Goal: Task Accomplishment & Management: Manage account settings

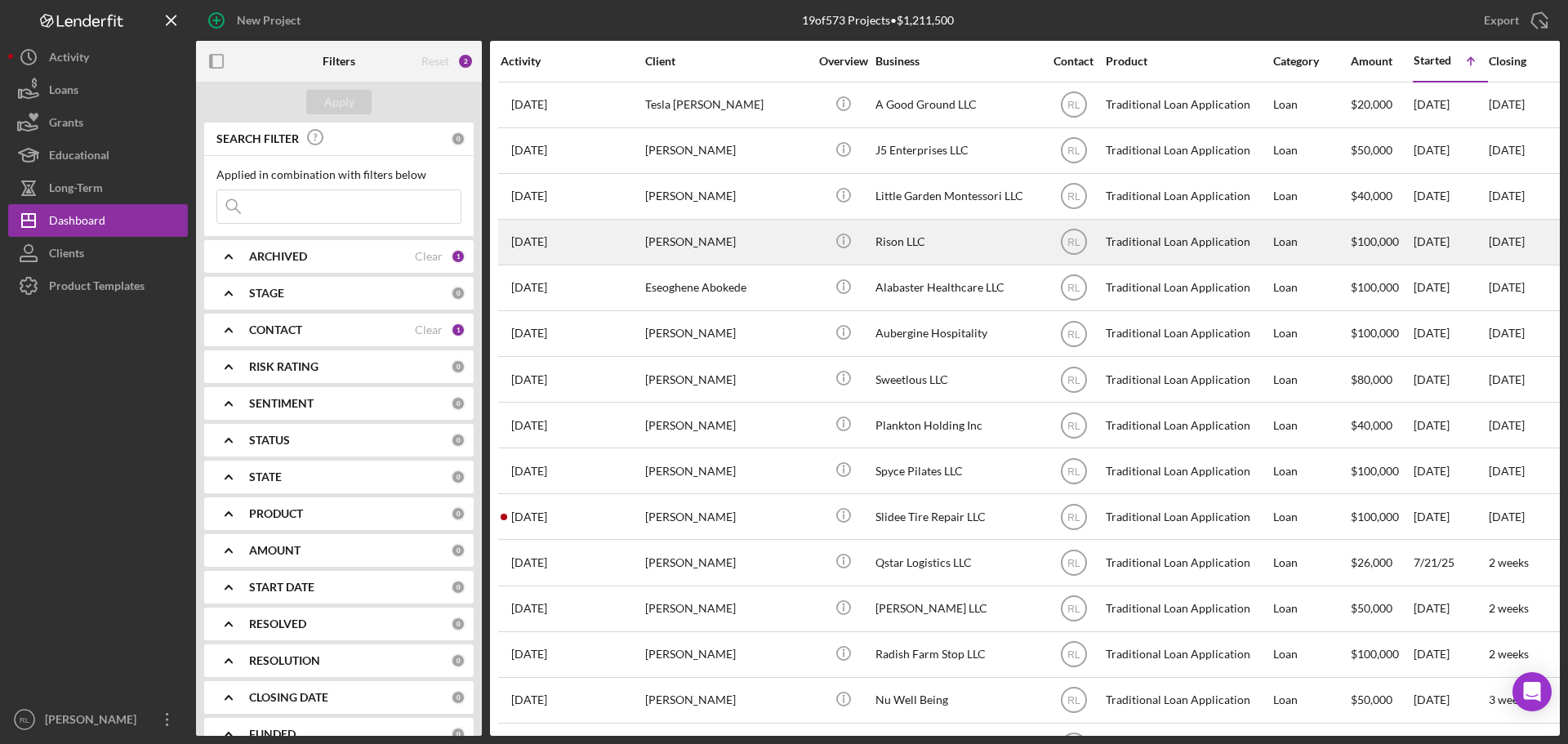
click at [776, 247] on div "[PERSON_NAME]" at bounding box center [727, 241] width 163 height 43
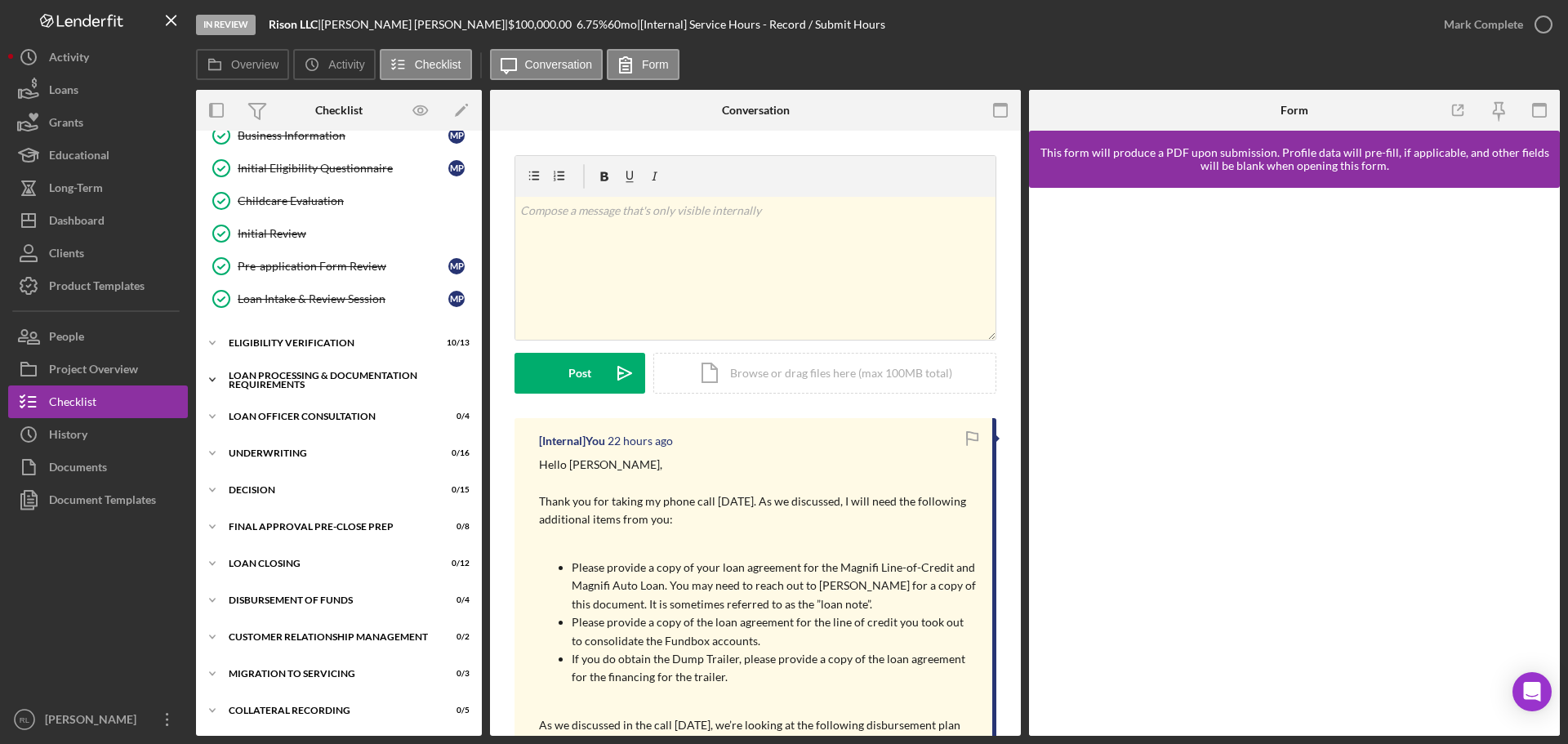
click at [321, 378] on div "Loan Processing & Documentation Requirements" at bounding box center [345, 381] width 233 height 19
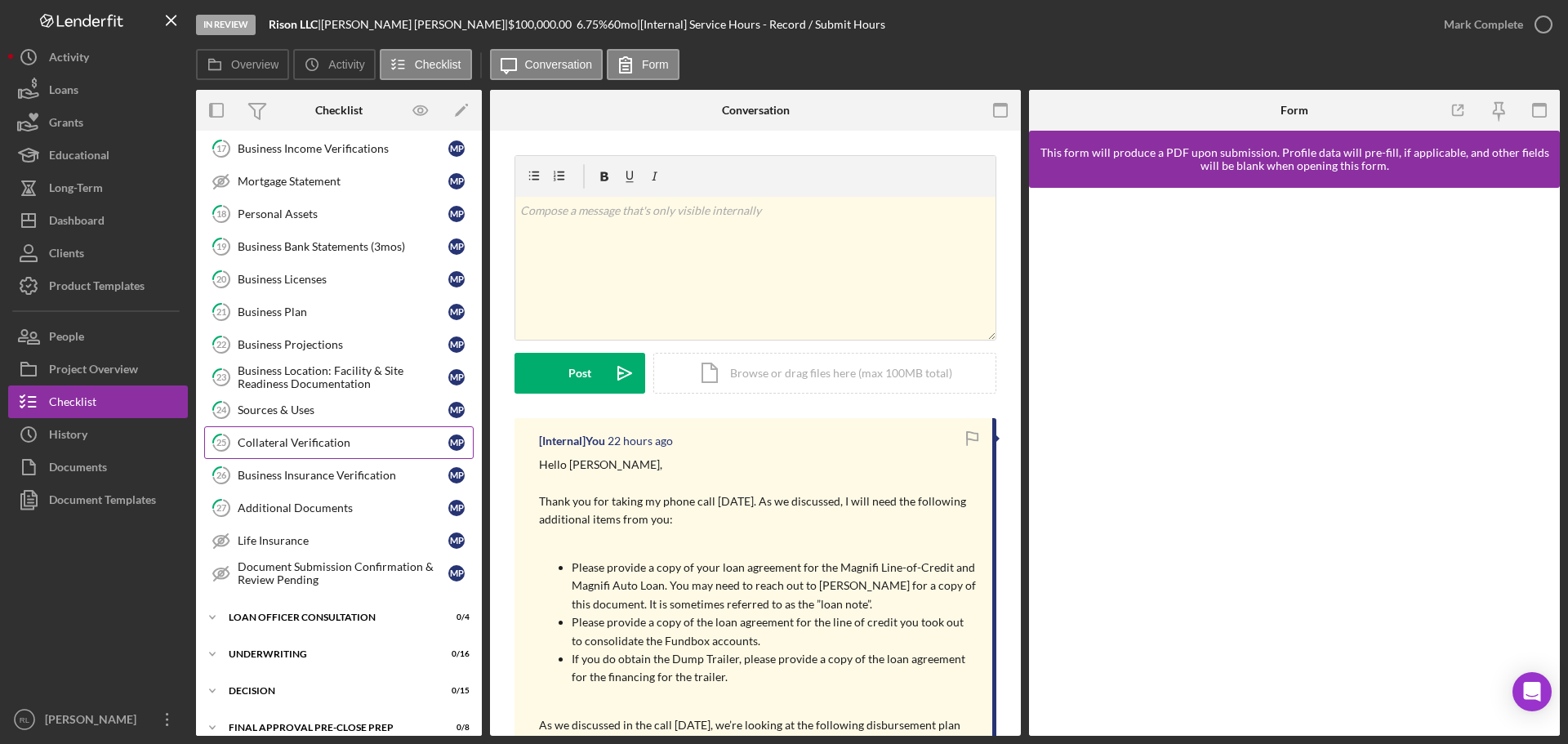
scroll to position [673, 0]
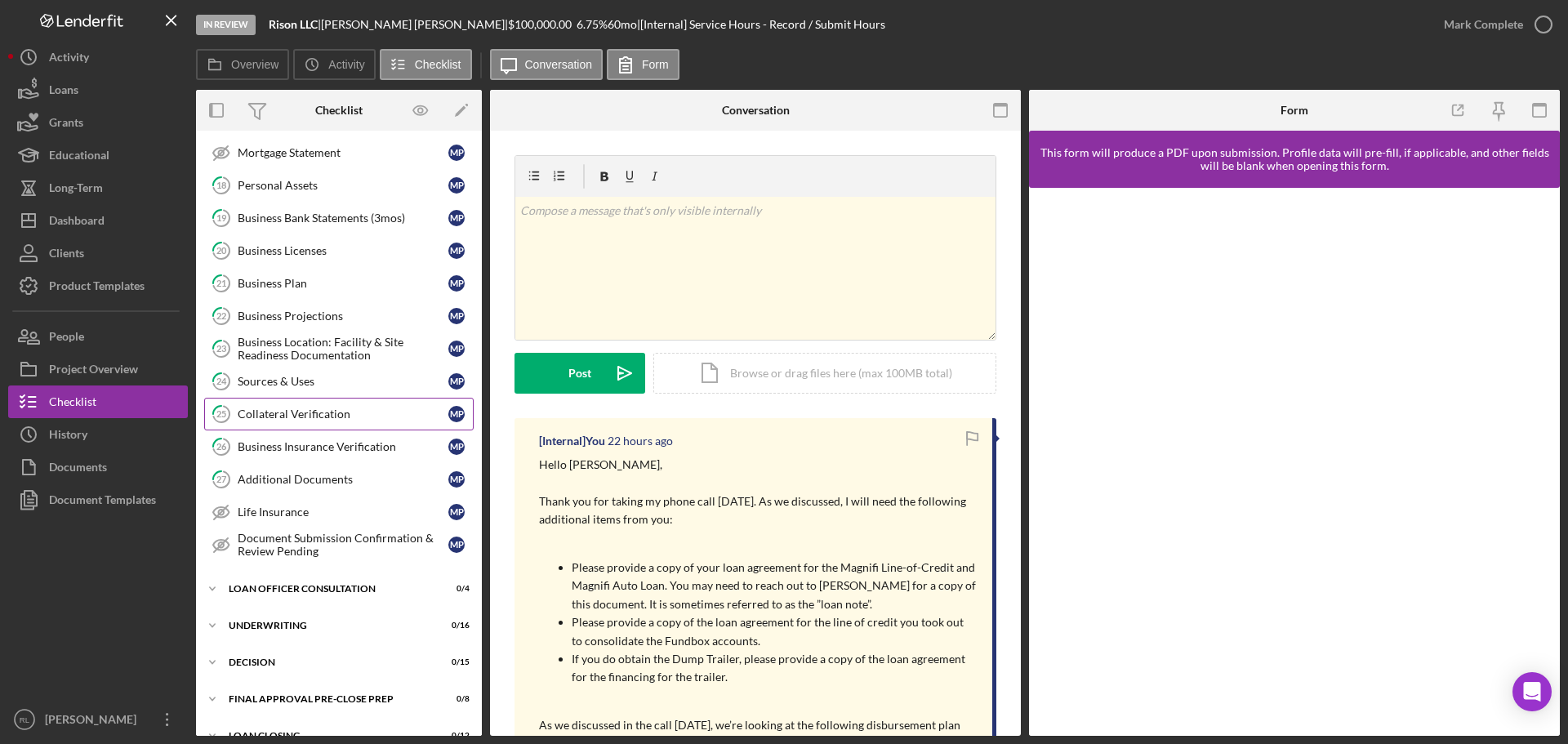
click at [340, 422] on link "25 Collateral Verification M P" at bounding box center [339, 414] width 270 height 32
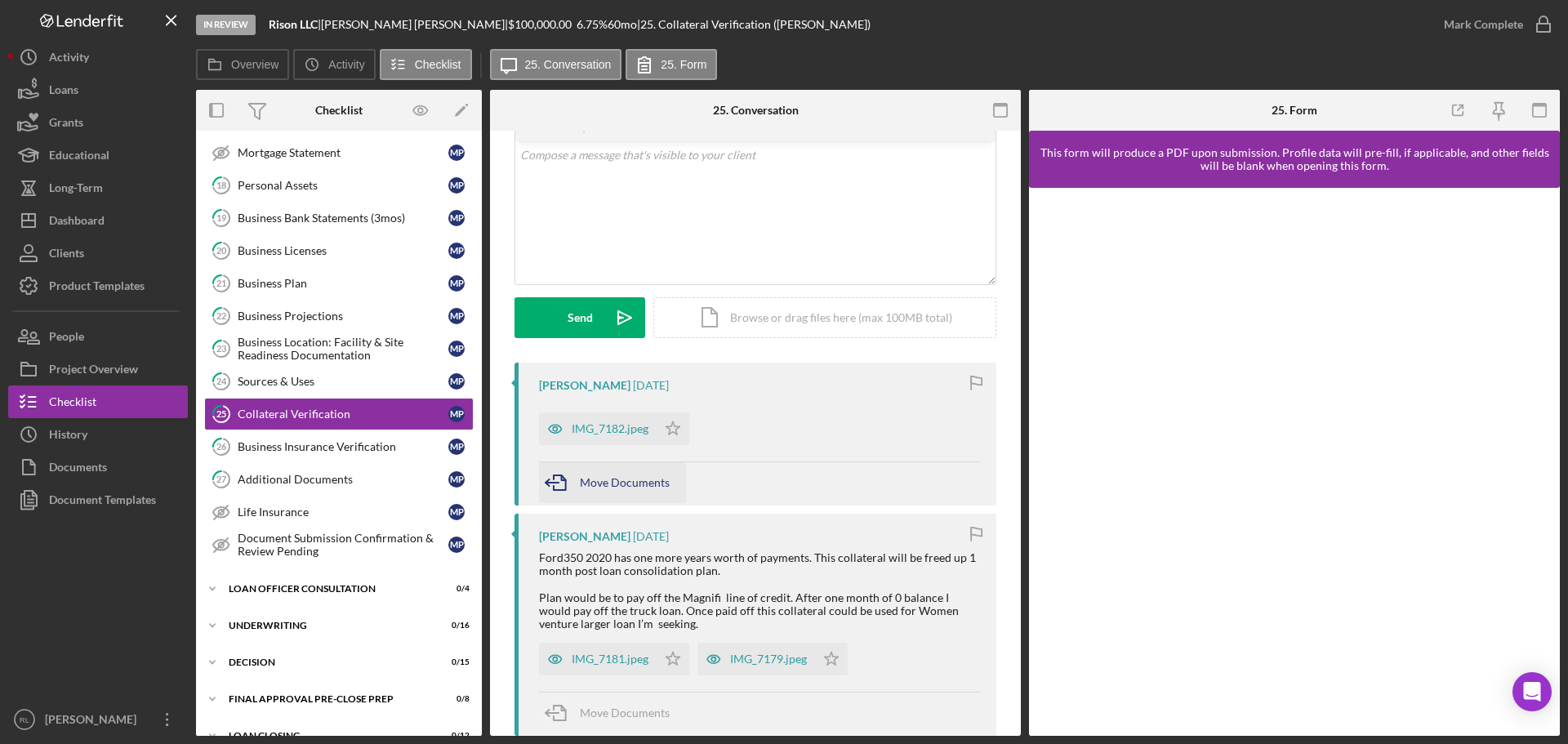
scroll to position [82, 0]
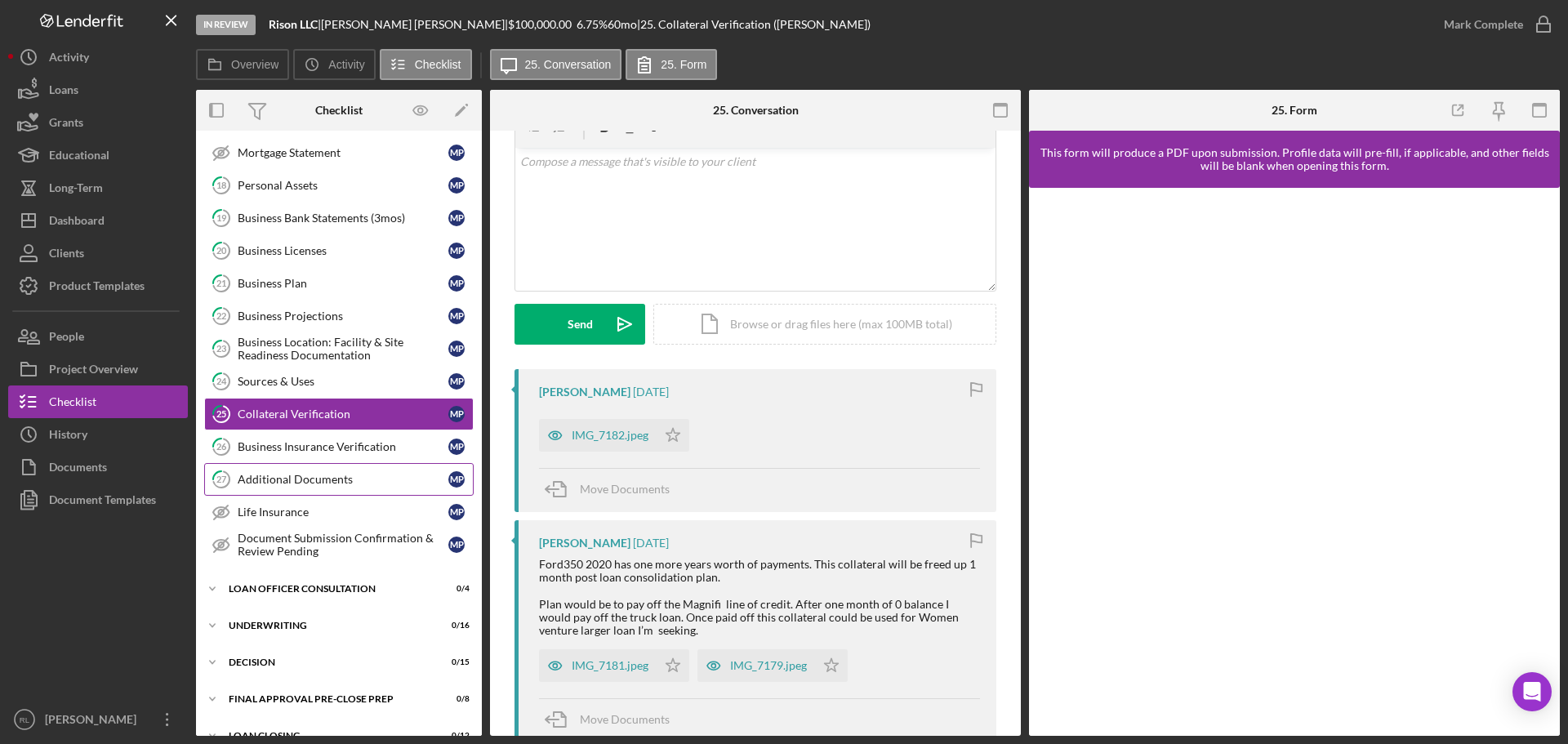
click at [362, 483] on div "Additional Documents" at bounding box center [342, 480] width 211 height 13
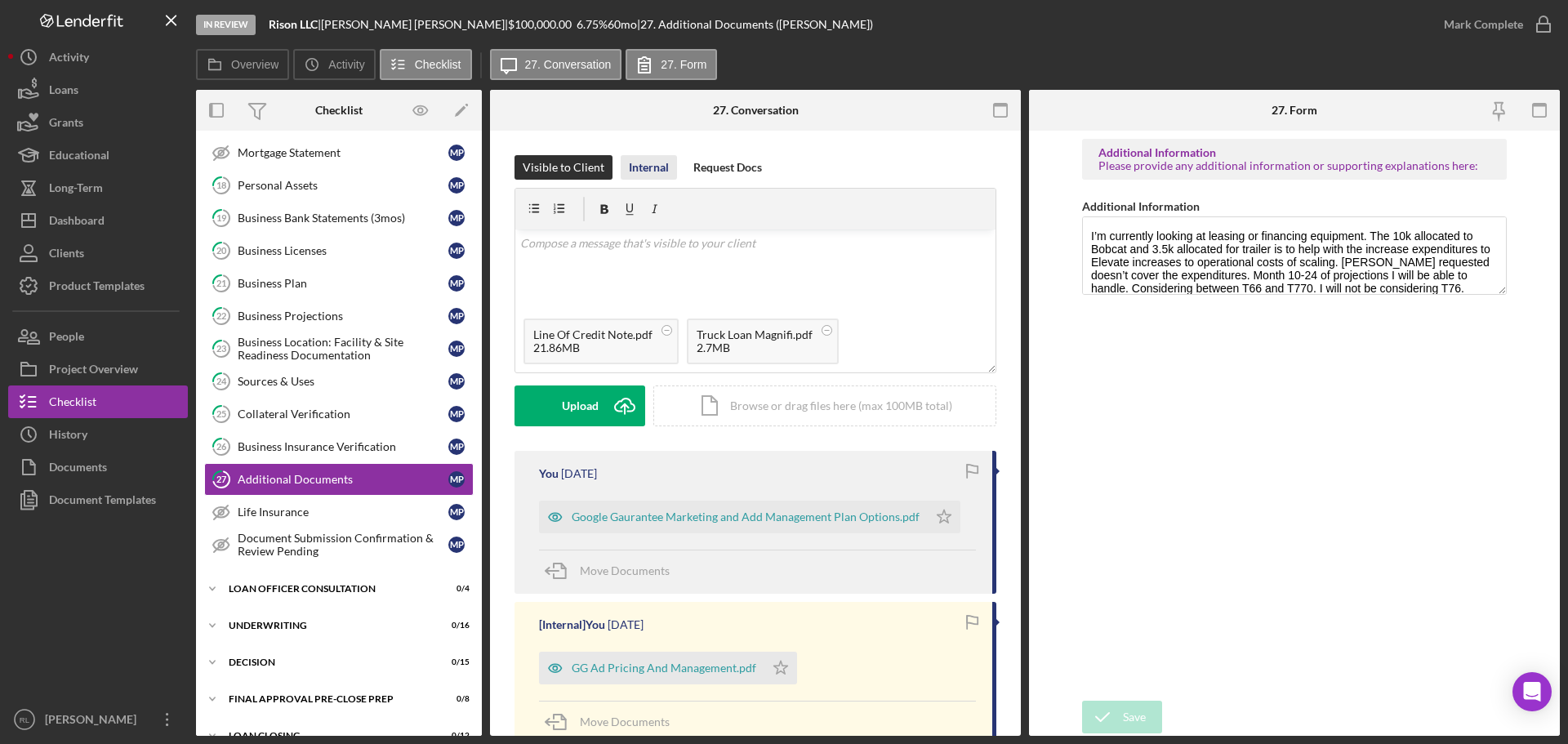
click at [635, 166] on div "Internal" at bounding box center [649, 168] width 40 height 25
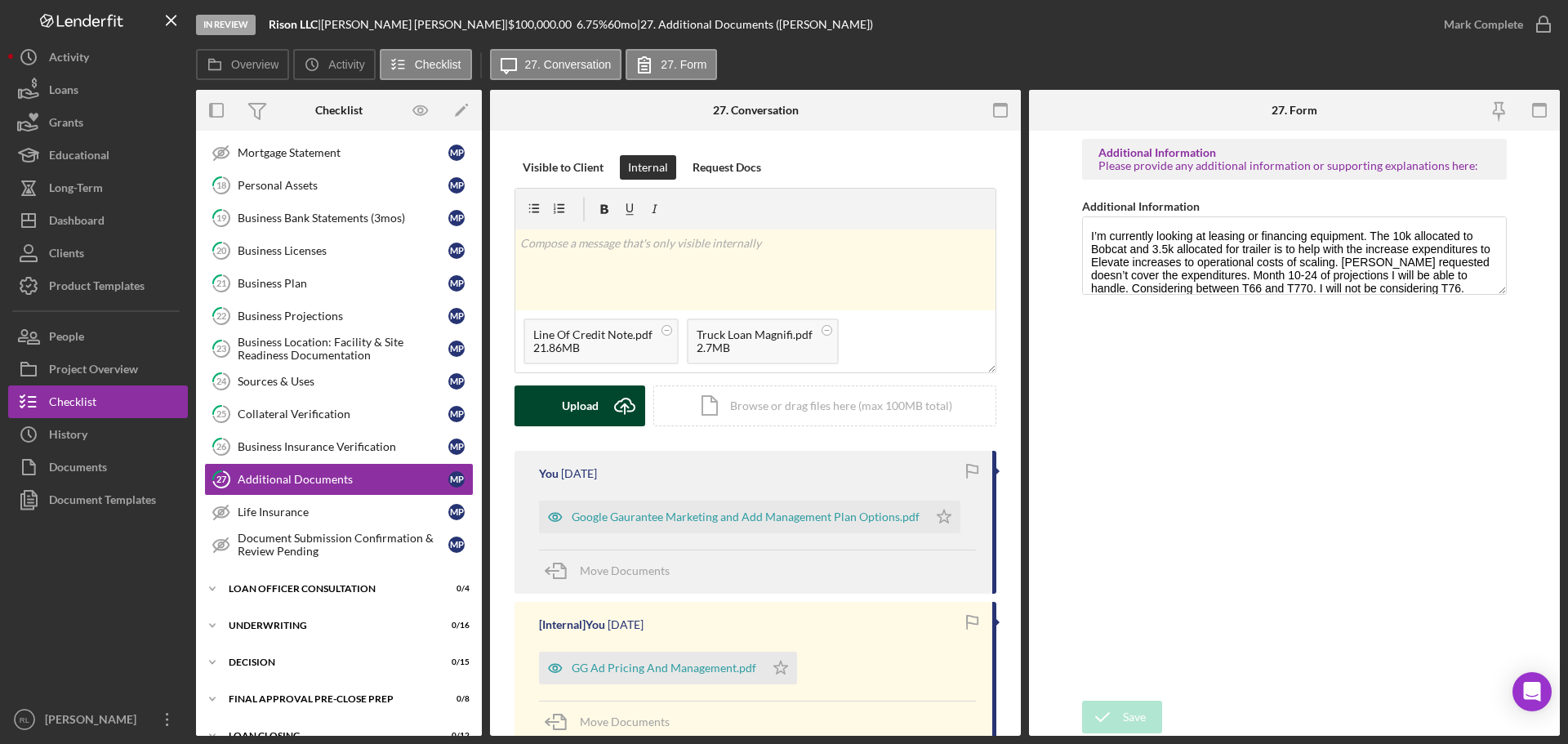
click at [577, 412] on div "Upload" at bounding box center [580, 405] width 37 height 41
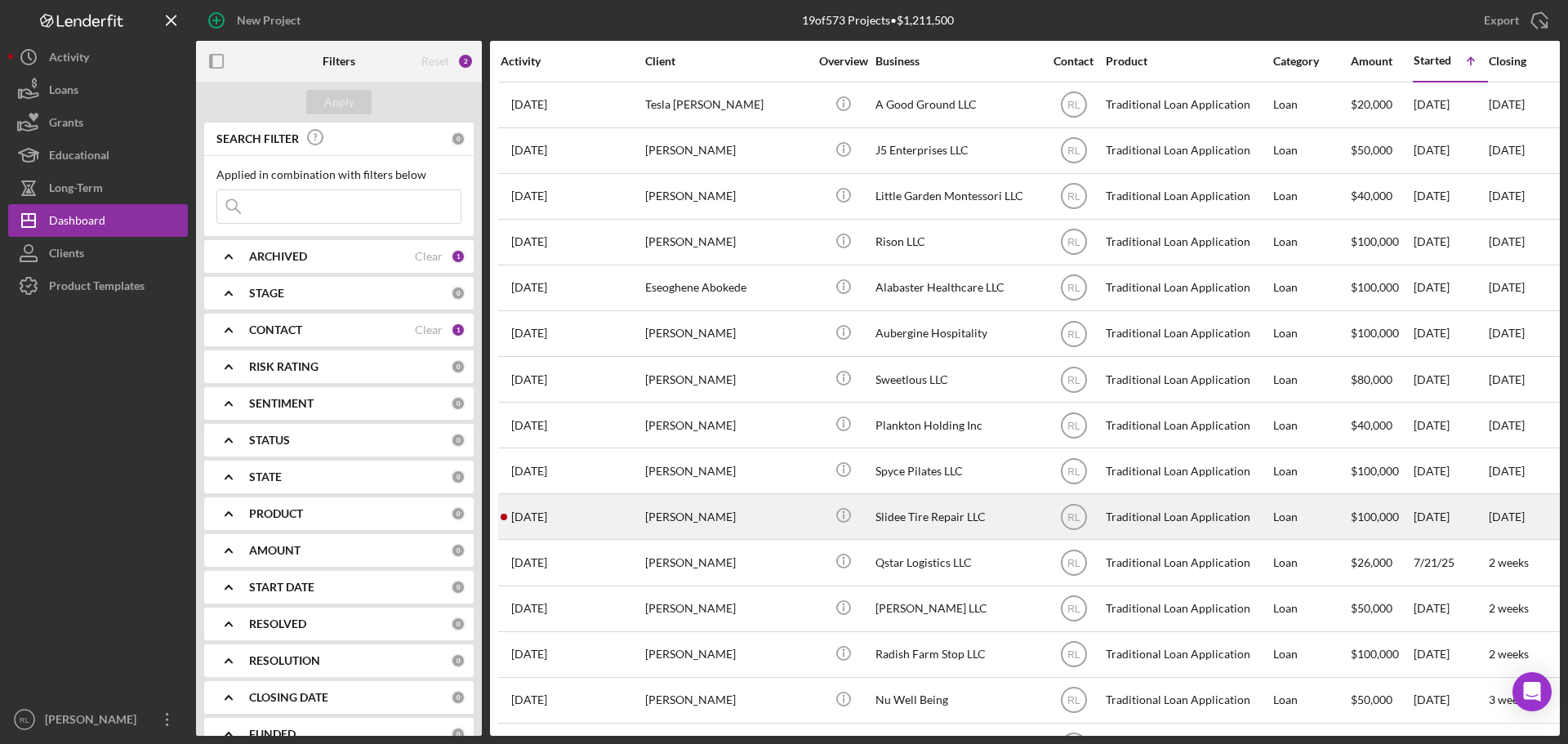
click at [732, 524] on div "[PERSON_NAME]" at bounding box center [727, 516] width 163 height 43
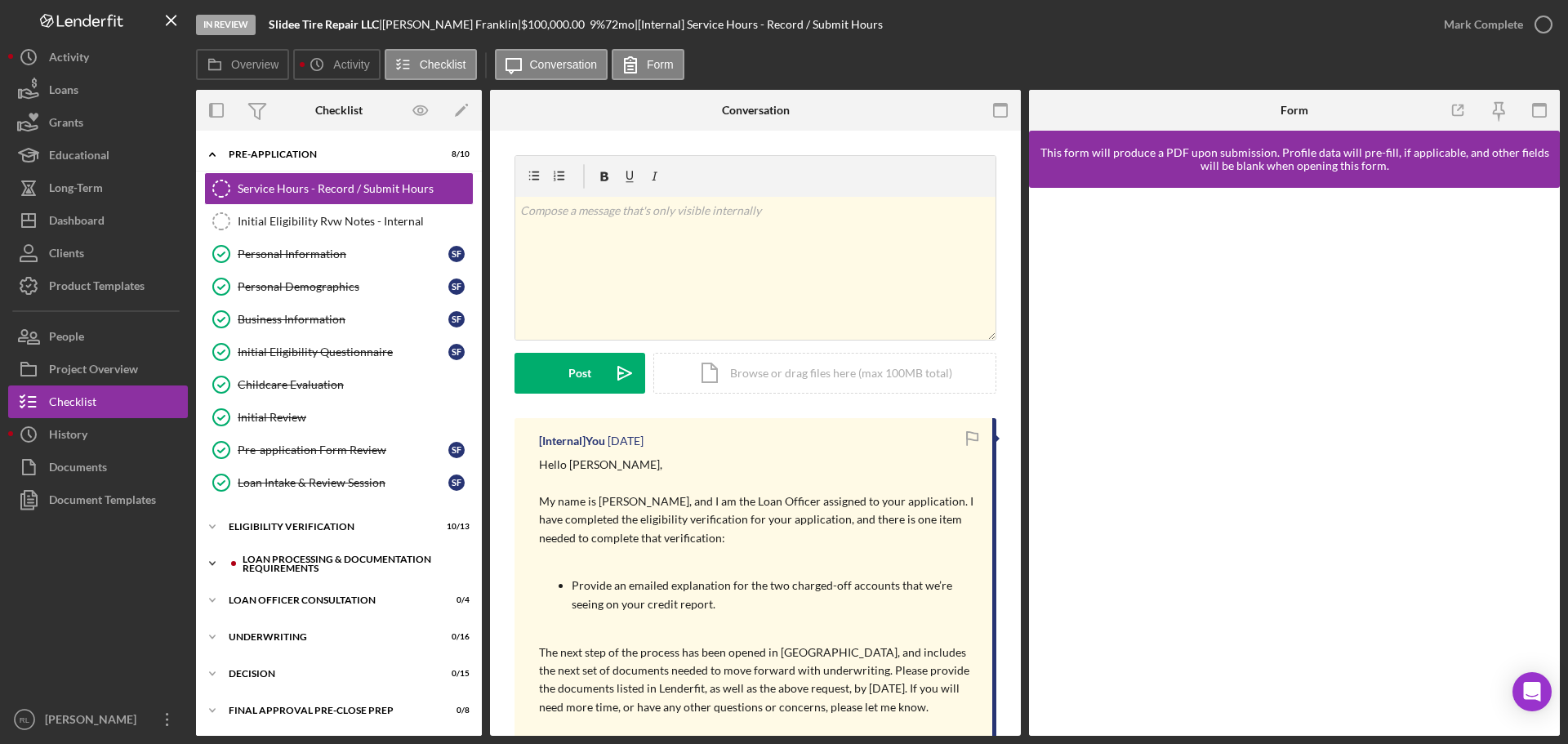
click at [288, 573] on div "Icon/Expander Loan Processing & Documentation Requirements 1 / 20" at bounding box center [340, 564] width 286 height 32
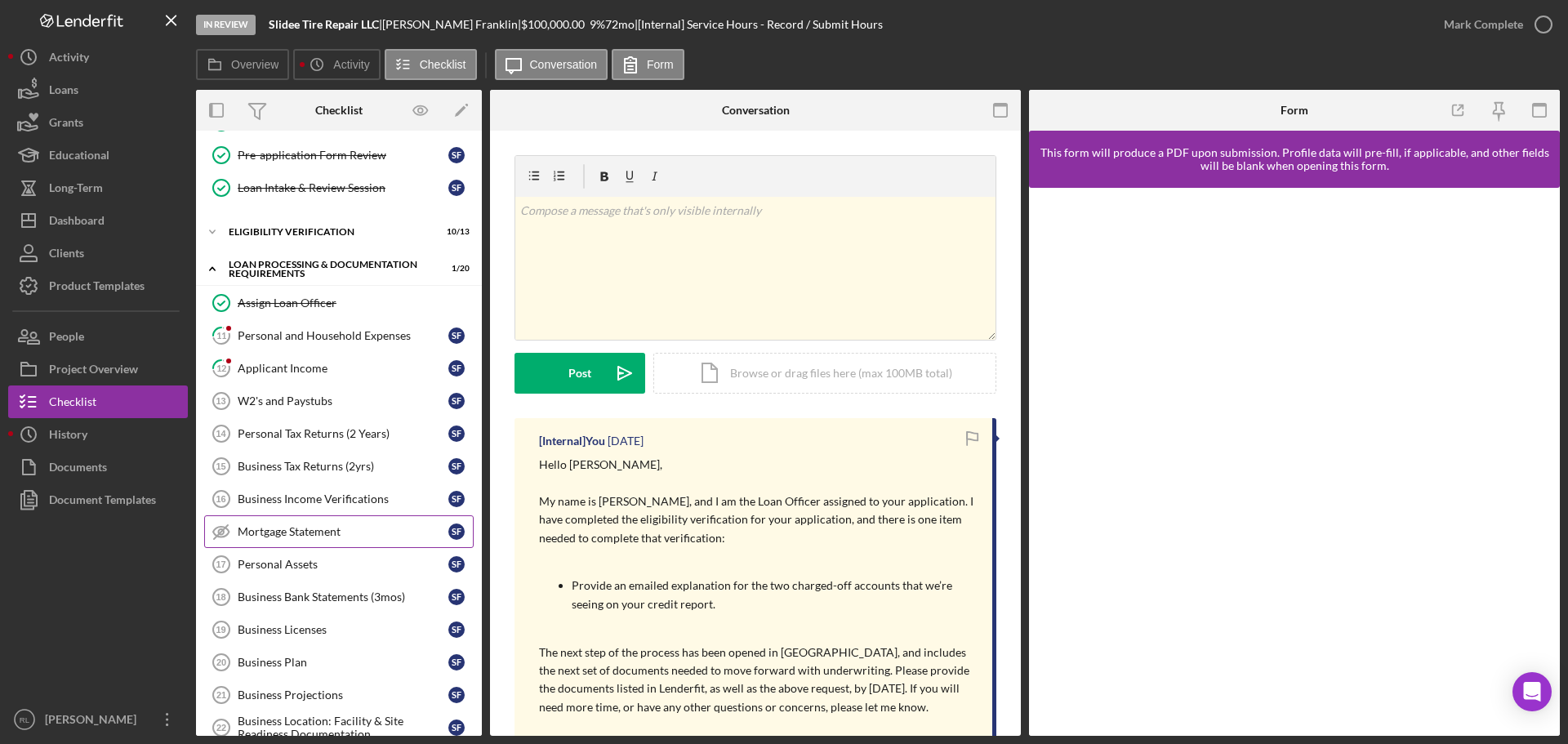
scroll to position [327, 0]
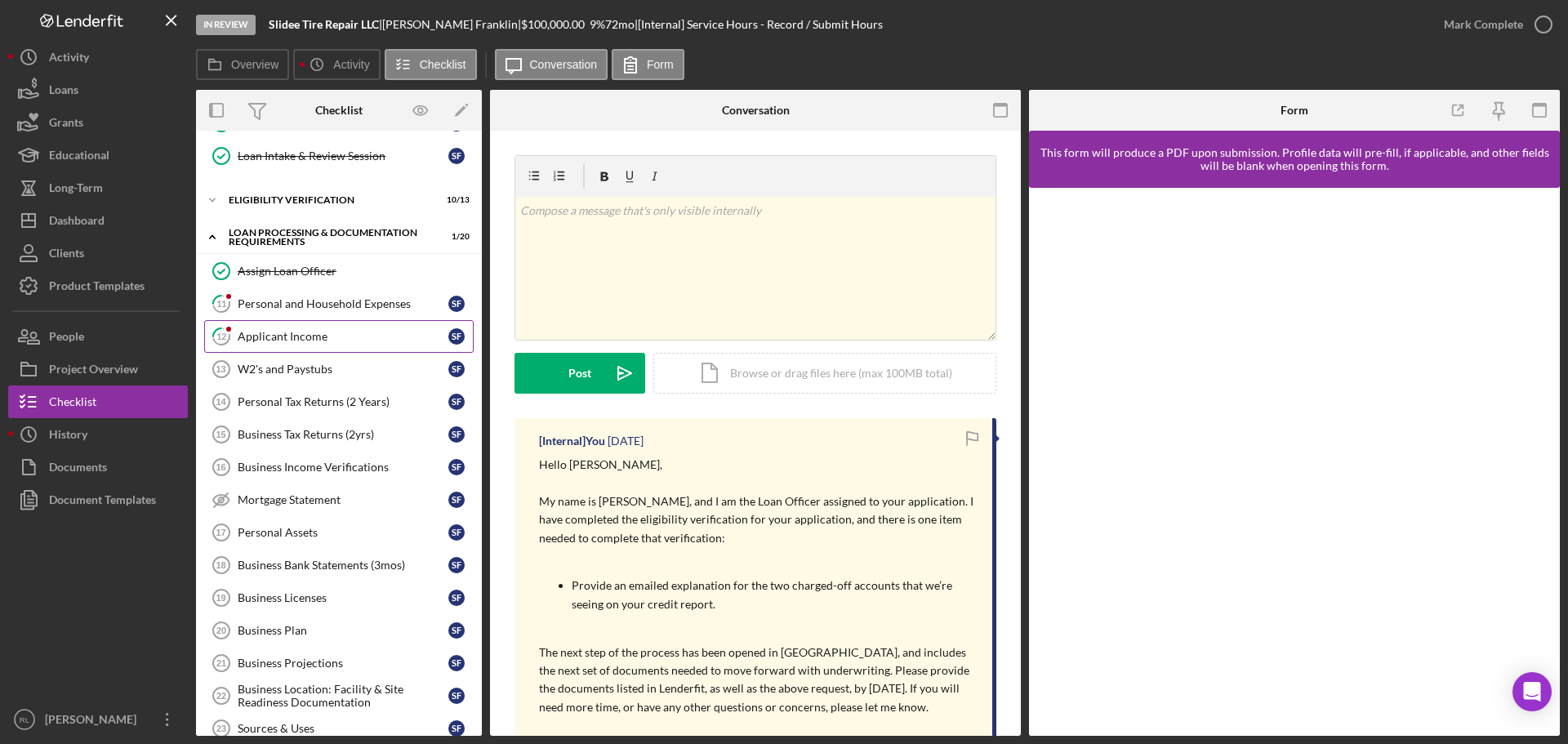
click at [339, 336] on div "Applicant Income" at bounding box center [342, 337] width 211 height 13
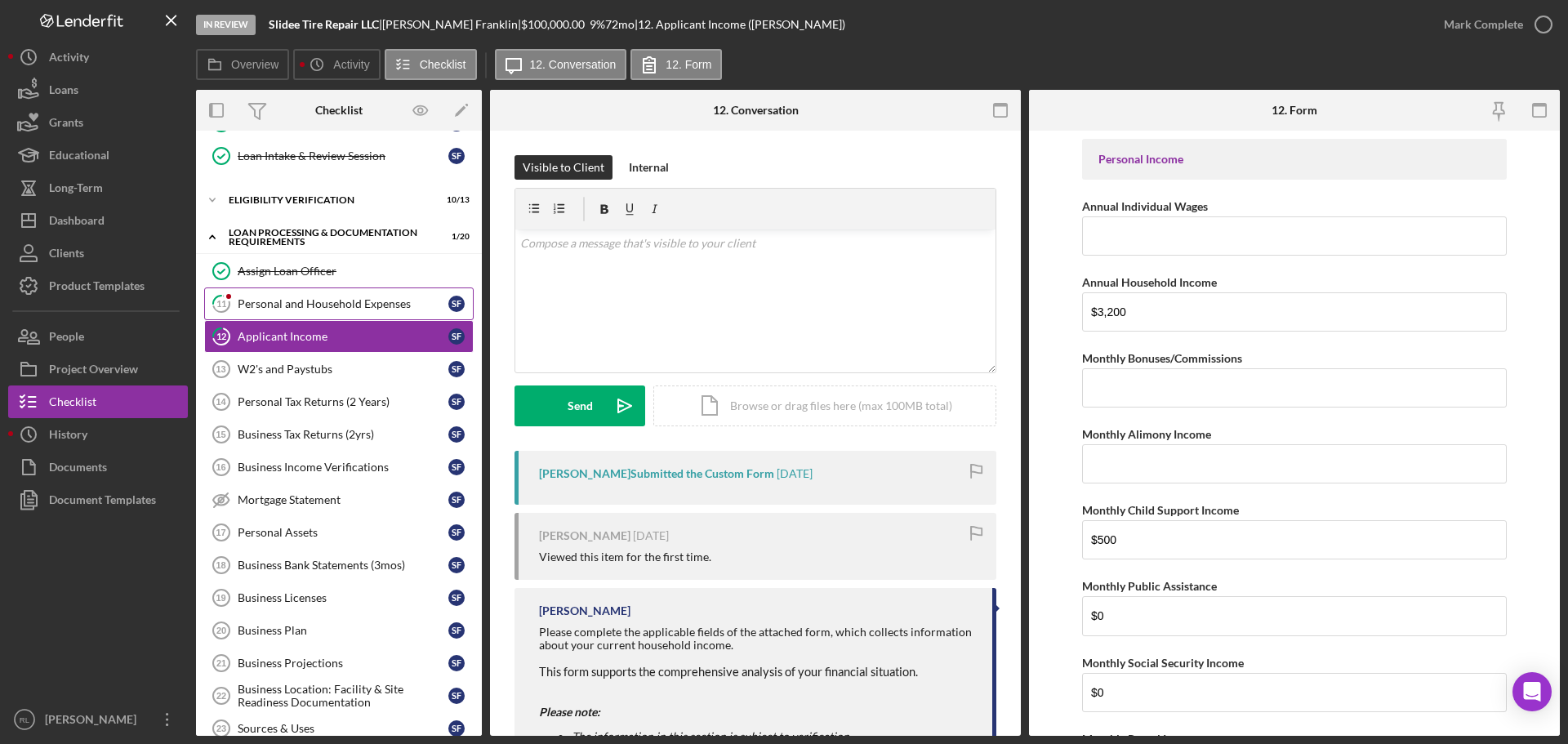
click at [317, 300] on div "Personal and Household Expenses" at bounding box center [342, 304] width 211 height 13
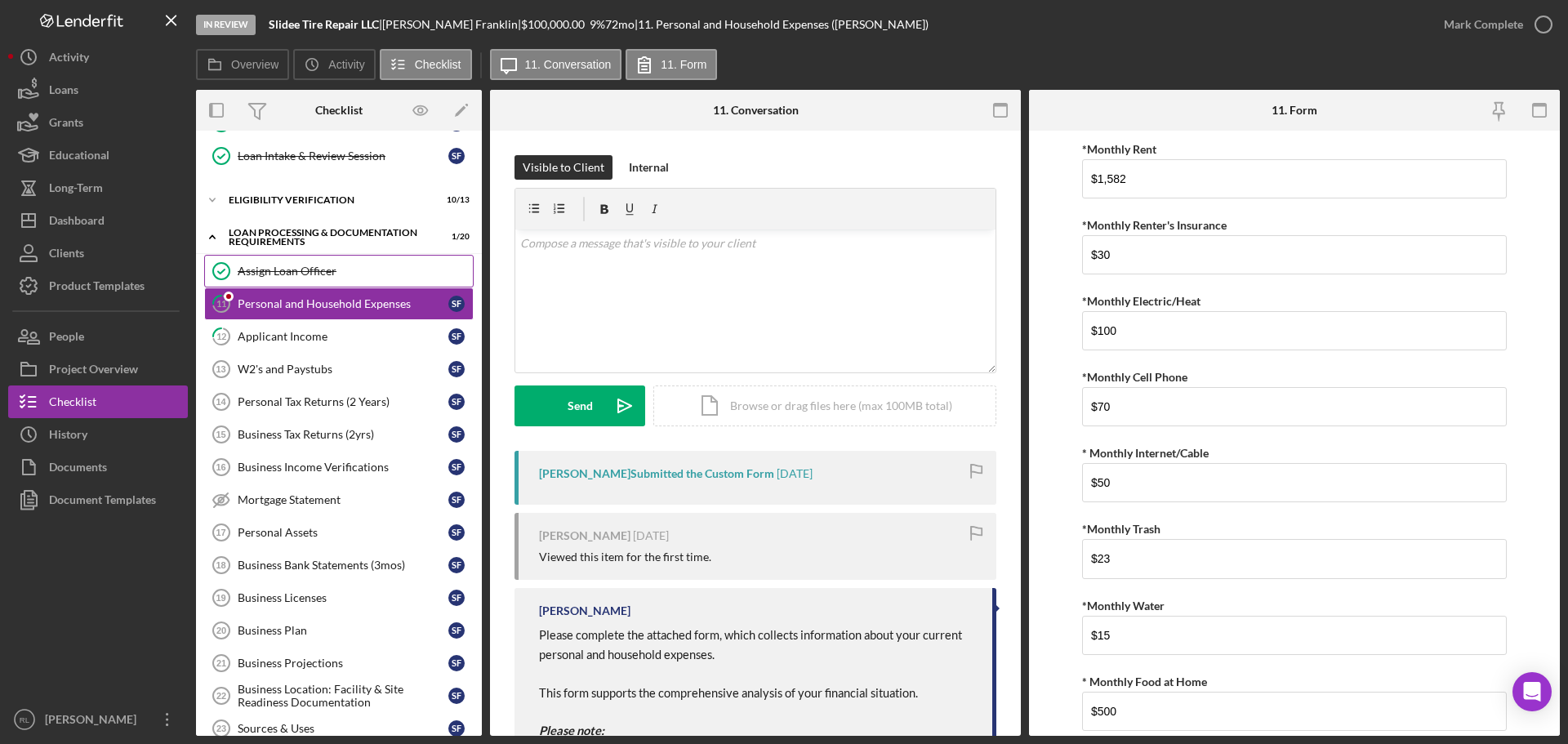
click at [318, 277] on div "Assign Loan Officer" at bounding box center [355, 271] width 236 height 13
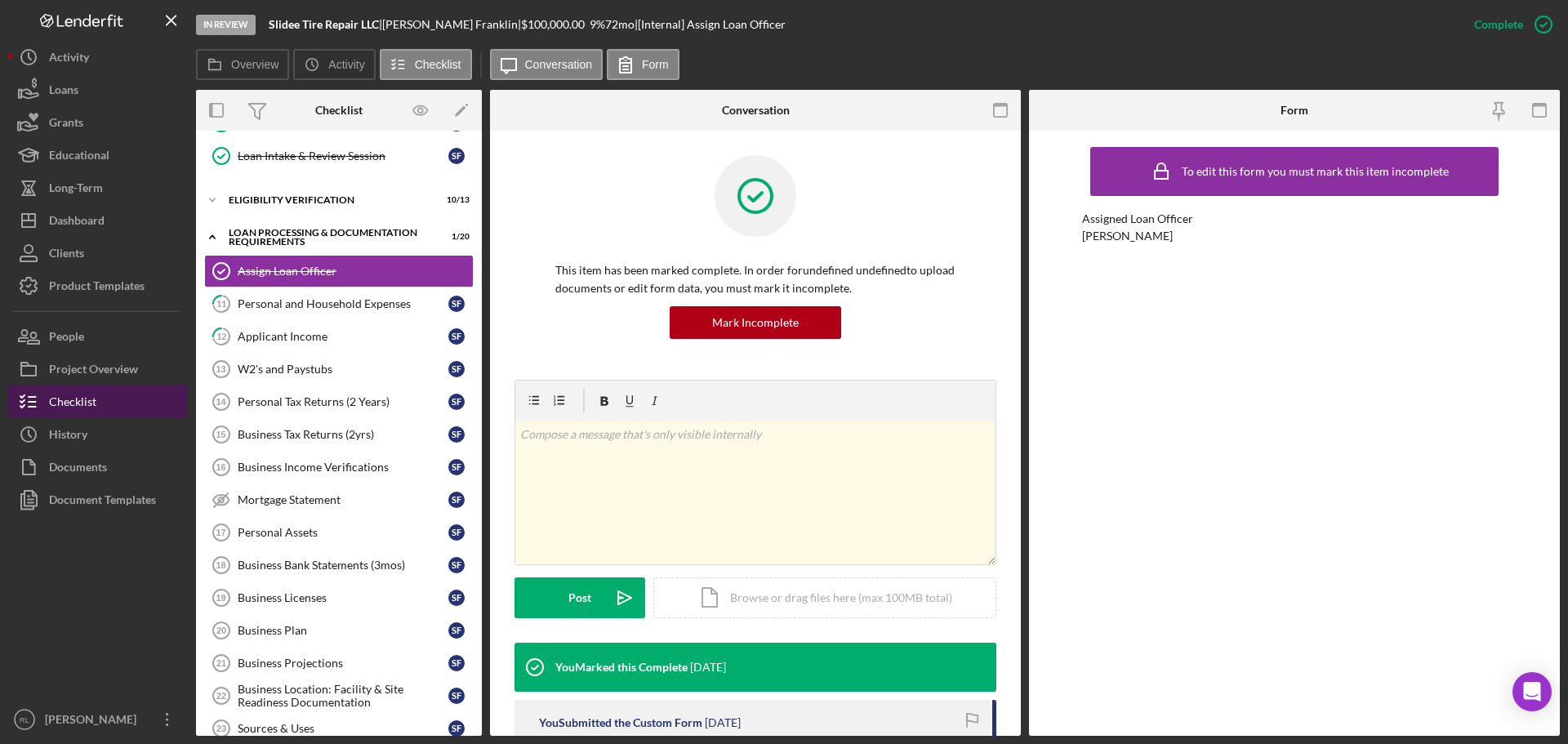
click at [99, 408] on button "Checklist" at bounding box center [98, 402] width 179 height 32
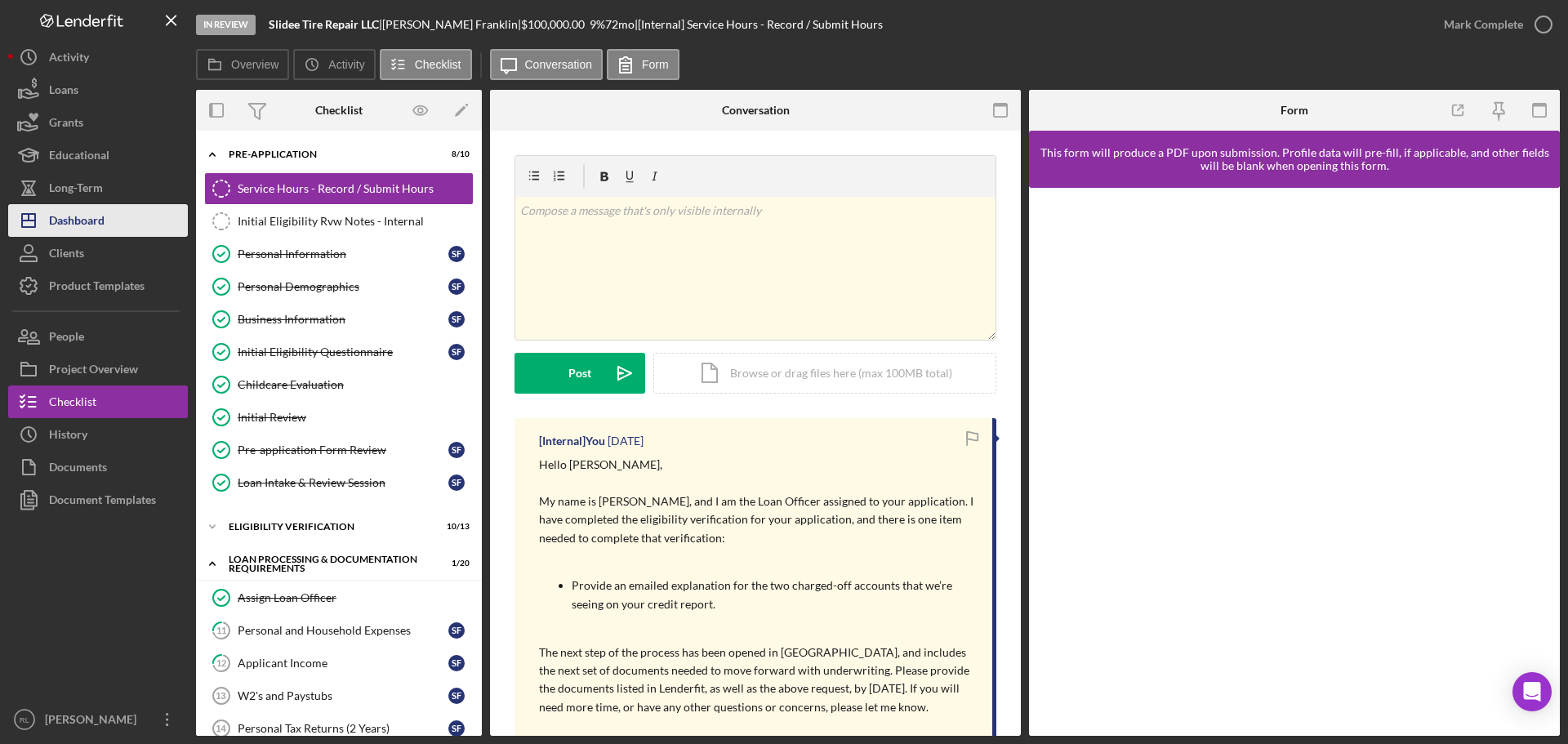
click at [97, 222] on div "Dashboard" at bounding box center [76, 222] width 55 height 37
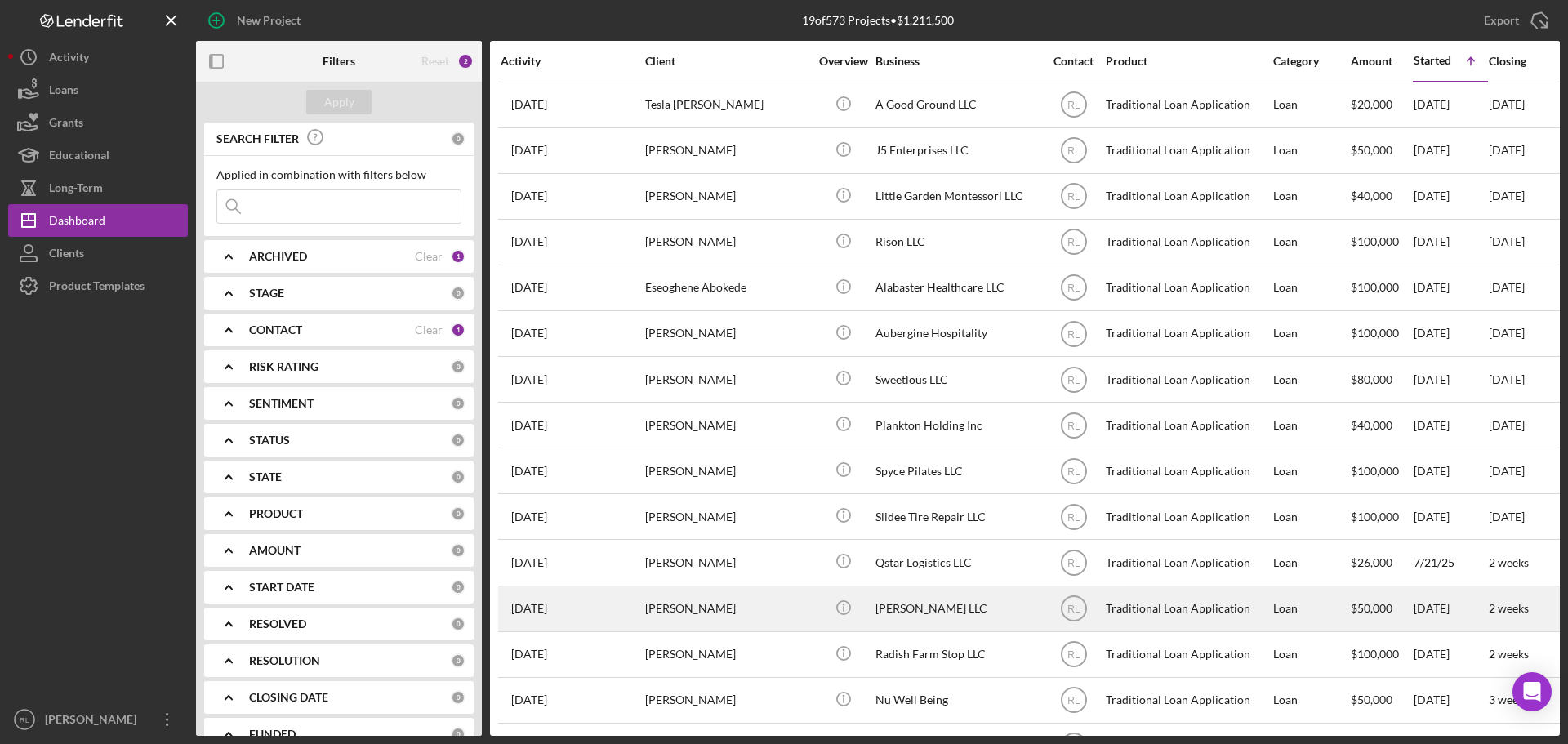
click at [786, 610] on div "[PERSON_NAME]" at bounding box center [727, 609] width 163 height 43
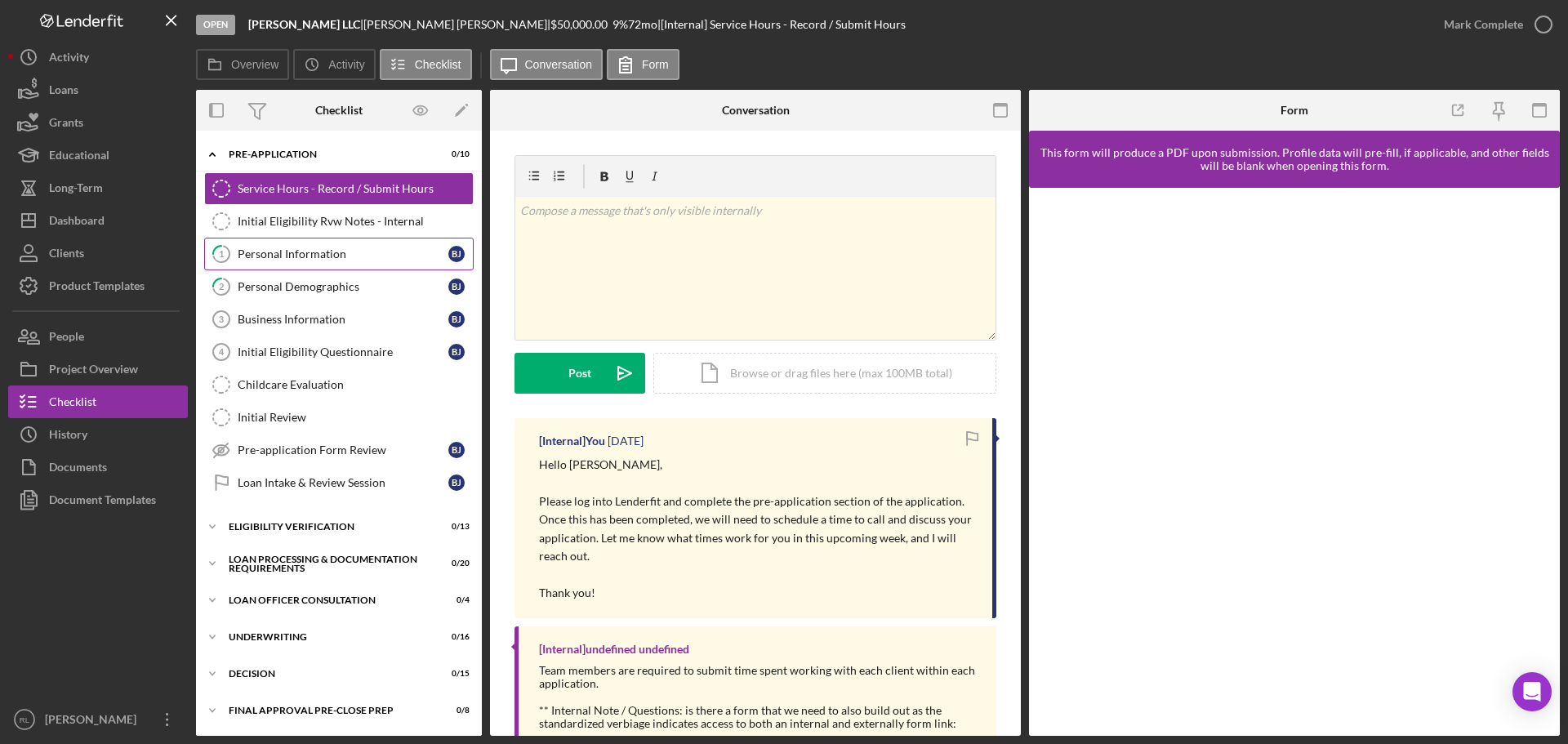
click at [308, 249] on div "Personal Information" at bounding box center [342, 254] width 211 height 13
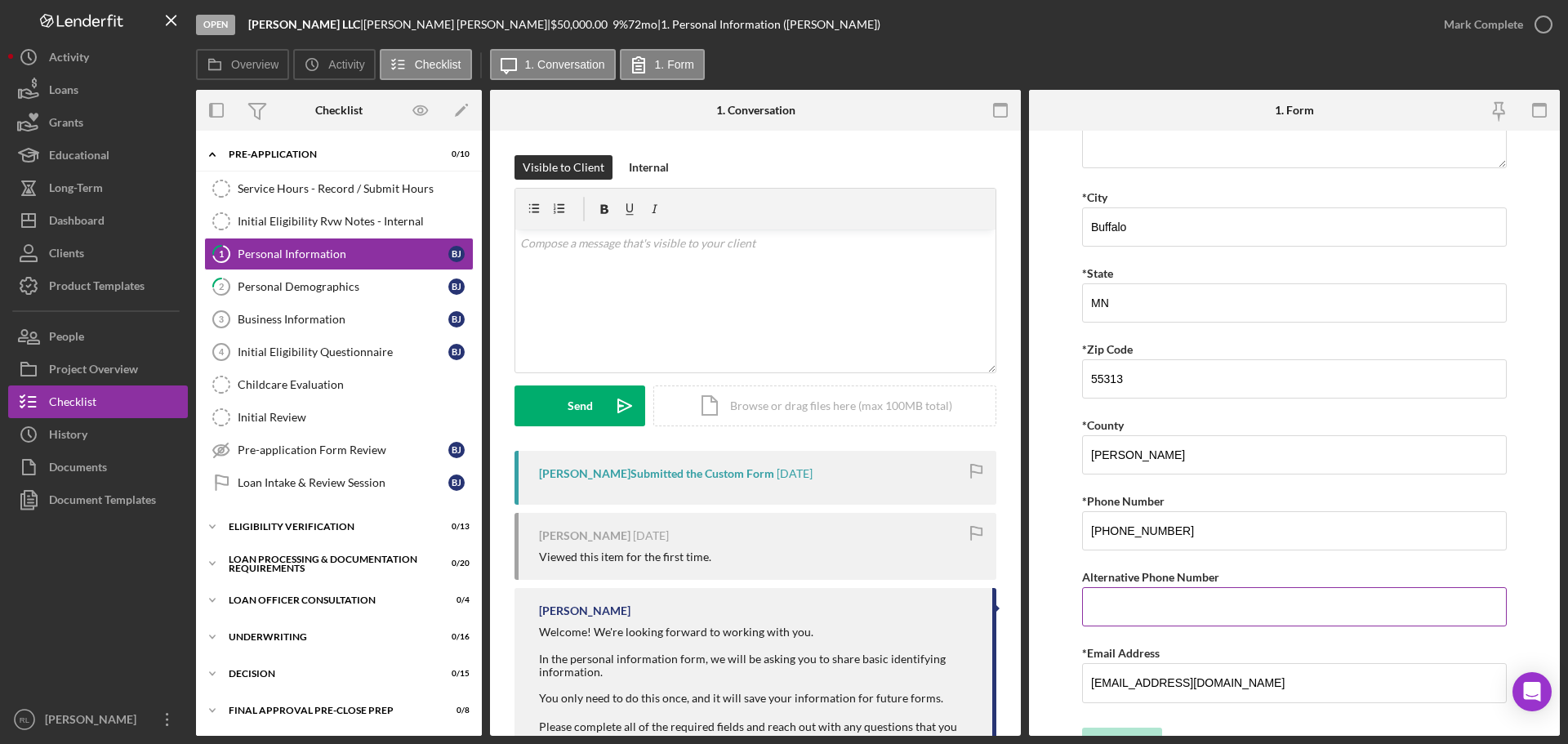
scroll to position [401, 0]
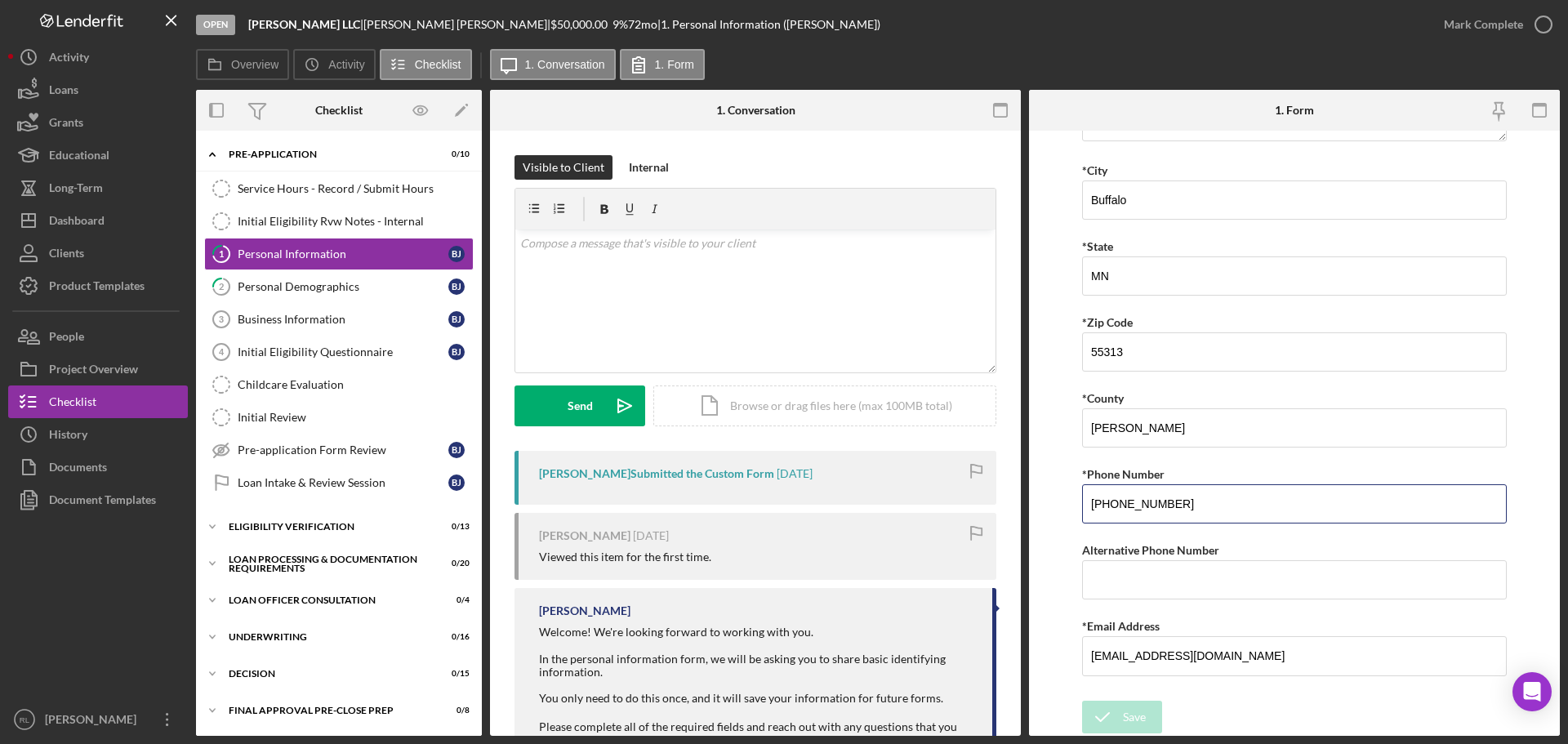
drag, startPoint x: 1225, startPoint y: 501, endPoint x: 907, endPoint y: 527, distance: 319.1
click at [924, 525] on div "Overview Internal Workflow Stage Open Icon/Dropdown Arrow Archive (can unarchiv…" at bounding box center [878, 412] width 1364 height 646
click at [314, 195] on div "Service Hours - Record / Submit Hours" at bounding box center [355, 189] width 236 height 13
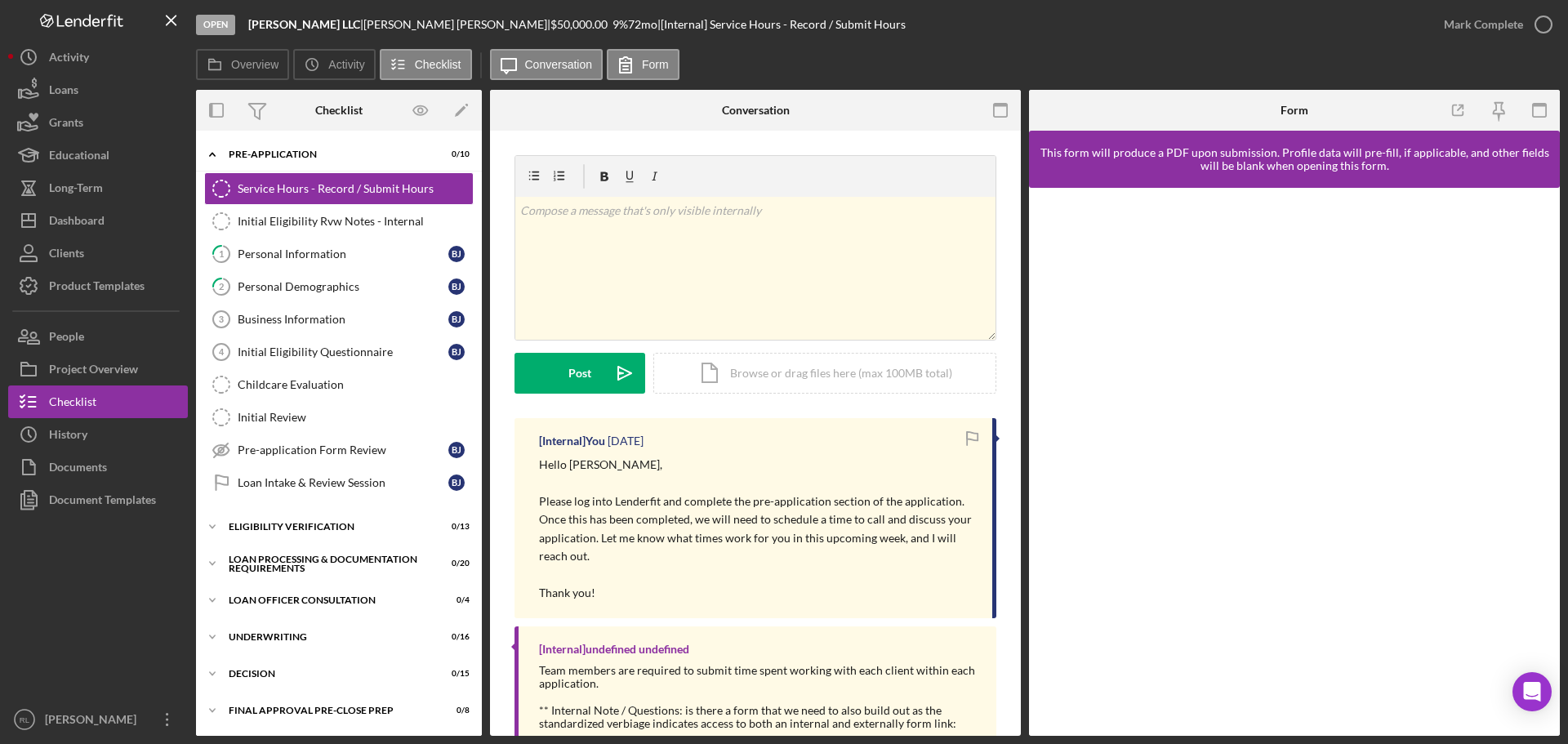
drag, startPoint x: 378, startPoint y: 27, endPoint x: 475, endPoint y: 26, distance: 97.0
click at [475, 26] on div "[PERSON_NAME] LLC | [PERSON_NAME] | $50,000.00 9 % 72 mo | [Internal] Service H…" at bounding box center [576, 25] width 657 height 13
copy div "| [PERSON_NAME]"
click at [347, 256] on div "Personal Information" at bounding box center [342, 254] width 211 height 13
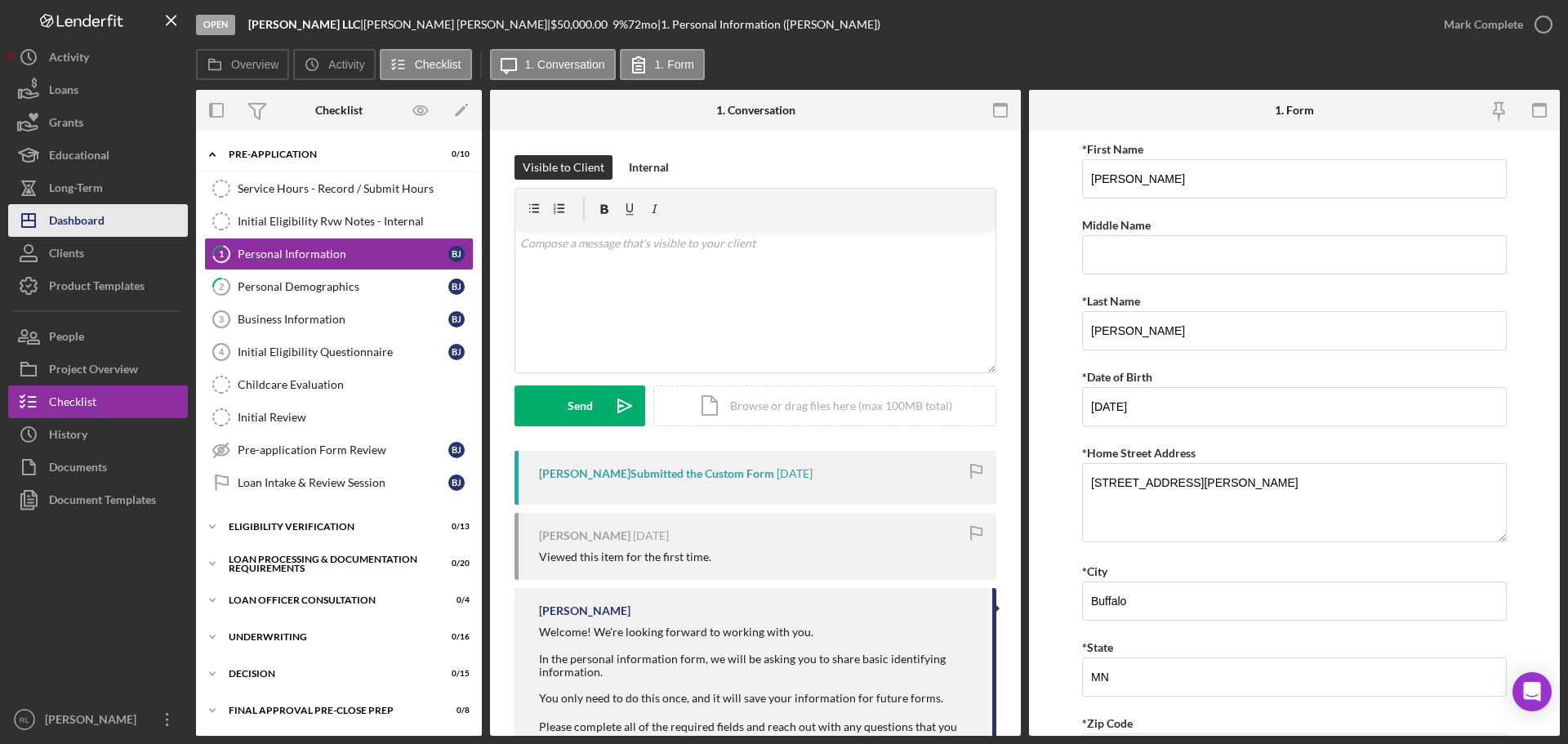
click at [114, 211] on button "Icon/Dashboard Dashboard" at bounding box center [98, 220] width 179 height 32
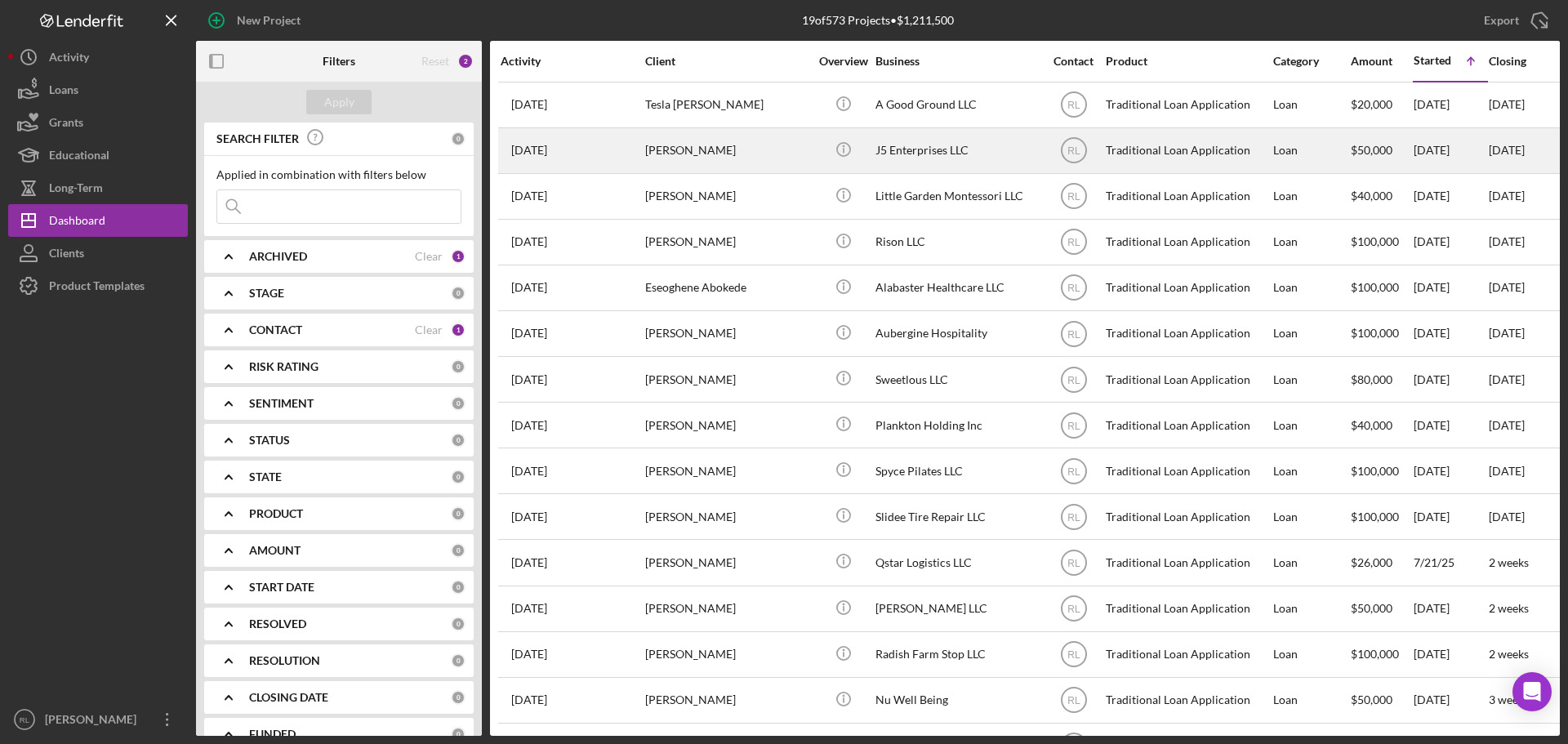
click at [793, 161] on div "[PERSON_NAME]" at bounding box center [727, 150] width 163 height 43
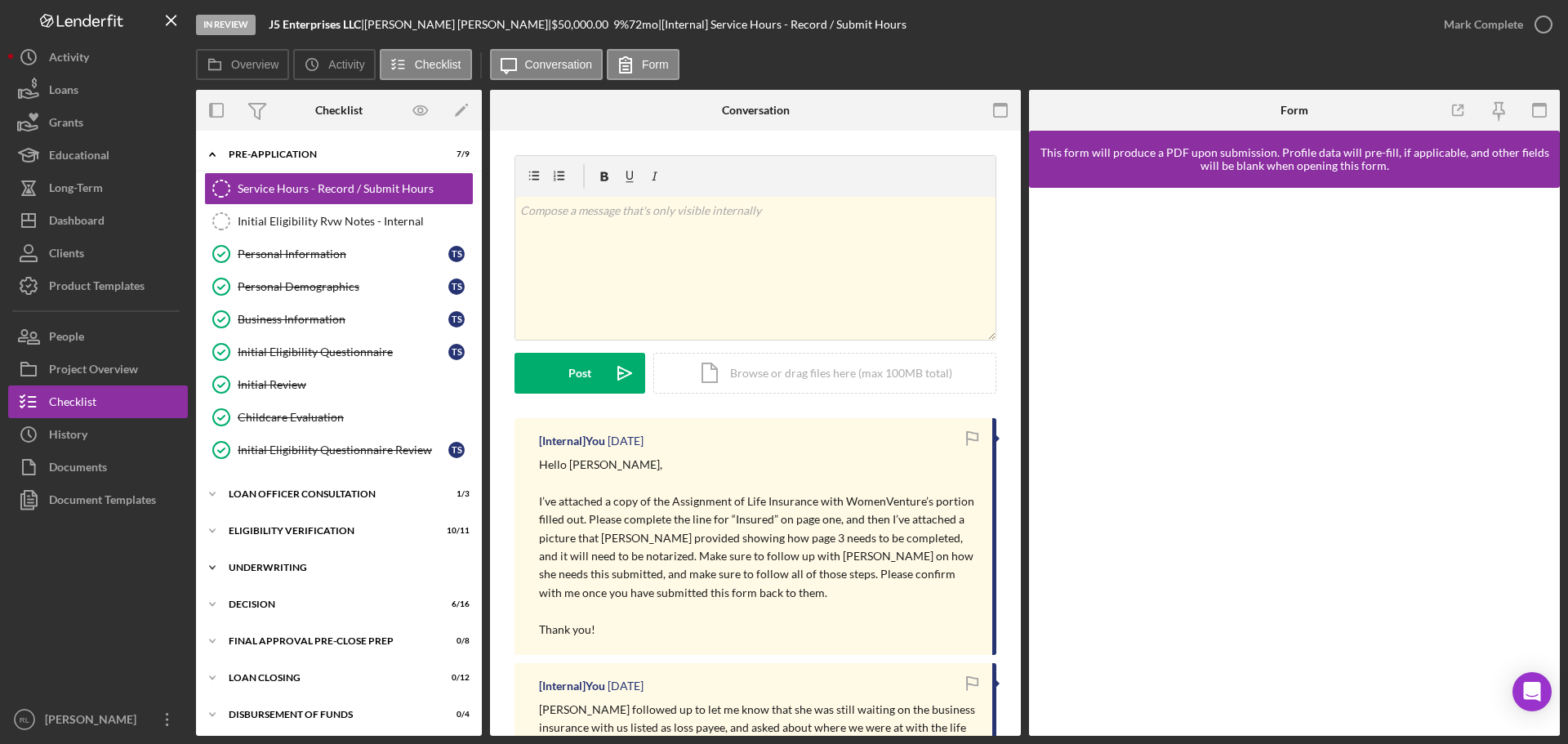
click at [271, 566] on div "Underwriting" at bounding box center [345, 568] width 233 height 10
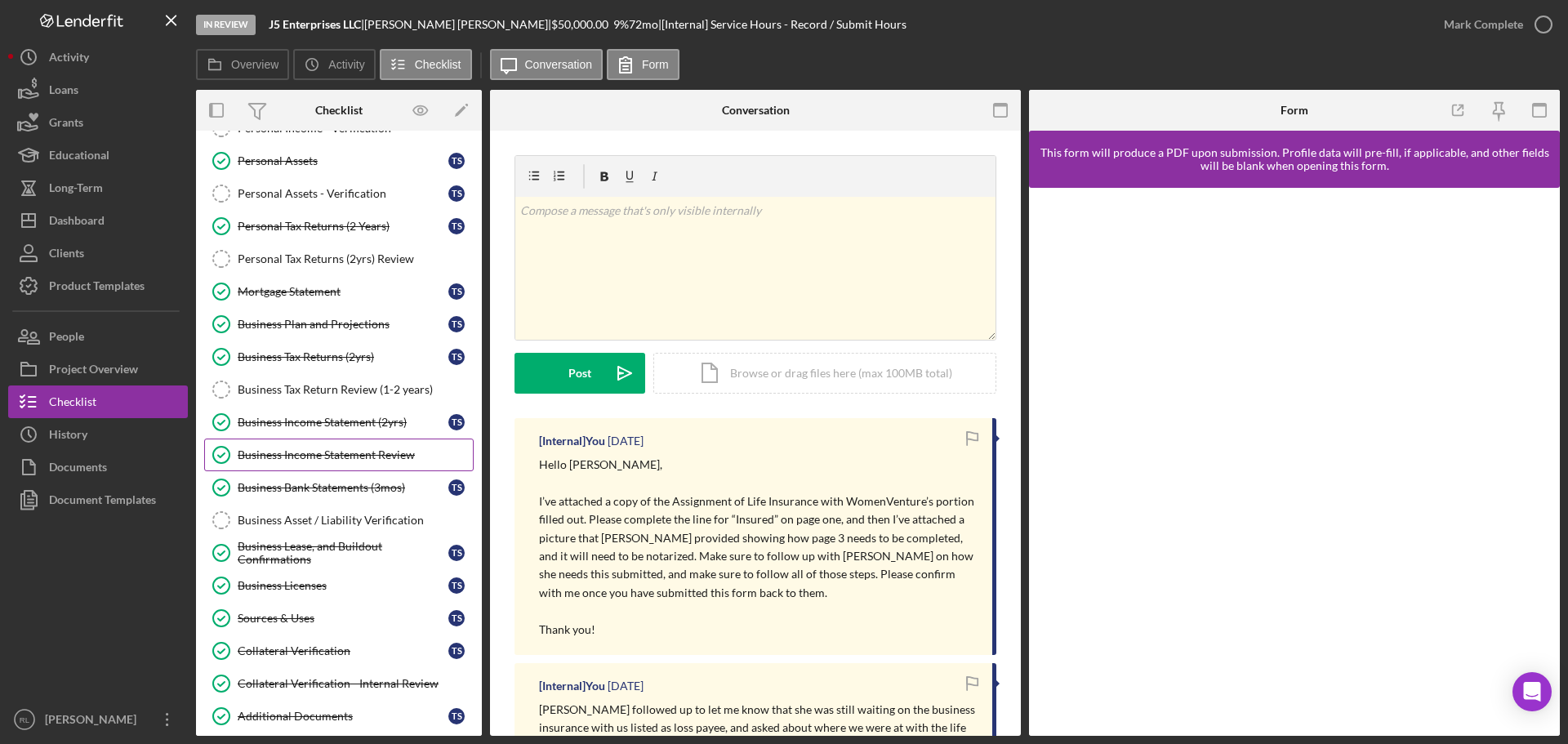
scroll to position [653, 0]
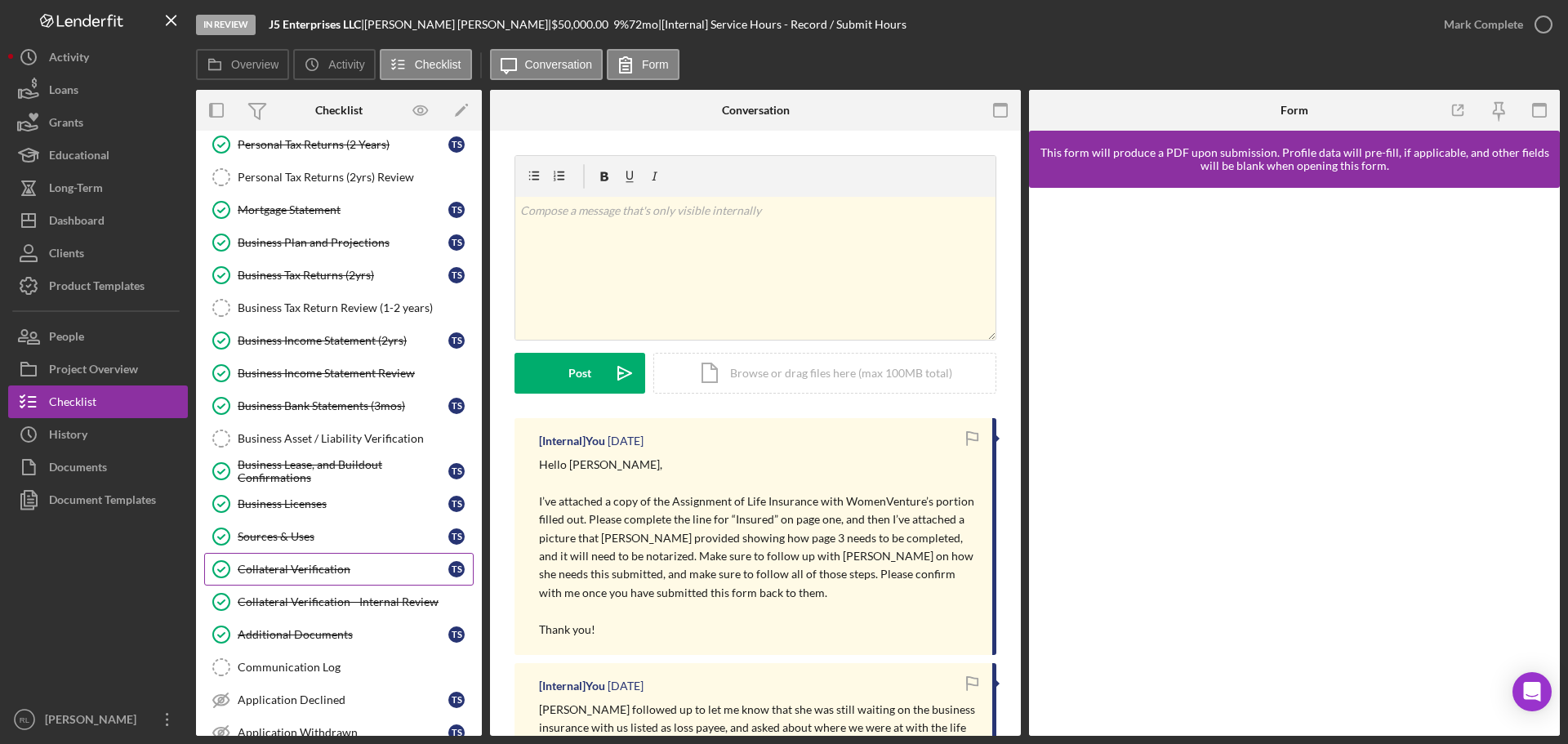
click at [307, 566] on div "Collateral Verification" at bounding box center [342, 569] width 211 height 13
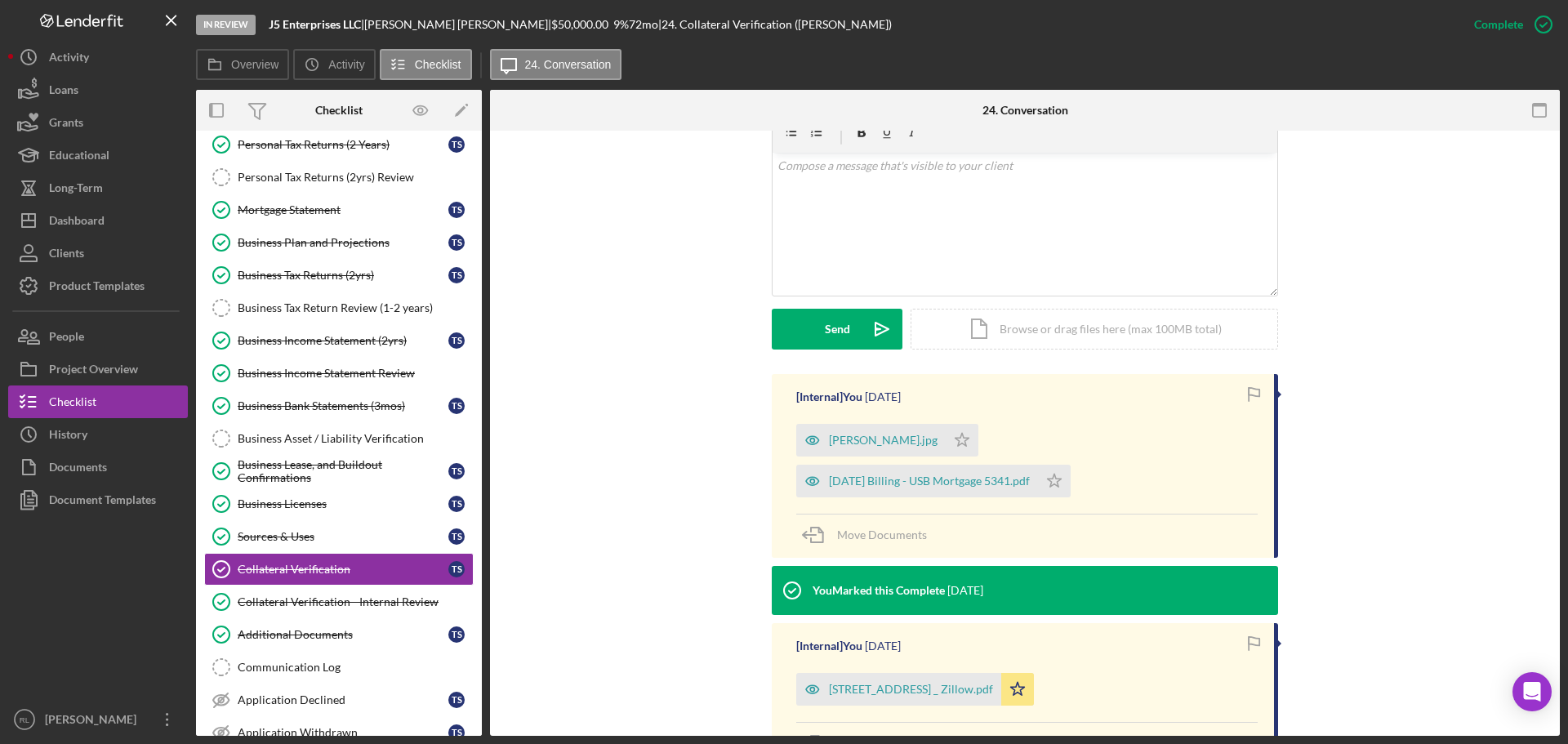
scroll to position [327, 0]
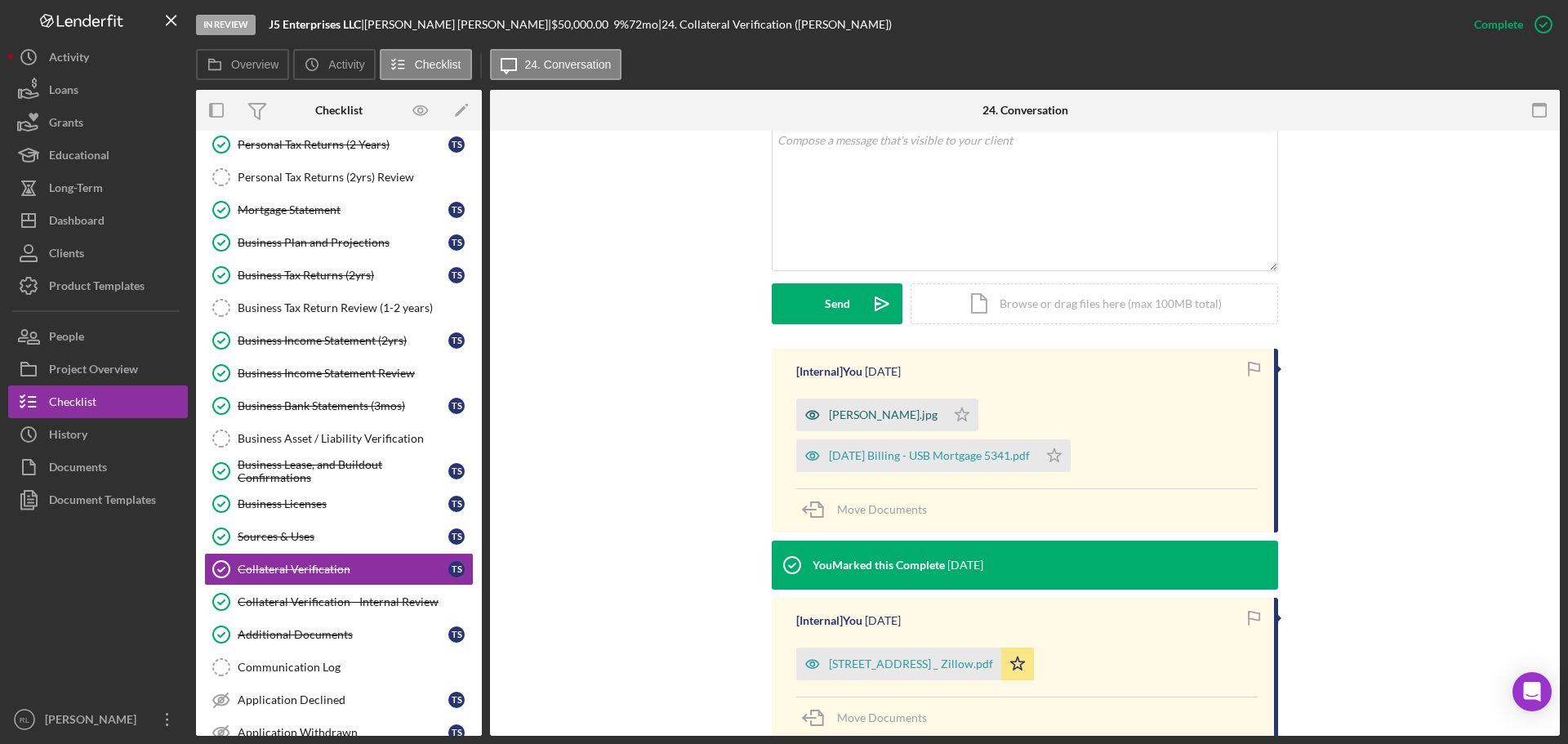
click at [840, 418] on div "[PERSON_NAME].jpg" at bounding box center [883, 415] width 109 height 13
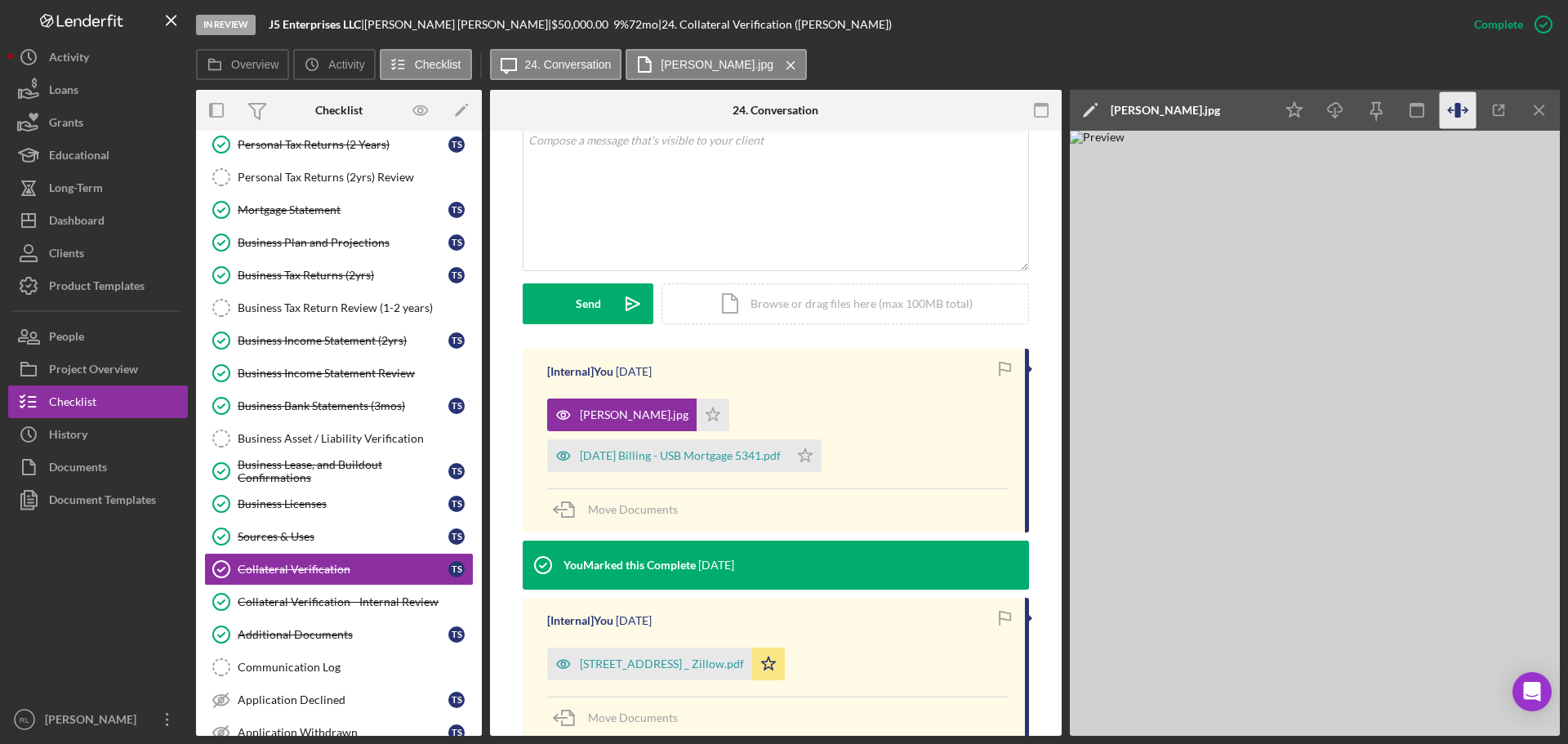
click at [1455, 114] on icon "button" at bounding box center [1457, 110] width 6 height 14
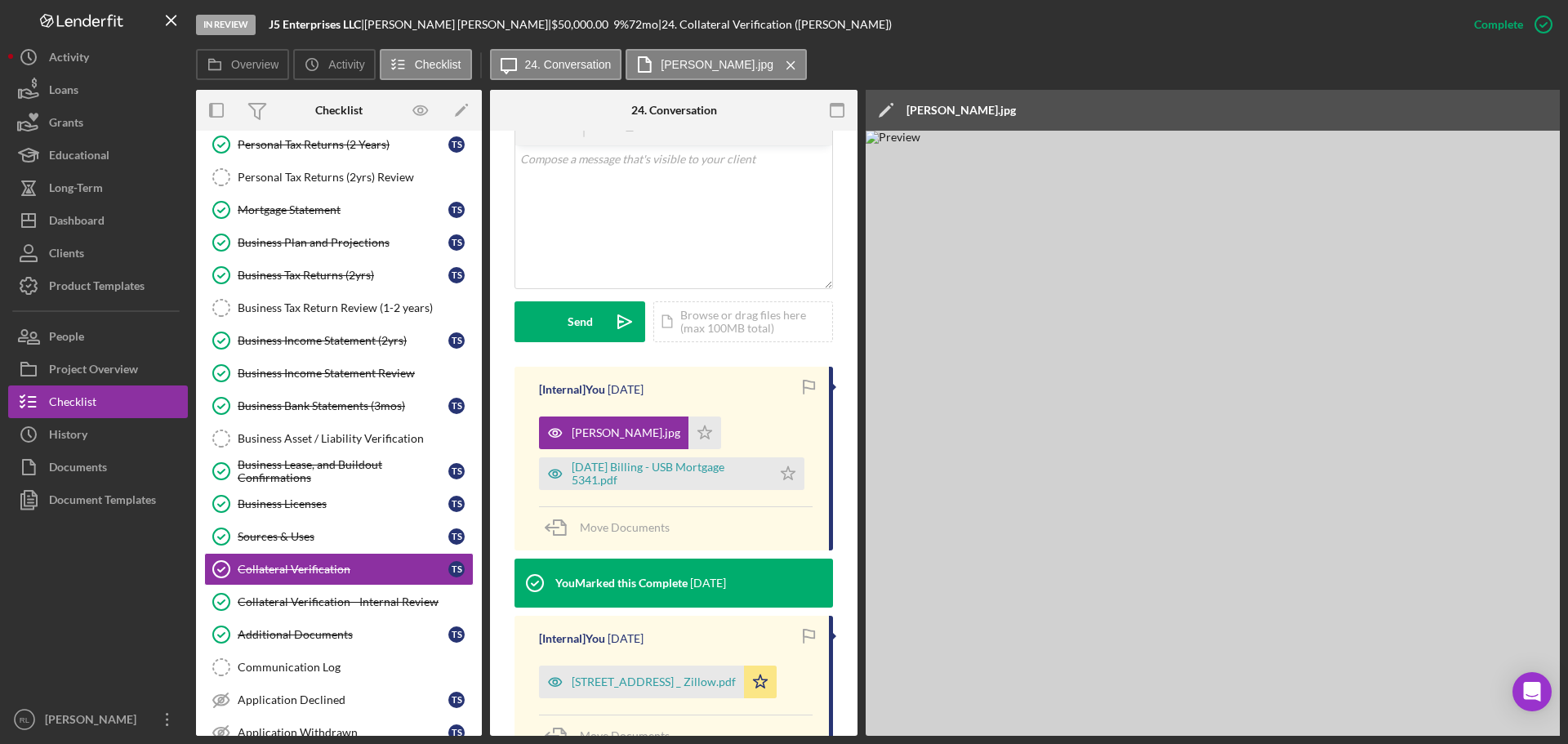
scroll to position [345, 0]
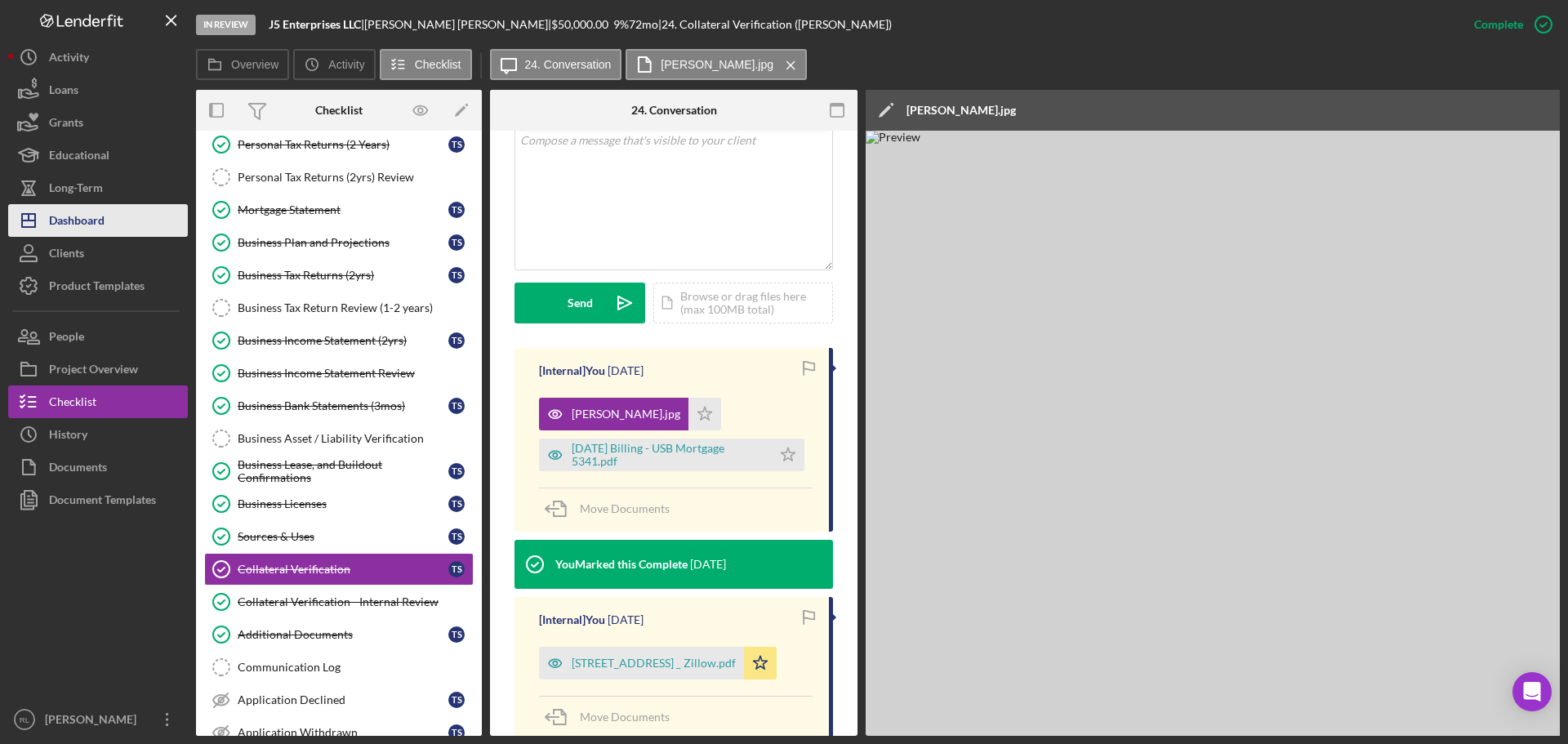
click at [86, 215] on div "Dashboard" at bounding box center [76, 222] width 55 height 37
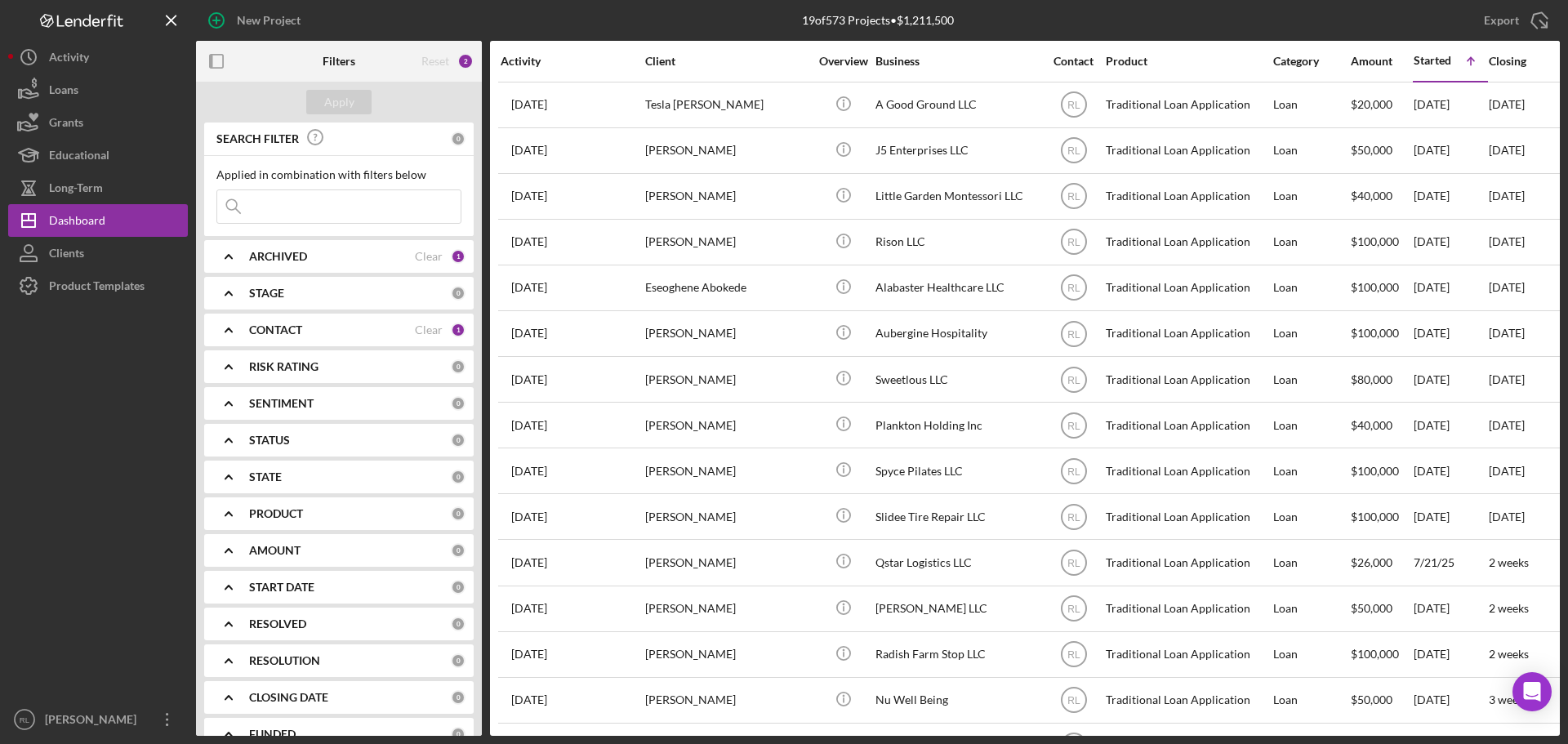
click at [53, 452] on div at bounding box center [98, 503] width 179 height 401
click at [340, 211] on input at bounding box center [339, 207] width 243 height 32
paste input "Lumea LLC"
type input "Lumea LLC"
click at [324, 263] on div "ARCHIVED" at bounding box center [332, 257] width 166 height 13
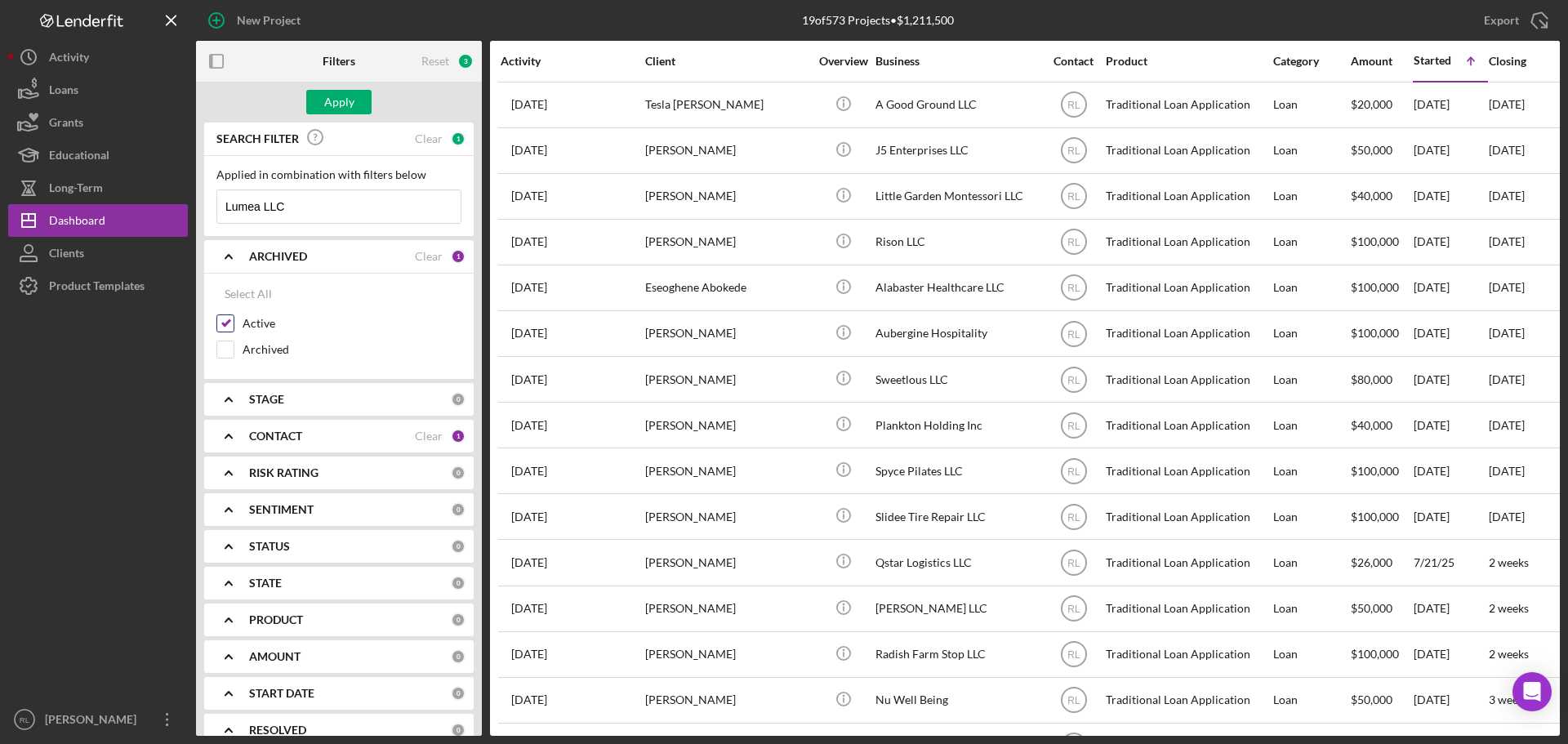
click at [230, 327] on input "Active" at bounding box center [225, 323] width 16 height 16
checkbox input "false"
click at [279, 442] on b "CONTACT" at bounding box center [276, 436] width 53 height 13
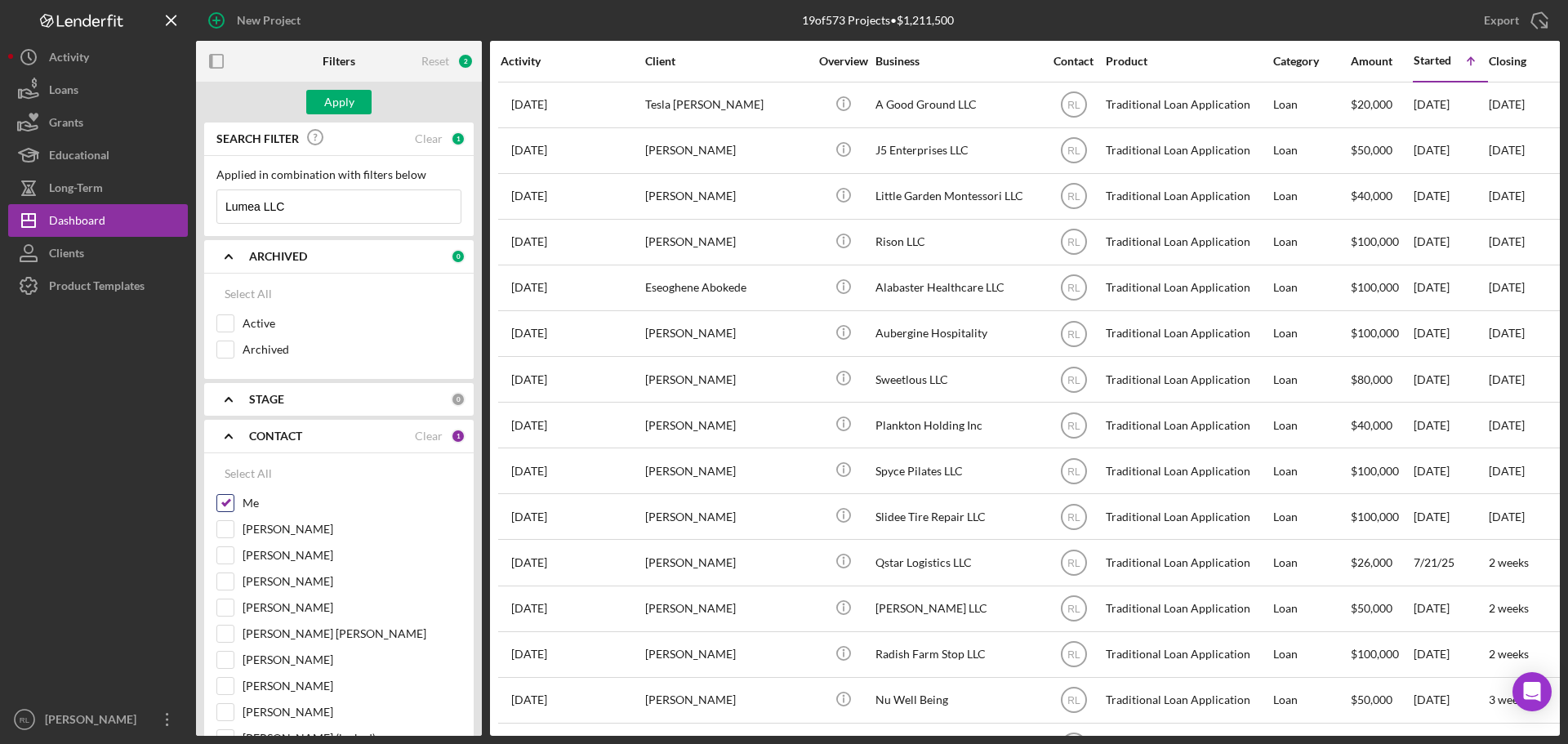
click at [224, 504] on input "Me" at bounding box center [225, 503] width 16 height 16
checkbox input "false"
click at [346, 99] on div "Apply" at bounding box center [340, 102] width 31 height 25
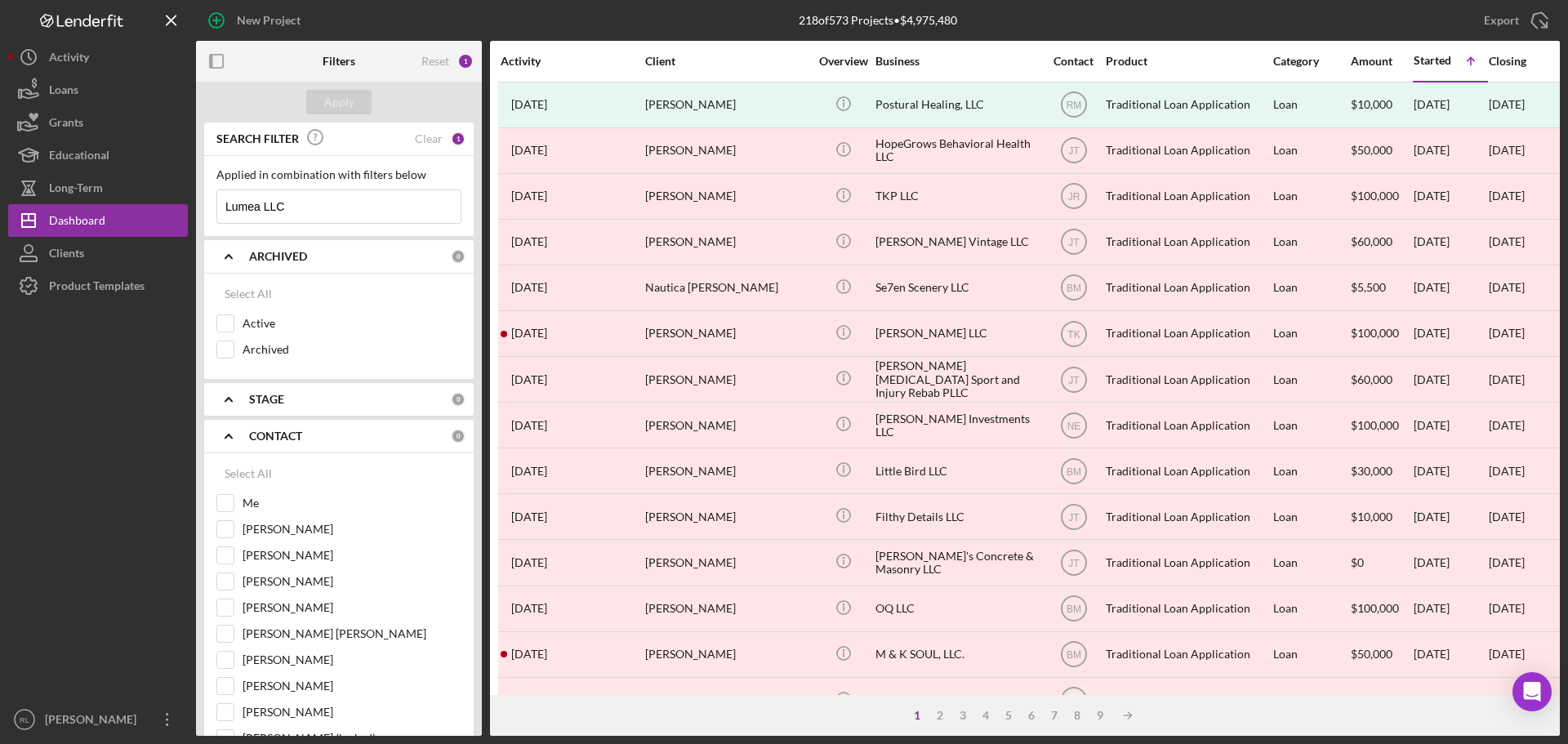
drag, startPoint x: 260, startPoint y: 206, endPoint x: 355, endPoint y: 217, distance: 95.6
click at [353, 216] on input "Lumea LLC" at bounding box center [339, 207] width 243 height 32
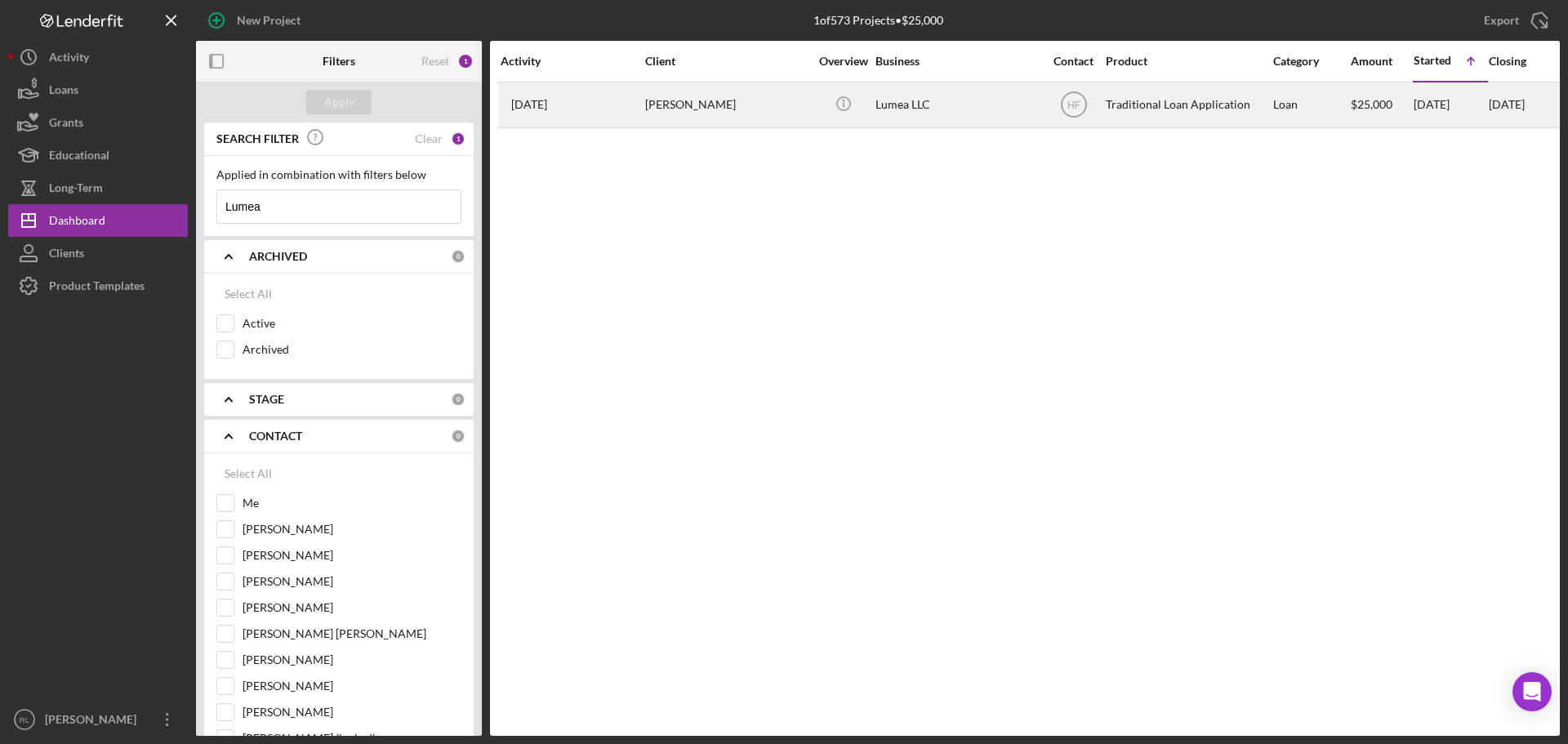
type input "Lumea"
click at [977, 103] on div "Lumea LLC" at bounding box center [957, 104] width 163 height 43
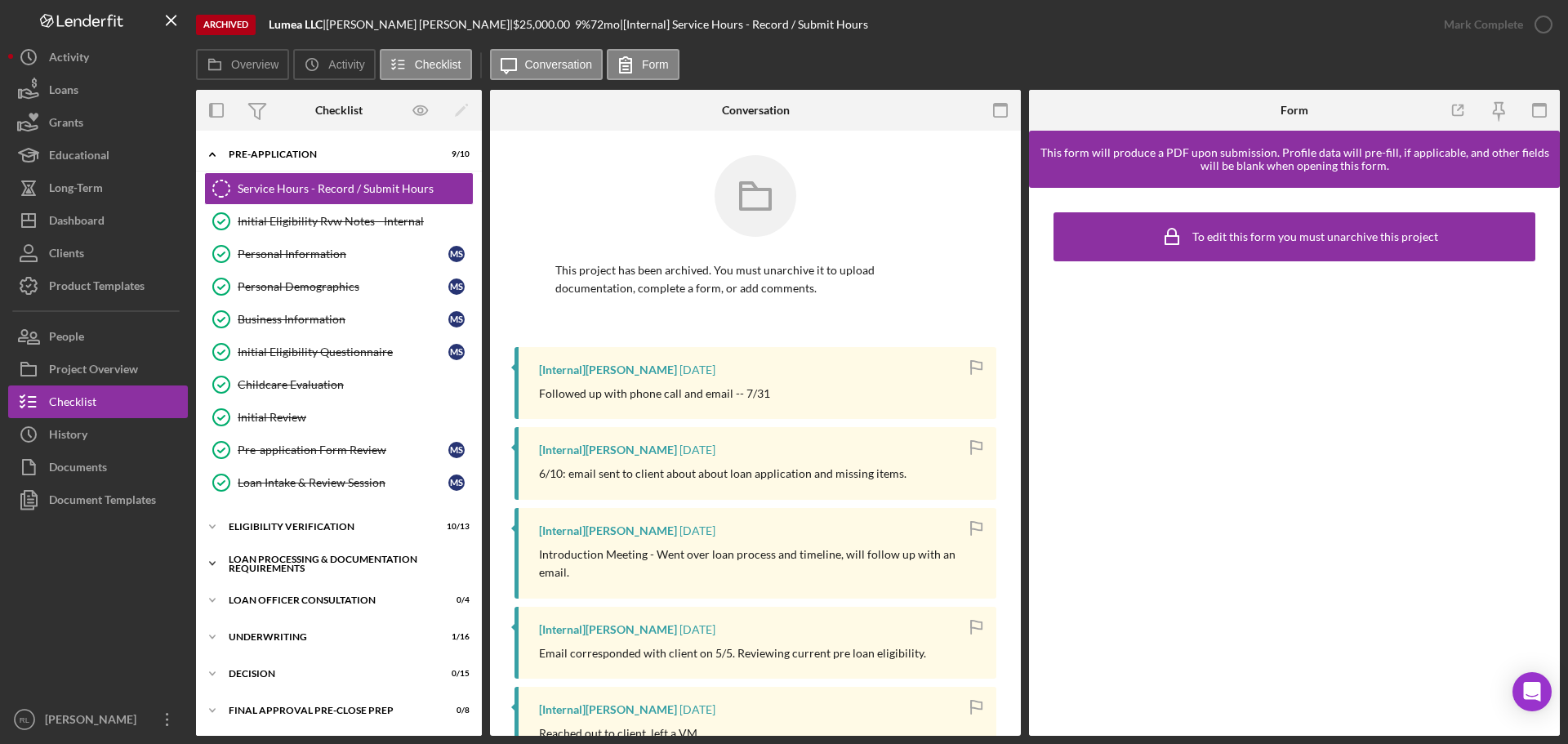
click at [333, 570] on div "Loan Processing & Documentation Requirements" at bounding box center [345, 564] width 233 height 19
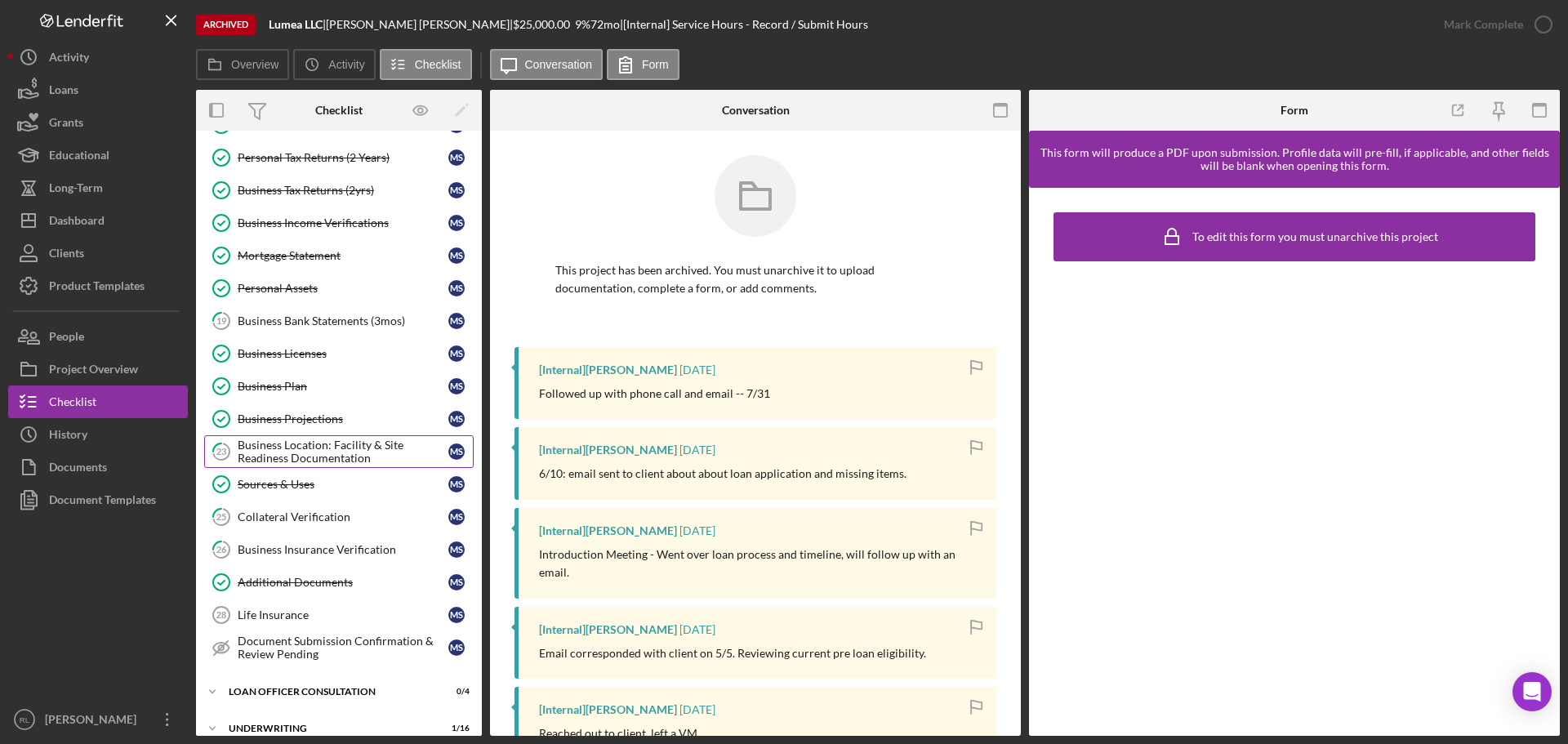
scroll to position [571, 0]
click at [336, 383] on div "Business Plan" at bounding box center [342, 385] width 211 height 13
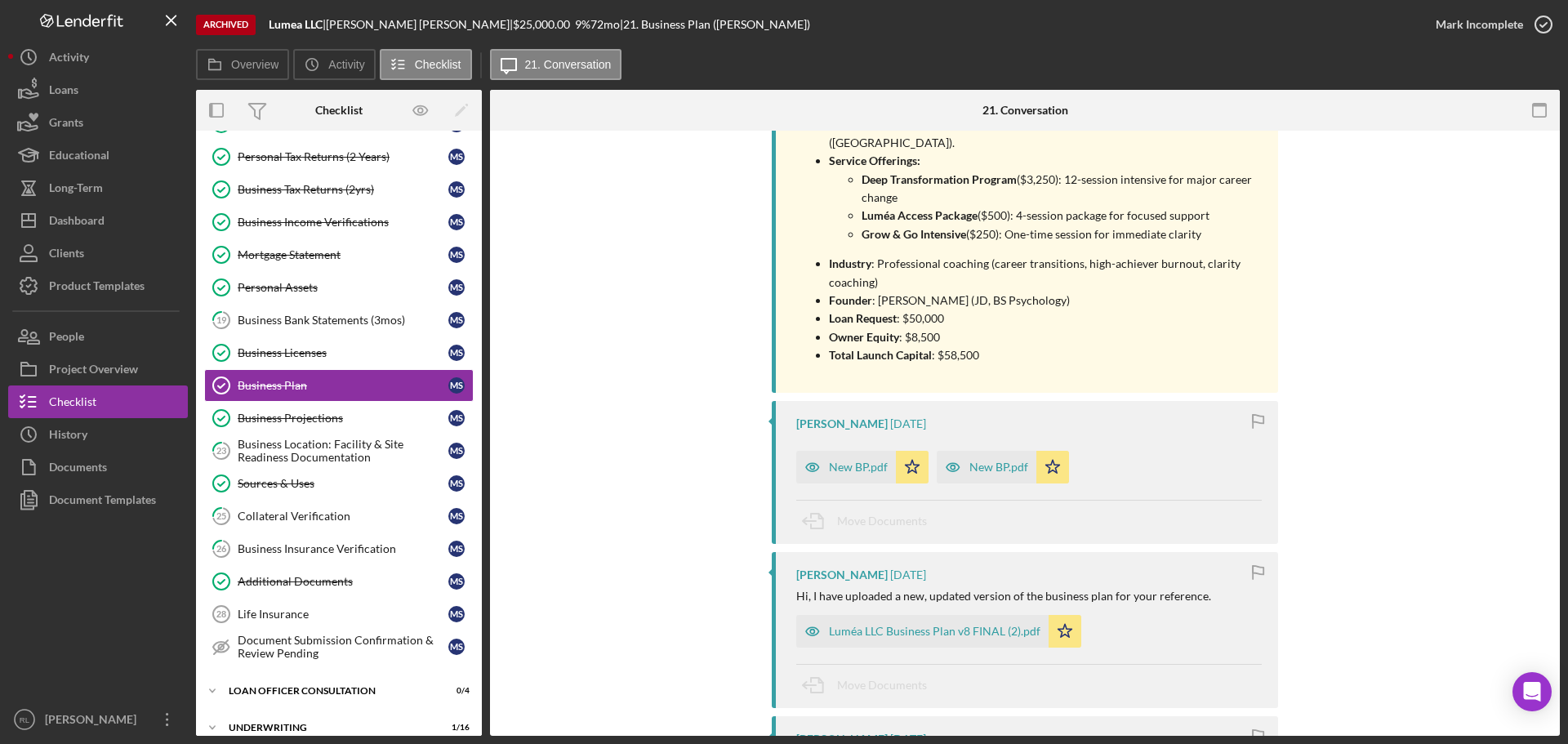
scroll to position [1062, 0]
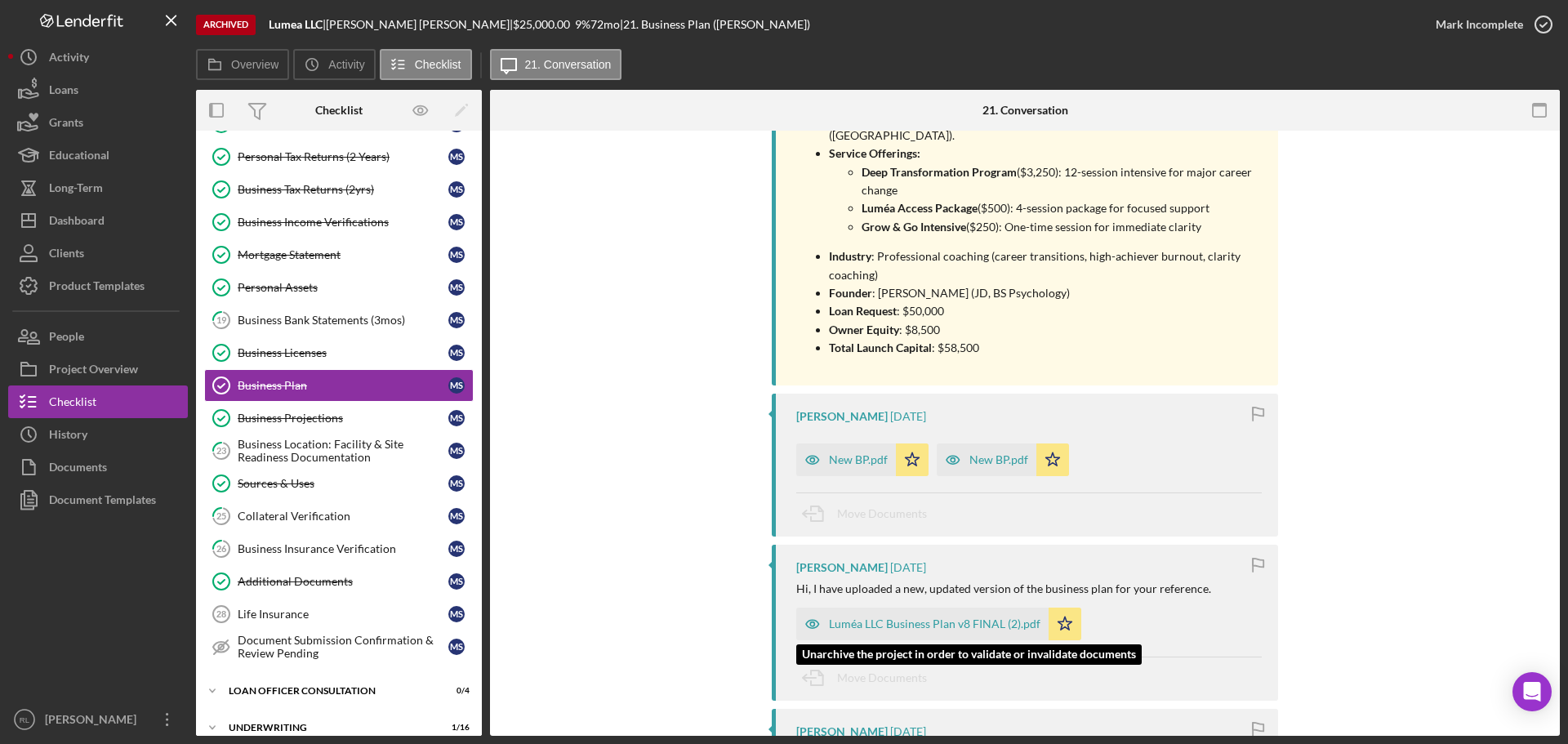
click at [913, 617] on div "Luméa LLC Business Plan v8 FINAL (2).pdf" at bounding box center [935, 624] width 212 height 13
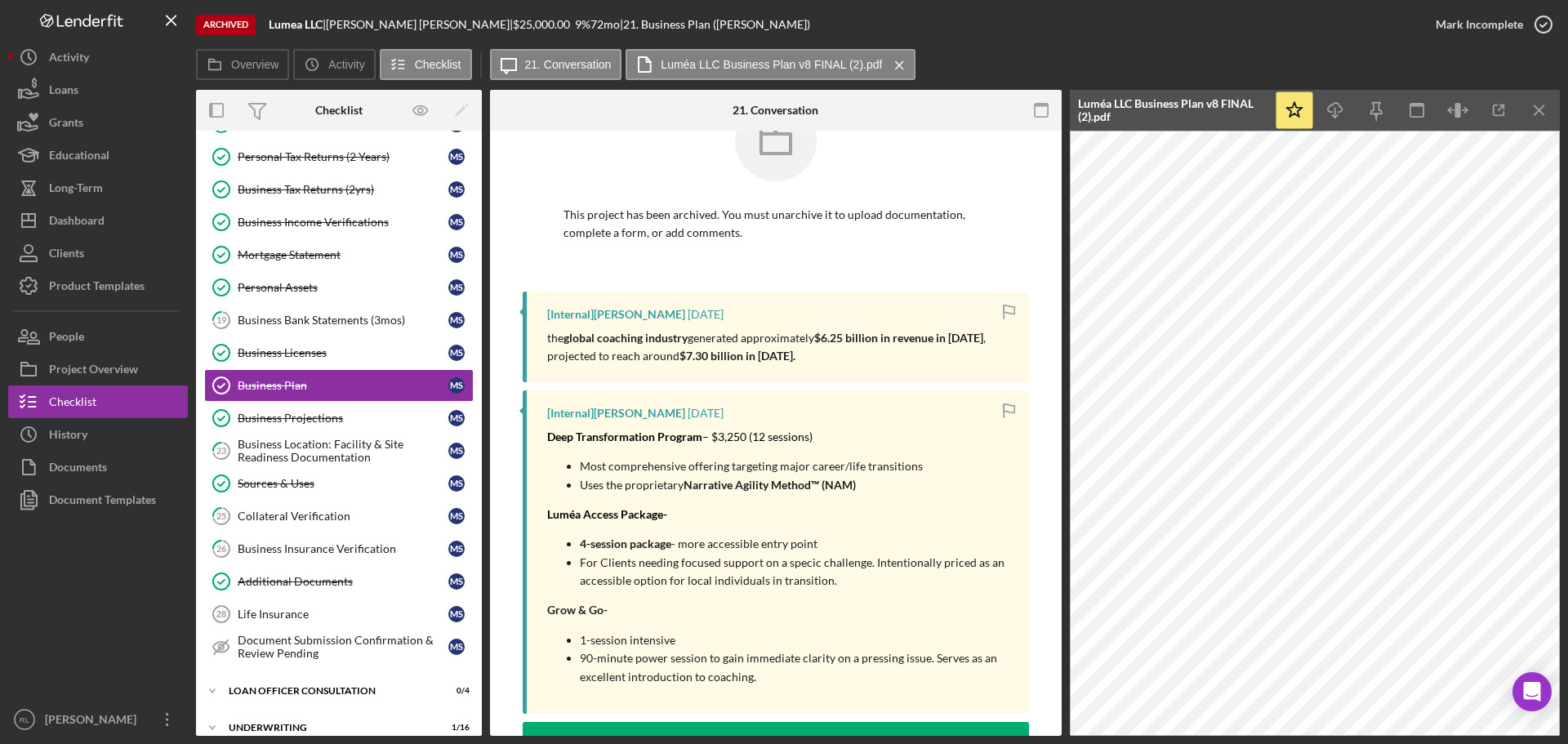
scroll to position [0, 0]
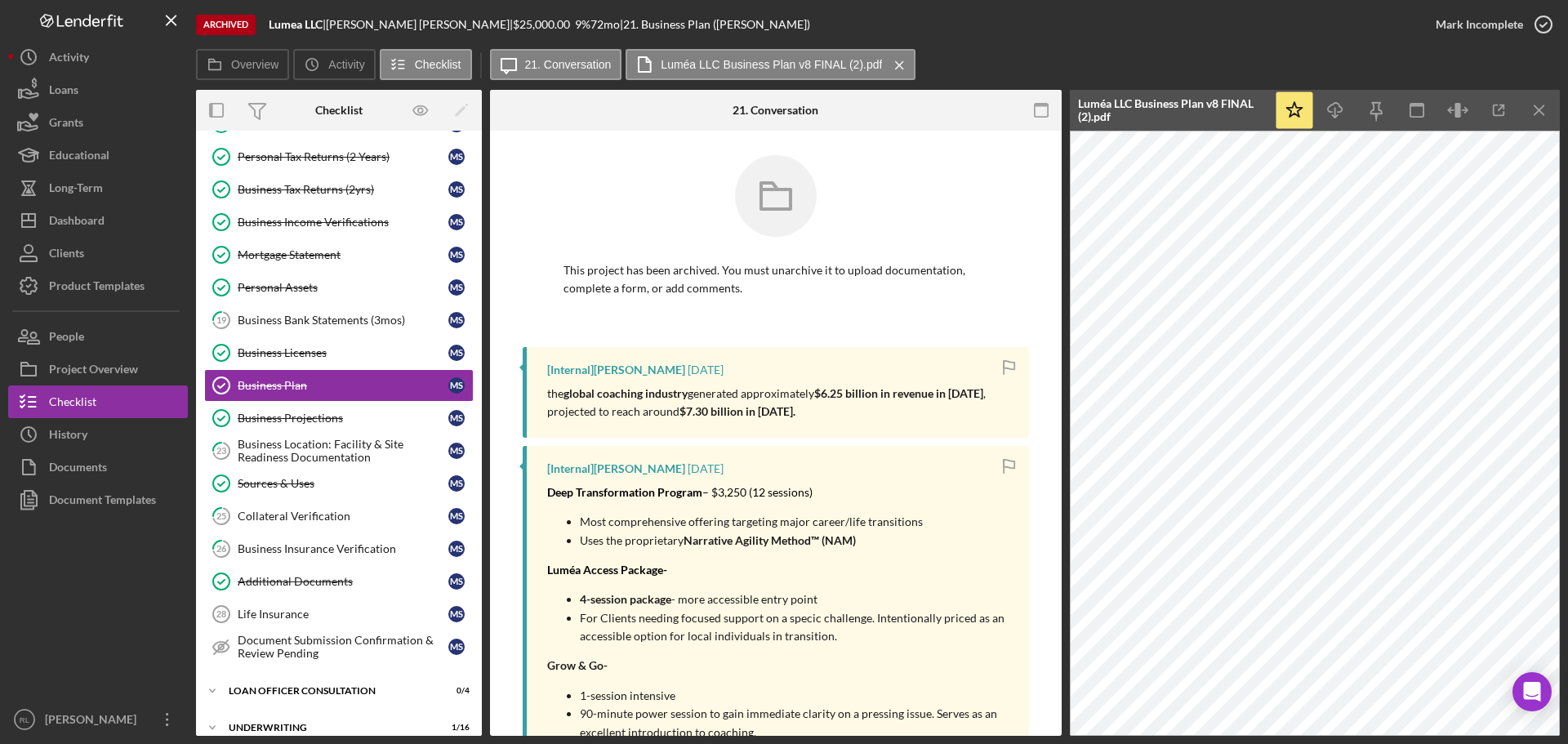
click at [835, 412] on p "the global coaching industry generated approximately $6.25 billion in revenue i…" at bounding box center [780, 403] width 465 height 37
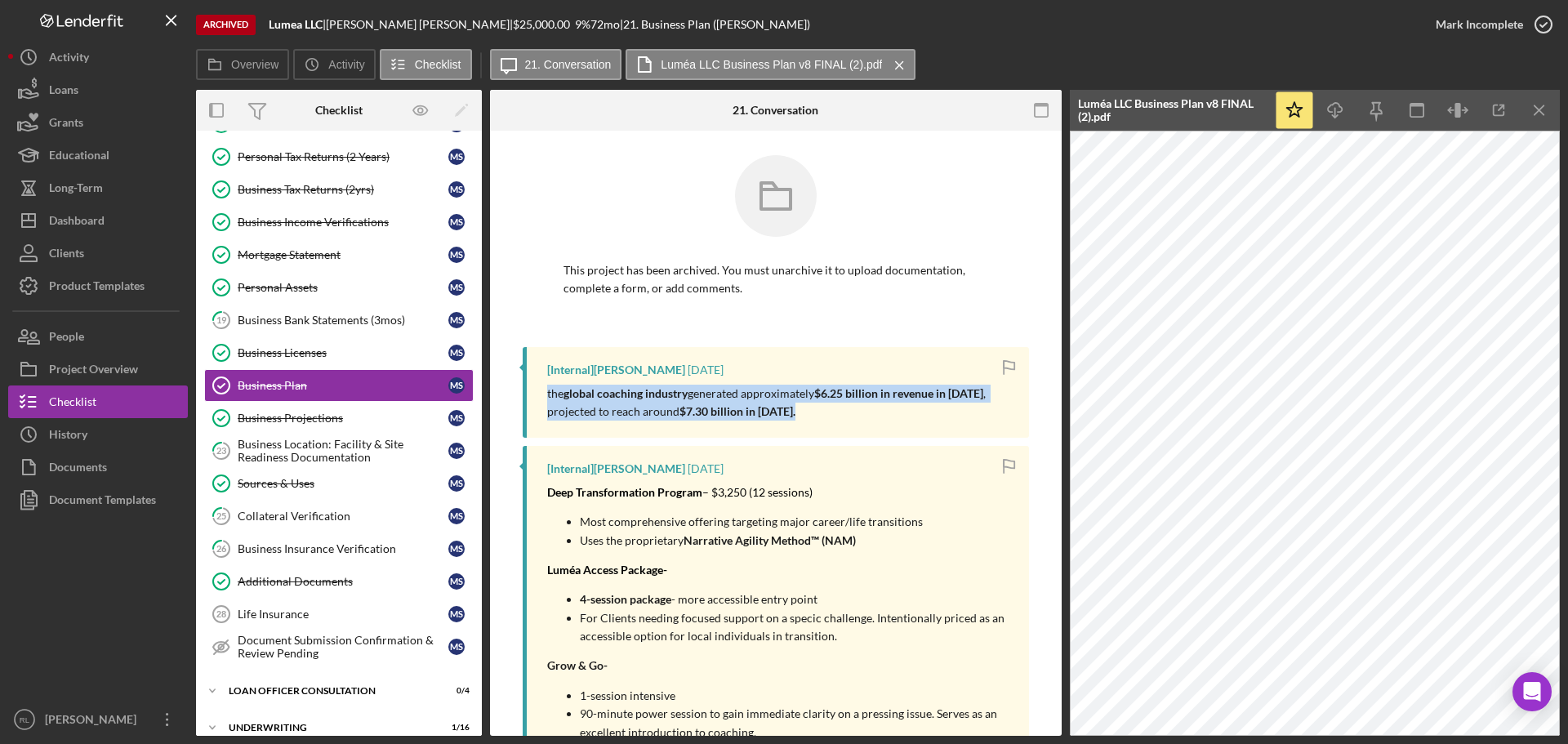
click at [835, 412] on p "the global coaching industry generated approximately $6.25 billion in revenue i…" at bounding box center [780, 403] width 465 height 37
click at [872, 414] on p "the global coaching industry generated approximately $6.25 billion in revenue i…" at bounding box center [780, 403] width 465 height 37
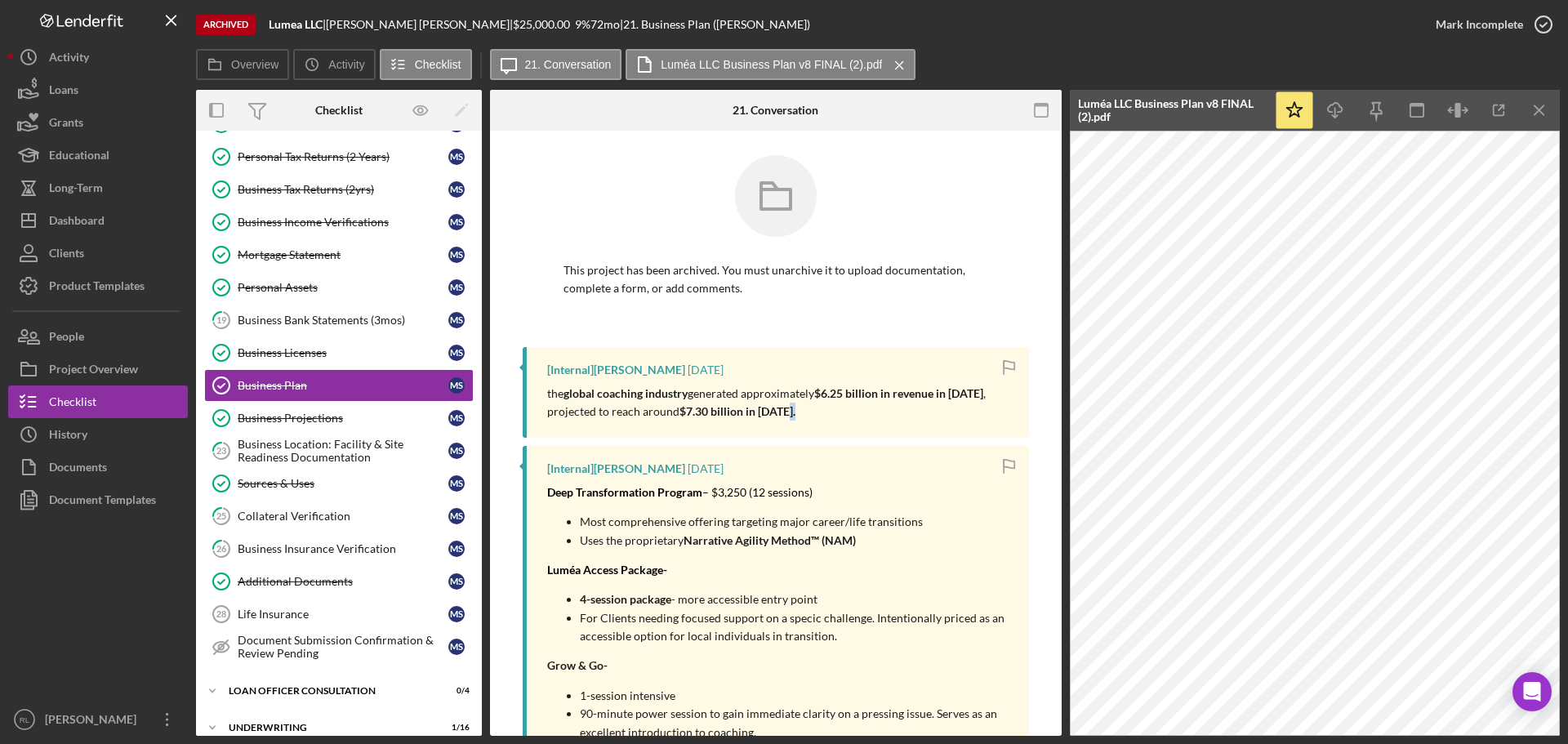
click at [872, 414] on p "the global coaching industry generated approximately $6.25 billion in revenue i…" at bounding box center [780, 403] width 465 height 37
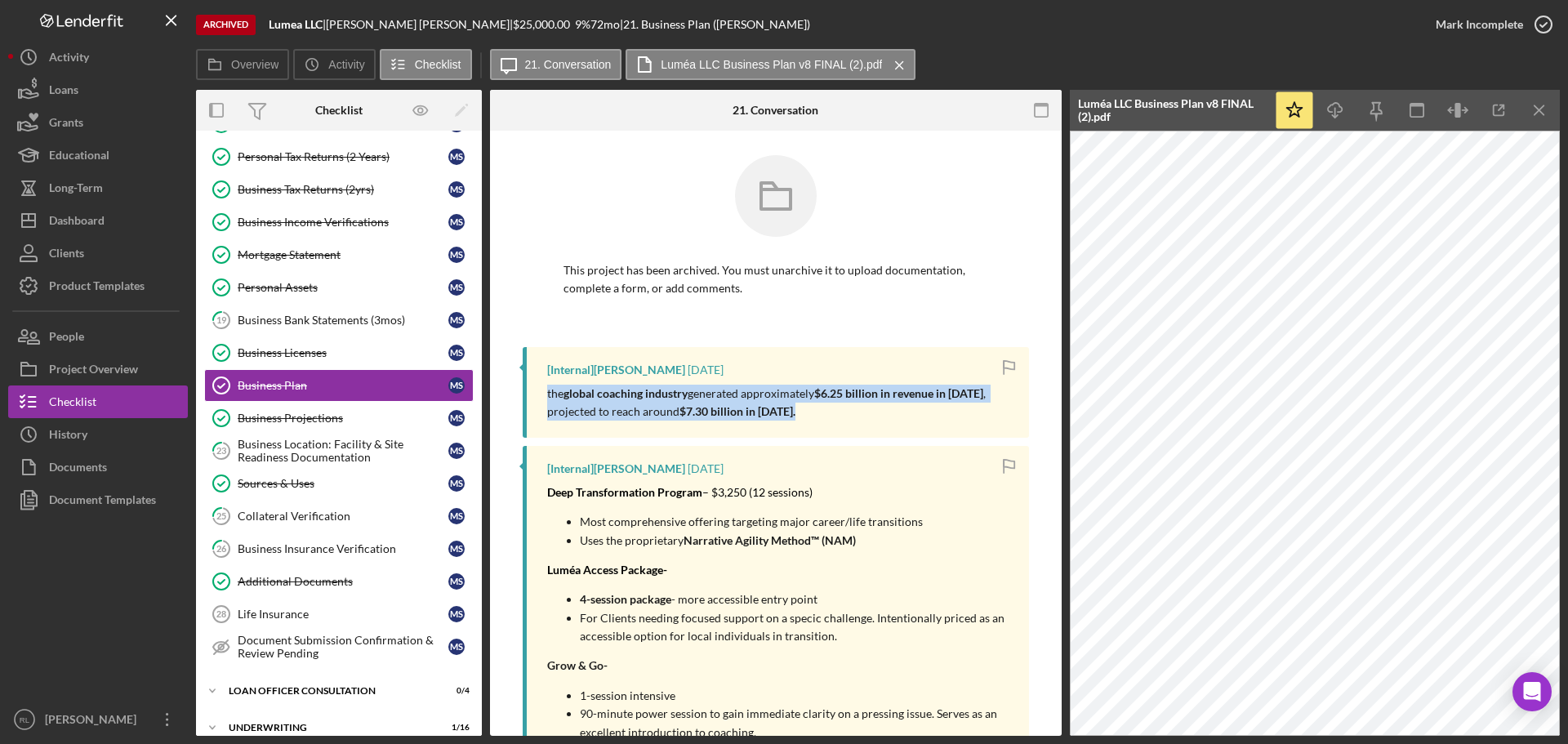
click at [872, 414] on p "the global coaching industry generated approximately $6.25 billion in revenue i…" at bounding box center [780, 403] width 465 height 37
click at [833, 414] on p "the global coaching industry generated approximately $6.25 billion in revenue i…" at bounding box center [780, 403] width 465 height 37
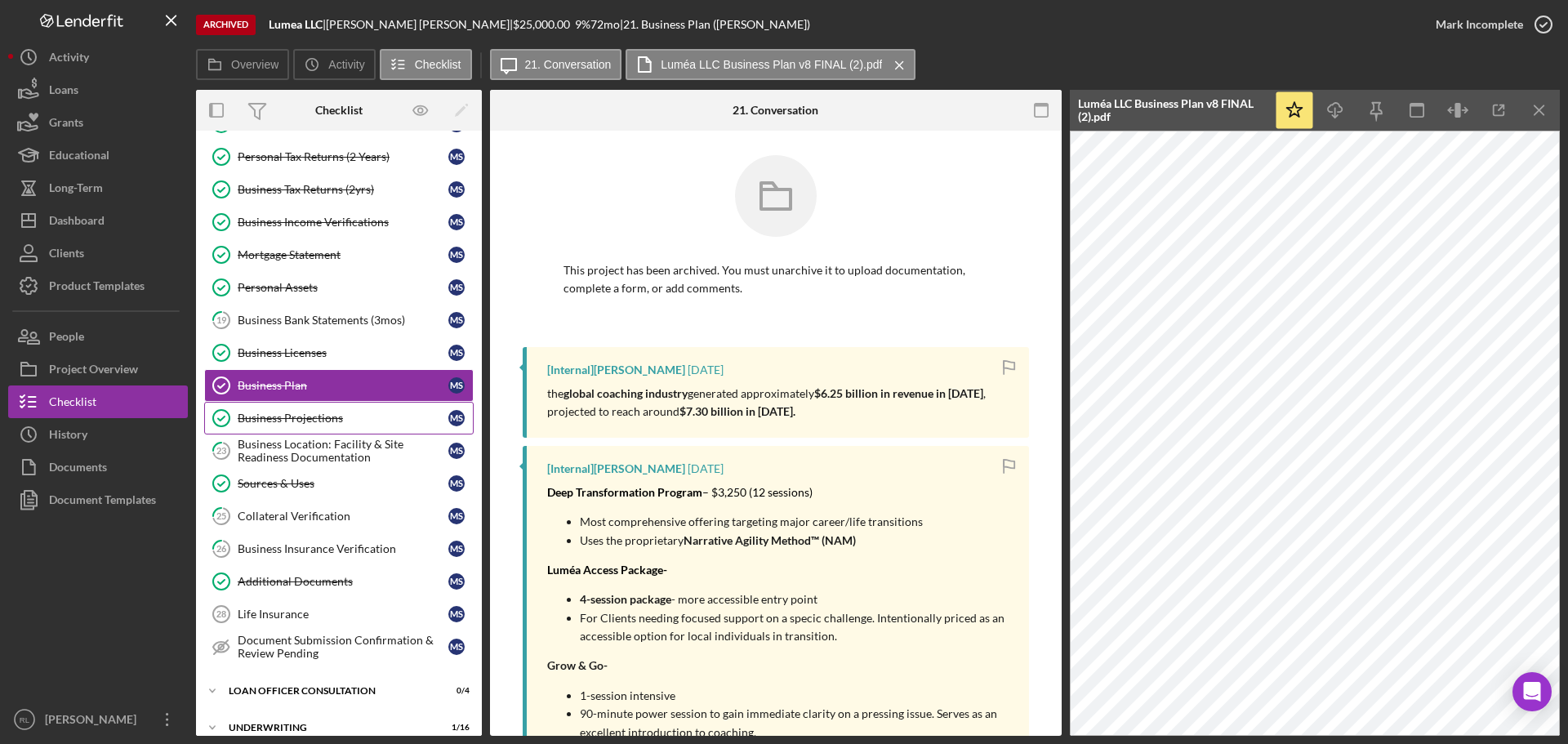
click at [341, 417] on div "Business Projections" at bounding box center [342, 419] width 211 height 13
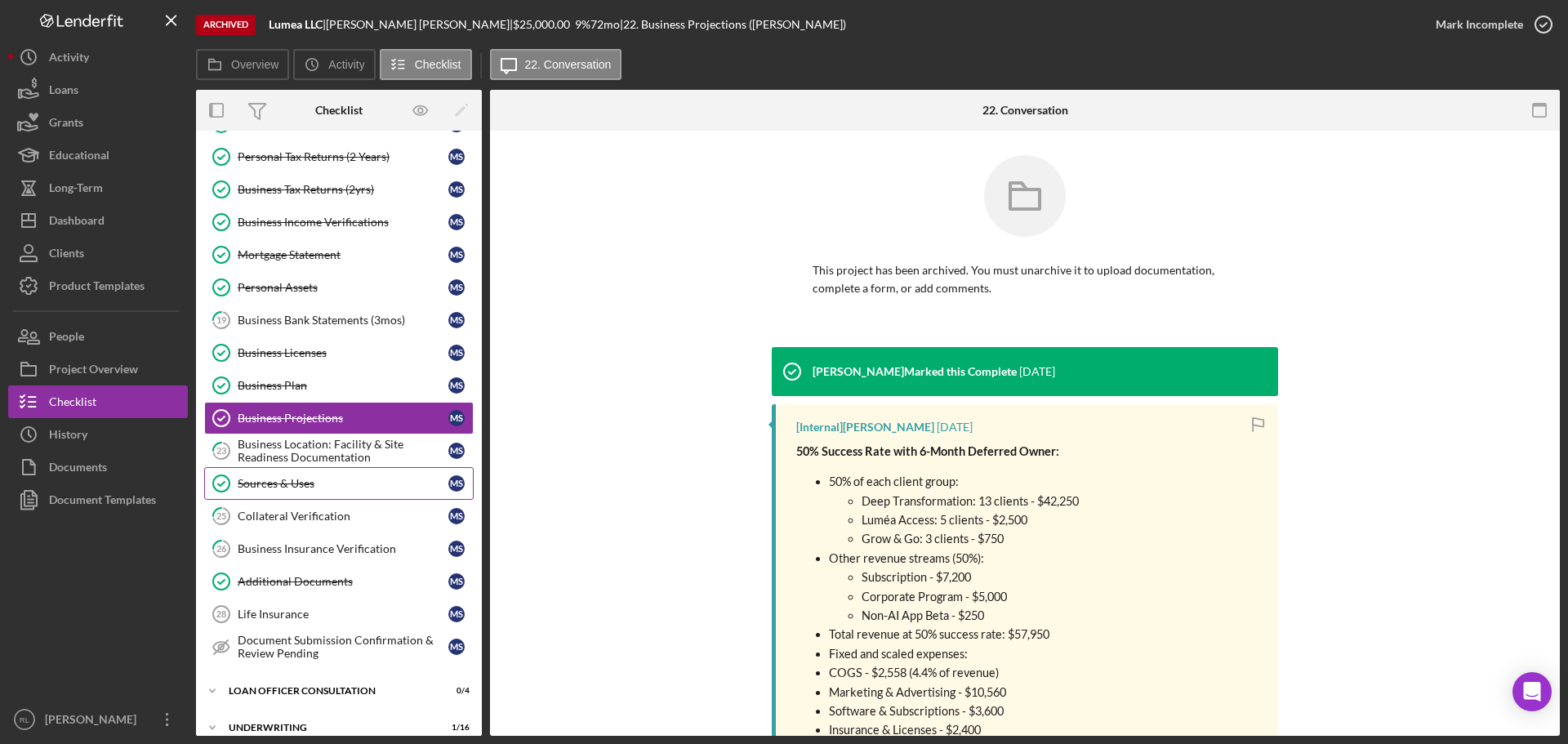
click at [308, 474] on link "Sources & Uses Sources & Uses M S" at bounding box center [339, 484] width 270 height 32
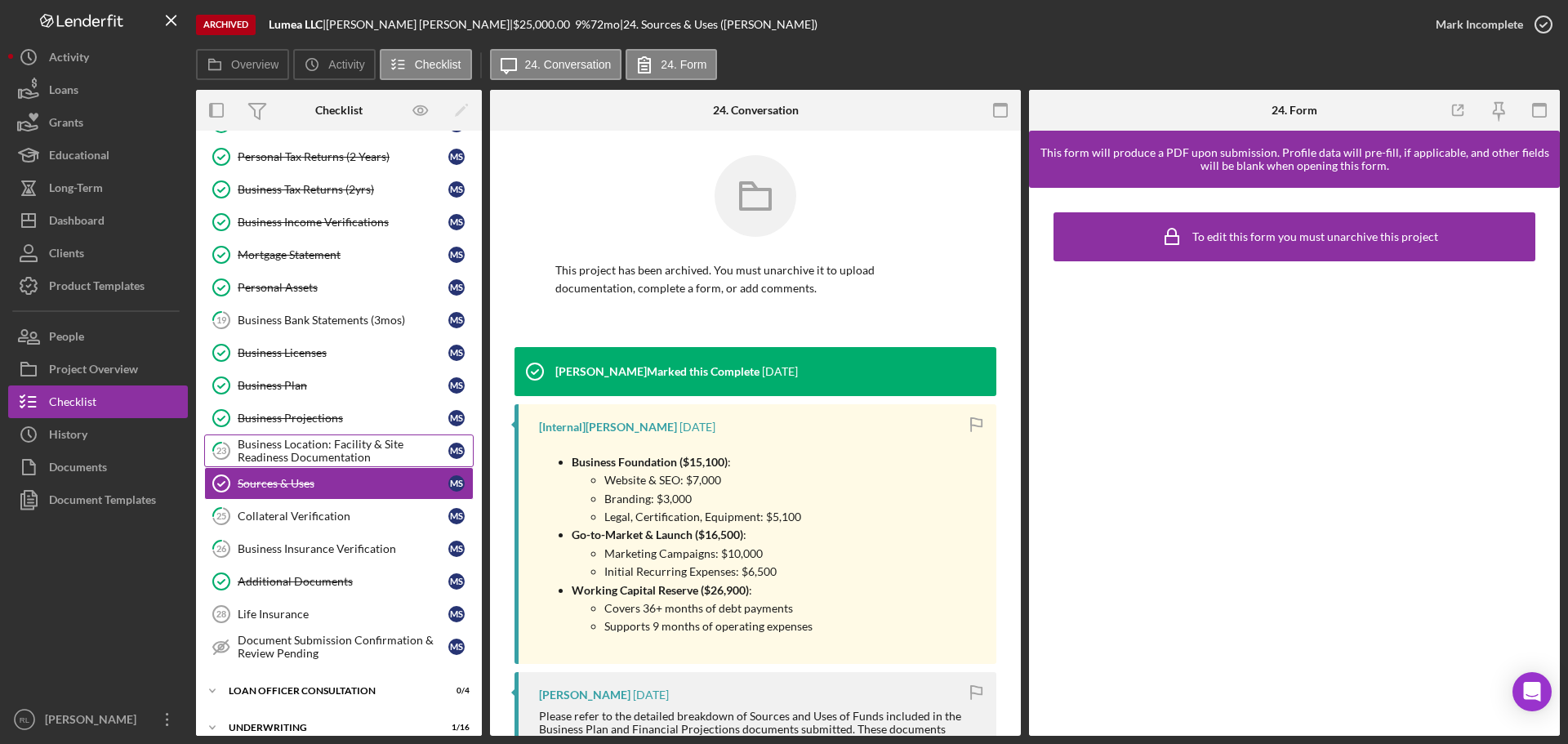
click at [292, 457] on div "Business Location: Facility & Site Readiness Documentation" at bounding box center [342, 450] width 211 height 26
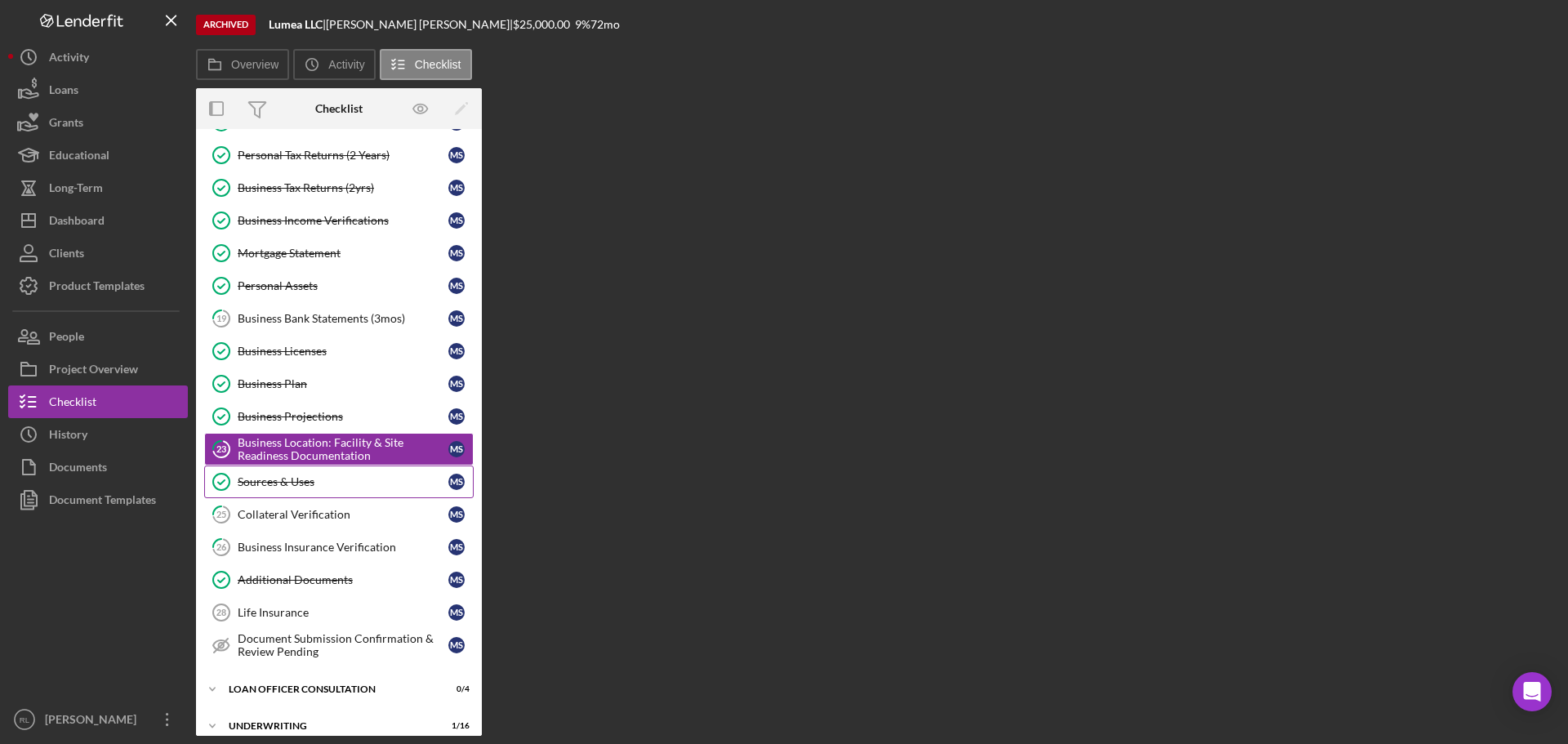
click at [338, 478] on div "Sources & Uses" at bounding box center [342, 482] width 211 height 13
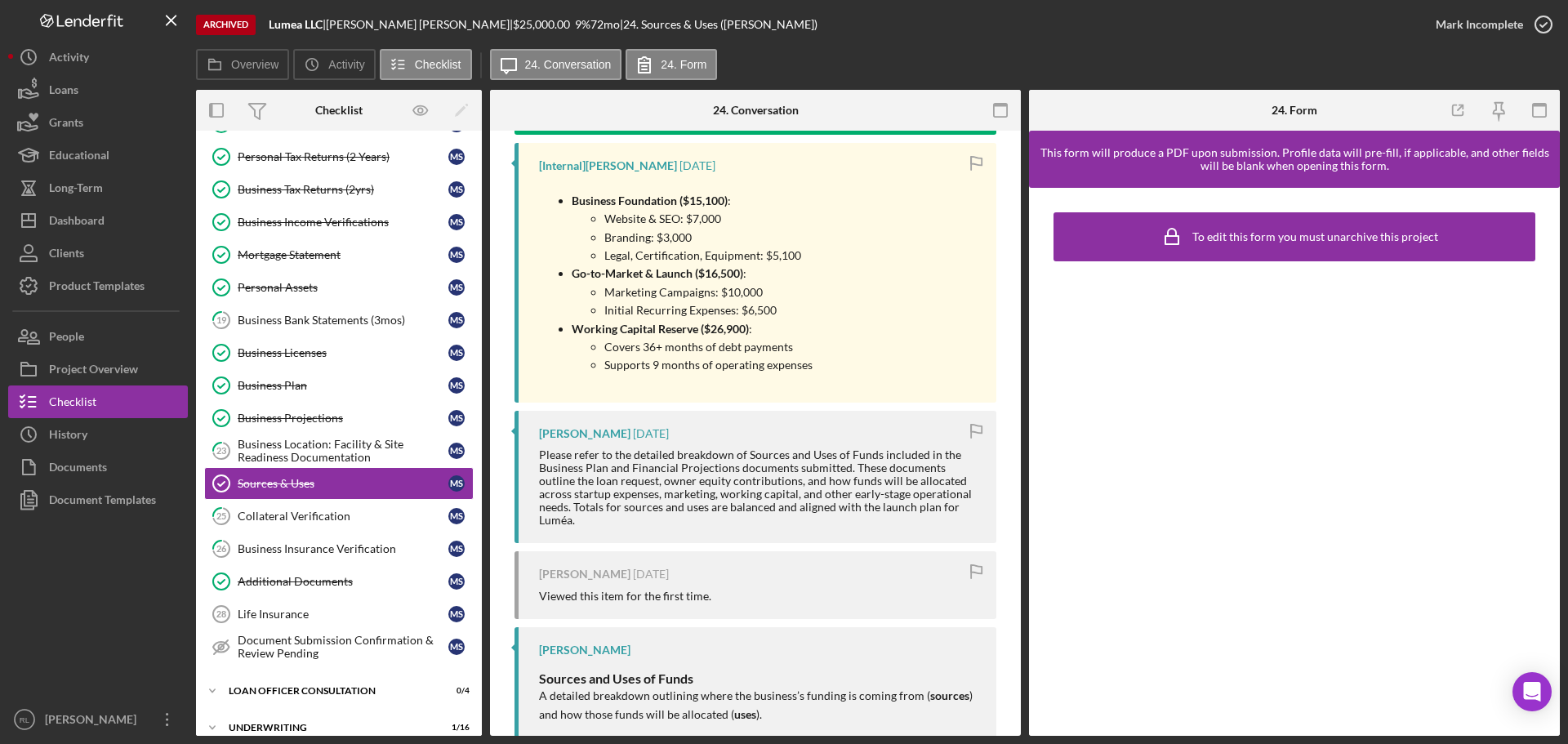
scroll to position [75, 0]
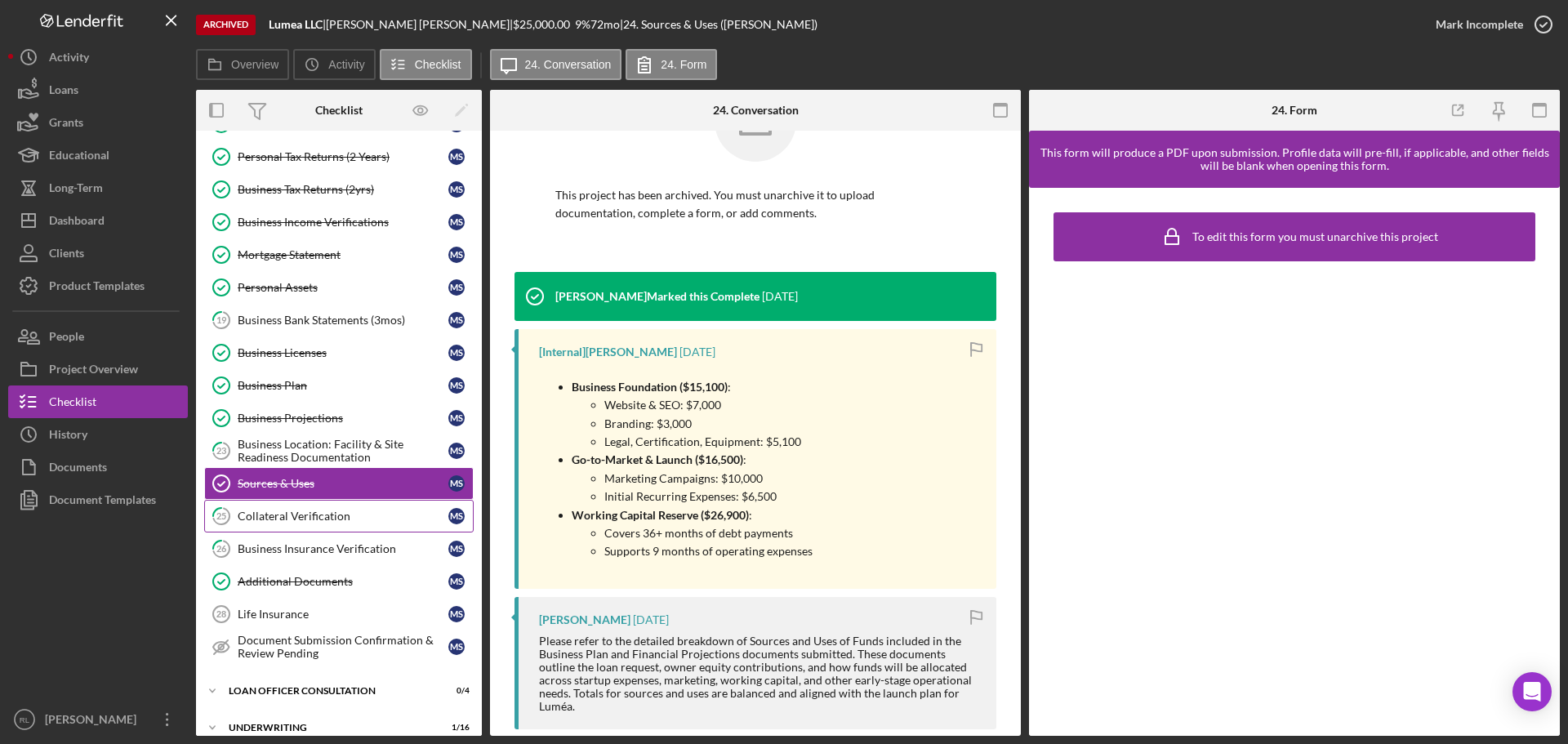
click at [299, 507] on link "25 Collateral Verification M S" at bounding box center [339, 516] width 270 height 32
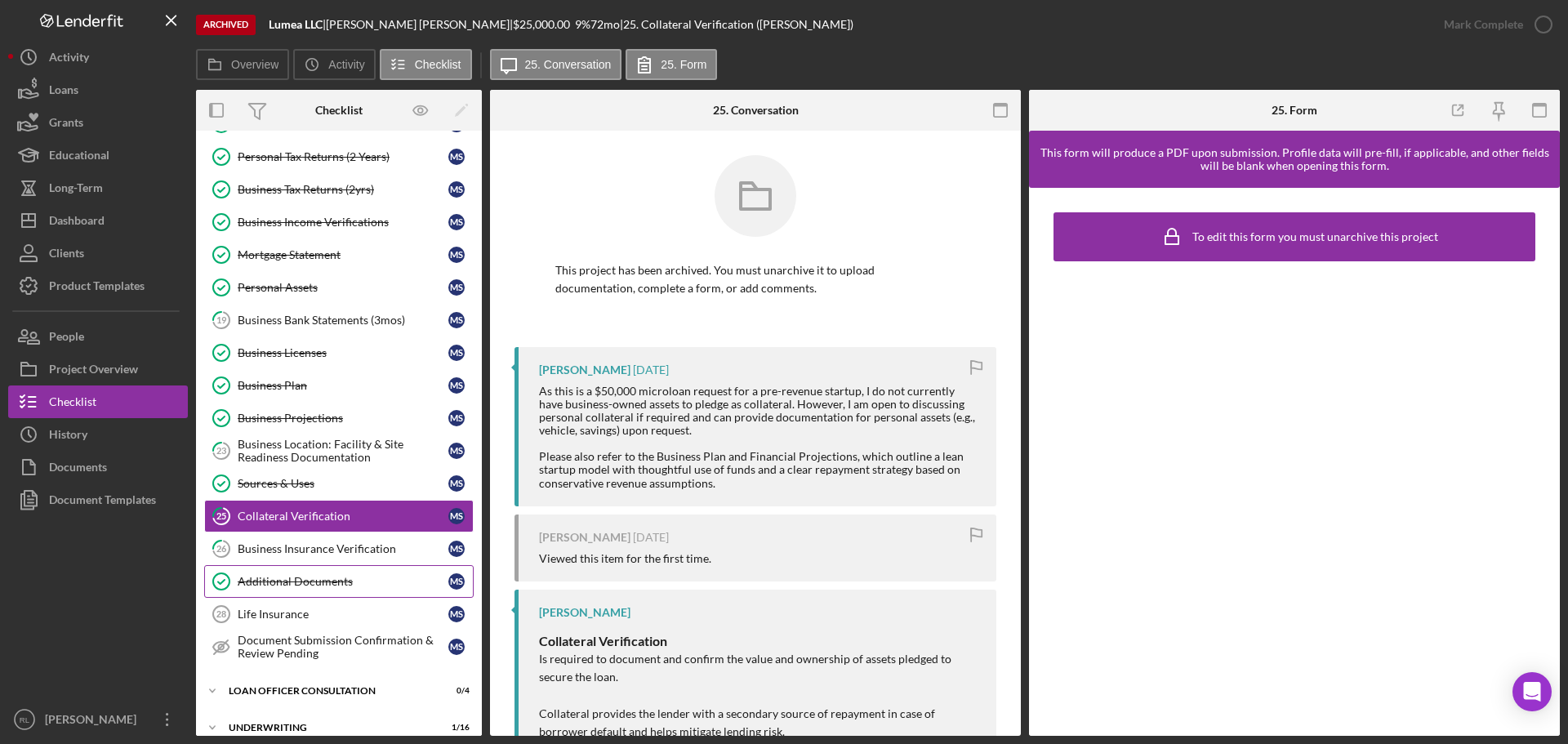
click at [260, 571] on link "Additional Documents Additional Documents M S" at bounding box center [339, 582] width 270 height 32
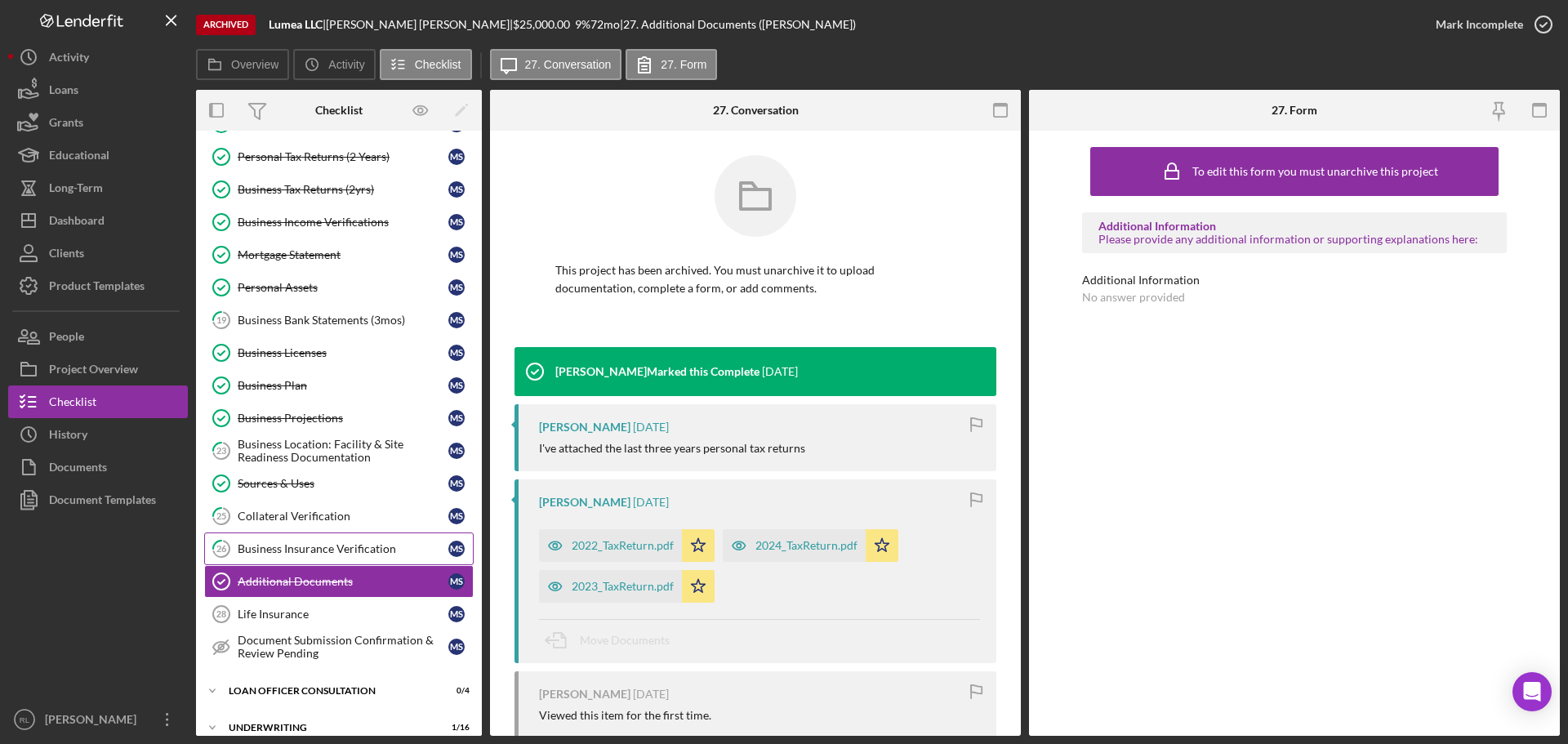
click at [301, 537] on link "26 Business Insurance Verification M S" at bounding box center [339, 548] width 270 height 32
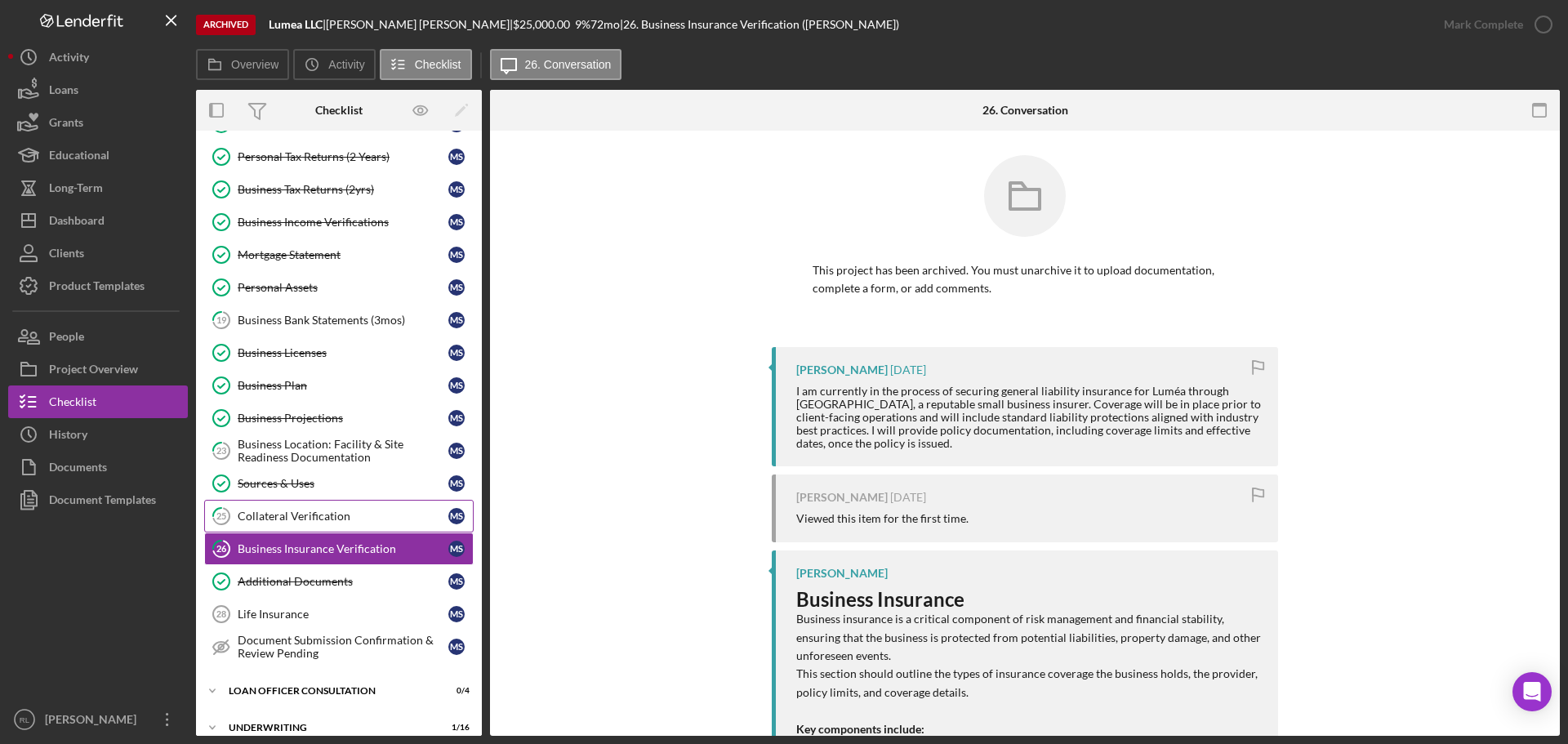
click at [279, 523] on div "Collateral Verification" at bounding box center [342, 516] width 211 height 13
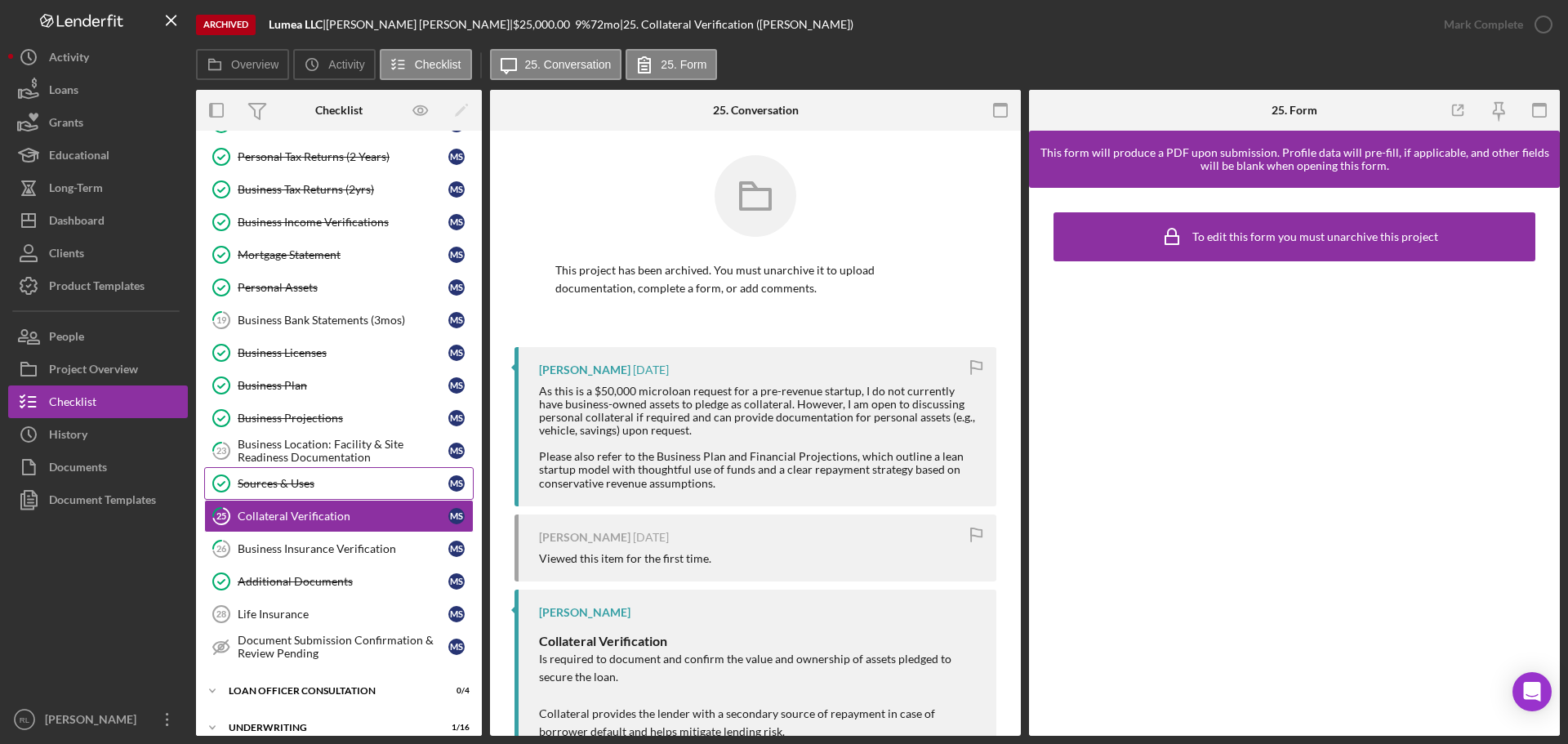
click at [316, 489] on div "Sources & Uses" at bounding box center [342, 484] width 211 height 13
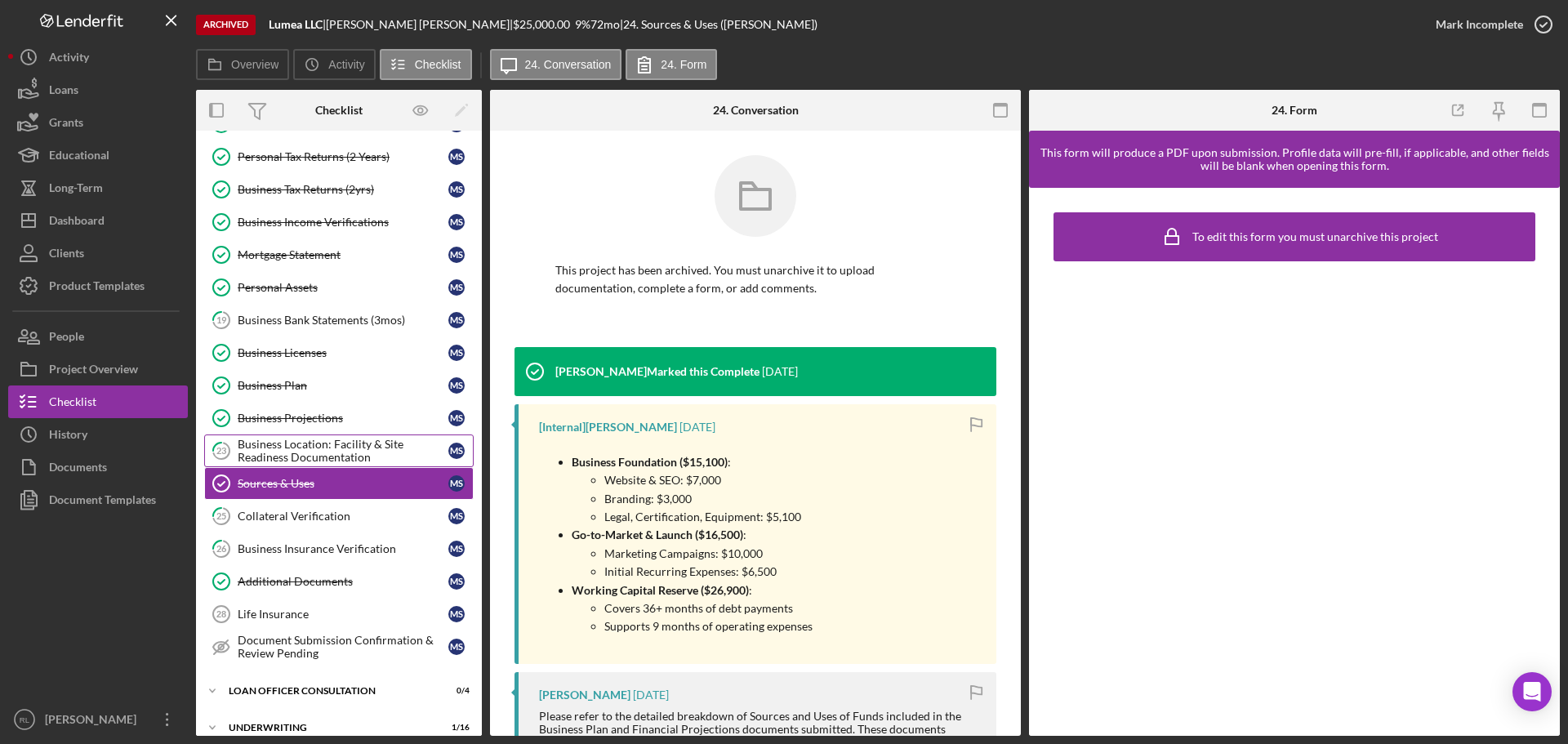
click at [330, 451] on div "Business Location: Facility & Site Readiness Documentation" at bounding box center [342, 450] width 211 height 26
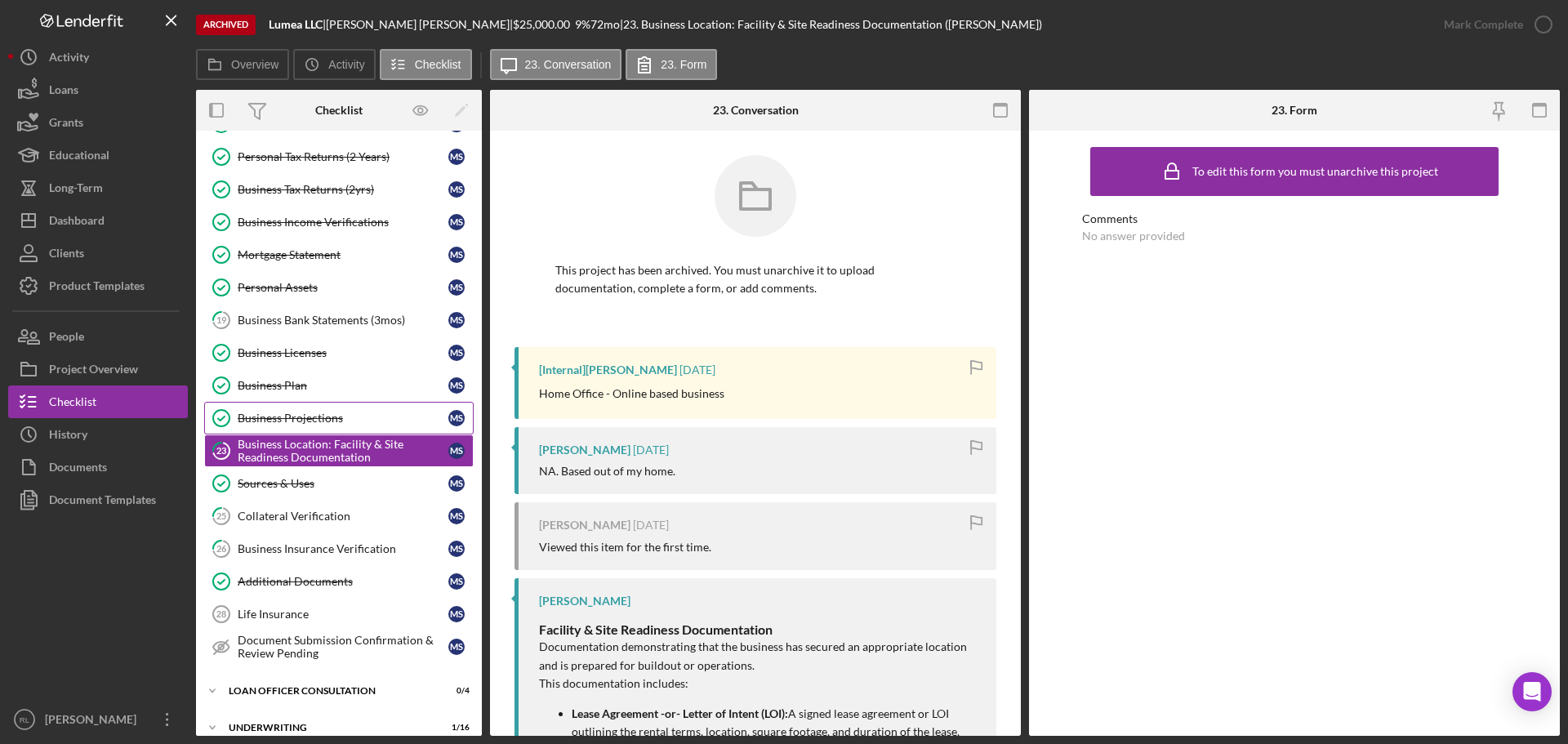
click at [302, 424] on div "Business Projections" at bounding box center [342, 419] width 211 height 13
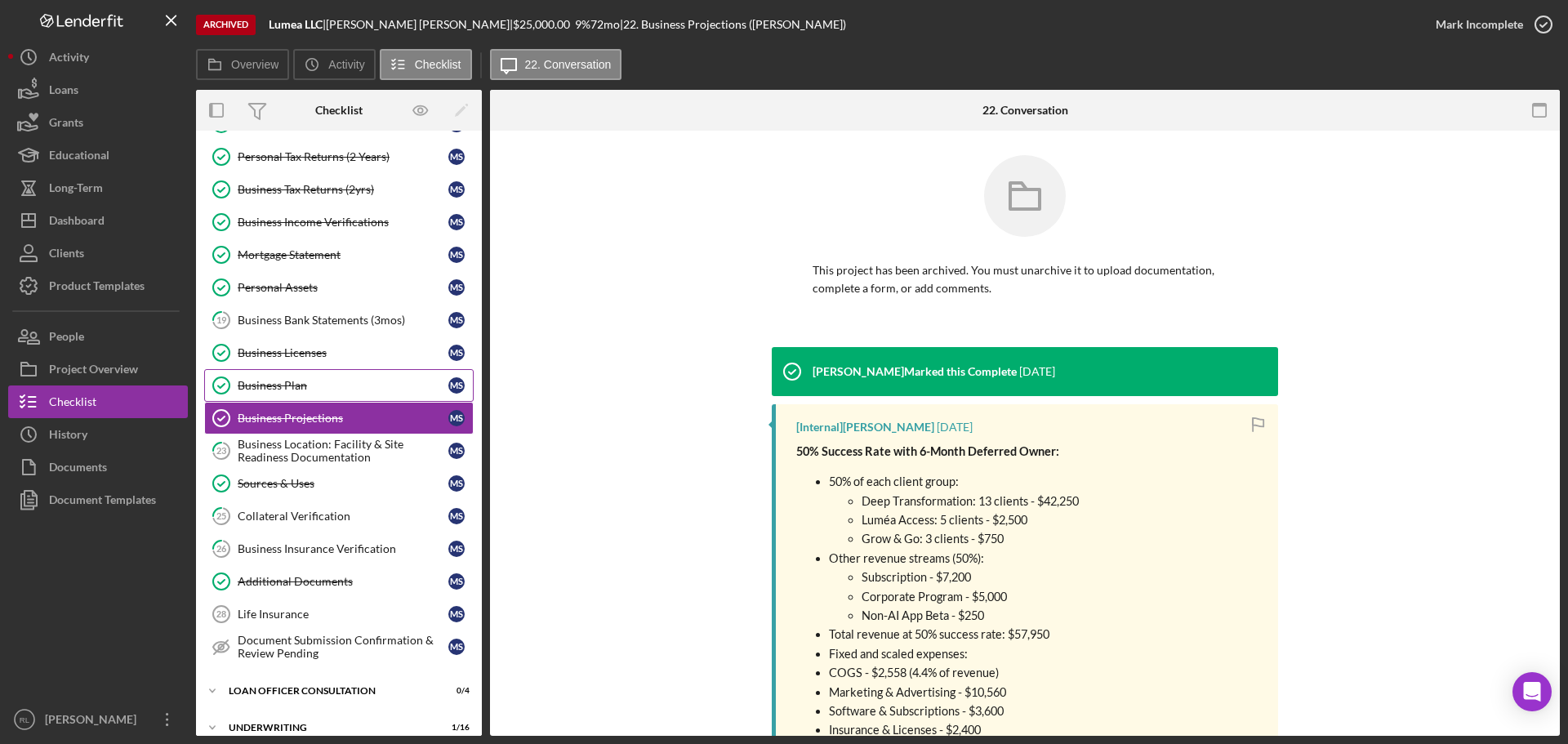
click at [302, 394] on link "Business Plan Business Plan M S" at bounding box center [339, 385] width 270 height 32
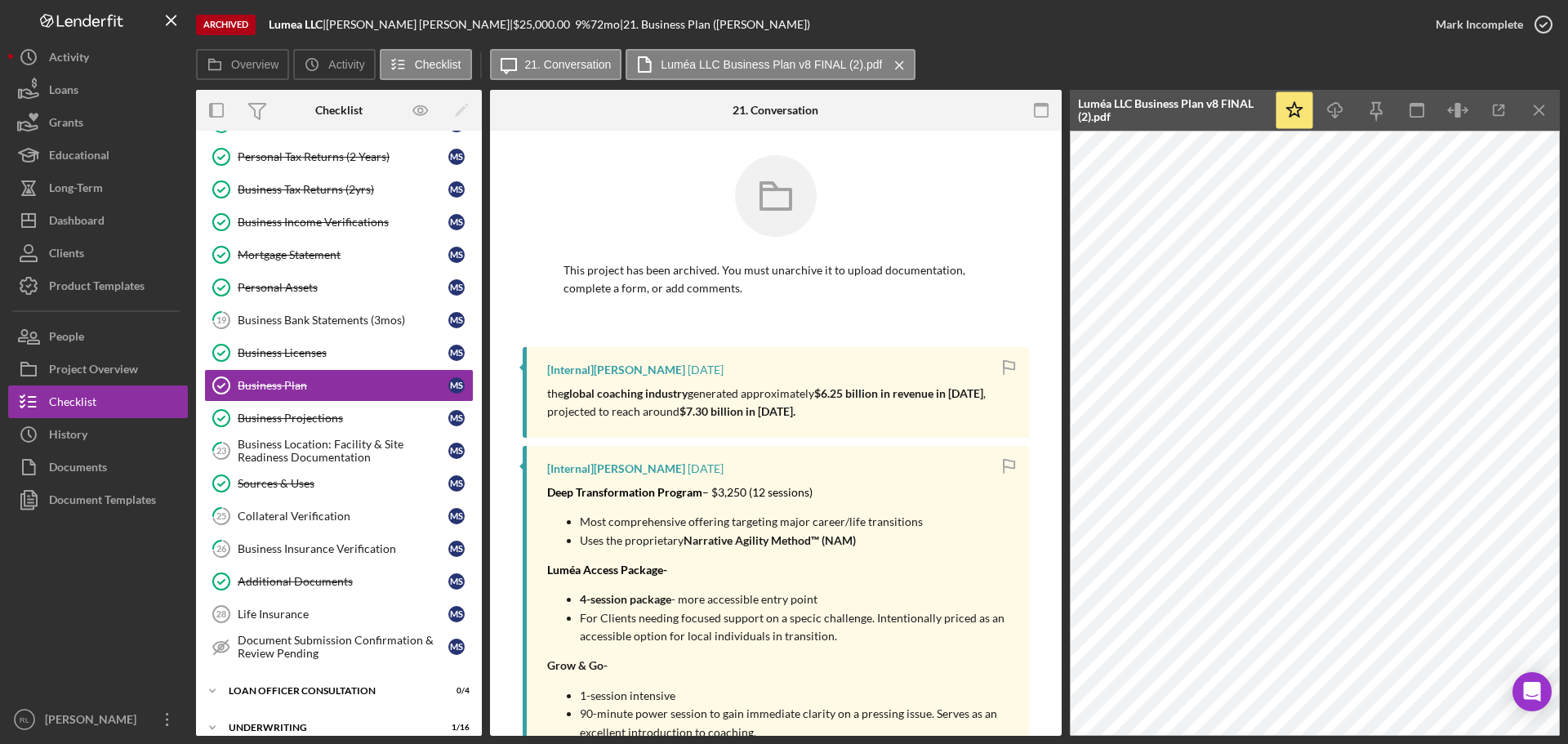
drag, startPoint x: 815, startPoint y: 412, endPoint x: 800, endPoint y: 370, distance: 44.6
click at [800, 370] on div "[Internal] [PERSON_NAME] [DATE] the global coaching industry generated approxim…" at bounding box center [775, 392] width 506 height 91
click at [800, 370] on div "[Internal] [PERSON_NAME] [DATE]" at bounding box center [780, 370] width 465 height 13
drag, startPoint x: 815, startPoint y: 370, endPoint x: 827, endPoint y: 414, distance: 45.6
click at [827, 414] on div "[Internal] [PERSON_NAME] [DATE] the global coaching industry generated approxim…" at bounding box center [775, 392] width 506 height 91
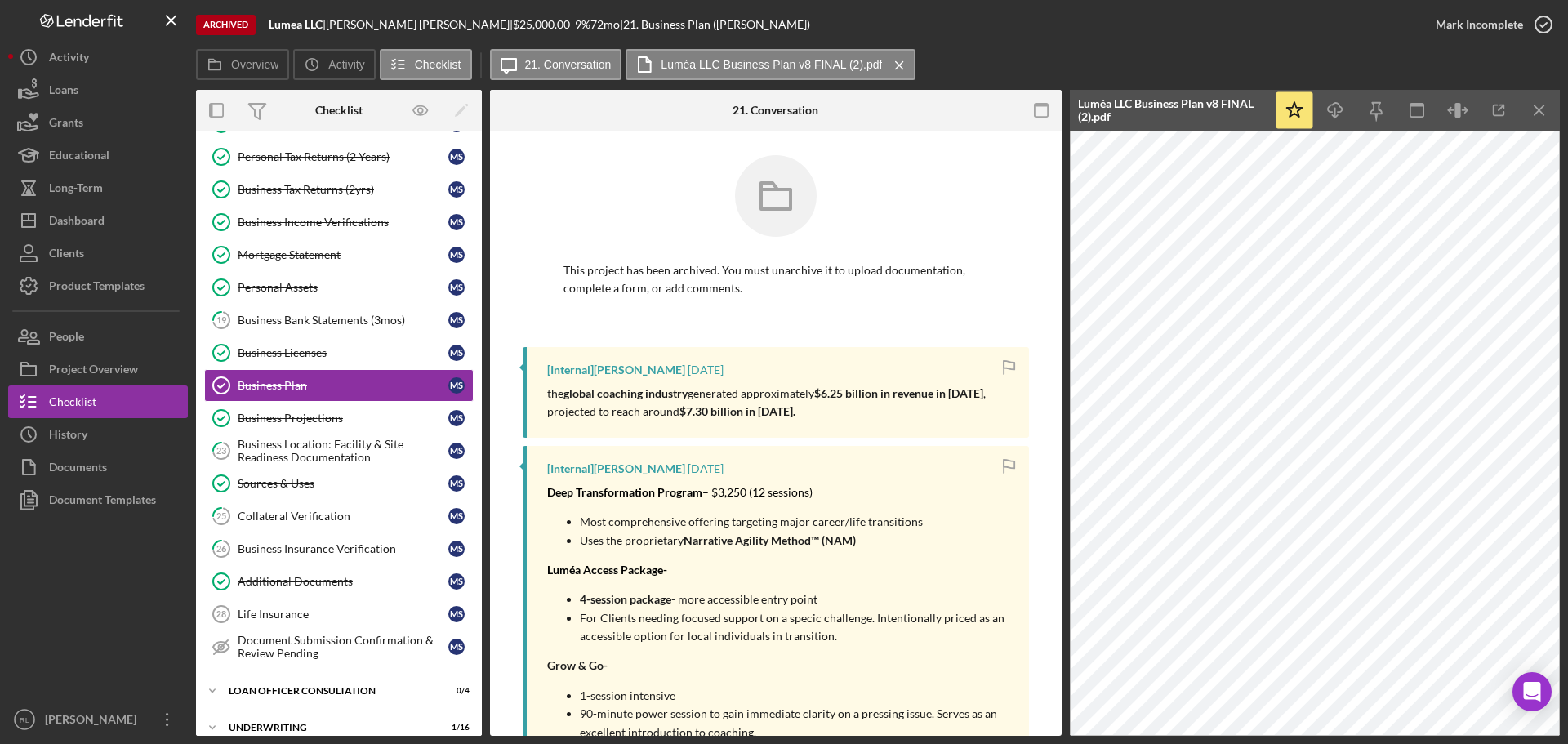
click at [827, 414] on p "the global coaching industry generated approximately $6.25 billion in revenue i…" at bounding box center [780, 403] width 465 height 37
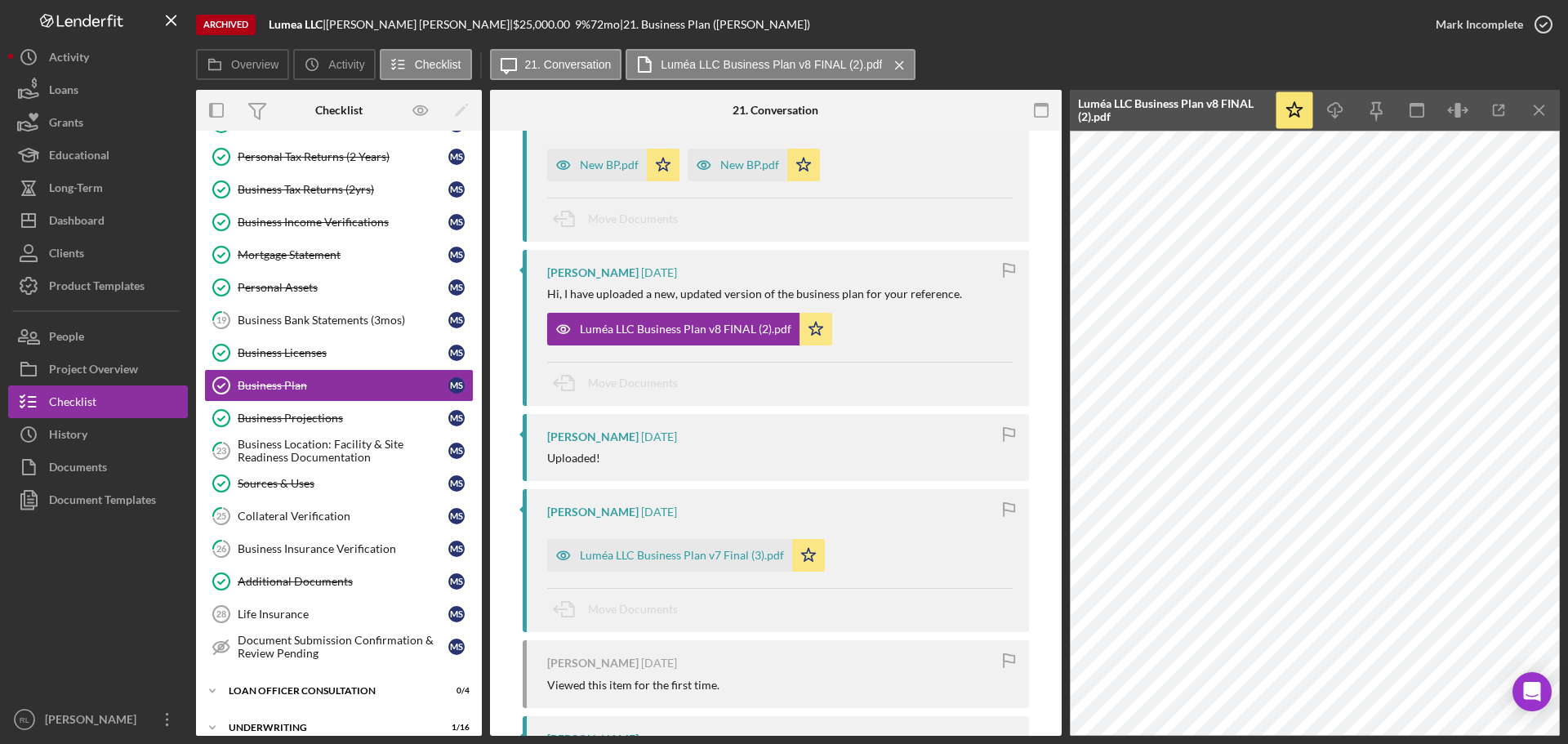
scroll to position [1307, 0]
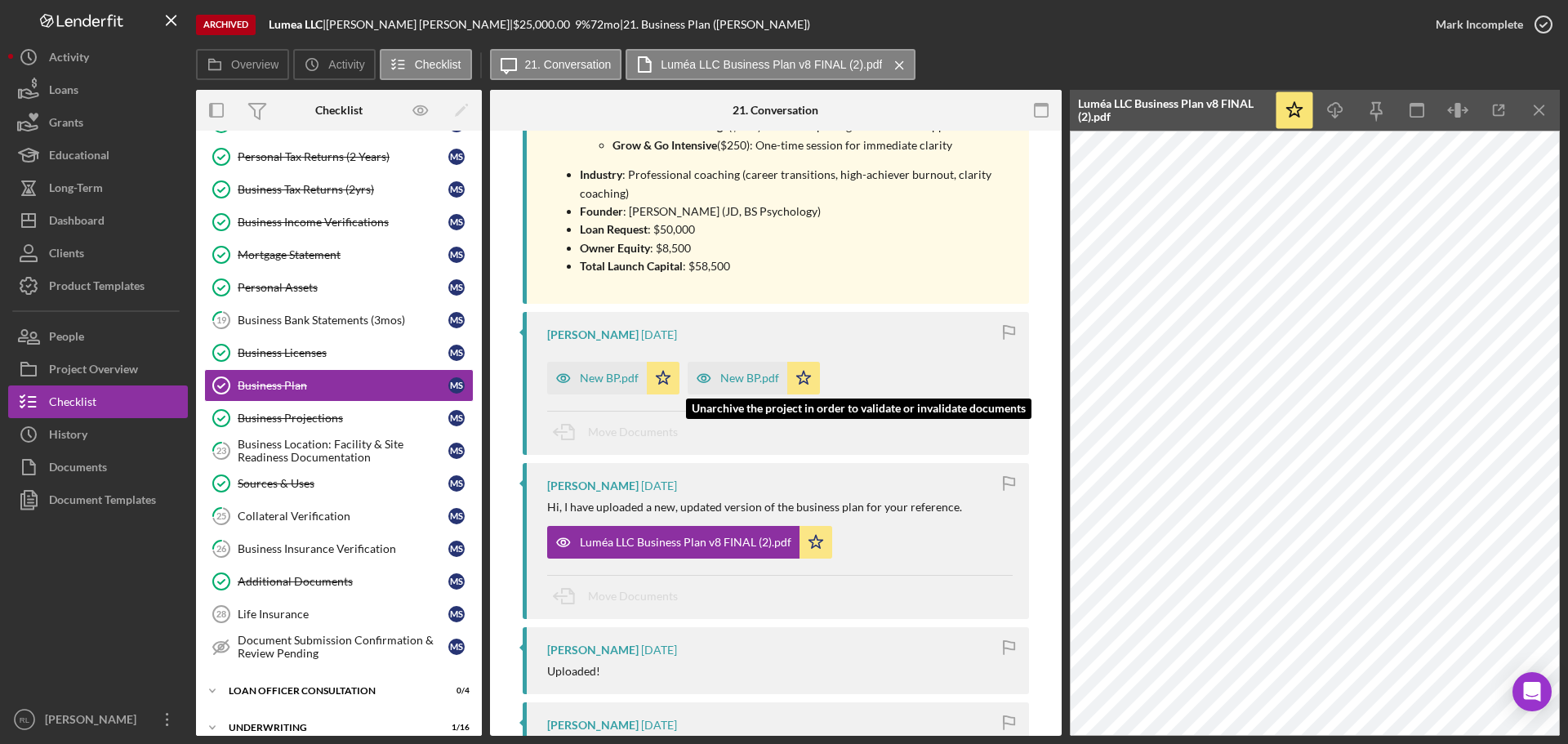
click at [715, 362] on icon "button" at bounding box center [704, 378] width 32 height 32
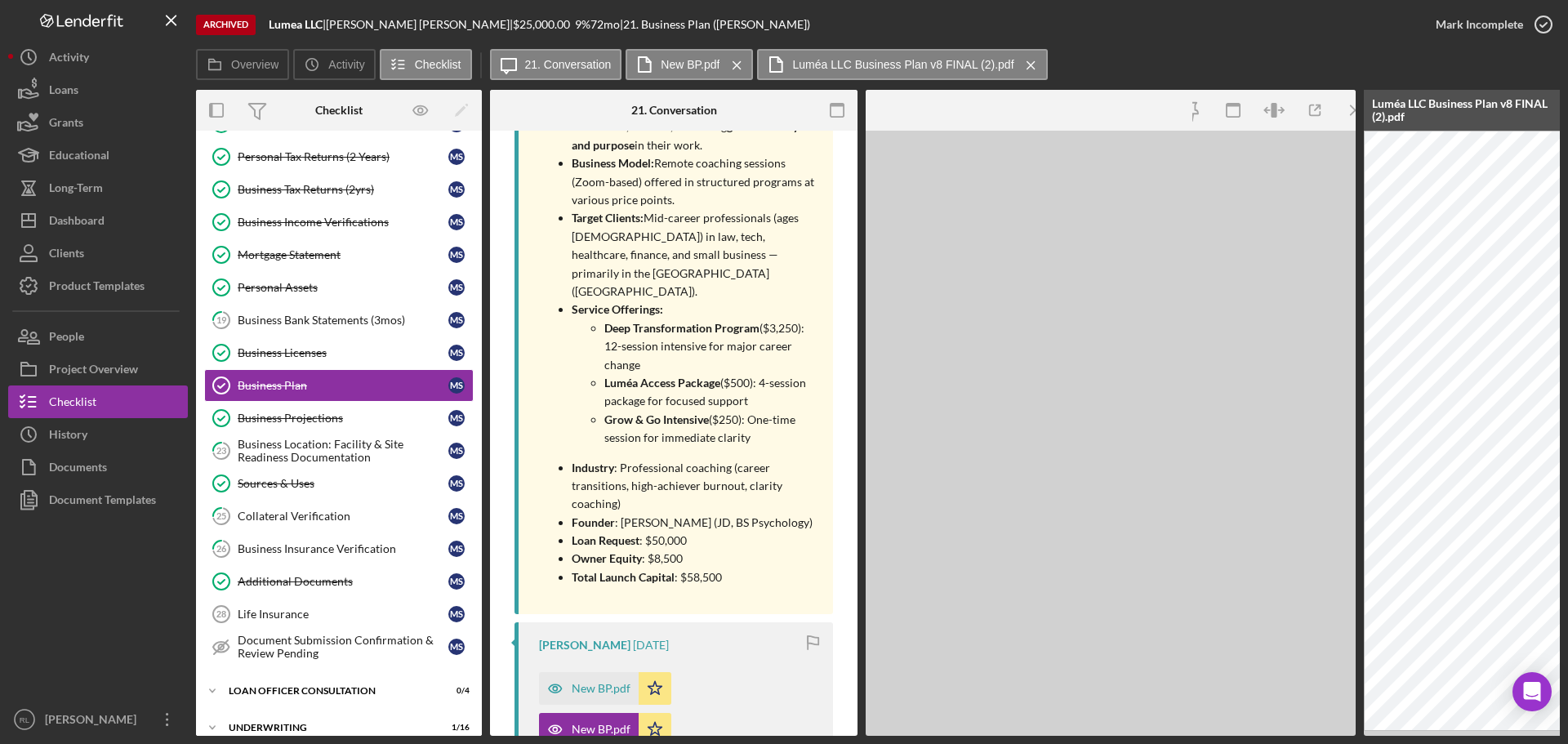
scroll to position [1418, 0]
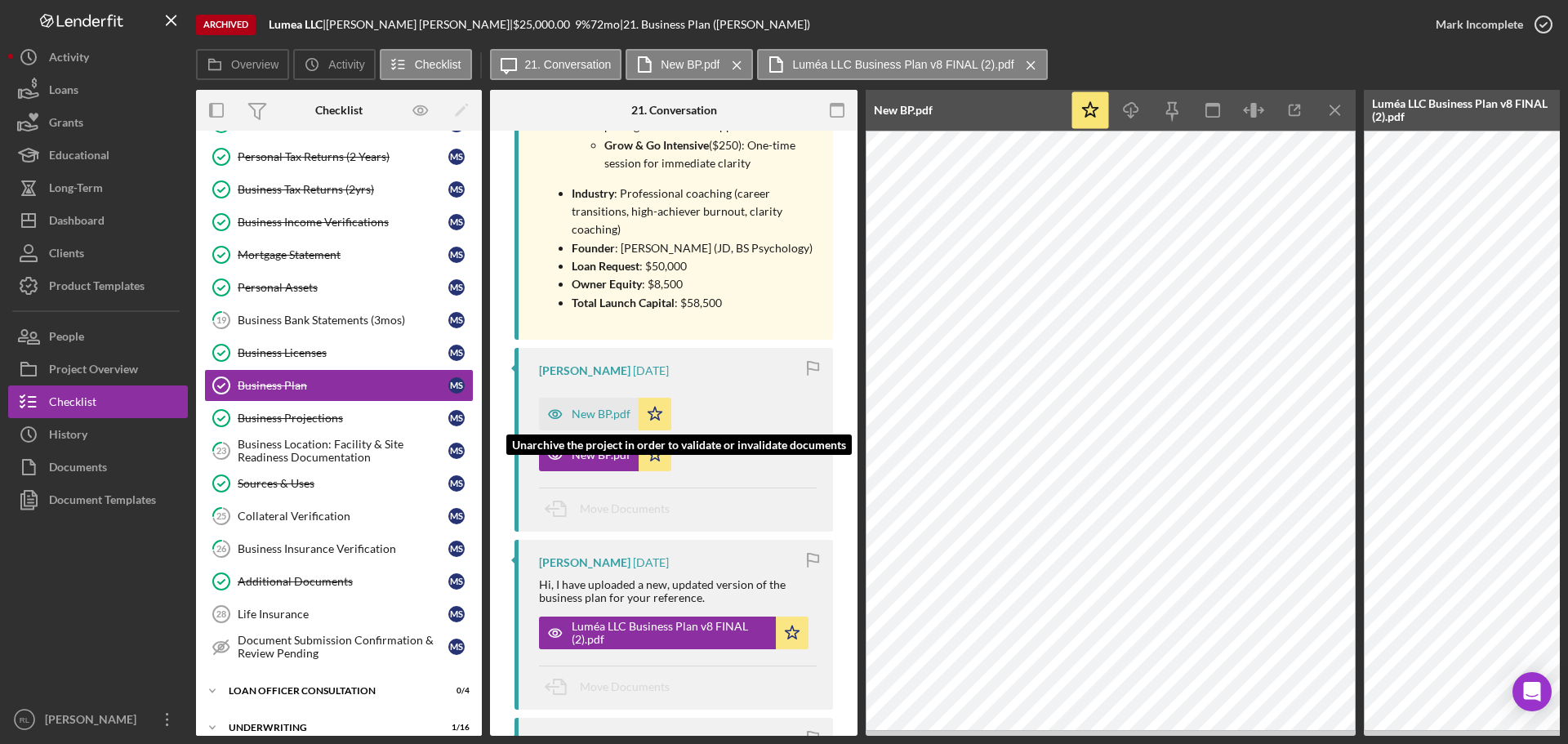
click at [579, 407] on div "New BP.pdf" at bounding box center [601, 414] width 59 height 13
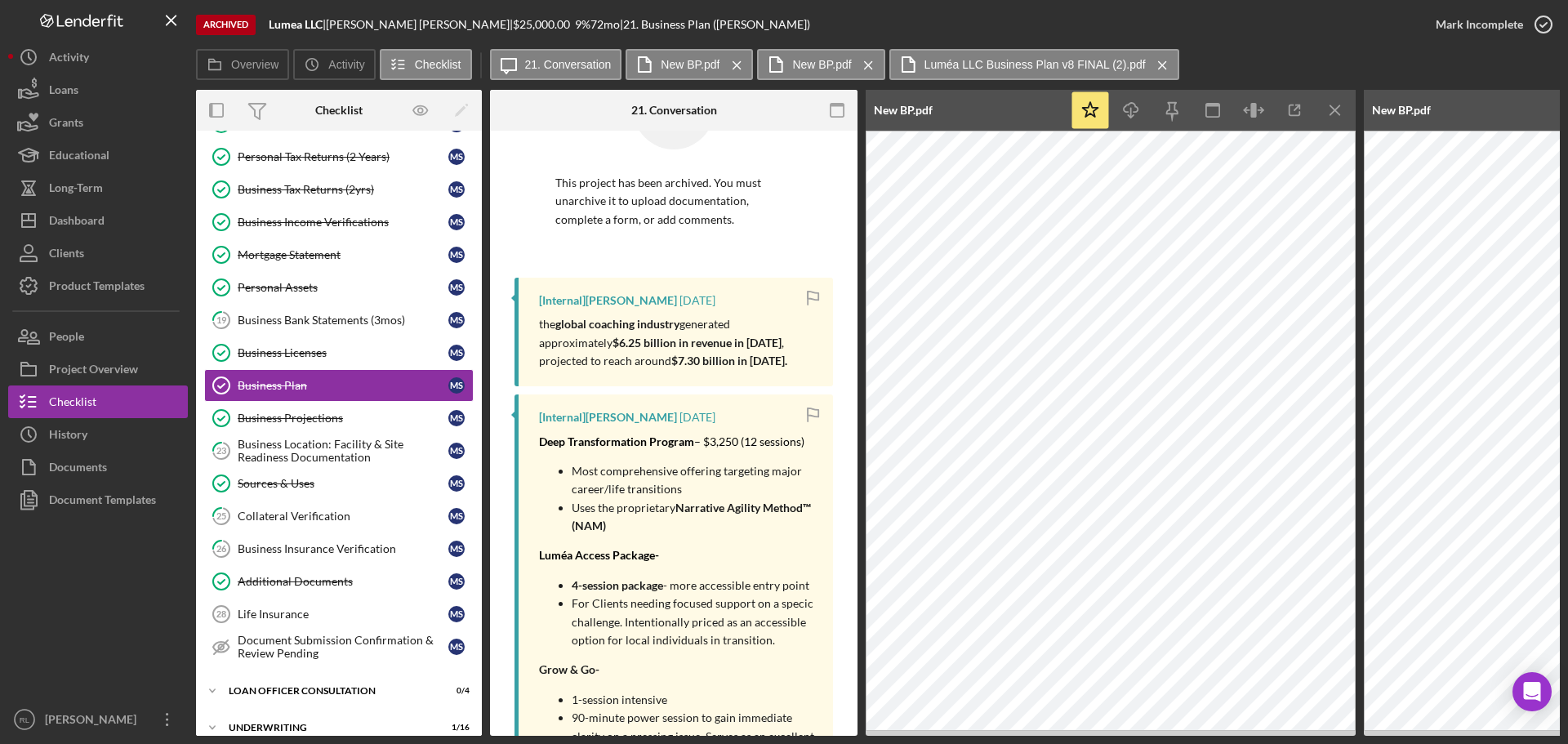
scroll to position [0, 0]
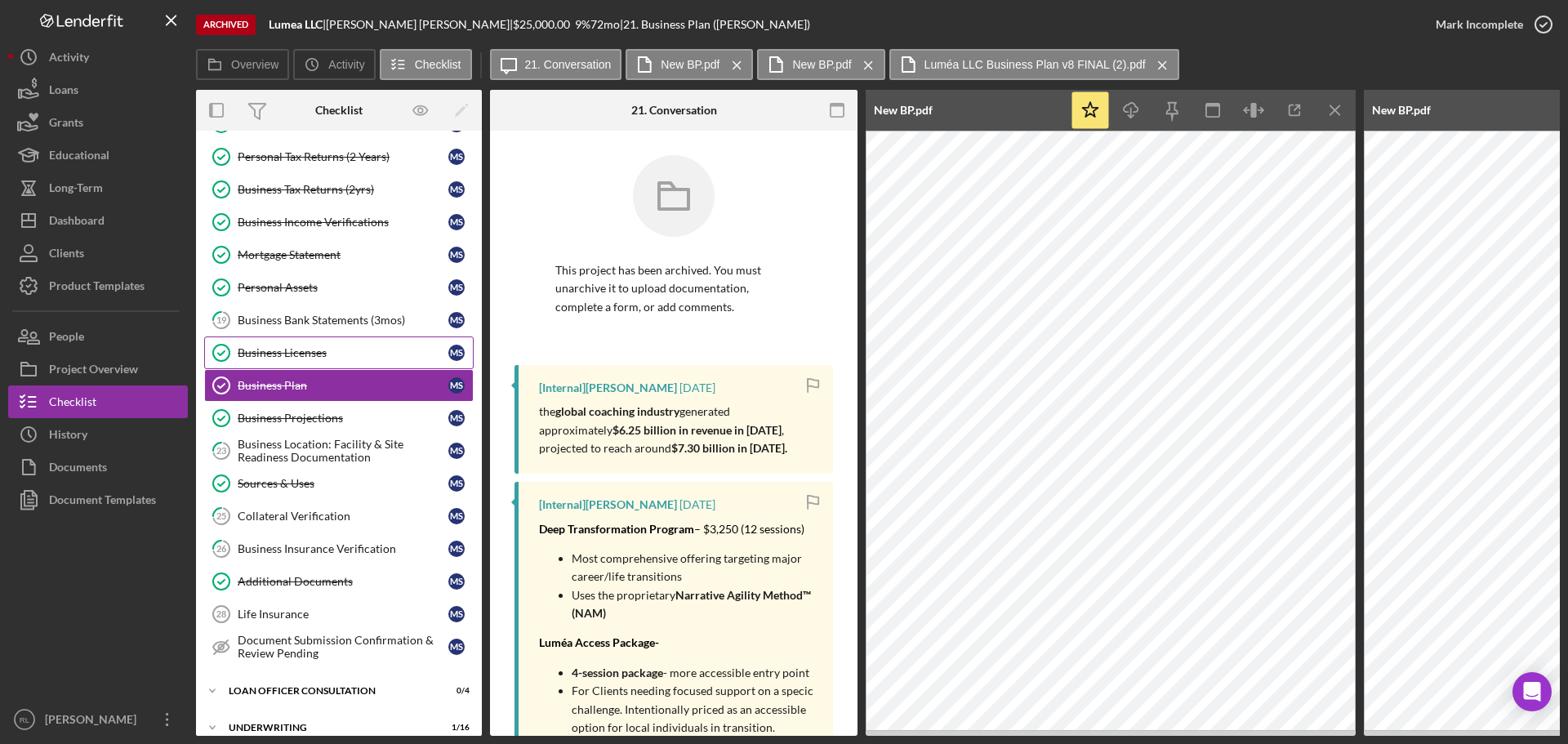
click at [305, 362] on link "Business Licenses Business Licenses M S" at bounding box center [339, 353] width 270 height 32
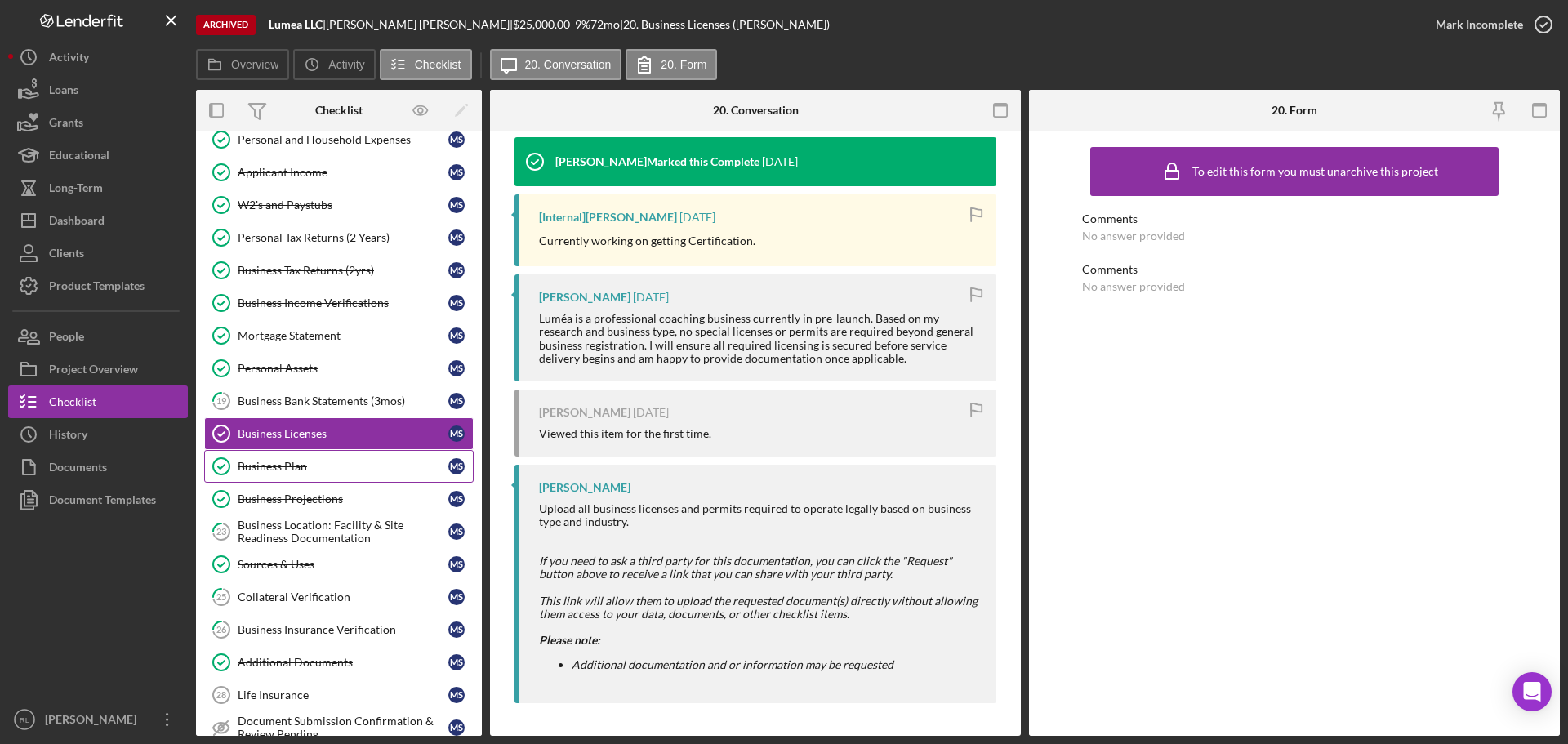
scroll to position [490, 0]
click at [293, 401] on div "Business Bank Statements (3mos)" at bounding box center [342, 402] width 211 height 13
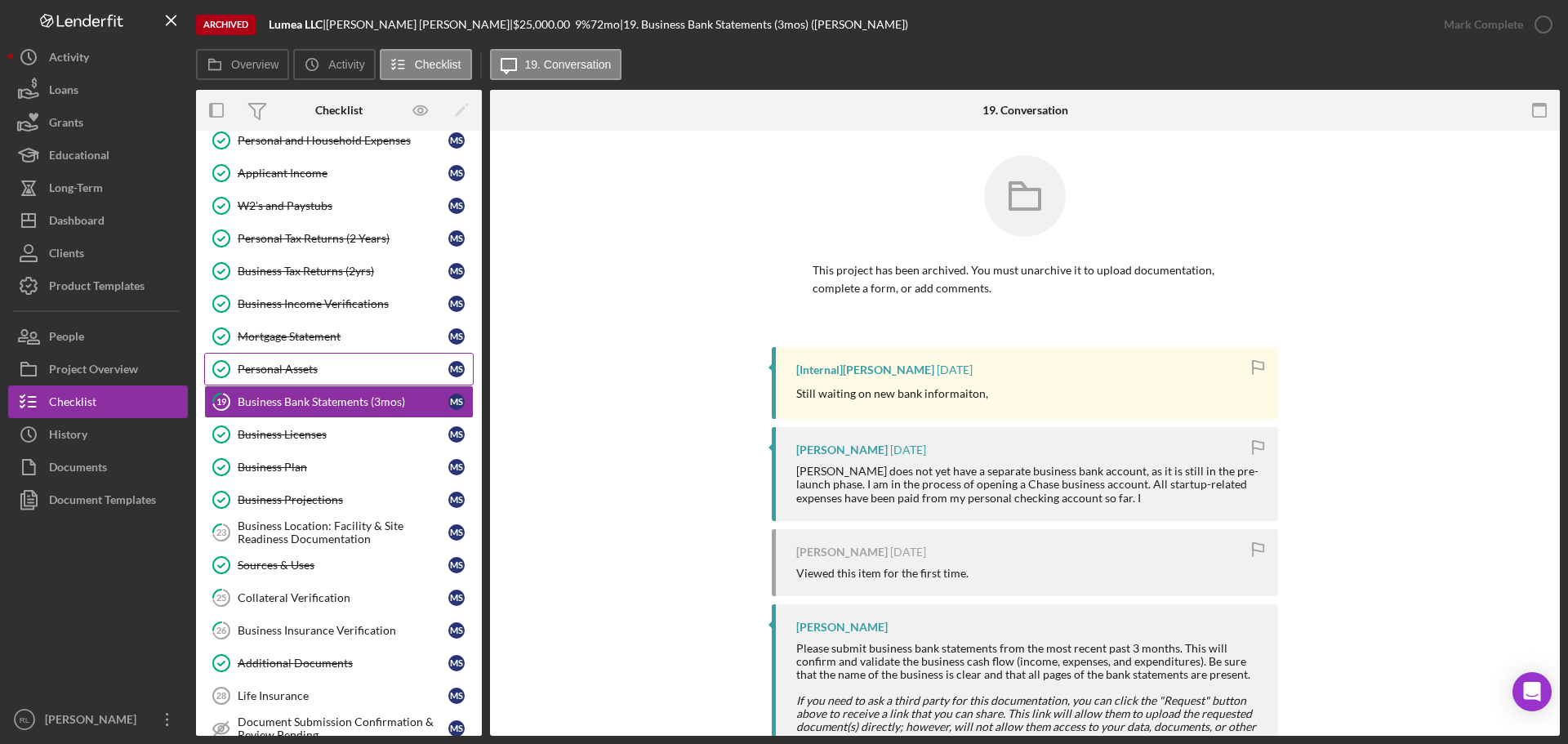
click at [296, 360] on link "Personal Assets Personal Assets M S" at bounding box center [339, 369] width 270 height 32
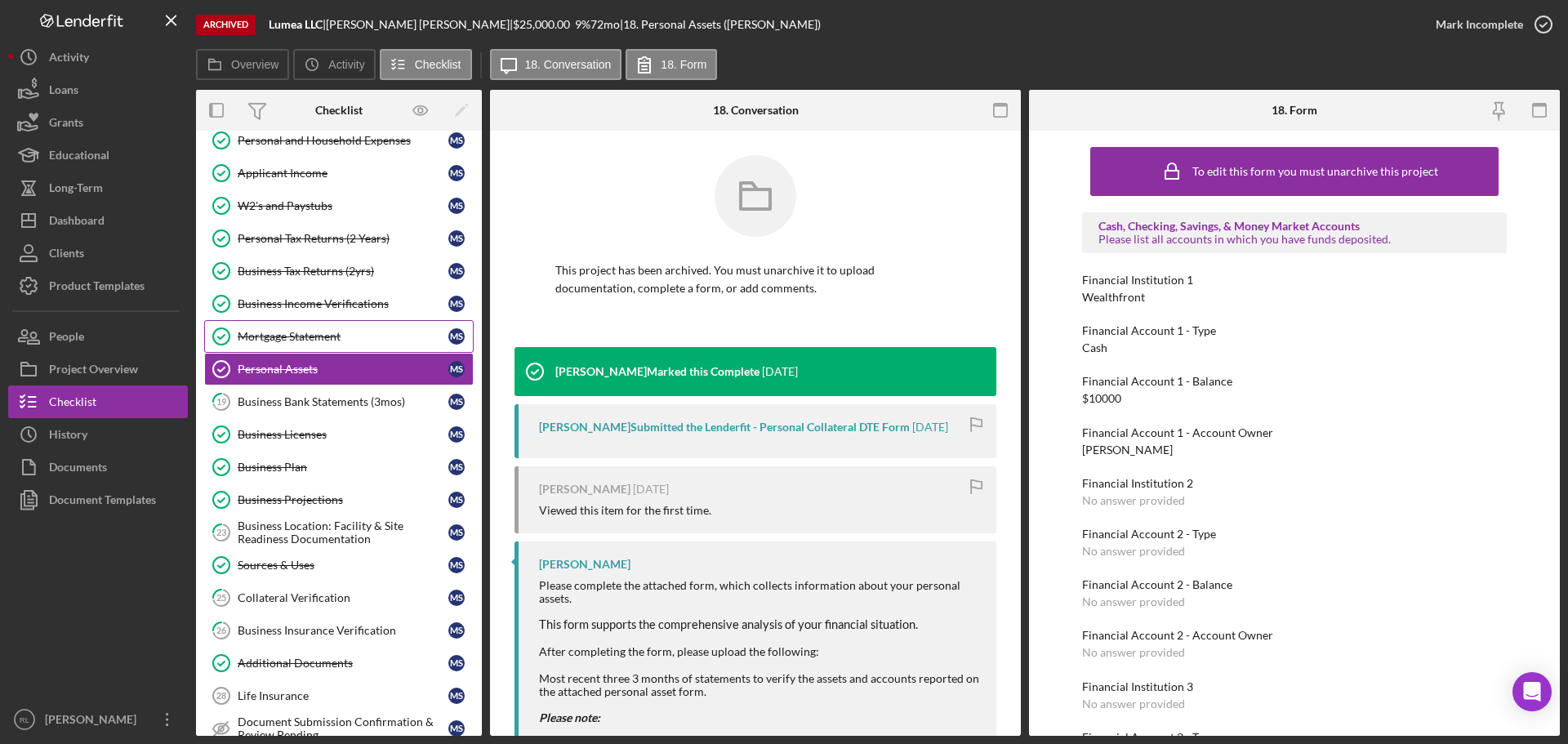
click at [292, 341] on div "Mortgage Statement" at bounding box center [342, 337] width 211 height 13
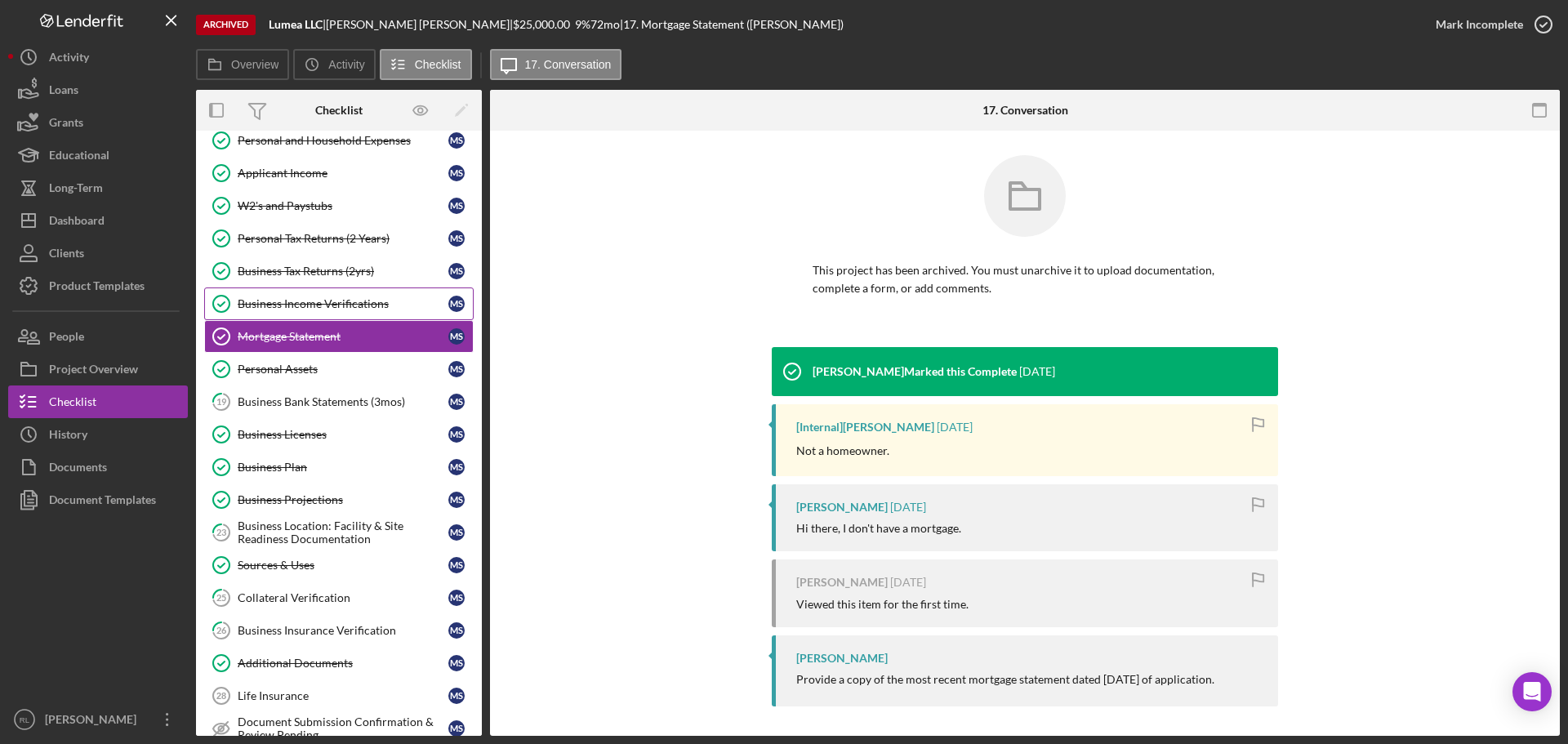
click at [324, 320] on link "Business Income Verifications Business Income Verifications M S" at bounding box center [339, 303] width 270 height 32
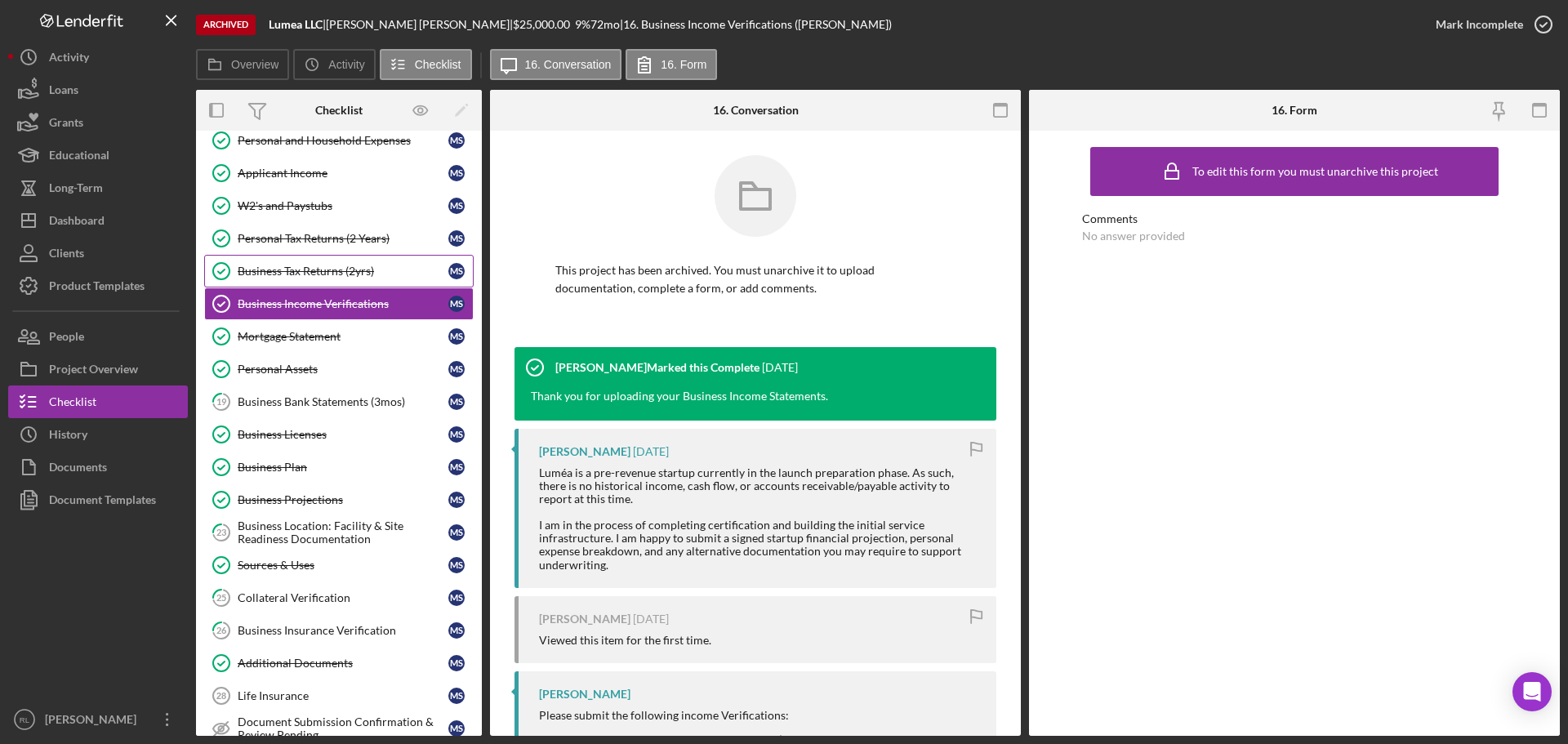
click at [318, 275] on div "Business Tax Returns (2yrs)" at bounding box center [342, 271] width 211 height 13
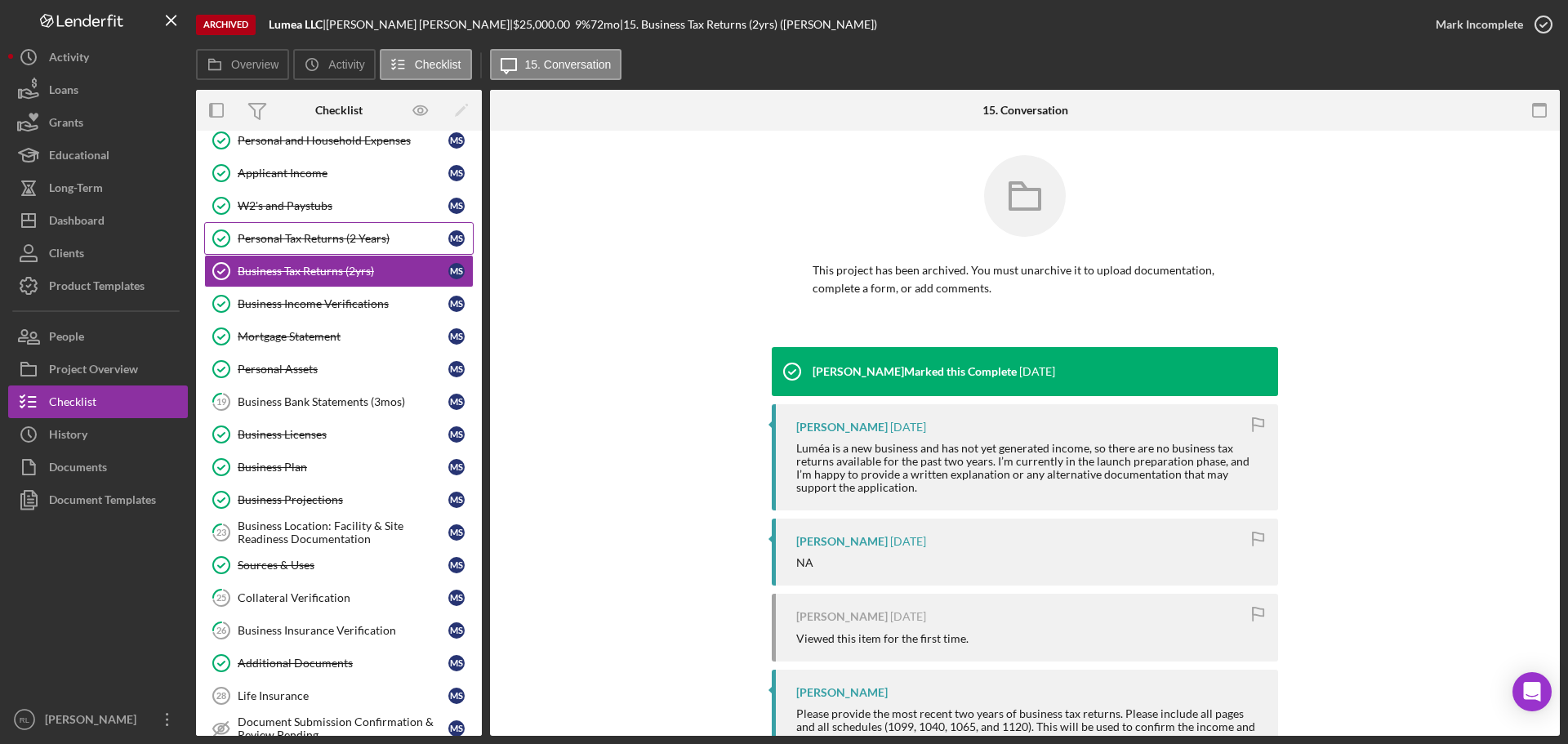
click at [342, 242] on div "Personal Tax Returns (2 Years)" at bounding box center [342, 238] width 211 height 13
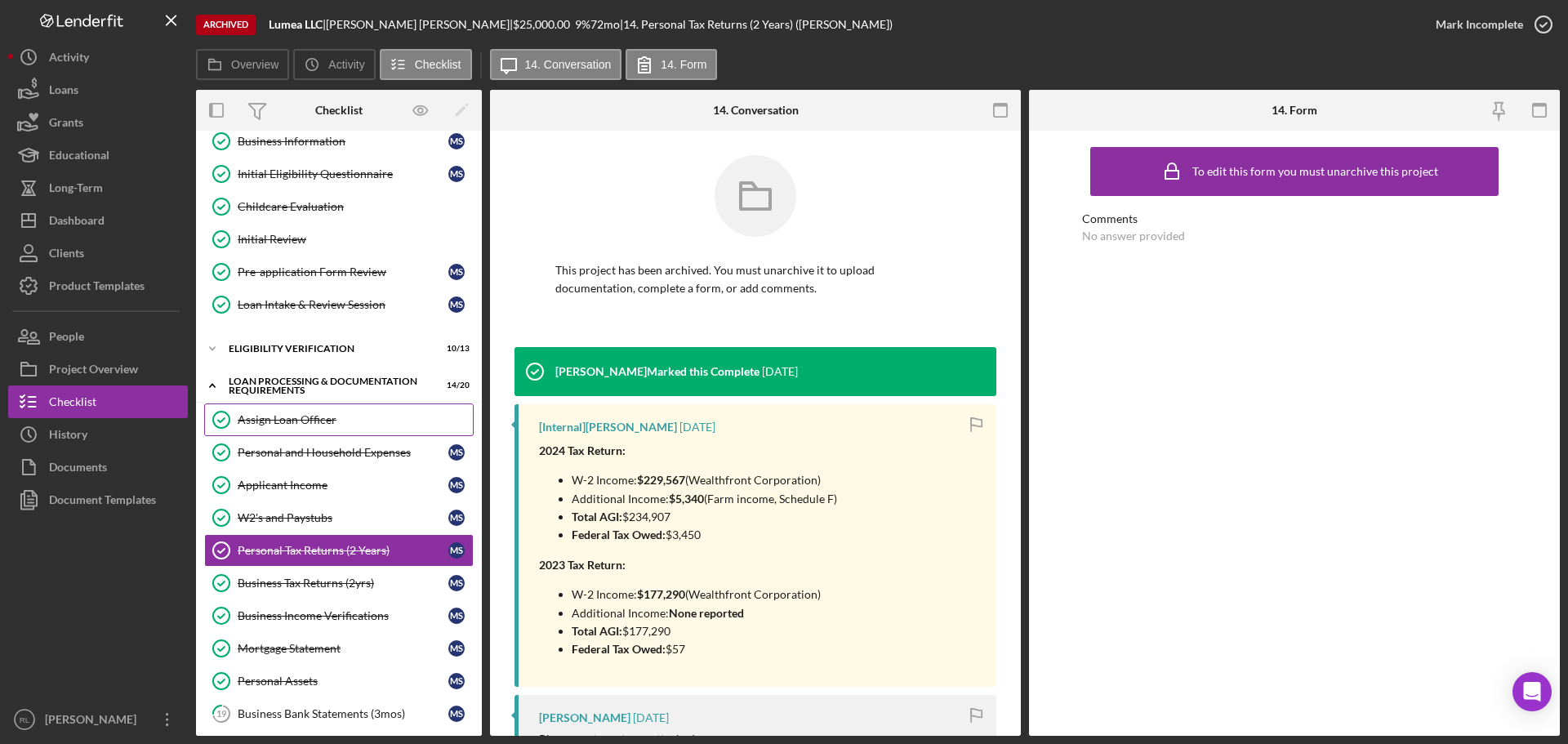
scroll to position [163, 0]
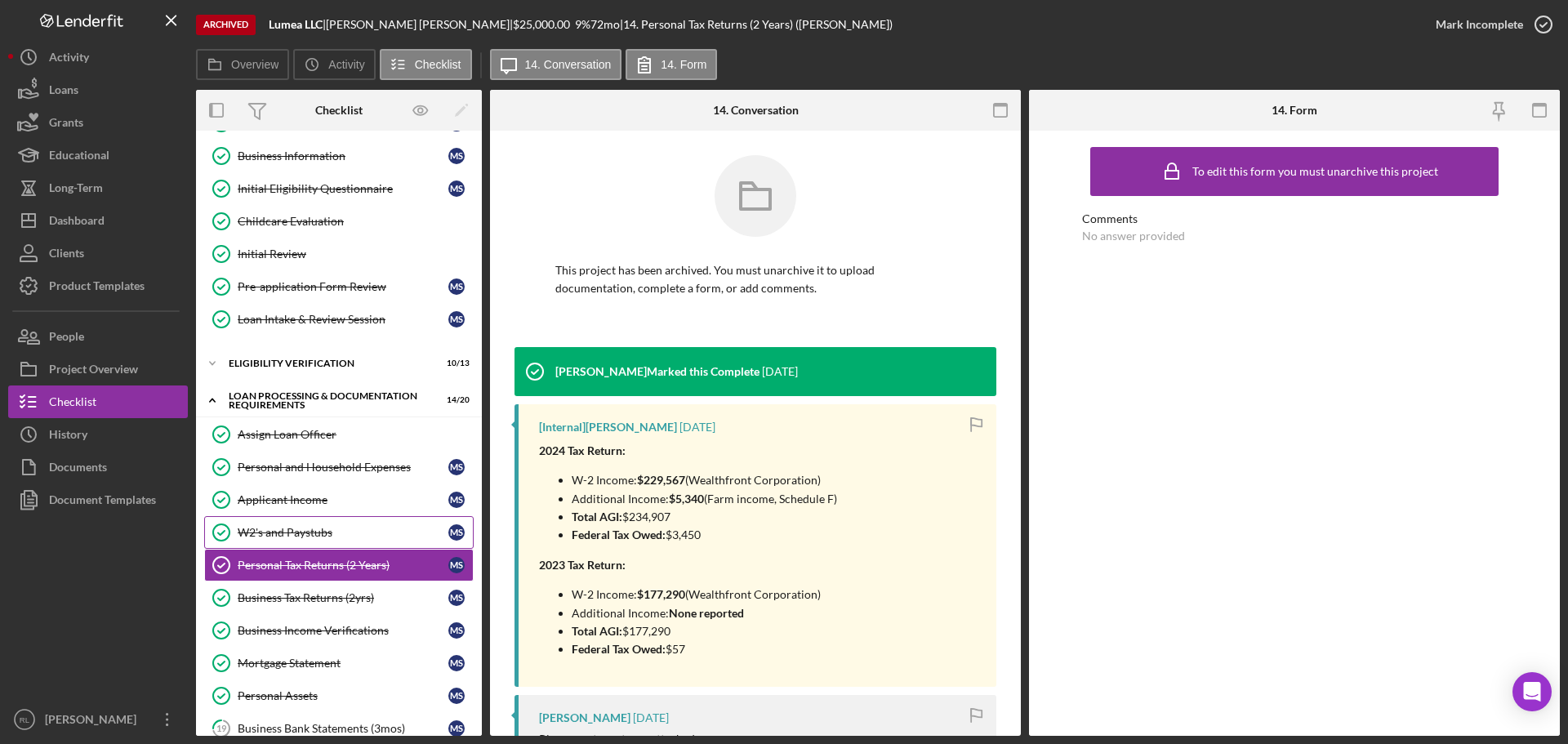
click at [296, 530] on div "W2's and Paystubs" at bounding box center [342, 532] width 211 height 13
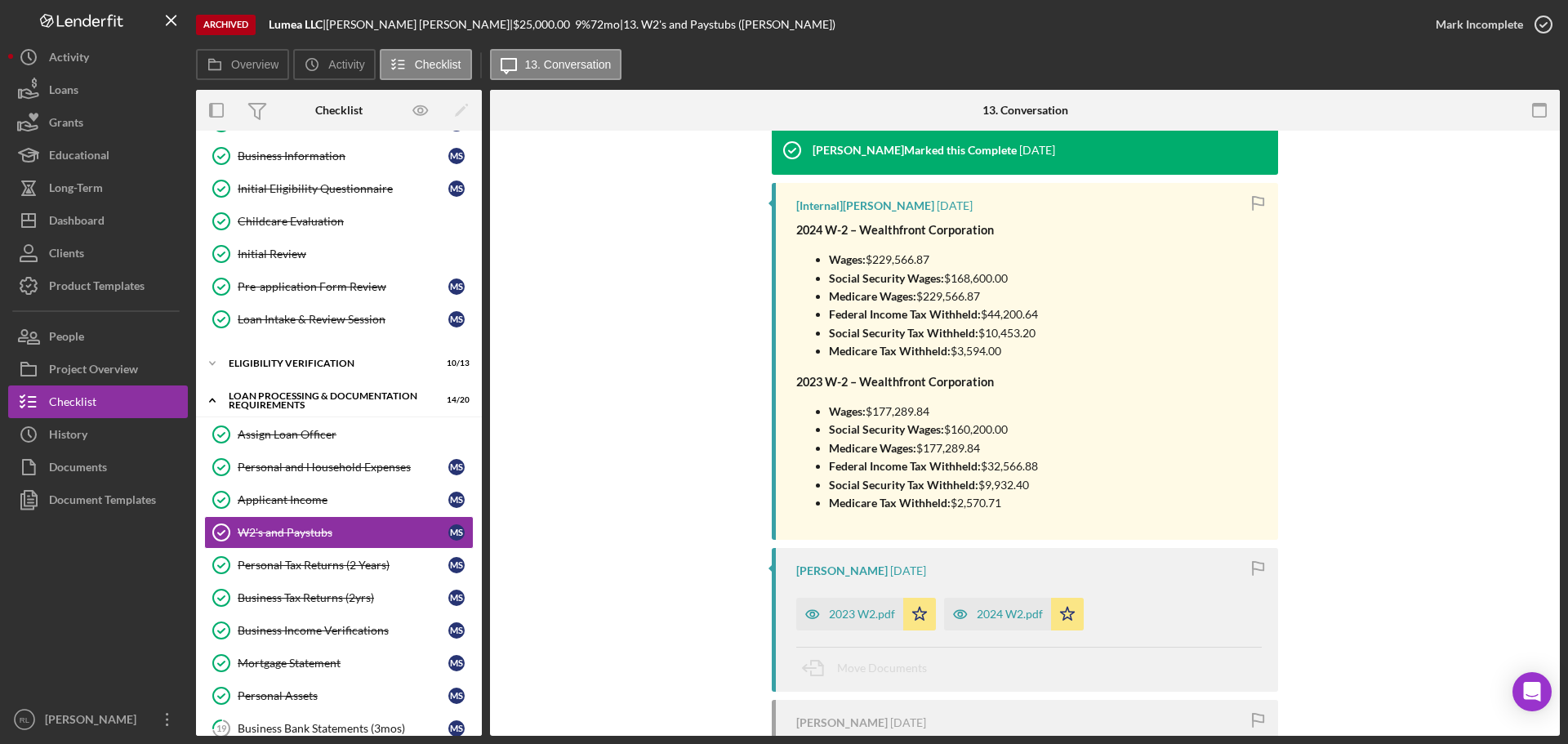
scroll to position [163, 0]
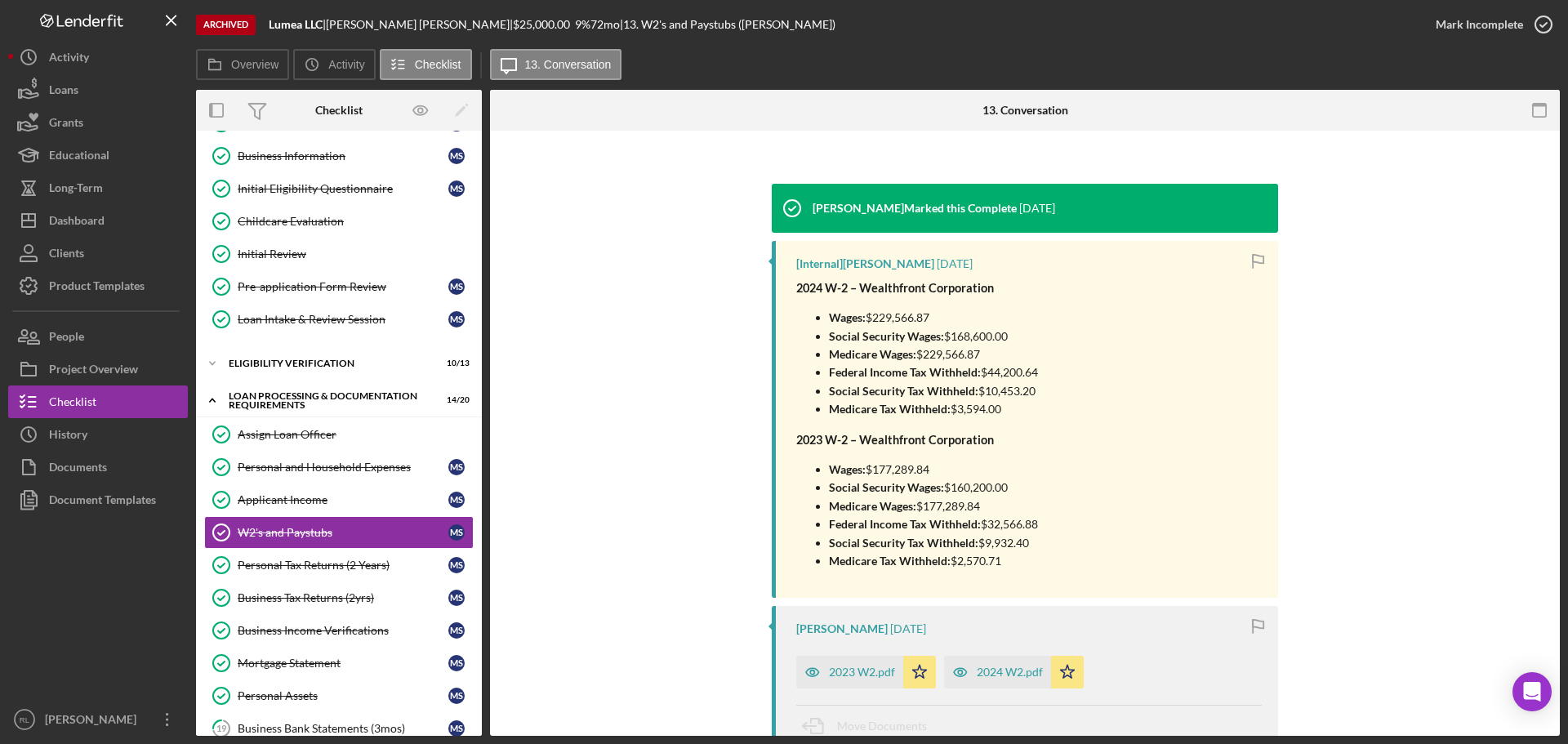
click at [1402, 316] on div "[PERSON_NAME] Marked this Complete [DATE] [Internal] [PERSON_NAME] [DATE] 2024 …" at bounding box center [1024, 643] width 1021 height 919
drag, startPoint x: 826, startPoint y: 311, endPoint x: 1031, endPoint y: 416, distance: 230.3
click at [1031, 416] on ul "Wages: $229,566.87 Social Security Wages: $168,600.00 Medicare Wages: $229,566.…" at bounding box center [917, 363] width 241 height 110
click at [1031, 416] on p "Medicare Tax Withheld: $3,594.00" at bounding box center [933, 409] width 209 height 18
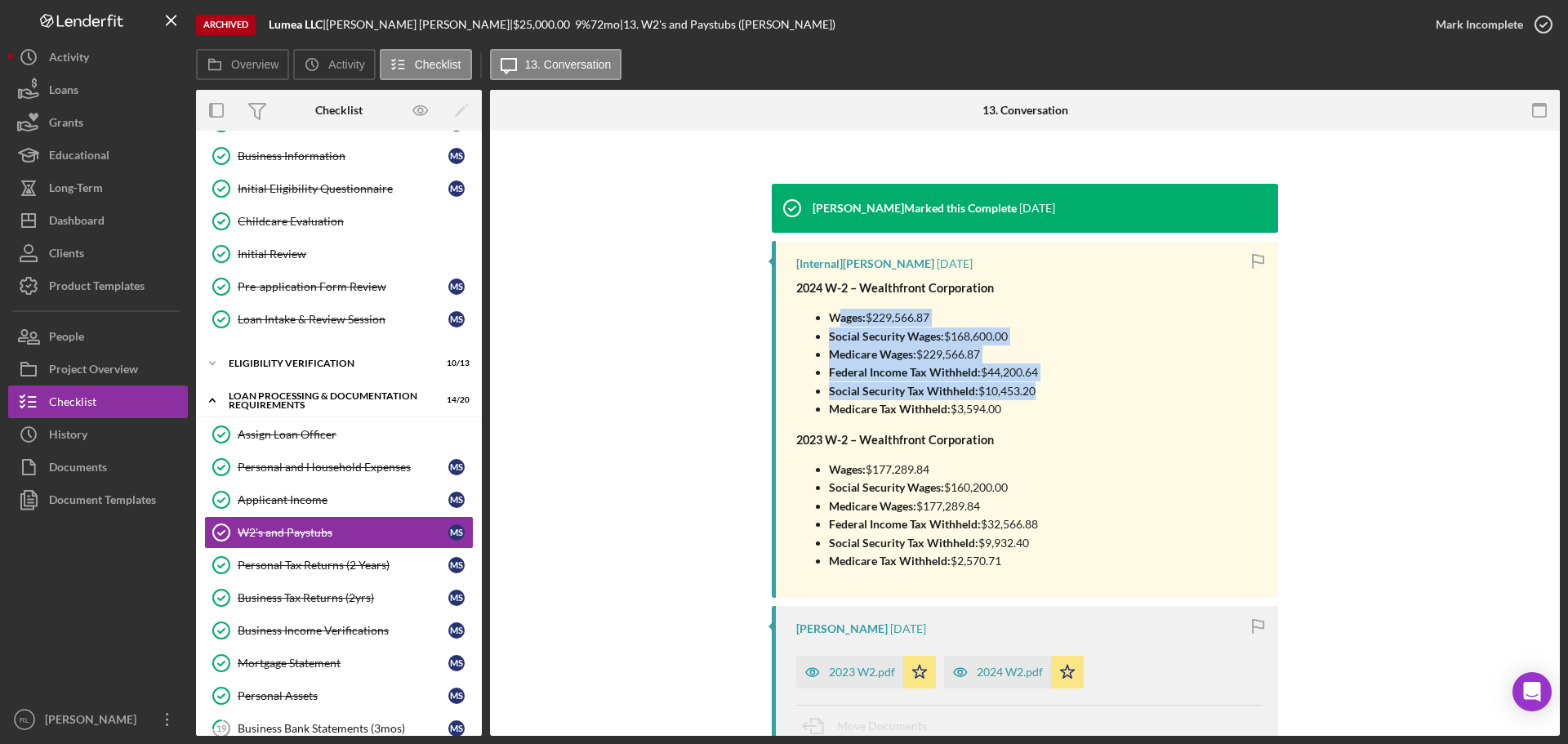
drag, startPoint x: 1044, startPoint y: 416, endPoint x: 832, endPoint y: 315, distance: 234.8
click at [833, 314] on div "2024 W-2 – Wealthfront Corporation Wages: $229,566.87 Social Security Wages: $1…" at bounding box center [1029, 430] width 465 height 303
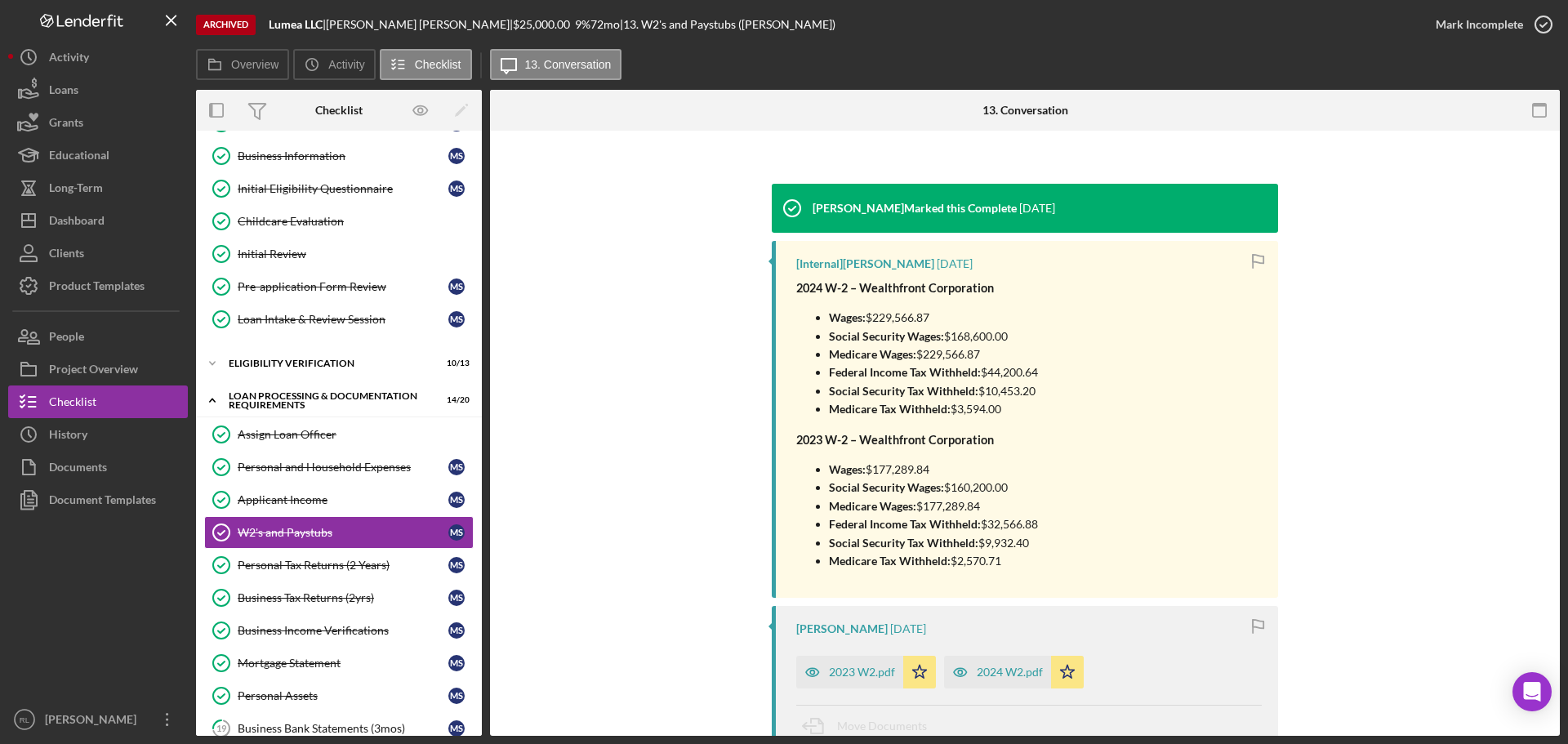
click at [831, 315] on strong "Wages:" at bounding box center [847, 317] width 37 height 14
drag, startPoint x: 840, startPoint y: 324, endPoint x: 1022, endPoint y: 413, distance: 202.6
click at [1022, 413] on ul "Wages: $229,566.87 Social Security Wages: $168,600.00 Medicare Wages: $229,566.…" at bounding box center [917, 363] width 241 height 110
click at [1012, 407] on p "Medicare Tax Withheld: $3,594.00" at bounding box center [933, 409] width 209 height 18
click at [1412, 322] on div "[PERSON_NAME] Marked this Complete [DATE] [Internal] [PERSON_NAME] [DATE] 2024 …" at bounding box center [1024, 643] width 1021 height 919
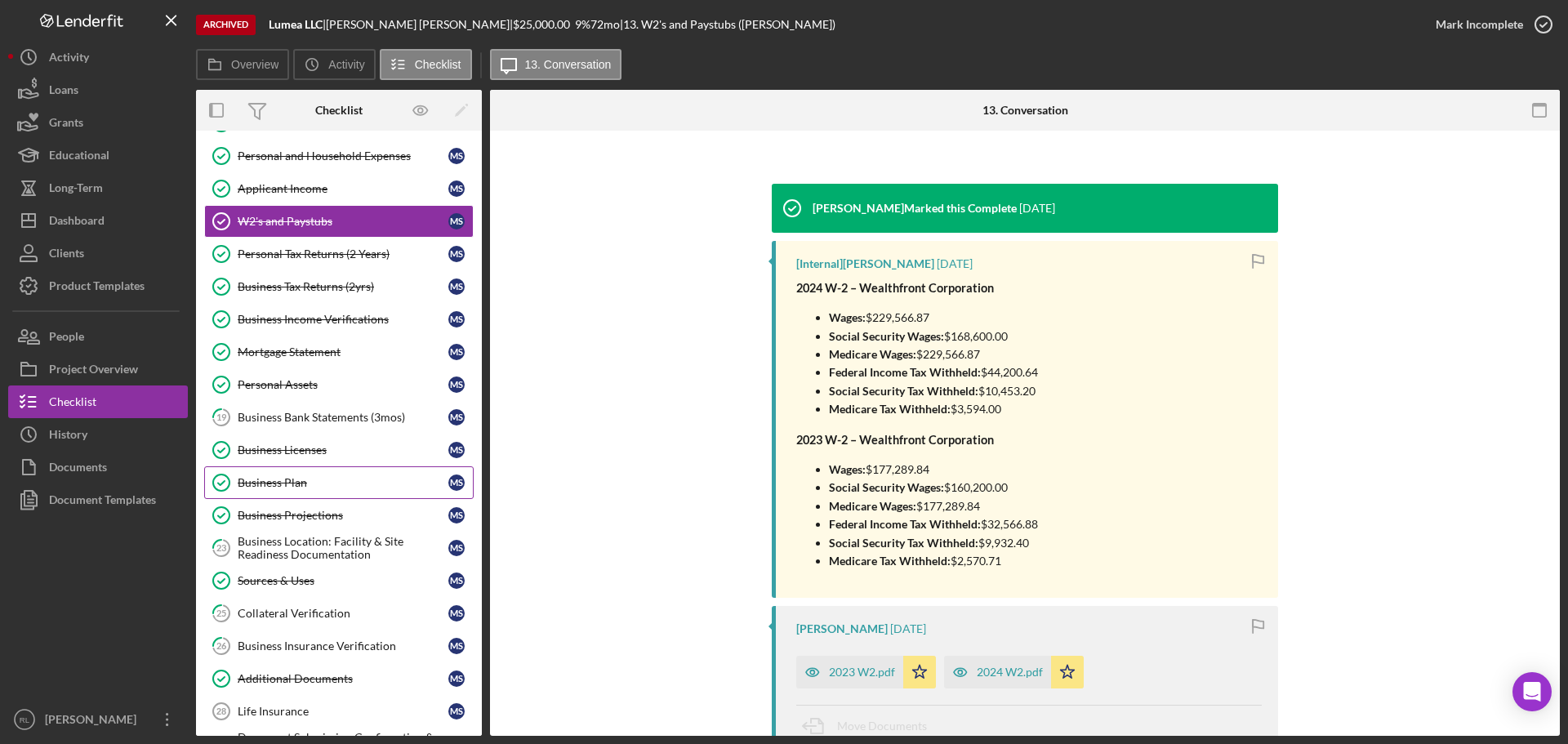
scroll to position [490, 0]
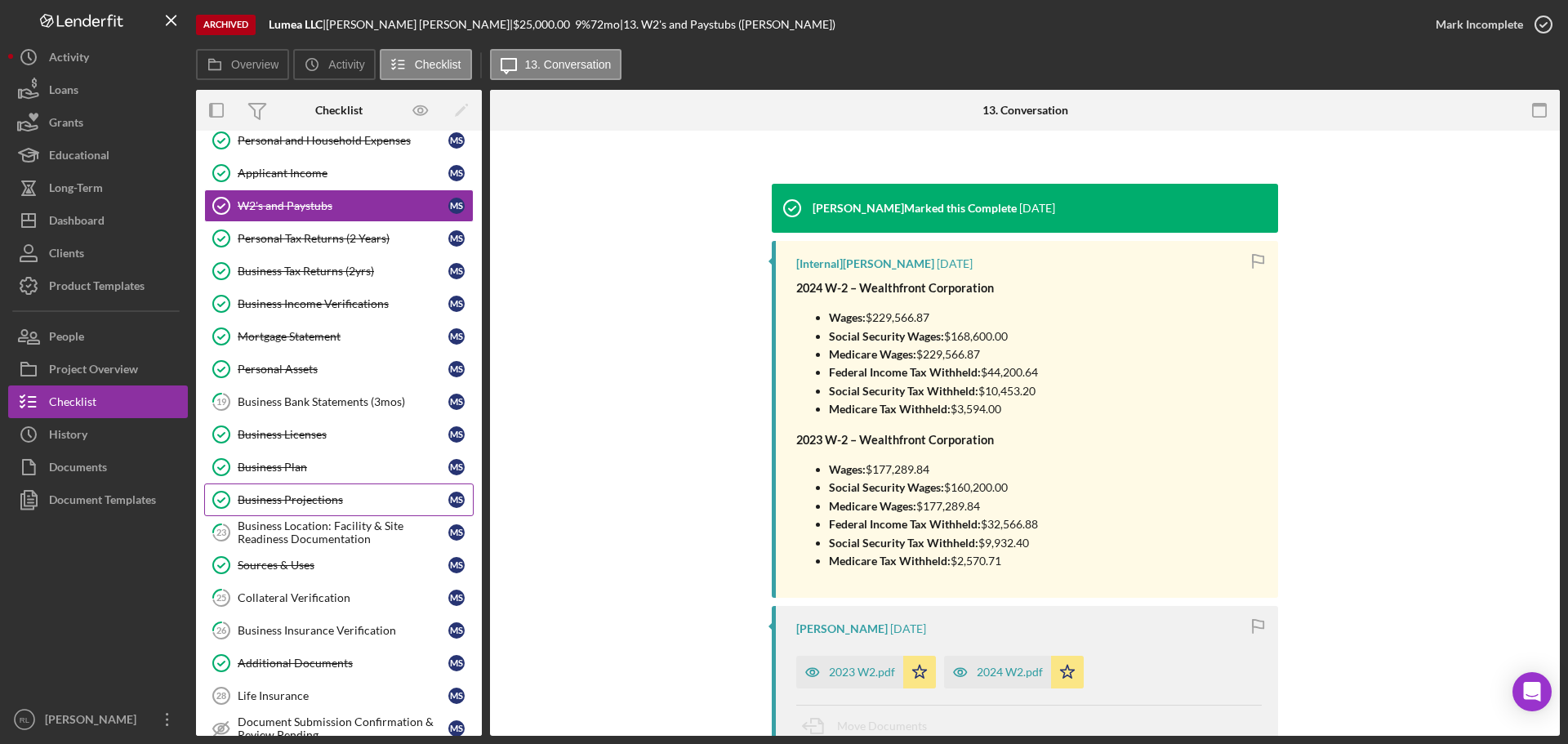
click at [300, 498] on div "Business Projections" at bounding box center [342, 500] width 211 height 13
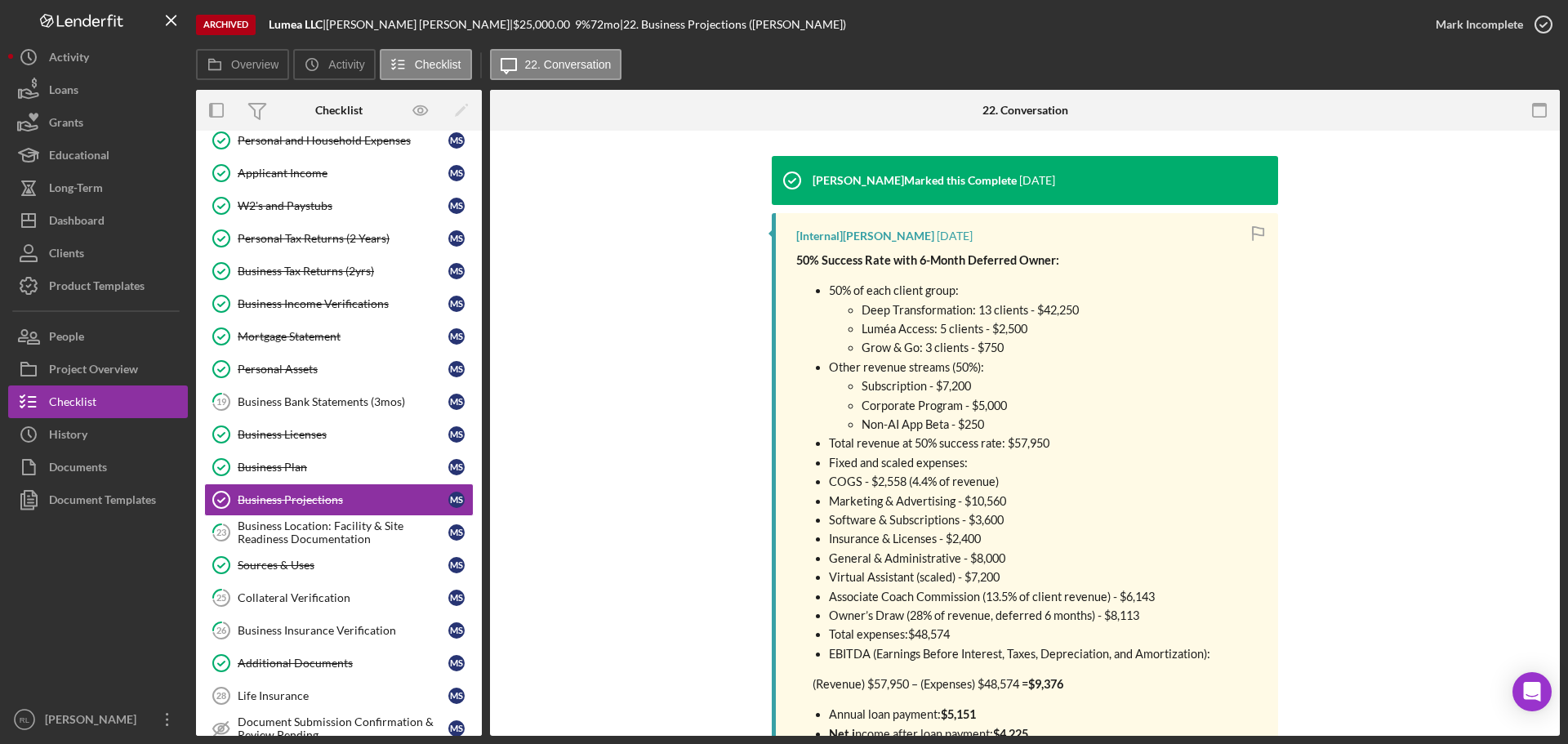
scroll to position [245, 0]
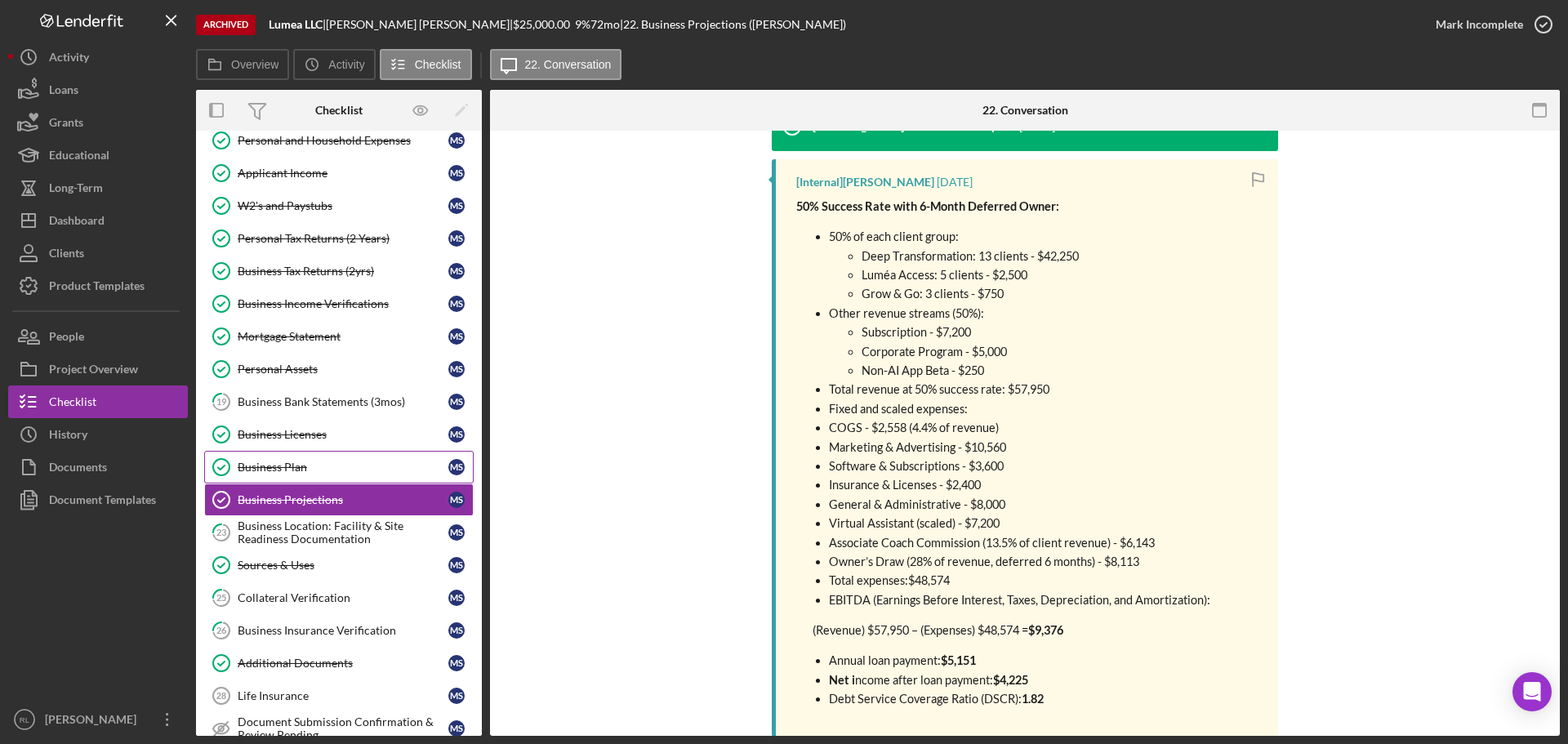
click at [307, 465] on div "Business Plan" at bounding box center [342, 467] width 211 height 13
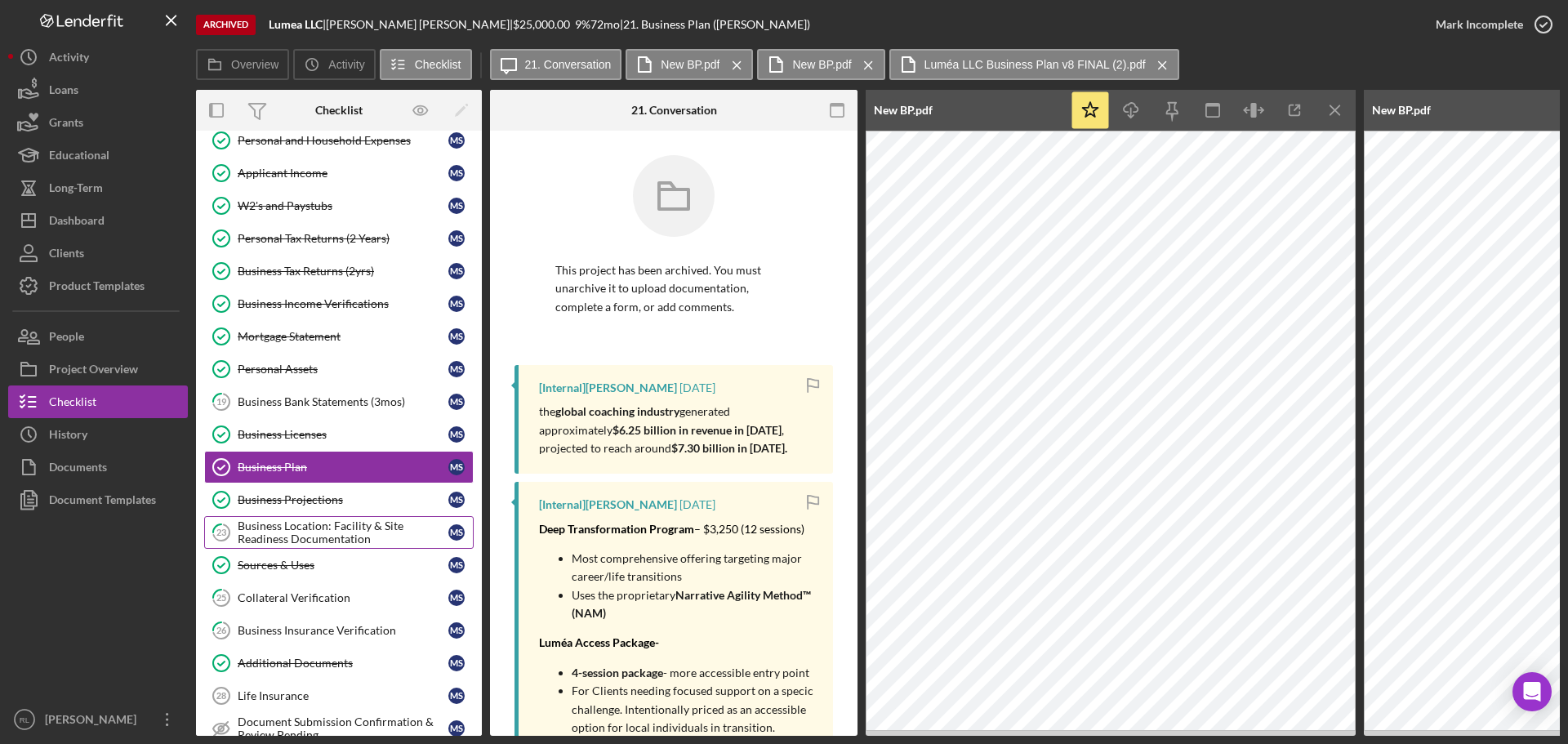
drag, startPoint x: 299, startPoint y: 507, endPoint x: 327, endPoint y: 534, distance: 38.9
click at [299, 507] on link "Business Projections Business Projections M S" at bounding box center [339, 500] width 270 height 32
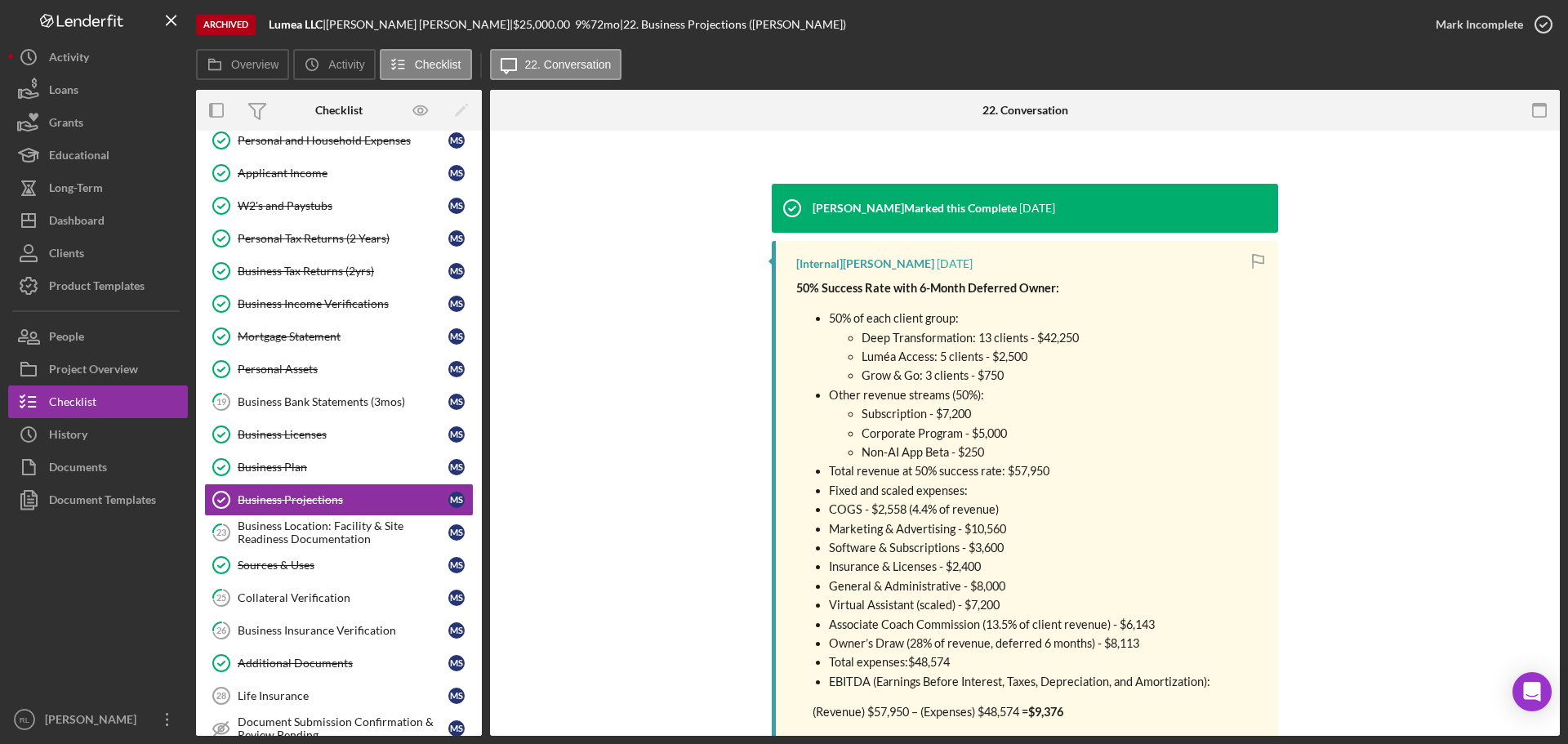
scroll to position [245, 0]
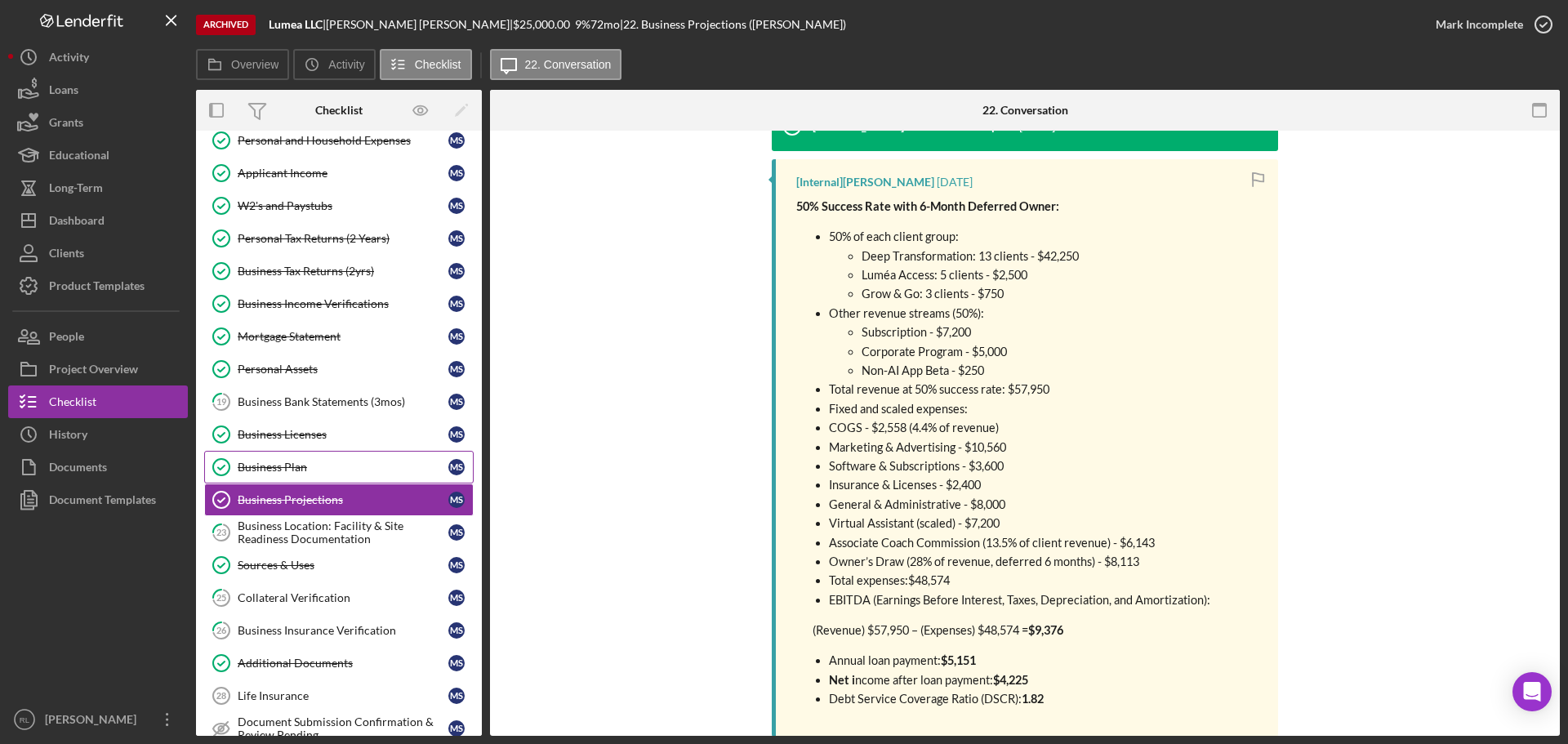
click at [297, 471] on div "Business Plan" at bounding box center [342, 467] width 211 height 13
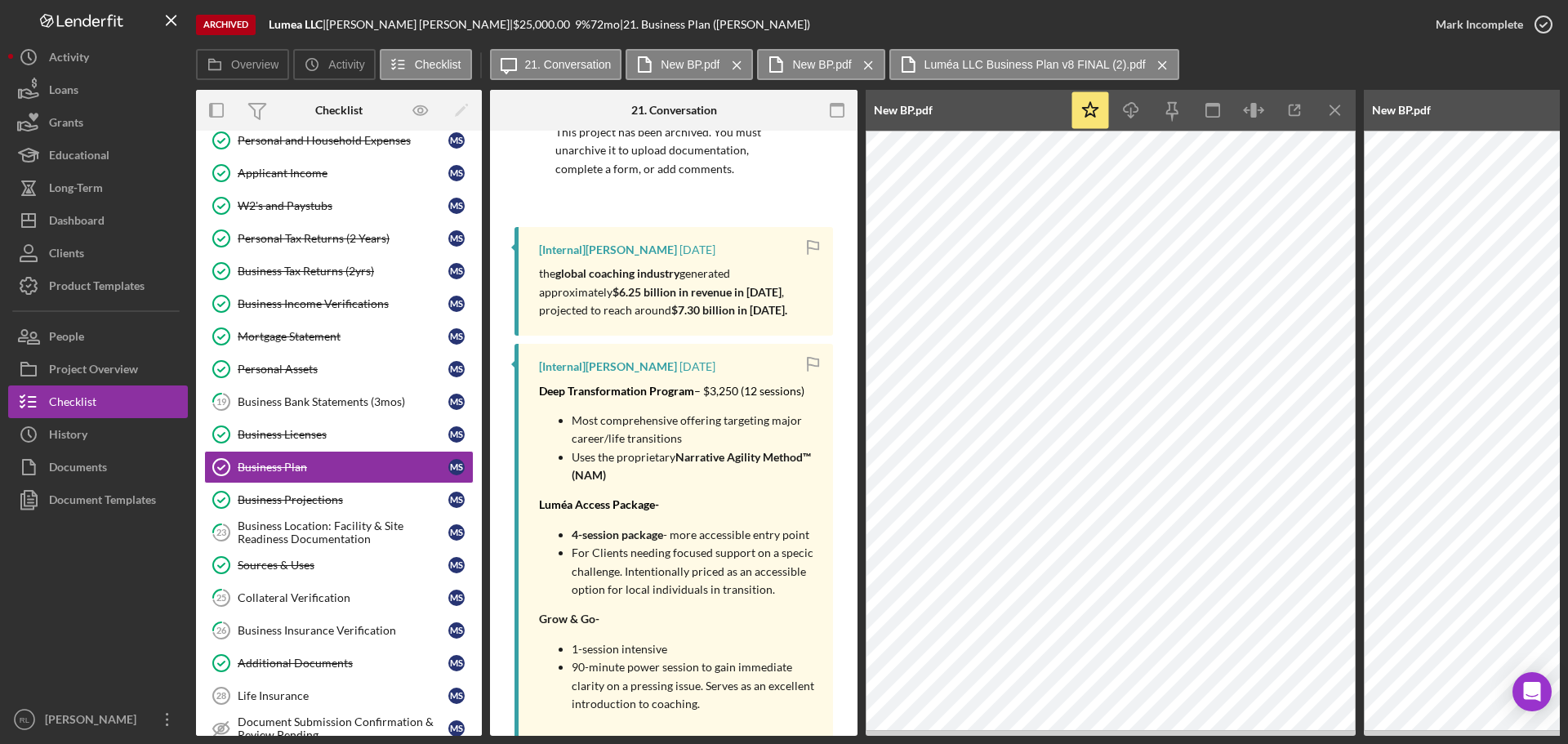
scroll to position [163, 0]
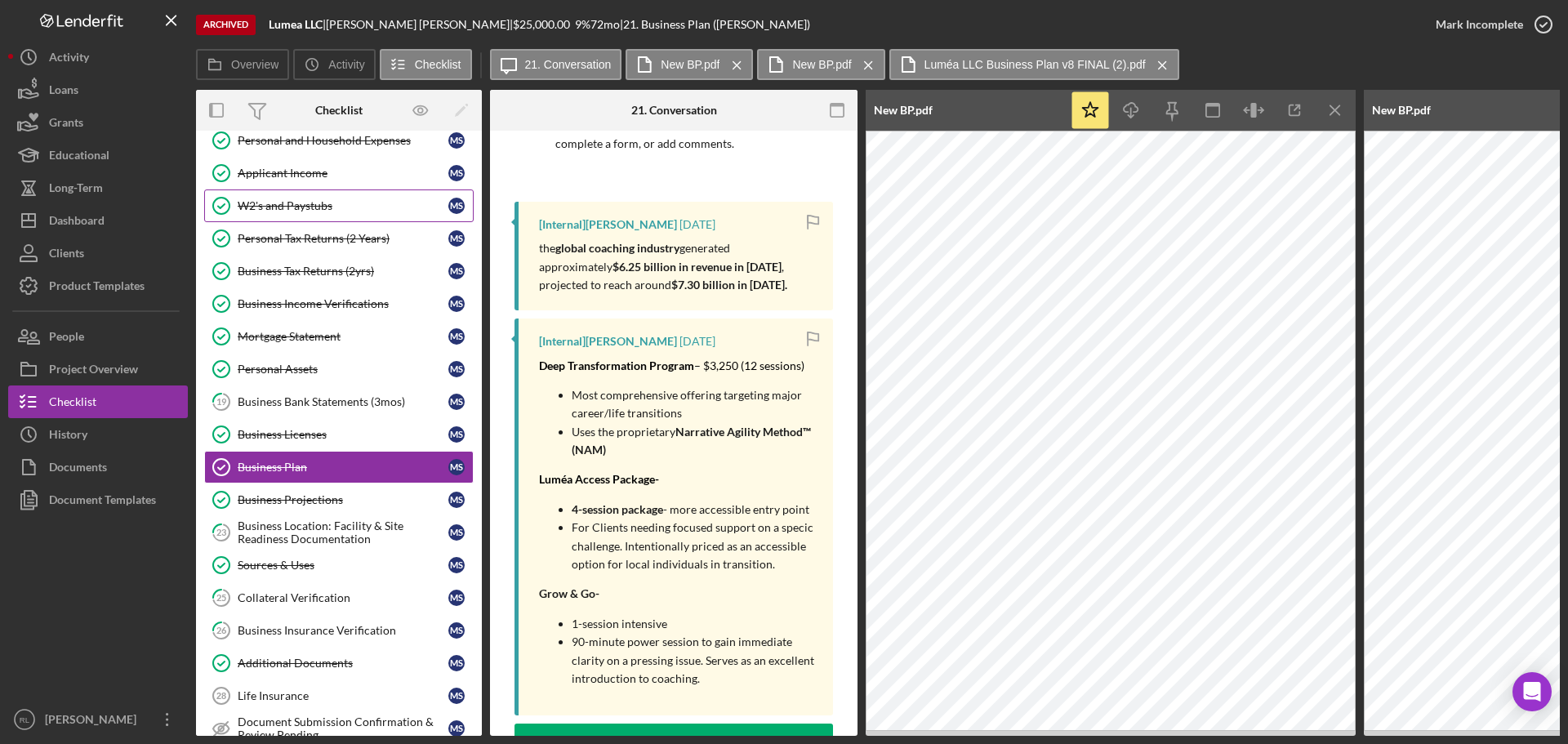
click at [294, 203] on div "W2's and Paystubs" at bounding box center [342, 206] width 211 height 13
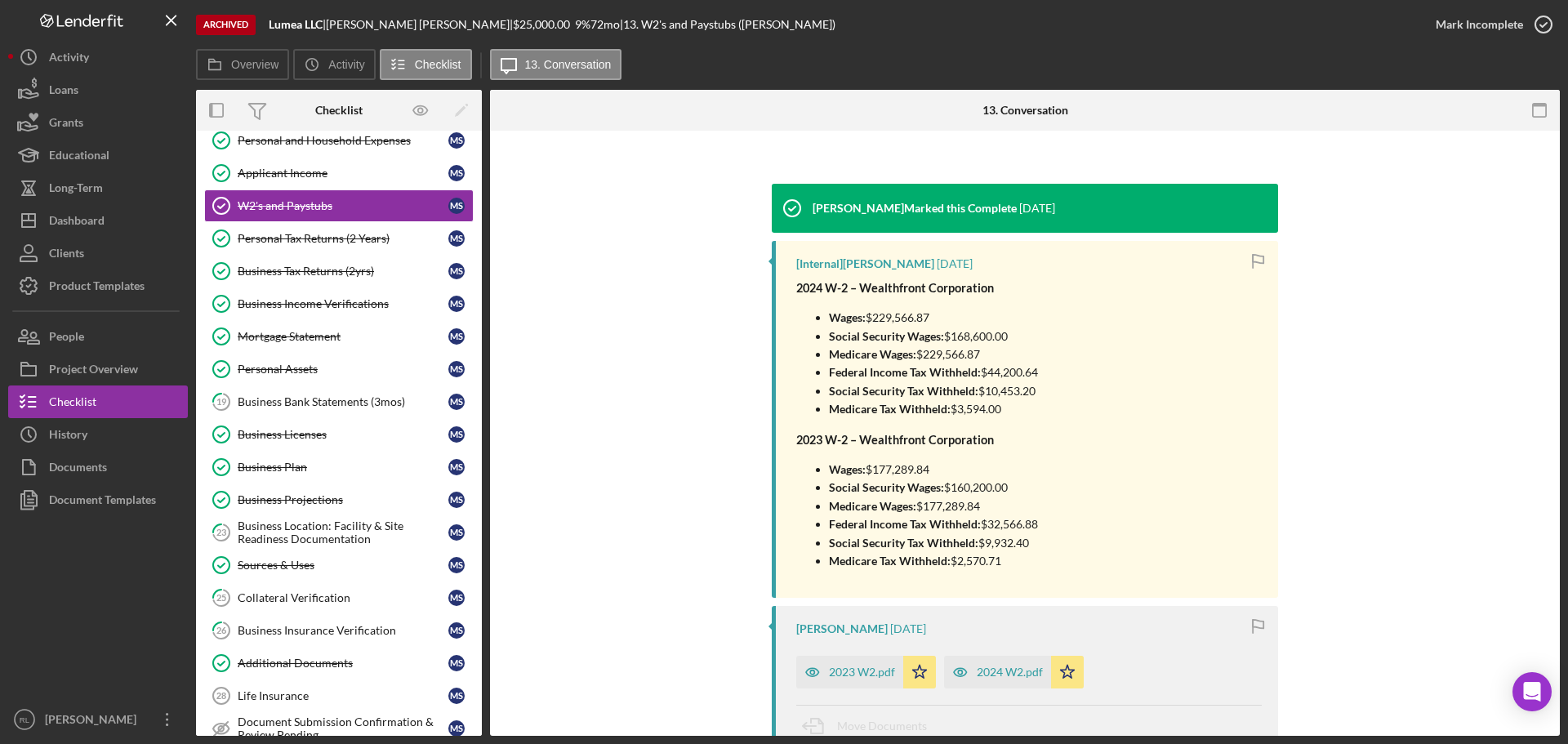
scroll to position [82, 0]
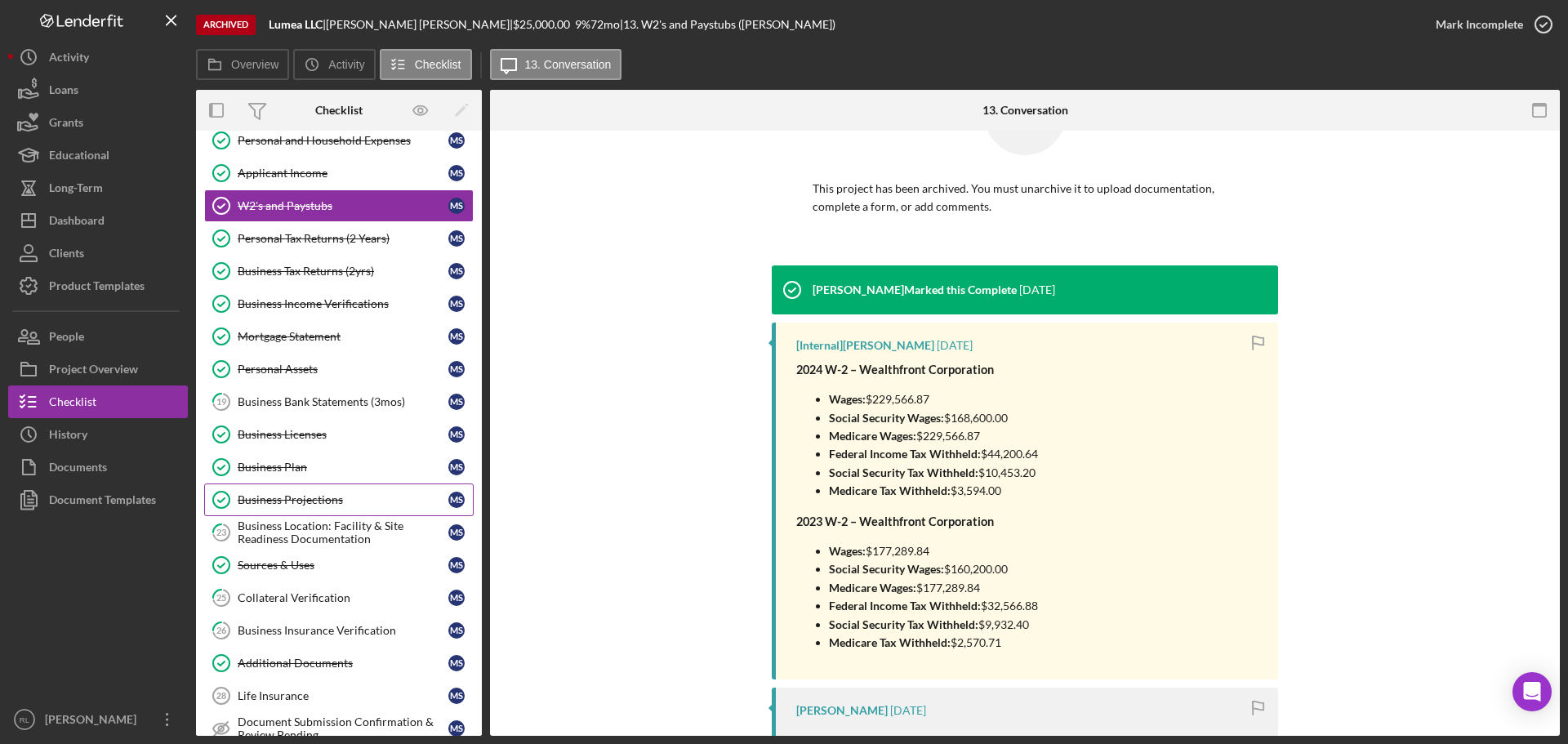
click at [311, 478] on link "Business Plan Business Plan M S" at bounding box center [339, 467] width 270 height 32
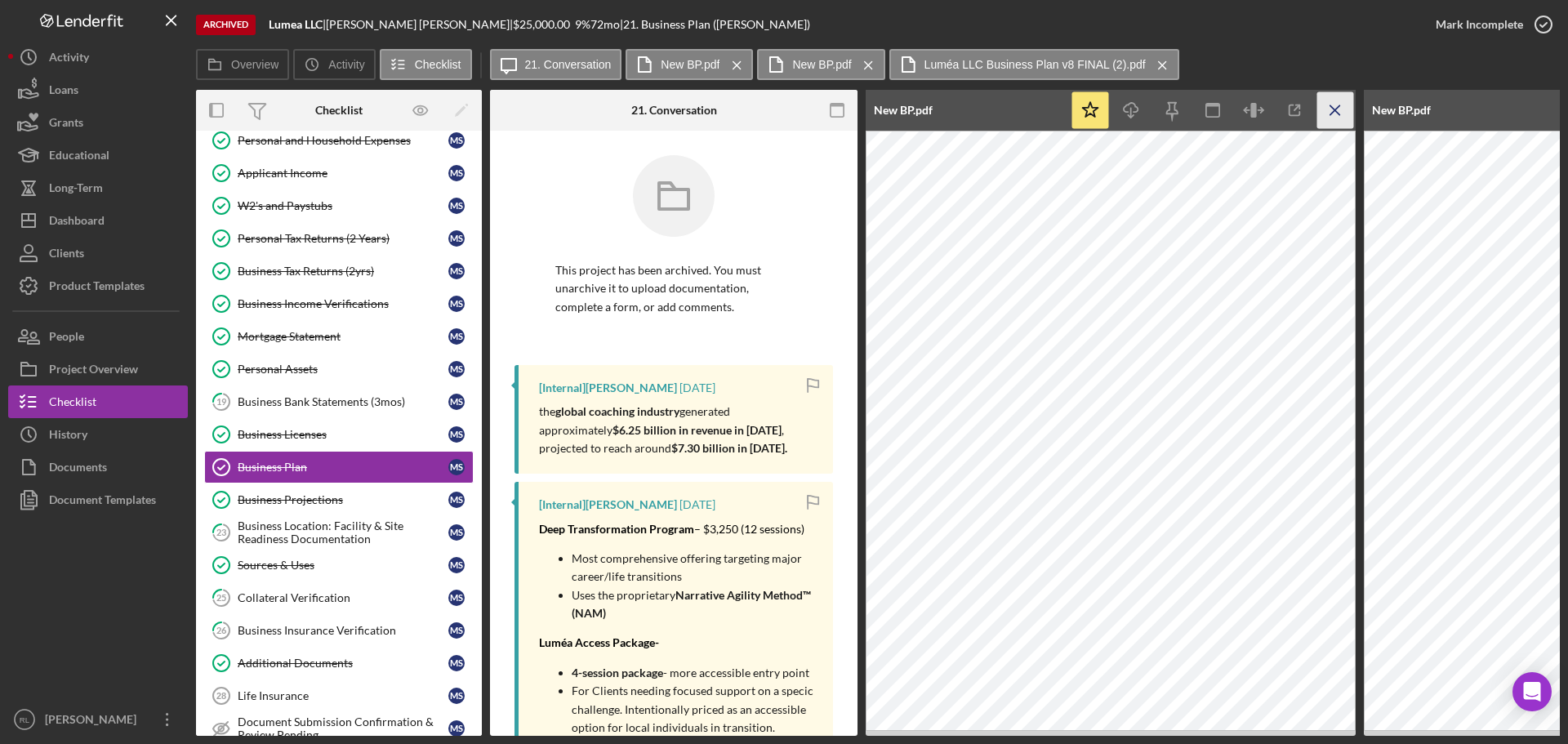
click at [1331, 108] on icon "Icon/Menu Close" at bounding box center [1335, 111] width 37 height 37
click at [1339, 109] on icon "Icon/Menu Close" at bounding box center [1335, 111] width 37 height 37
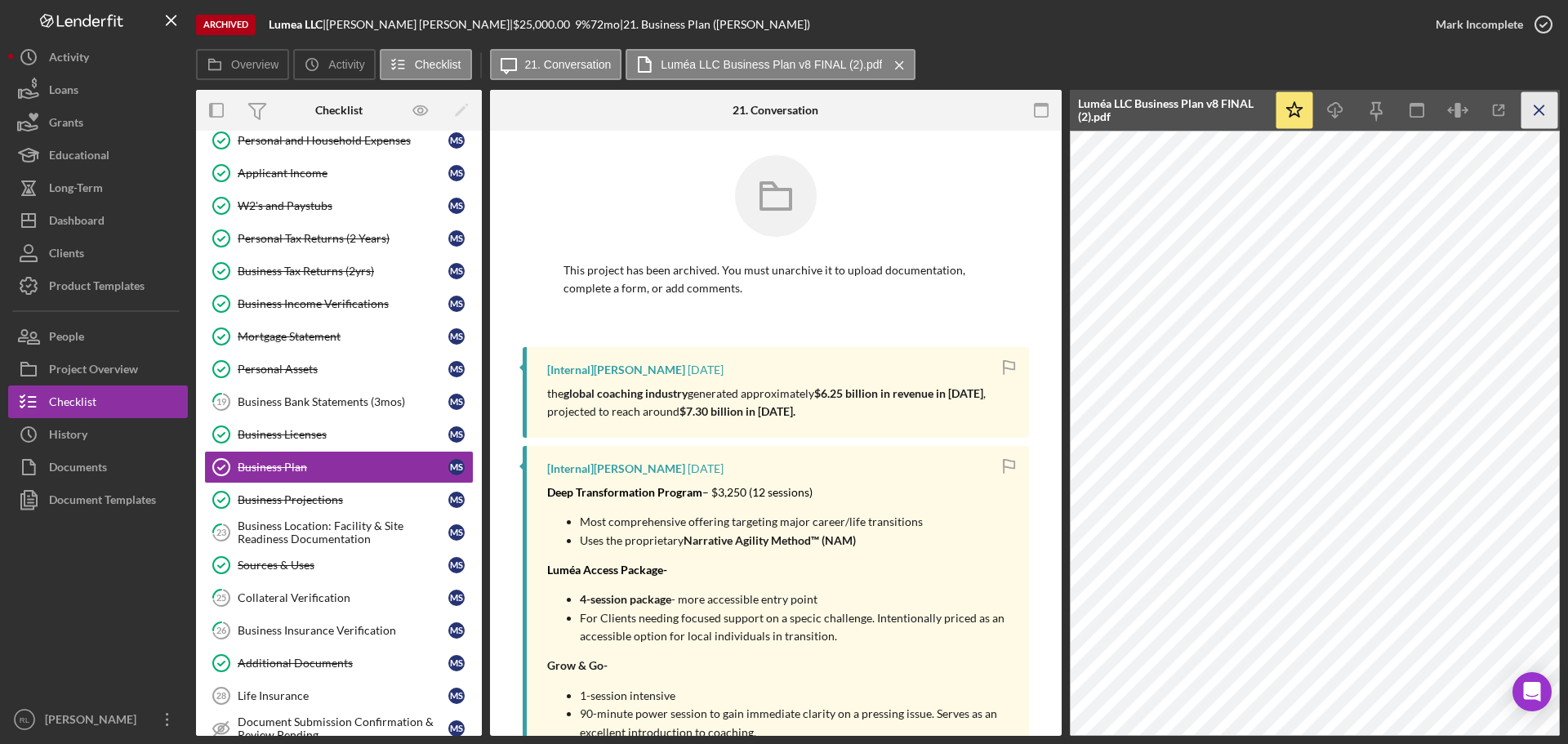
click at [1534, 109] on icon "Icon/Menu Close" at bounding box center [1539, 111] width 37 height 37
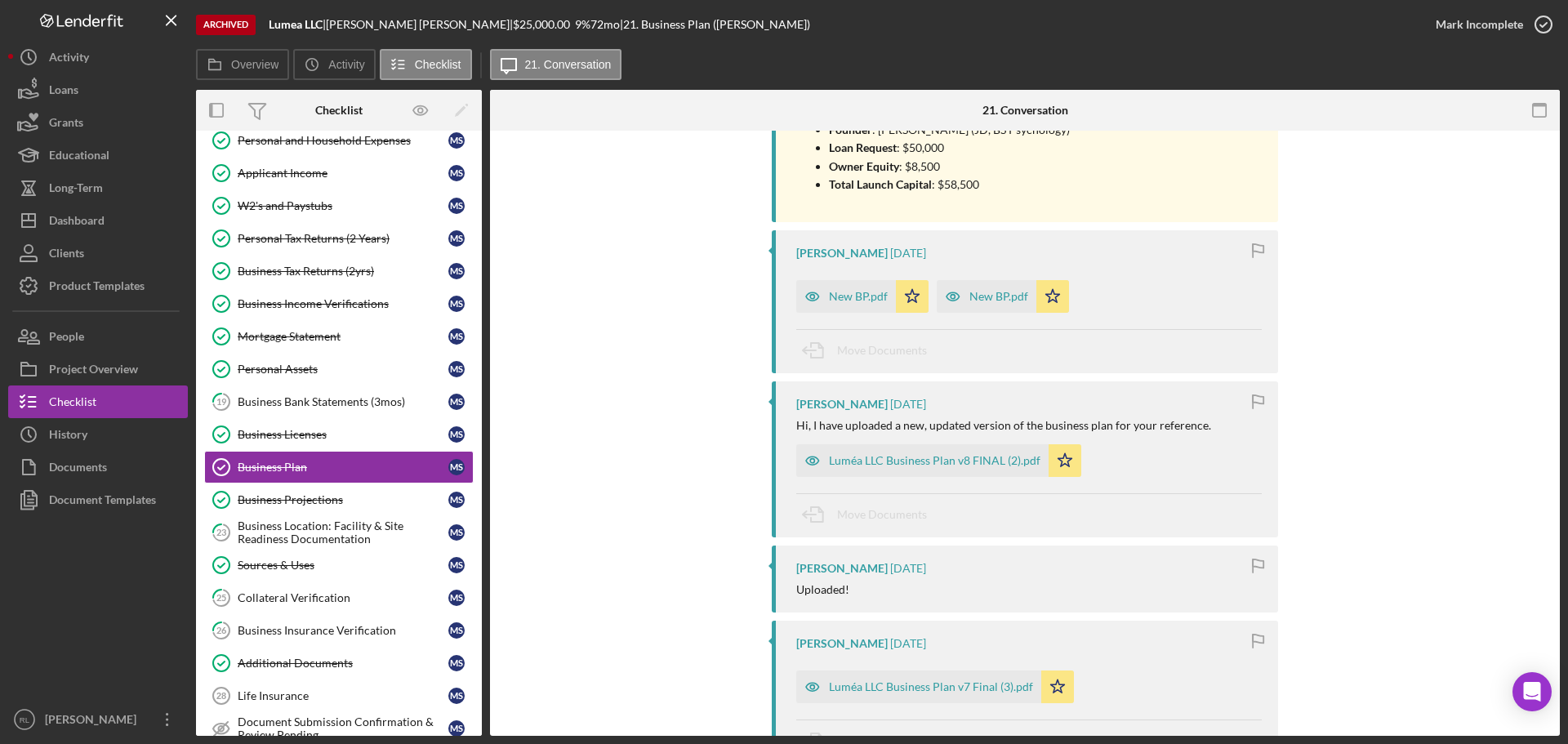
scroll to position [1144, 0]
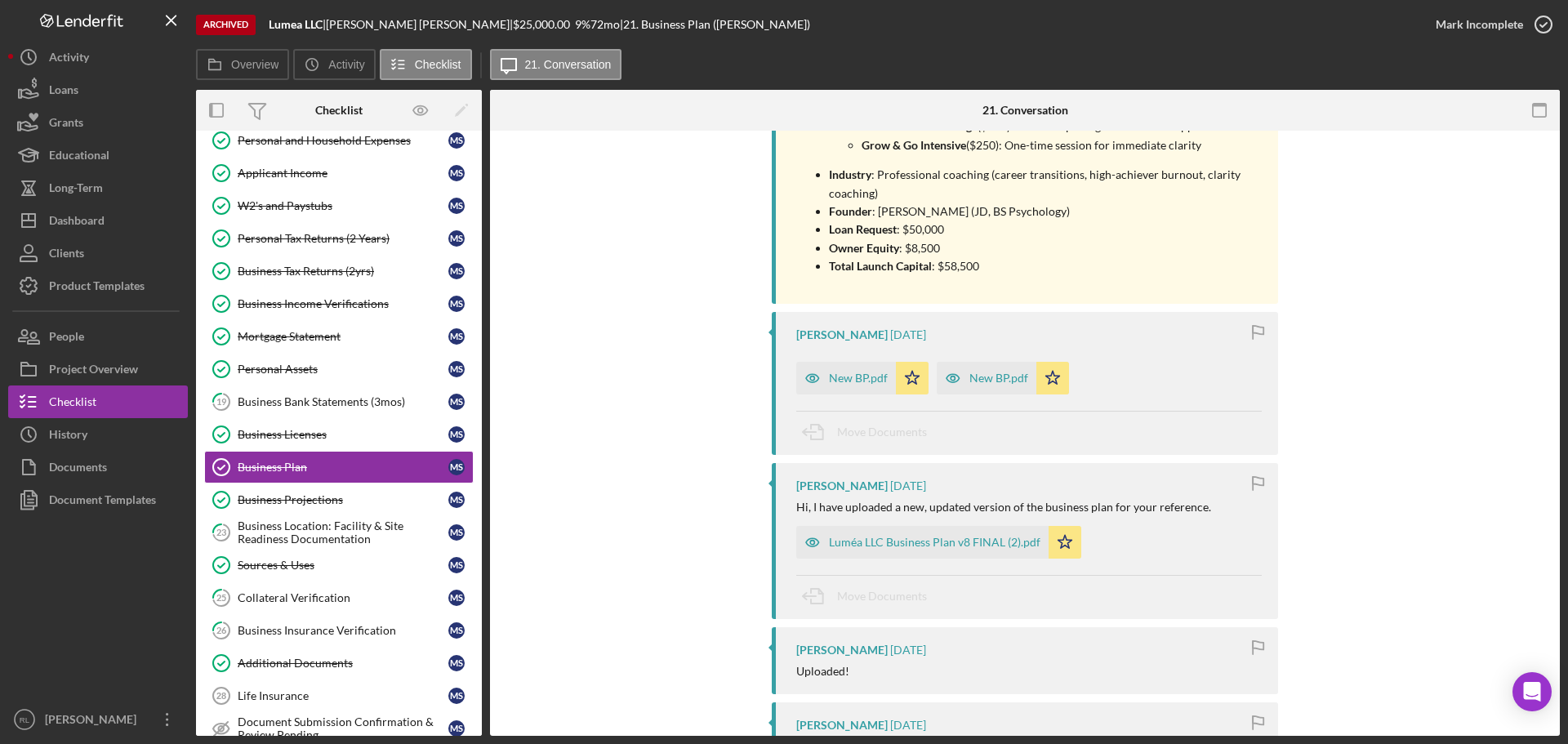
click at [973, 501] on div "Hi, I have uploaded a new, updated version of the business plan for your refere…" at bounding box center [1003, 507] width 415 height 13
click at [1002, 501] on div "Hi, I have uploaded a new, updated version of the business plan for your refere…" at bounding box center [1003, 507] width 415 height 13
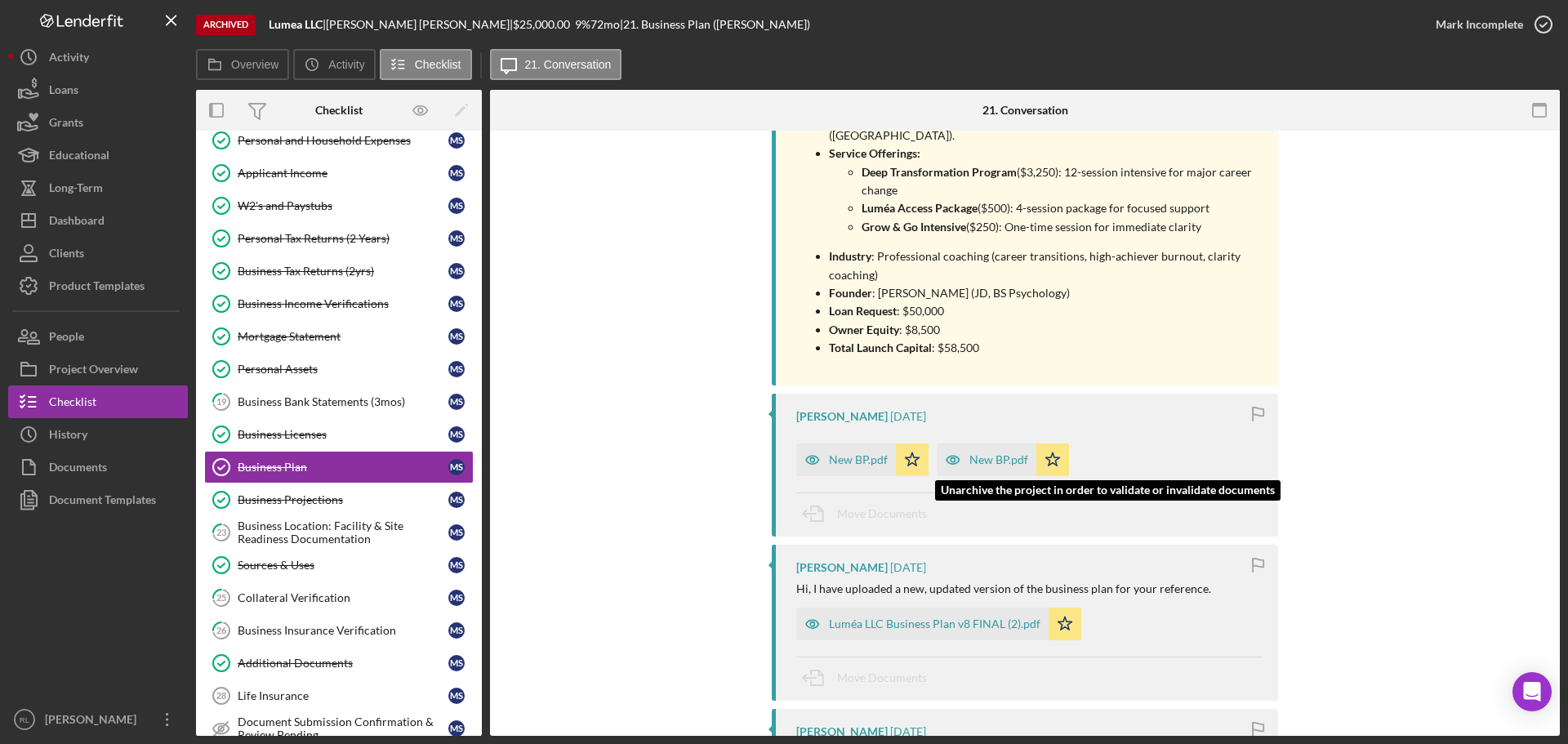
click at [977, 453] on div "New BP.pdf" at bounding box center [999, 460] width 59 height 13
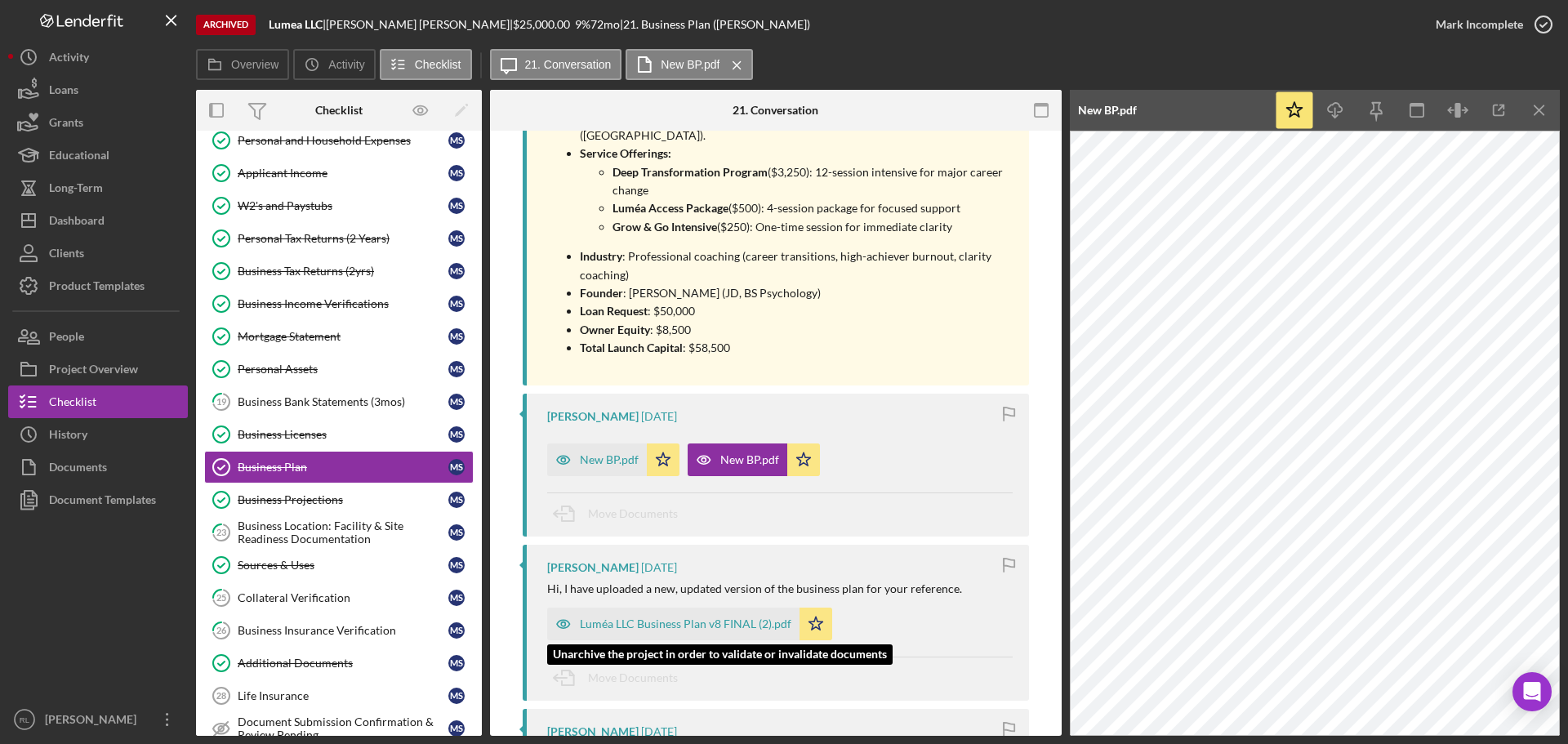
click at [715, 617] on div "Luméa LLC Business Plan v8 FINAL (2).pdf" at bounding box center [686, 624] width 212 height 13
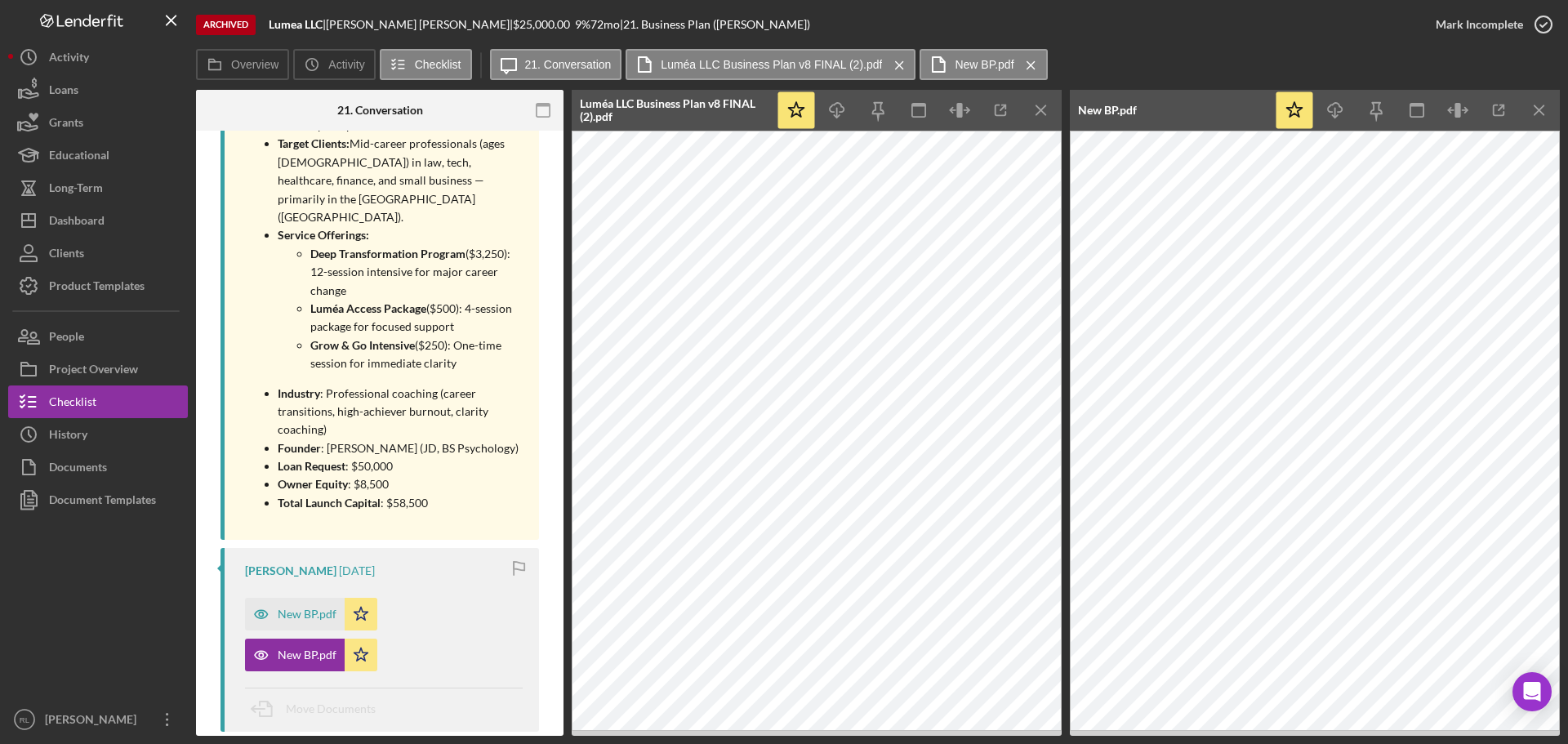
scroll to position [1299, 0]
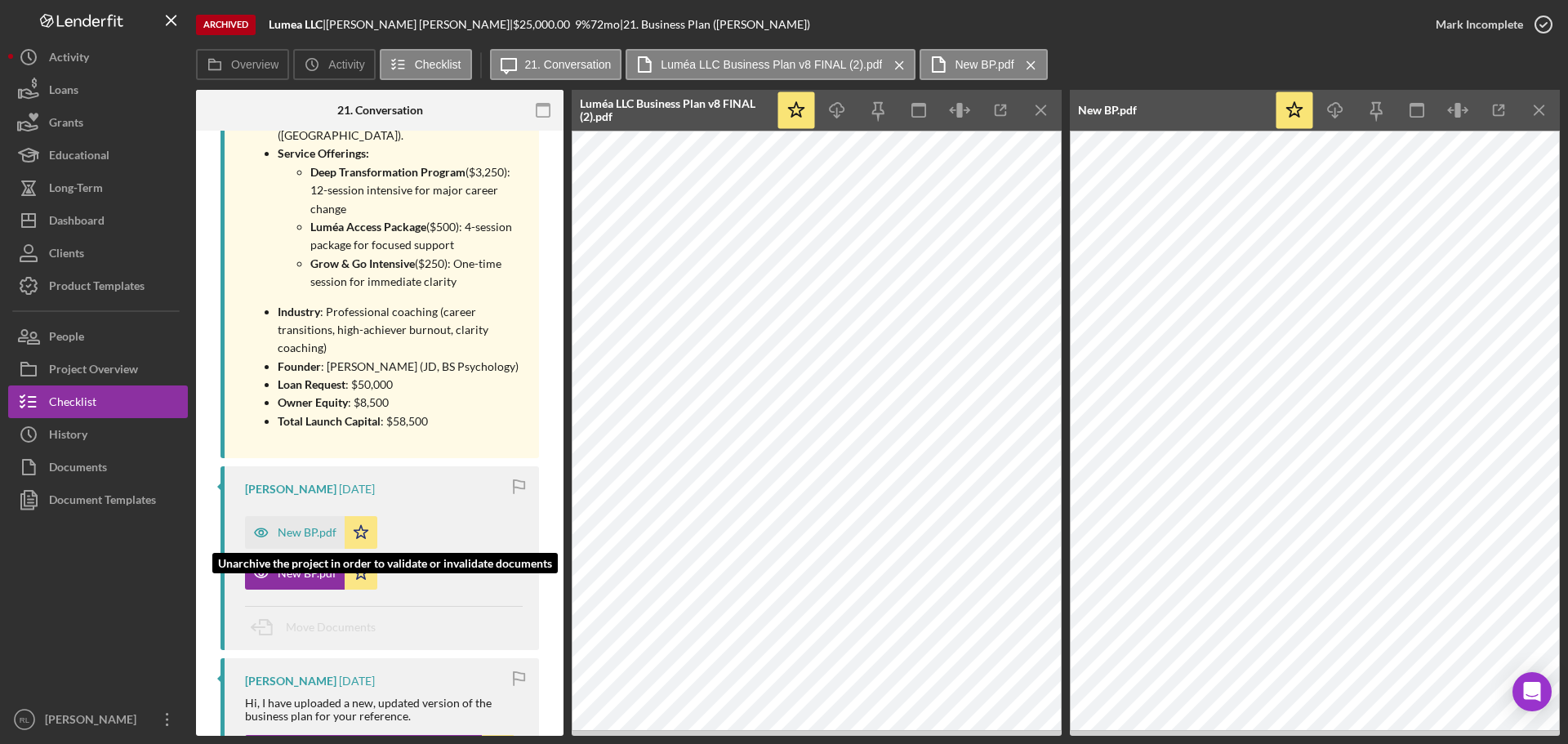
click at [293, 526] on div "New BP.pdf" at bounding box center [307, 532] width 59 height 13
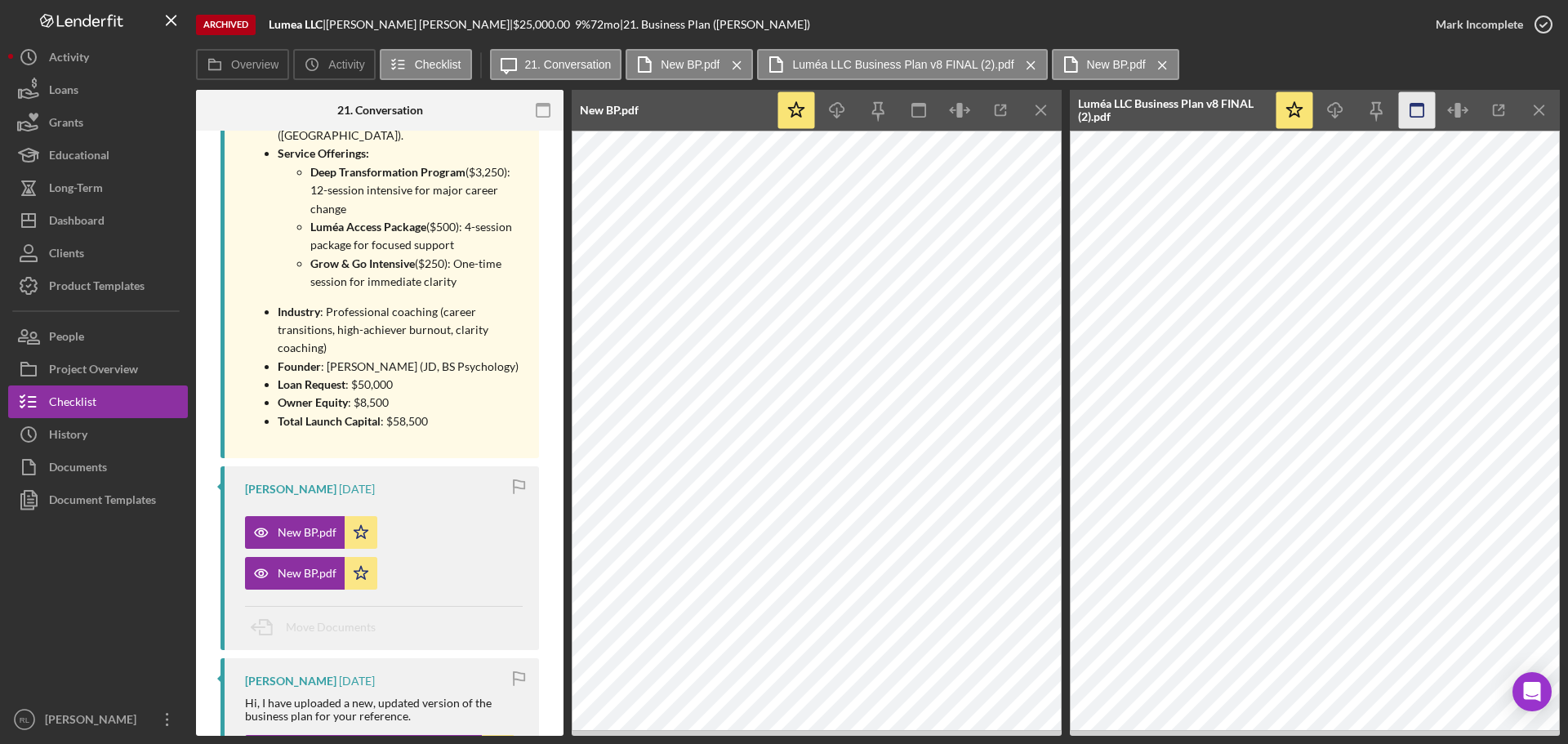
click at [1420, 113] on icon "button" at bounding box center [1417, 111] width 37 height 37
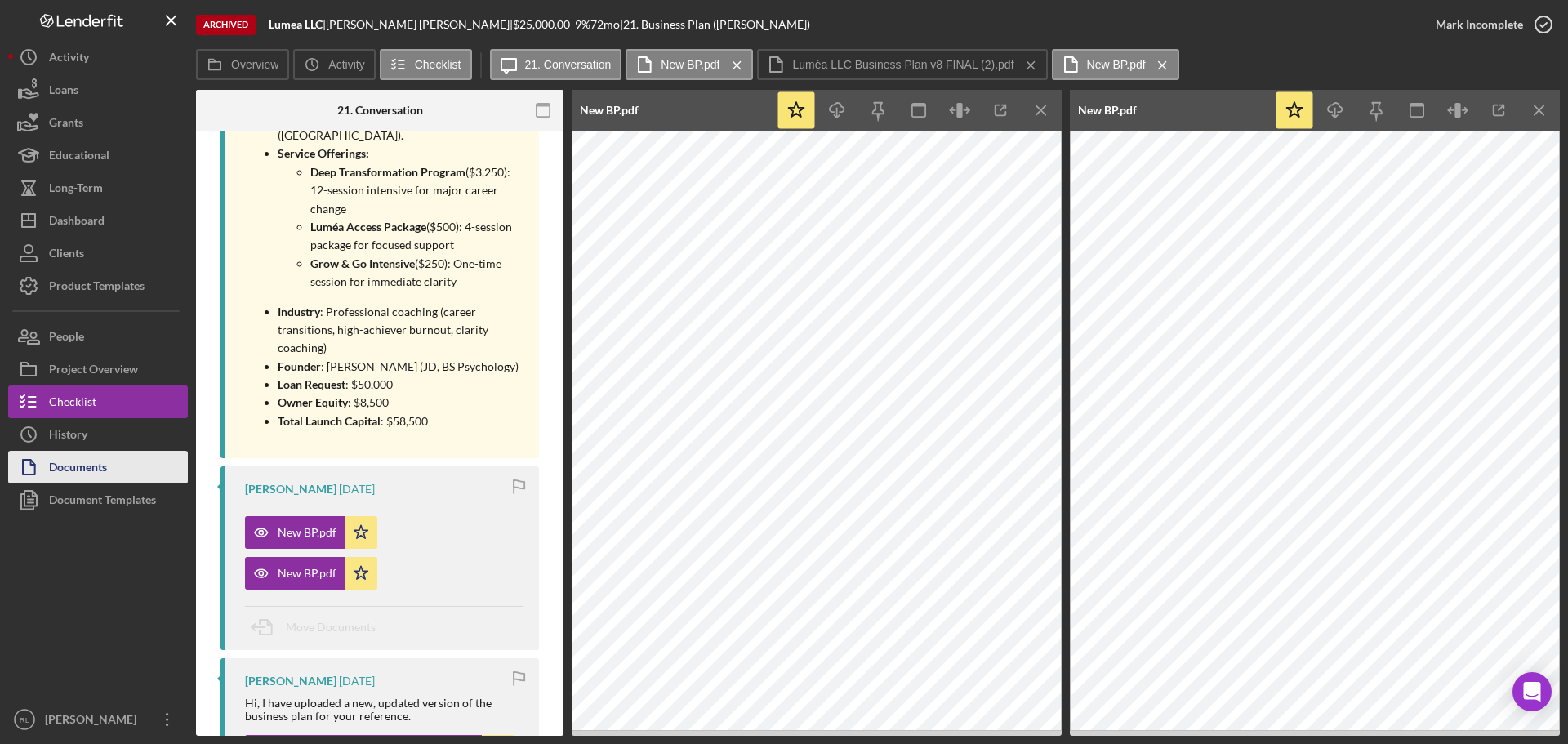
click at [91, 464] on div "Documents" at bounding box center [77, 469] width 58 height 37
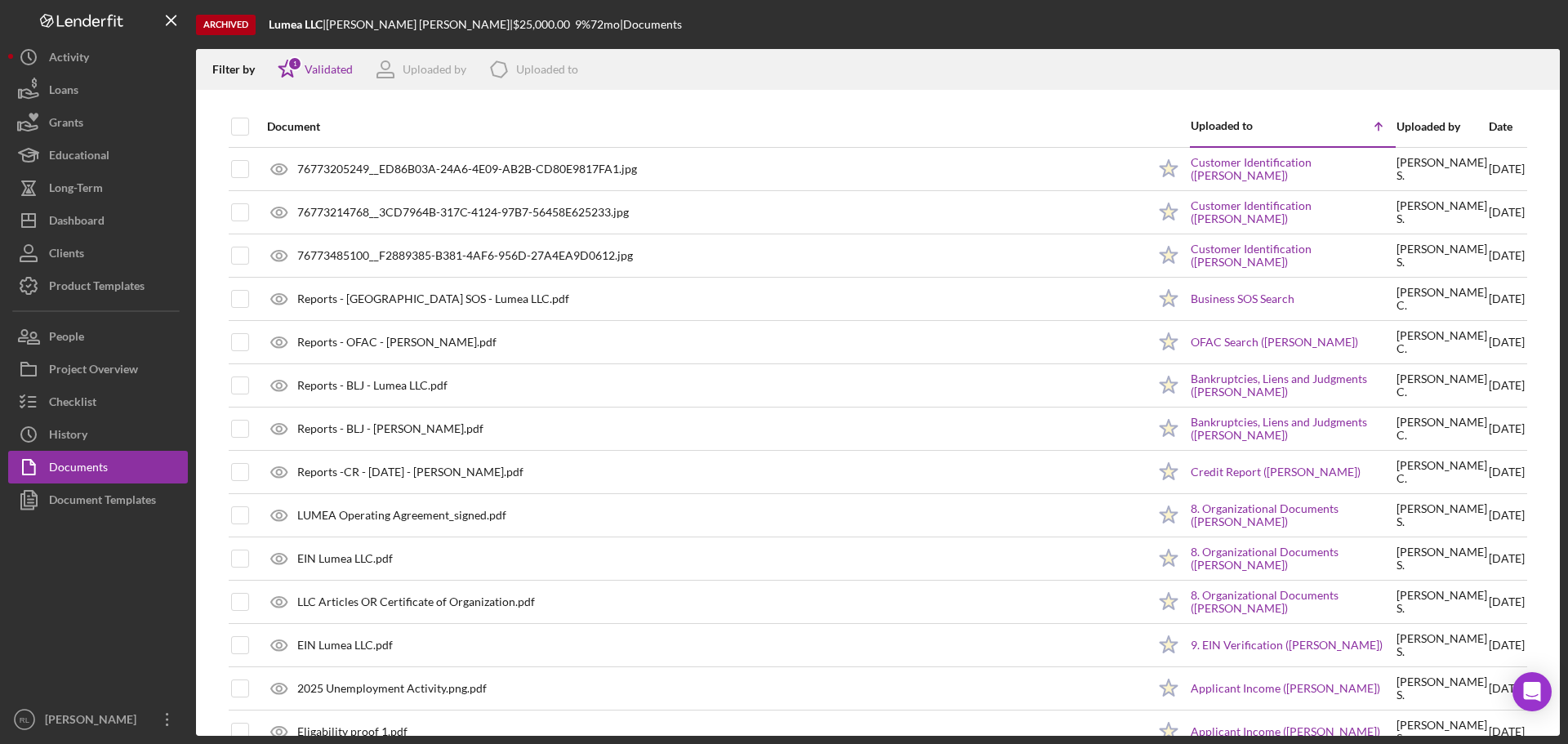
click at [1489, 134] on div "Date" at bounding box center [1507, 126] width 36 height 39
click at [1489, 124] on div "Date" at bounding box center [1507, 127] width 36 height 13
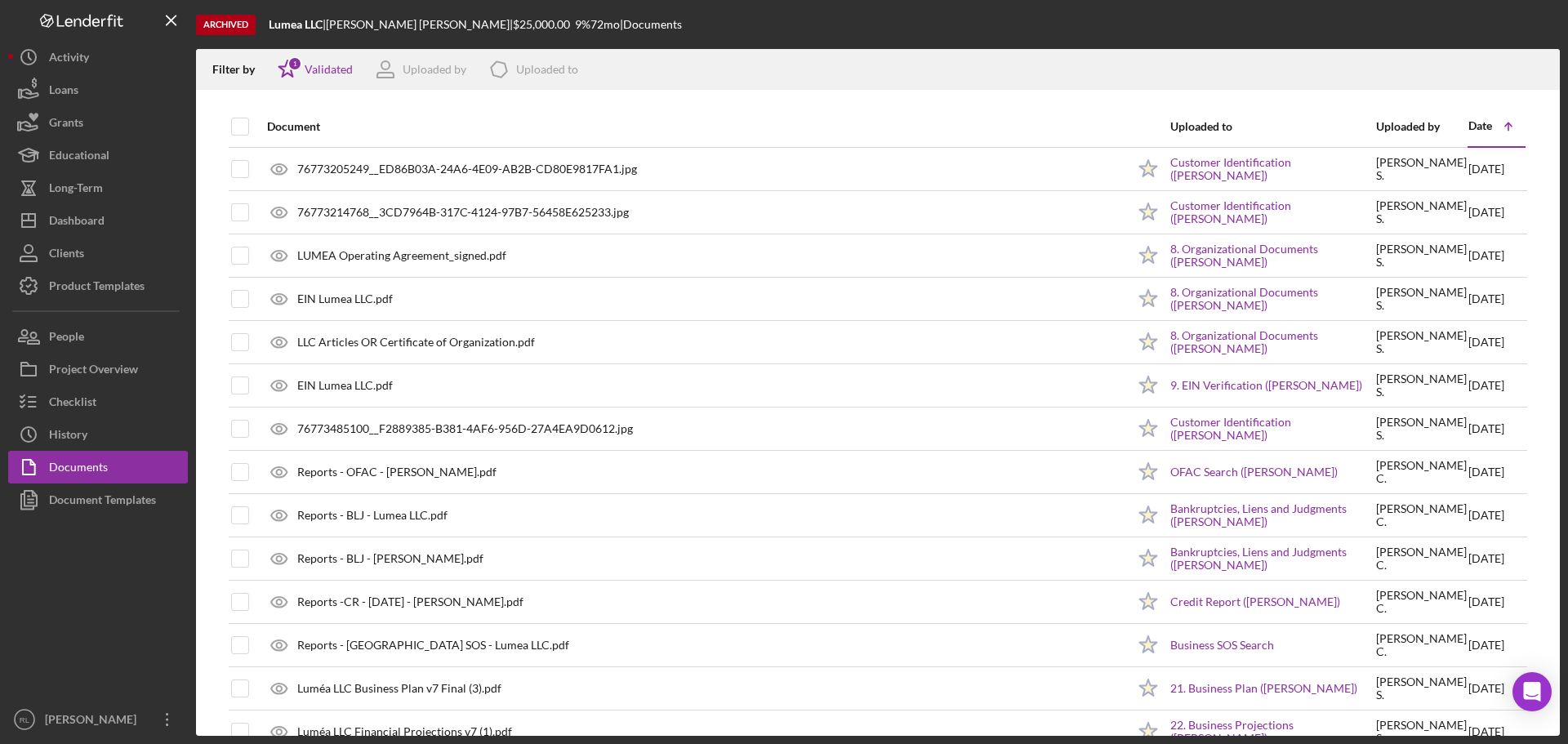
click at [1475, 124] on div "Date" at bounding box center [1480, 126] width 24 height 13
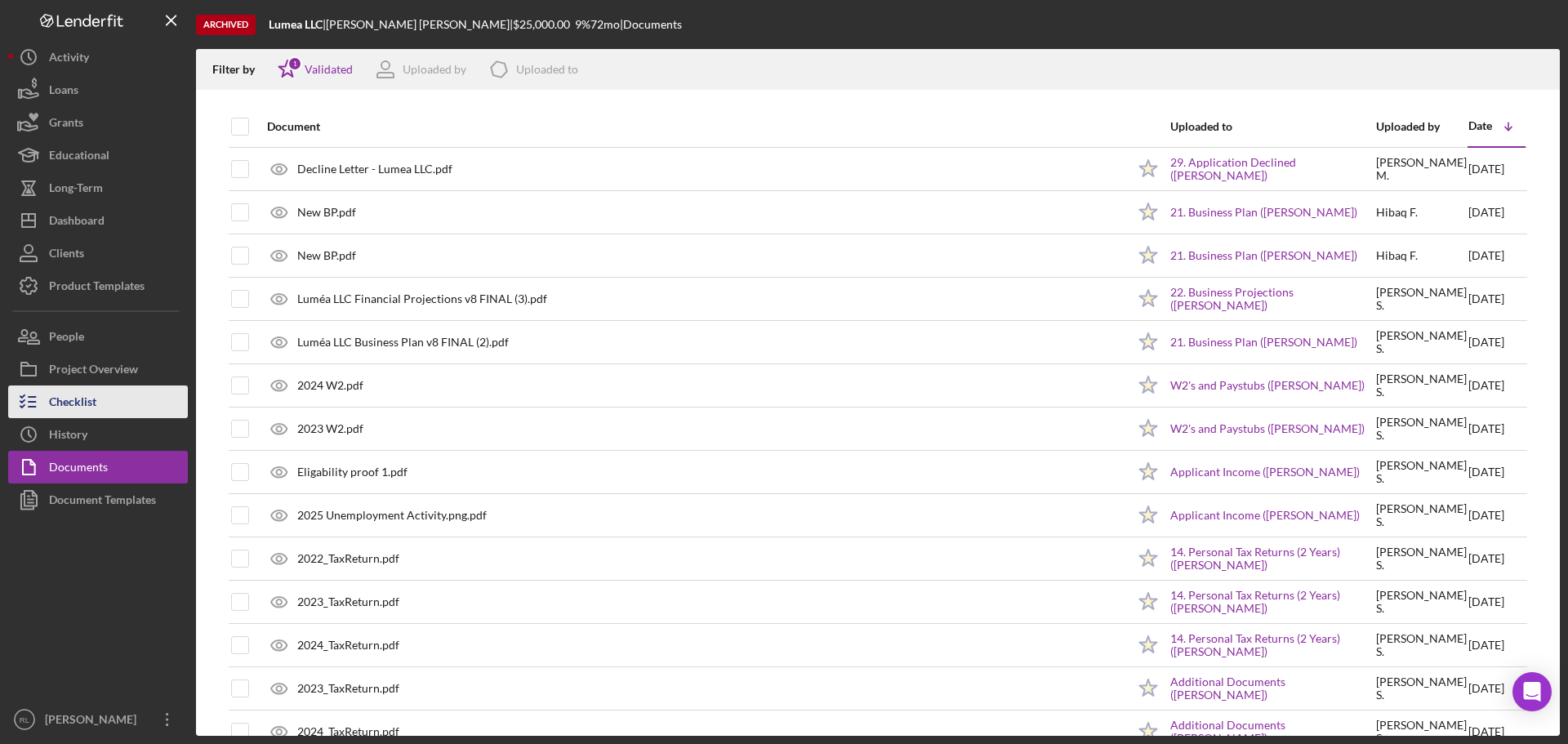
click at [105, 412] on button "Checklist" at bounding box center [98, 402] width 179 height 32
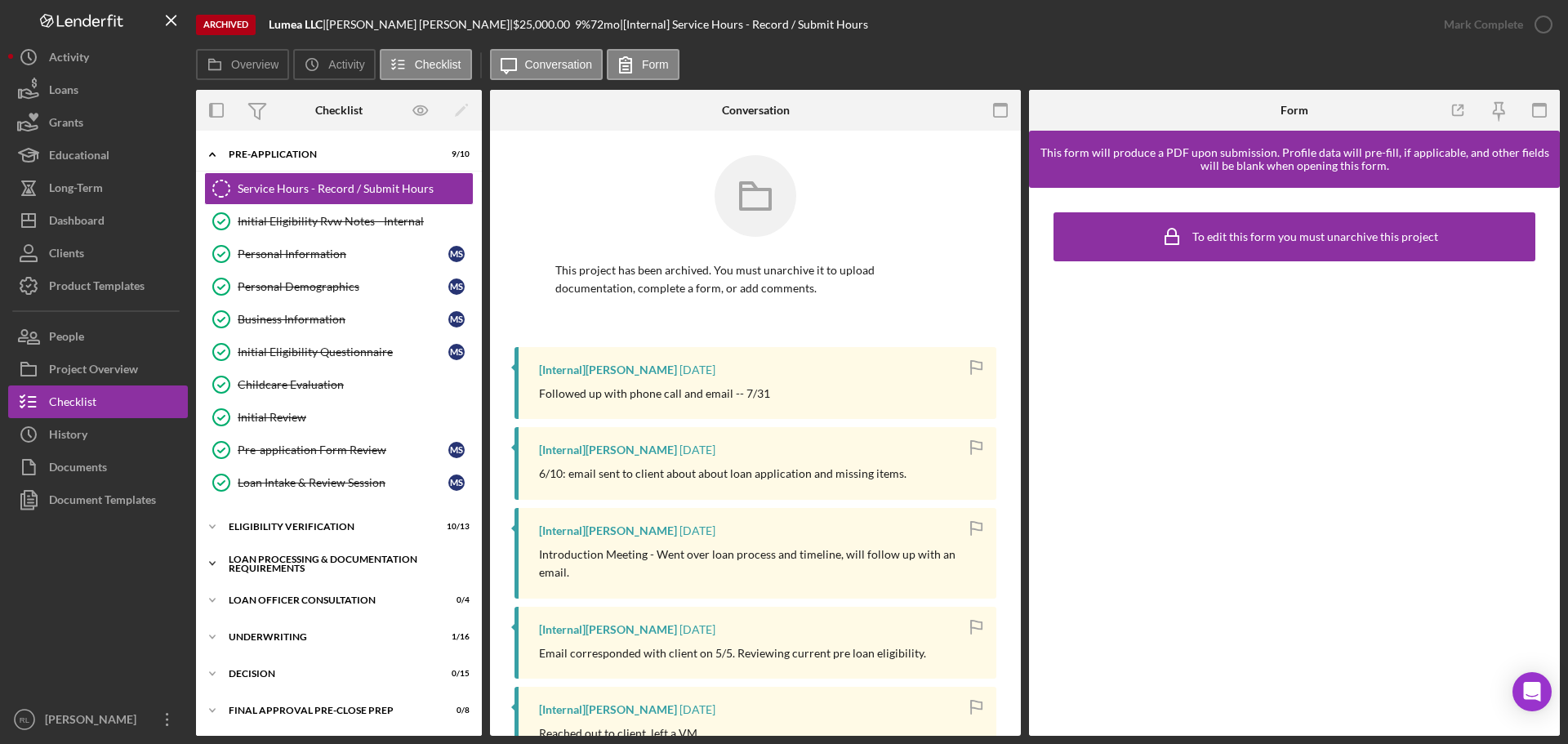
click at [303, 557] on div "Loan Processing & Documentation Requirements" at bounding box center [345, 564] width 233 height 19
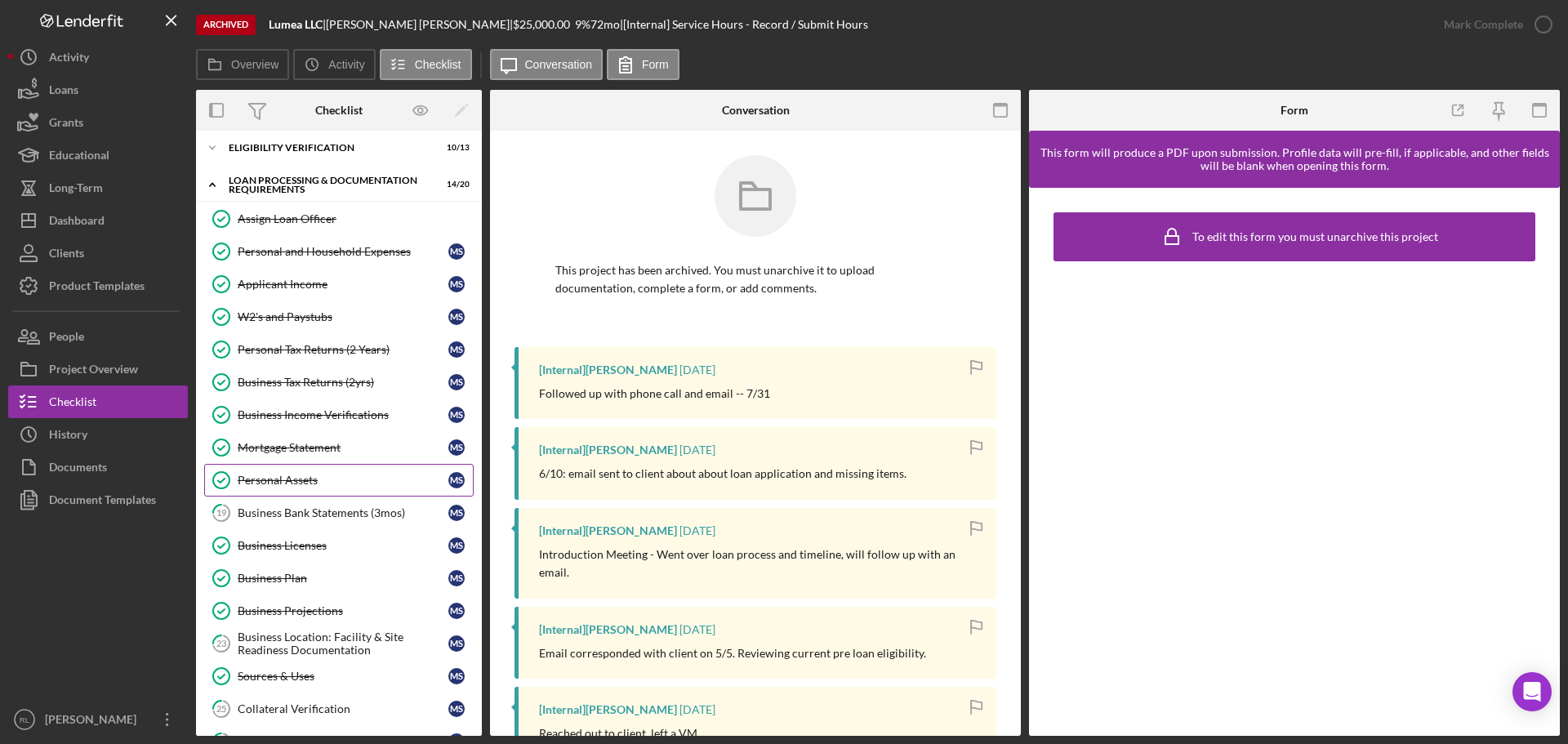
scroll to position [408, 0]
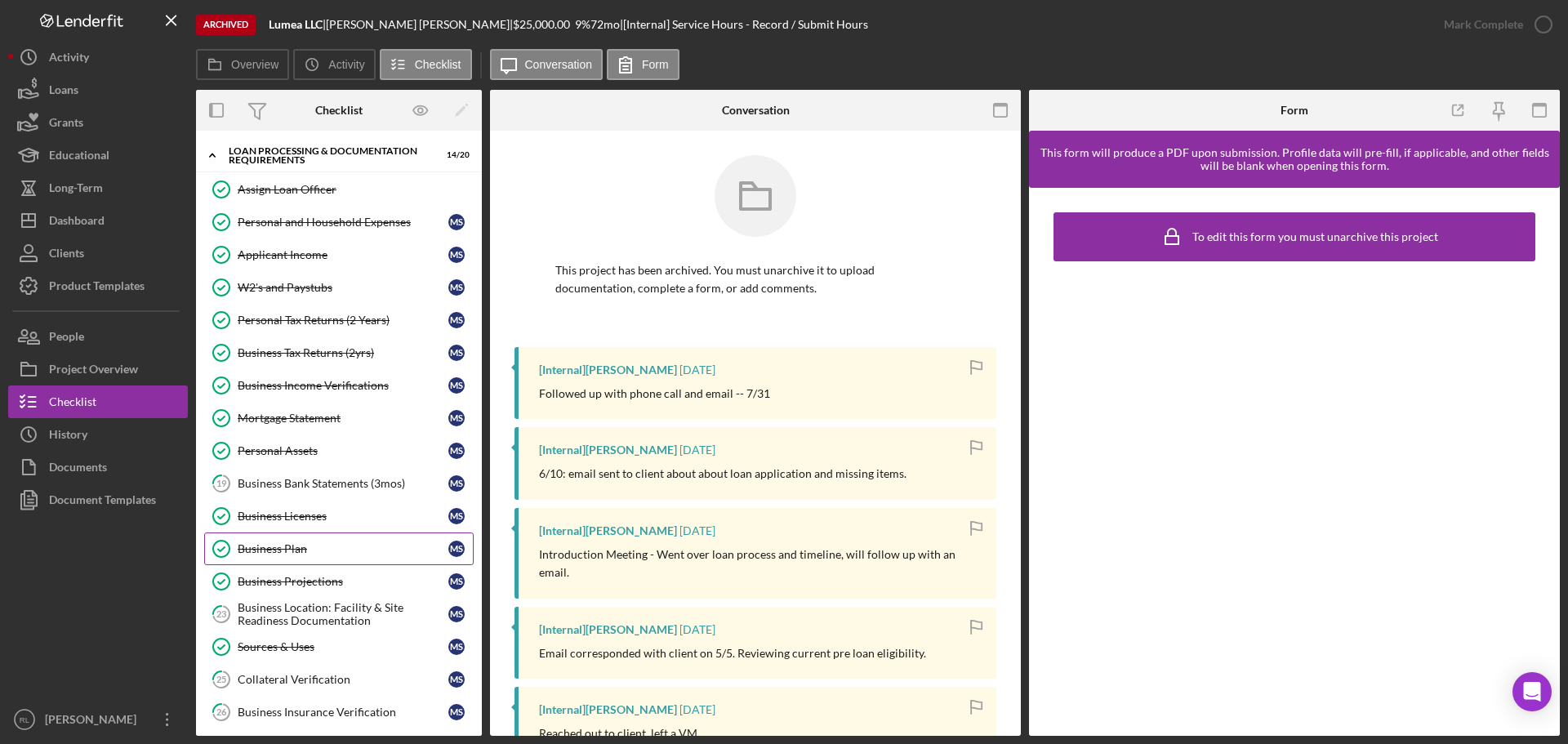
click at [327, 546] on div "Business Plan" at bounding box center [342, 549] width 211 height 13
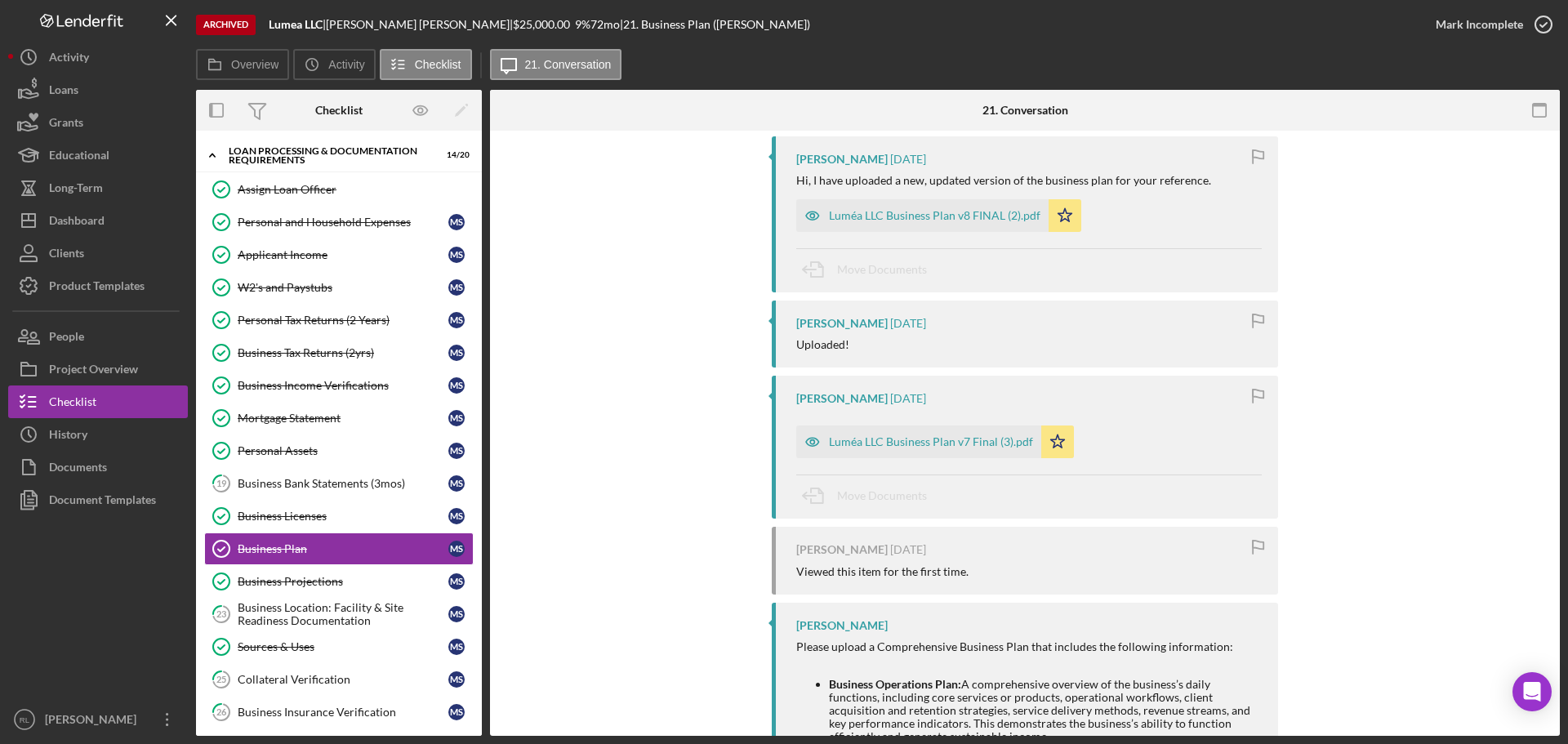
scroll to position [1144, 0]
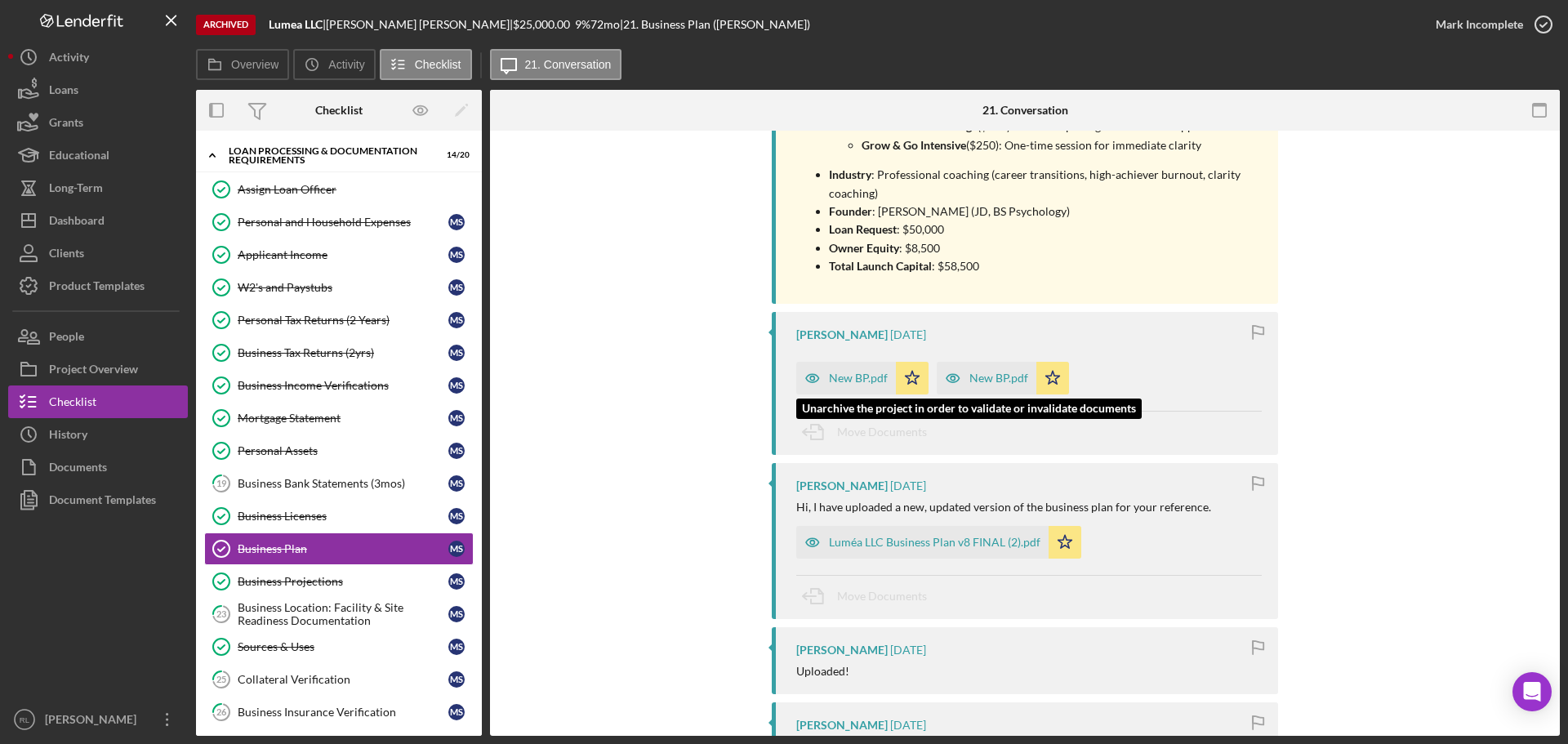
click at [846, 372] on div "New BP.pdf" at bounding box center [858, 379] width 59 height 13
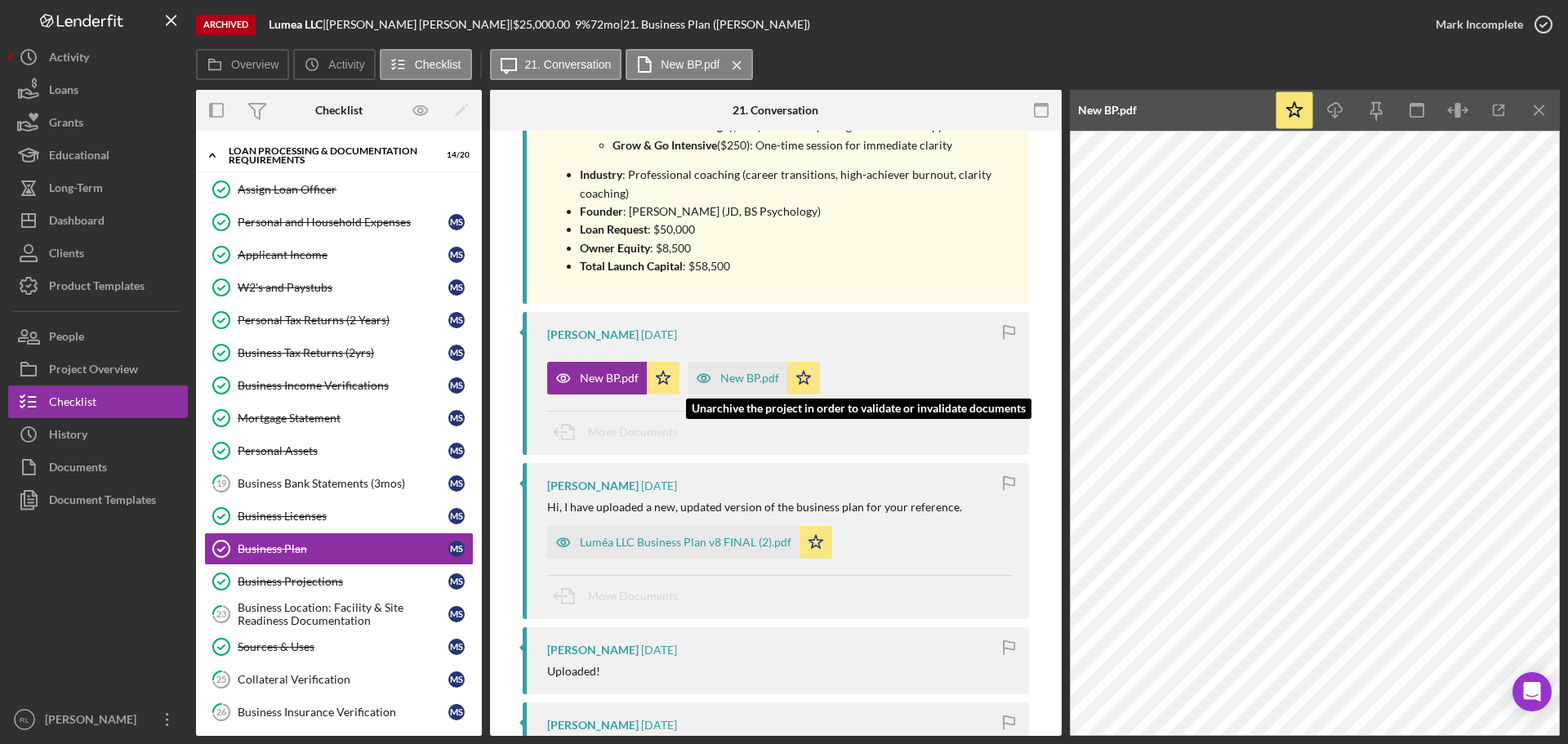
click at [758, 372] on div "New BP.pdf" at bounding box center [750, 379] width 59 height 13
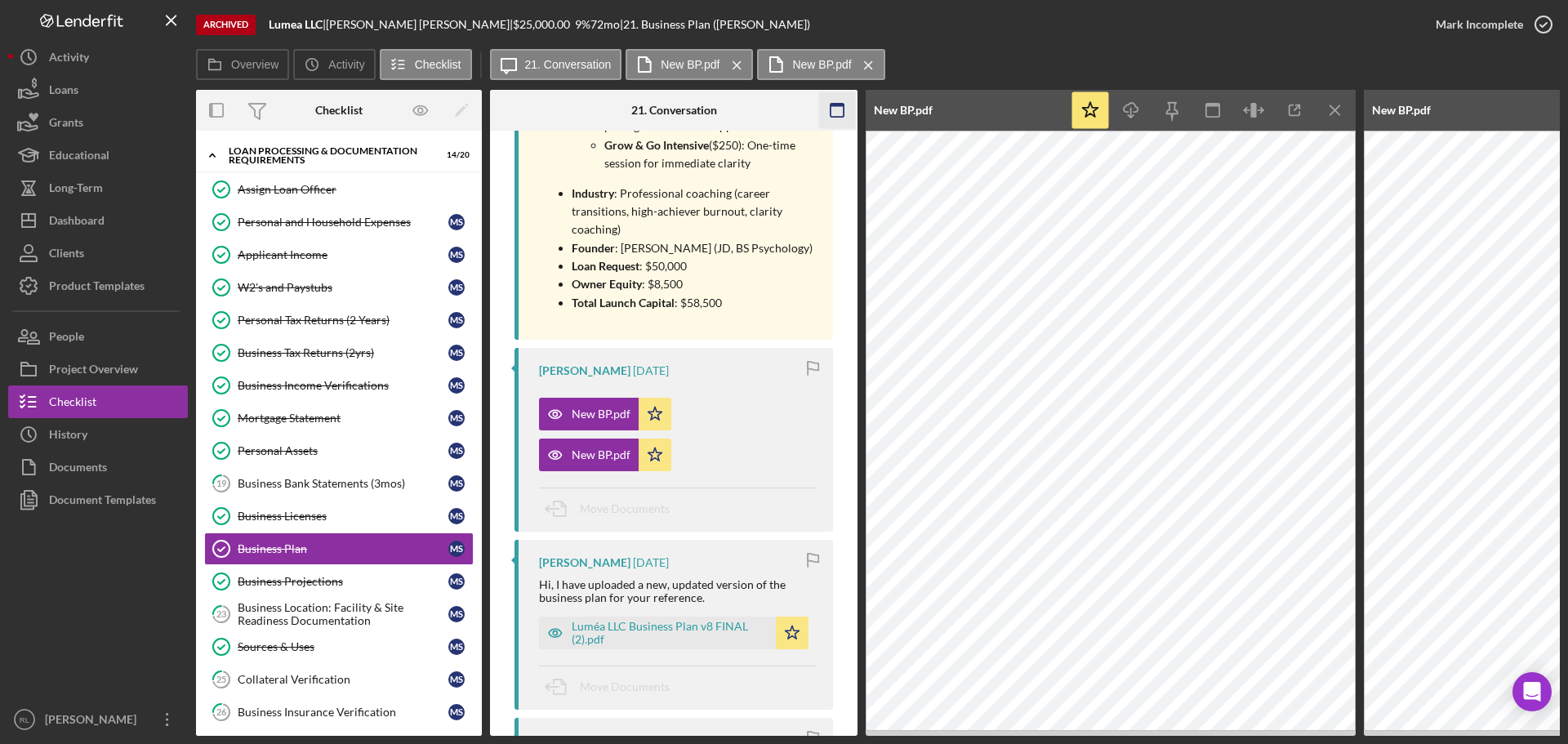
click at [833, 105] on rect "button" at bounding box center [837, 105] width 13 height 3
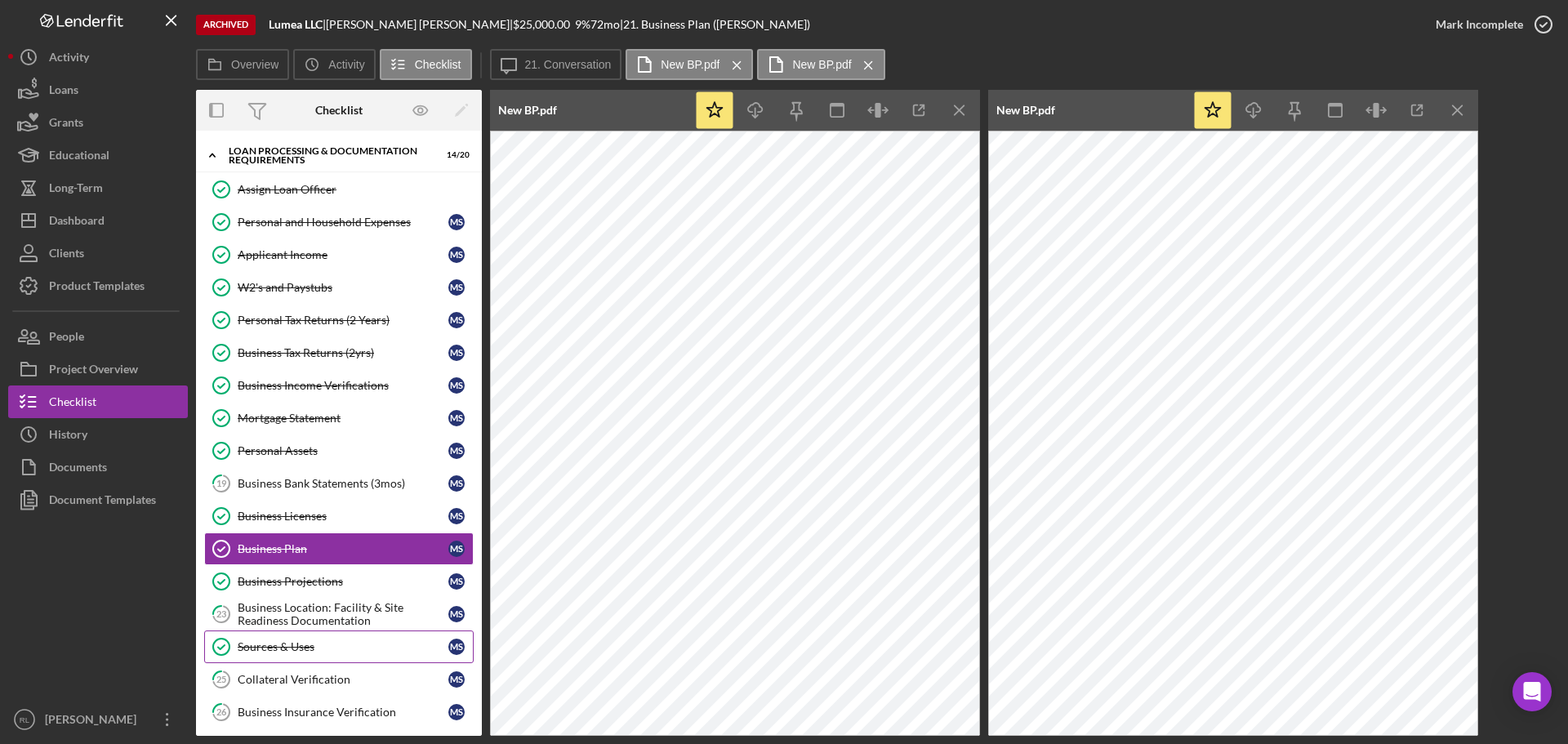
click at [290, 654] on link "Sources & Uses Sources & Uses M S" at bounding box center [339, 647] width 270 height 32
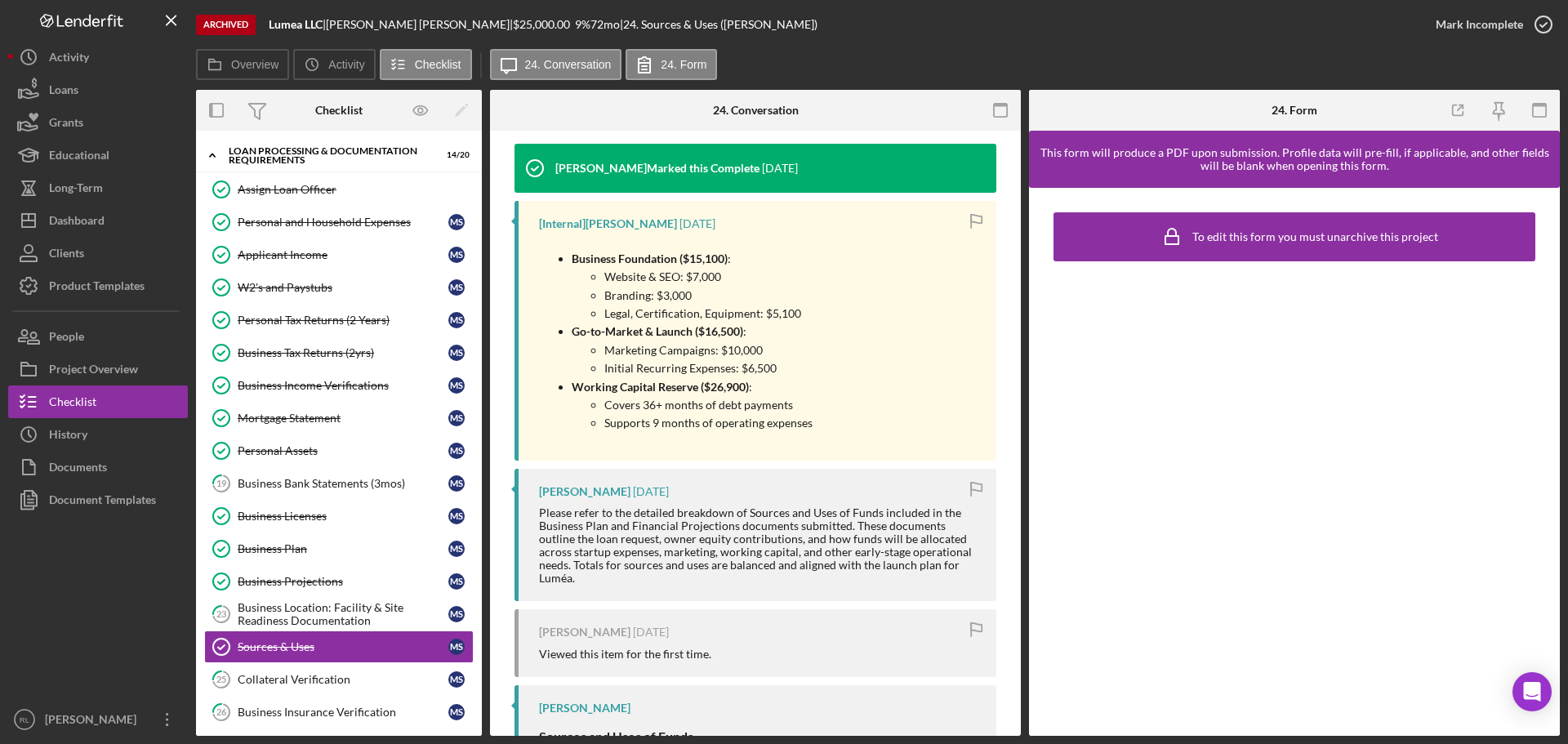
scroll to position [163, 0]
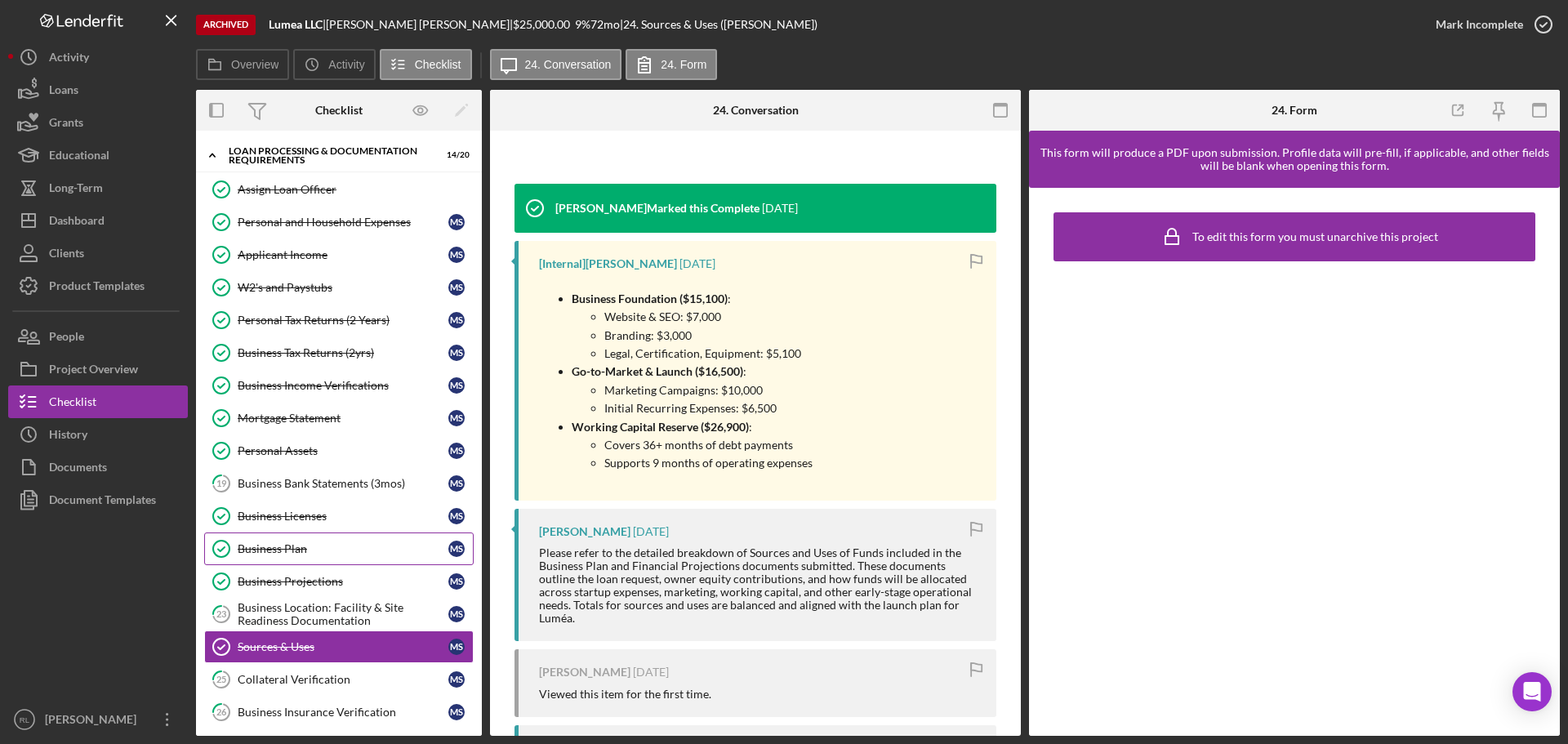
click at [308, 548] on div "Business Plan" at bounding box center [342, 549] width 211 height 13
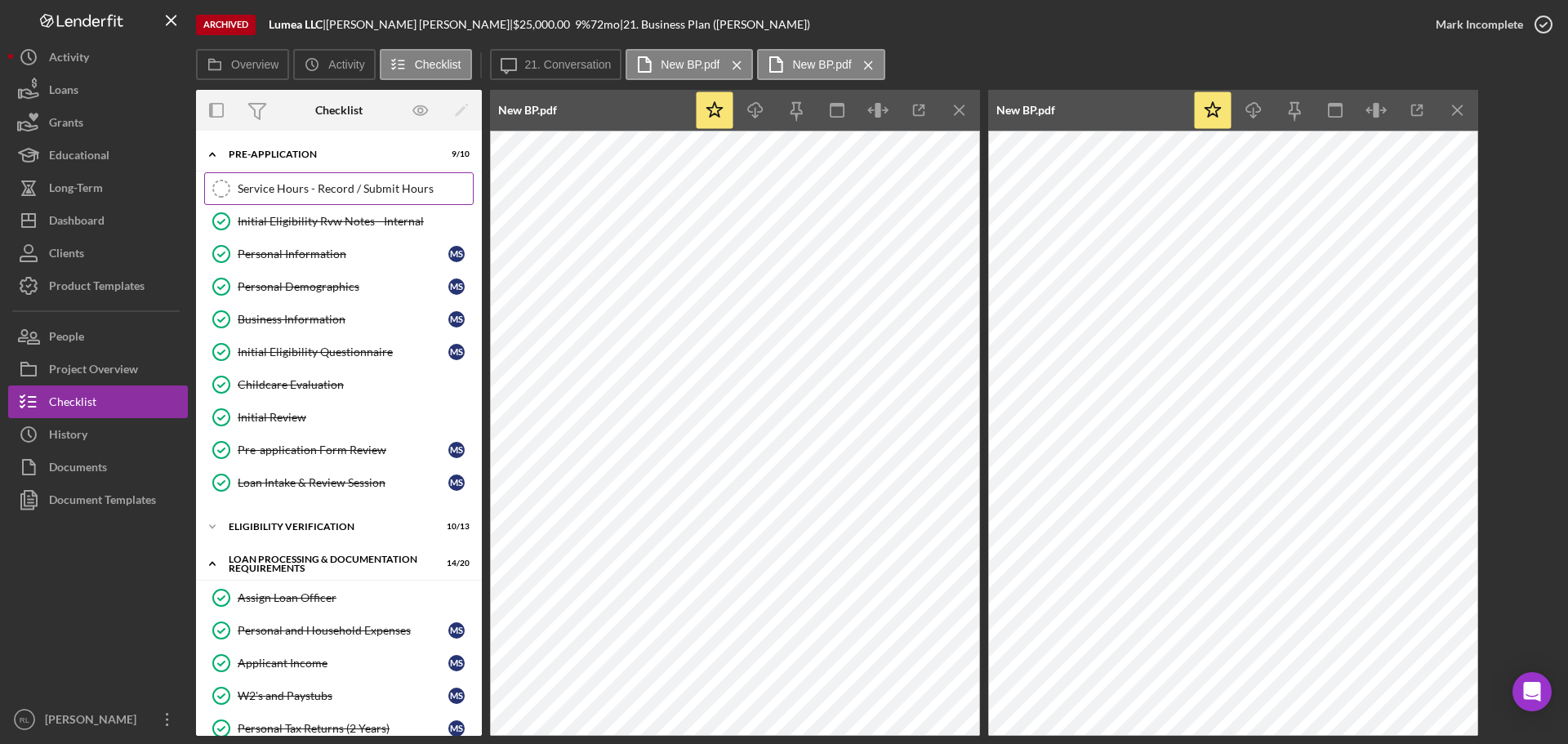
click at [326, 193] on div "Service Hours - Record / Submit Hours" at bounding box center [355, 189] width 236 height 13
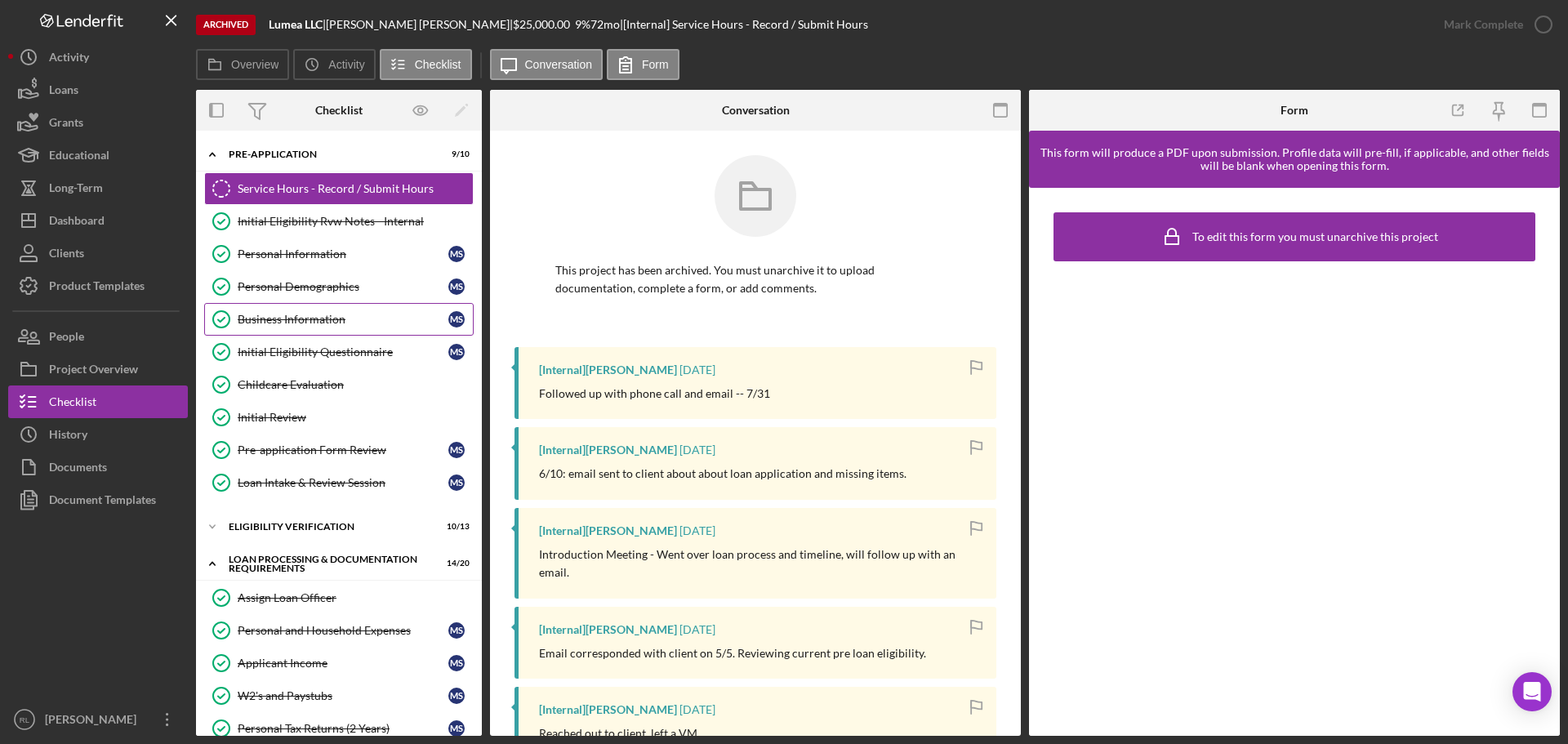
click at [321, 315] on div "Business Information" at bounding box center [342, 320] width 211 height 13
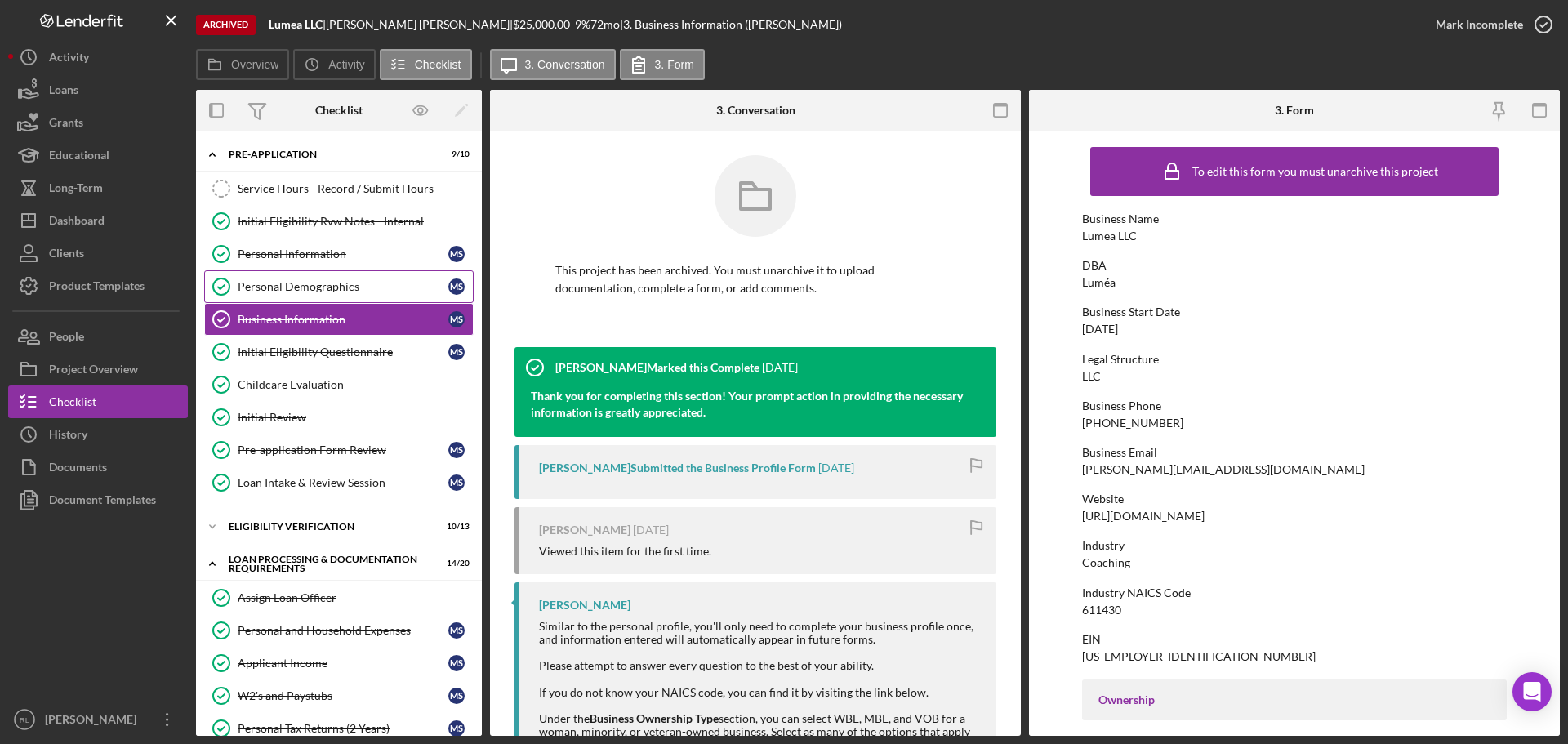
click at [322, 288] on div "Personal Demographics" at bounding box center [342, 287] width 211 height 13
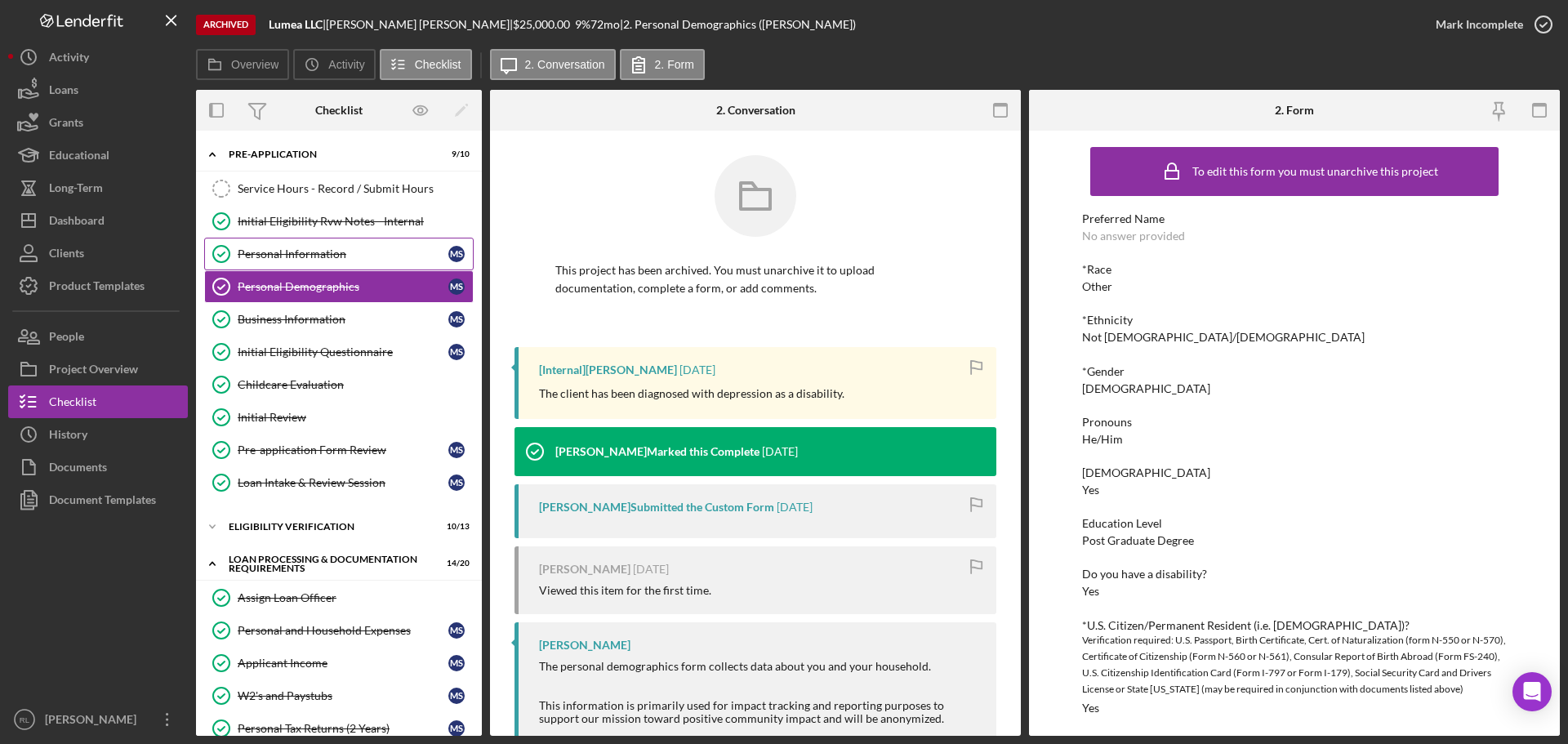
click at [321, 258] on div "Personal Information" at bounding box center [342, 254] width 211 height 13
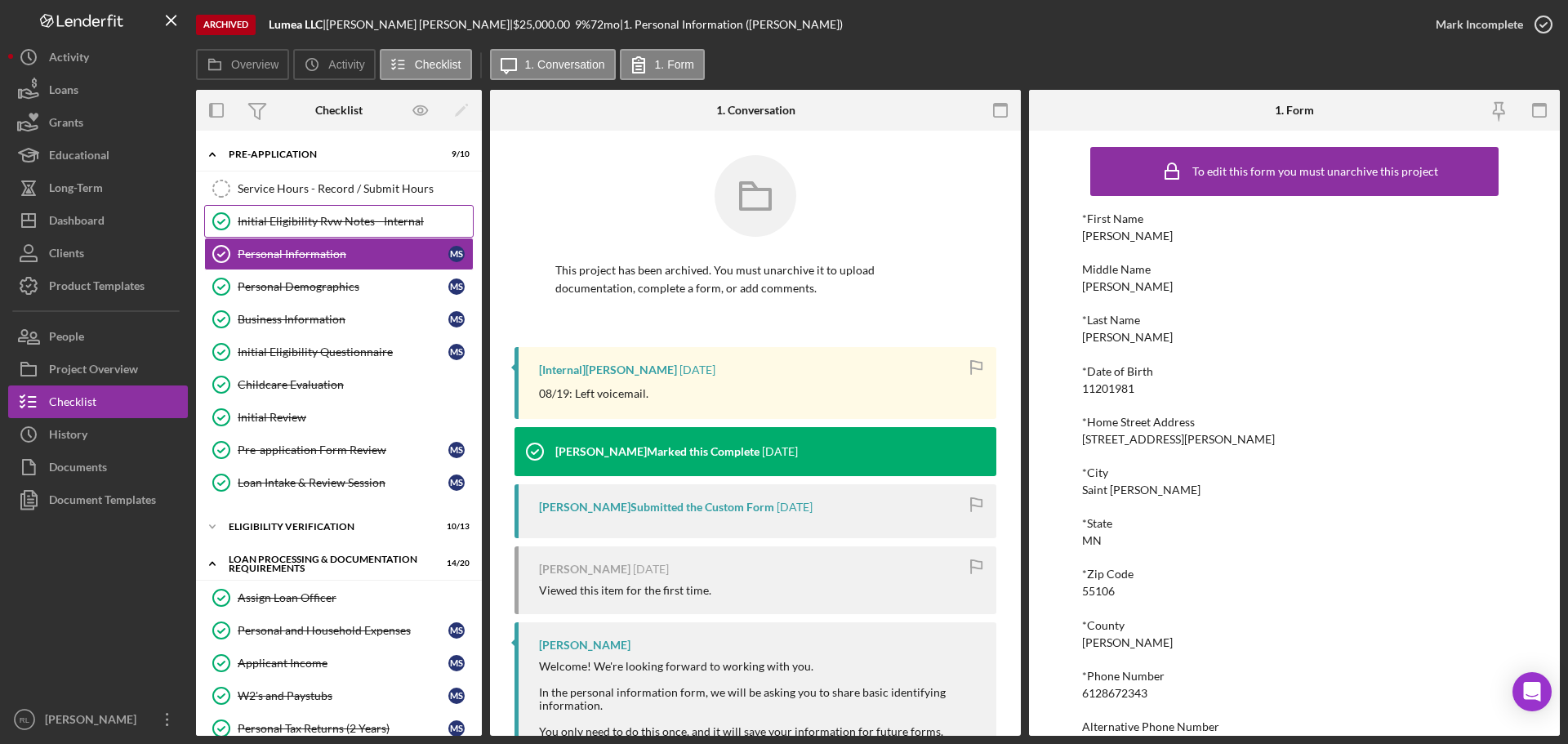
click at [330, 233] on link "Initial Eligibility Rvw Notes - Internal Initial Eligibility Rvw Notes - Intern…" at bounding box center [339, 221] width 270 height 32
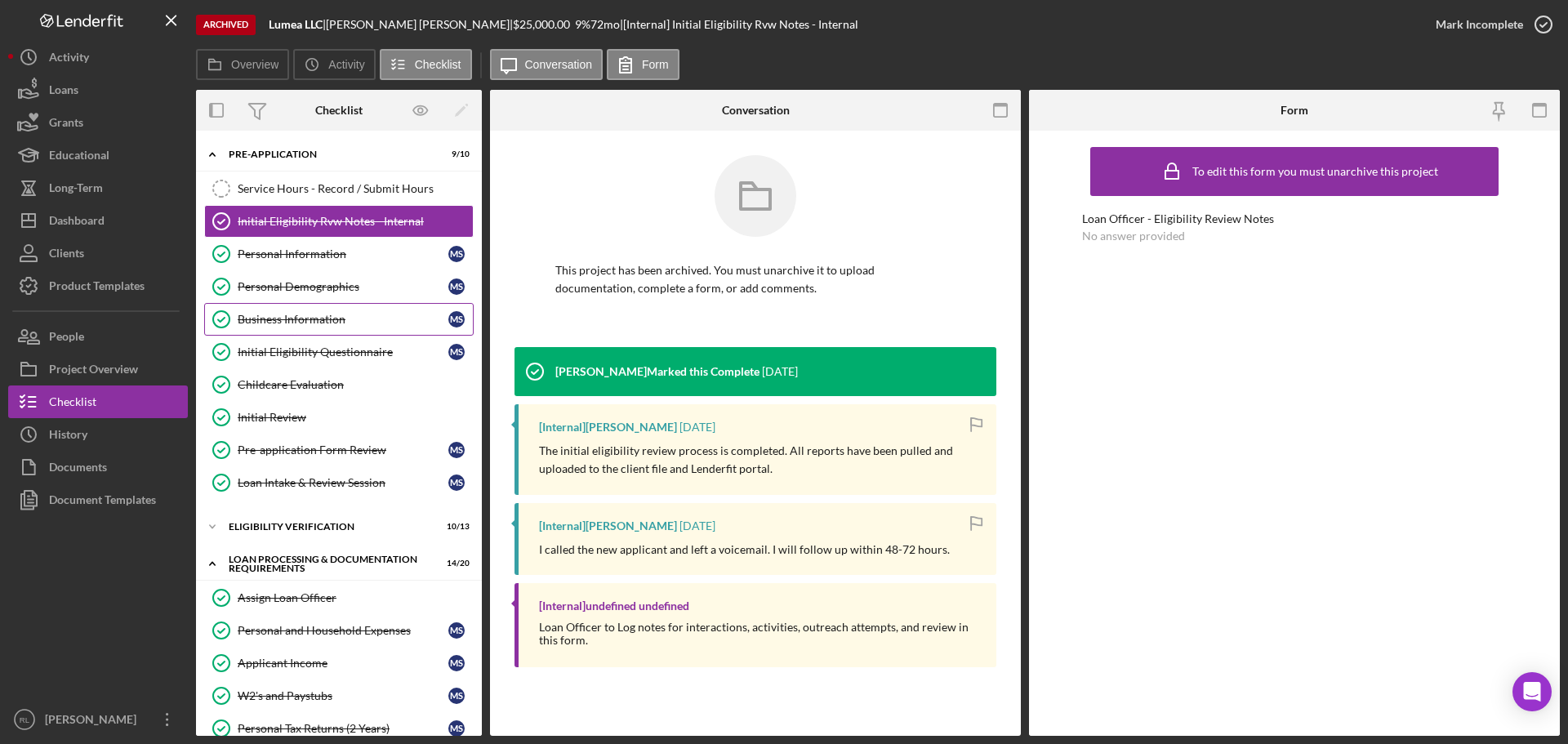
click at [326, 317] on div "Business Information" at bounding box center [342, 320] width 211 height 13
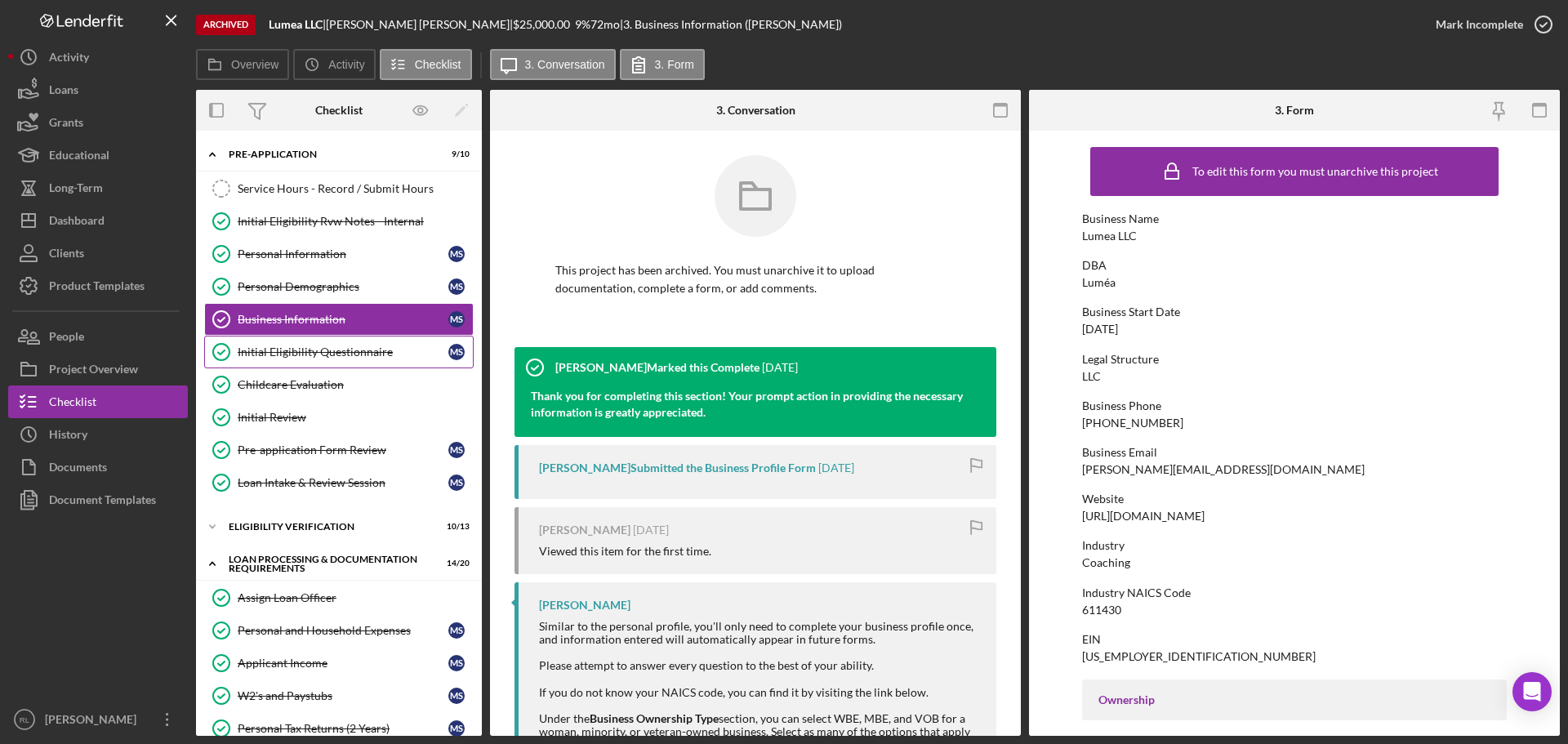
click at [340, 353] on div "Initial Eligibility Questionnaire" at bounding box center [342, 352] width 211 height 13
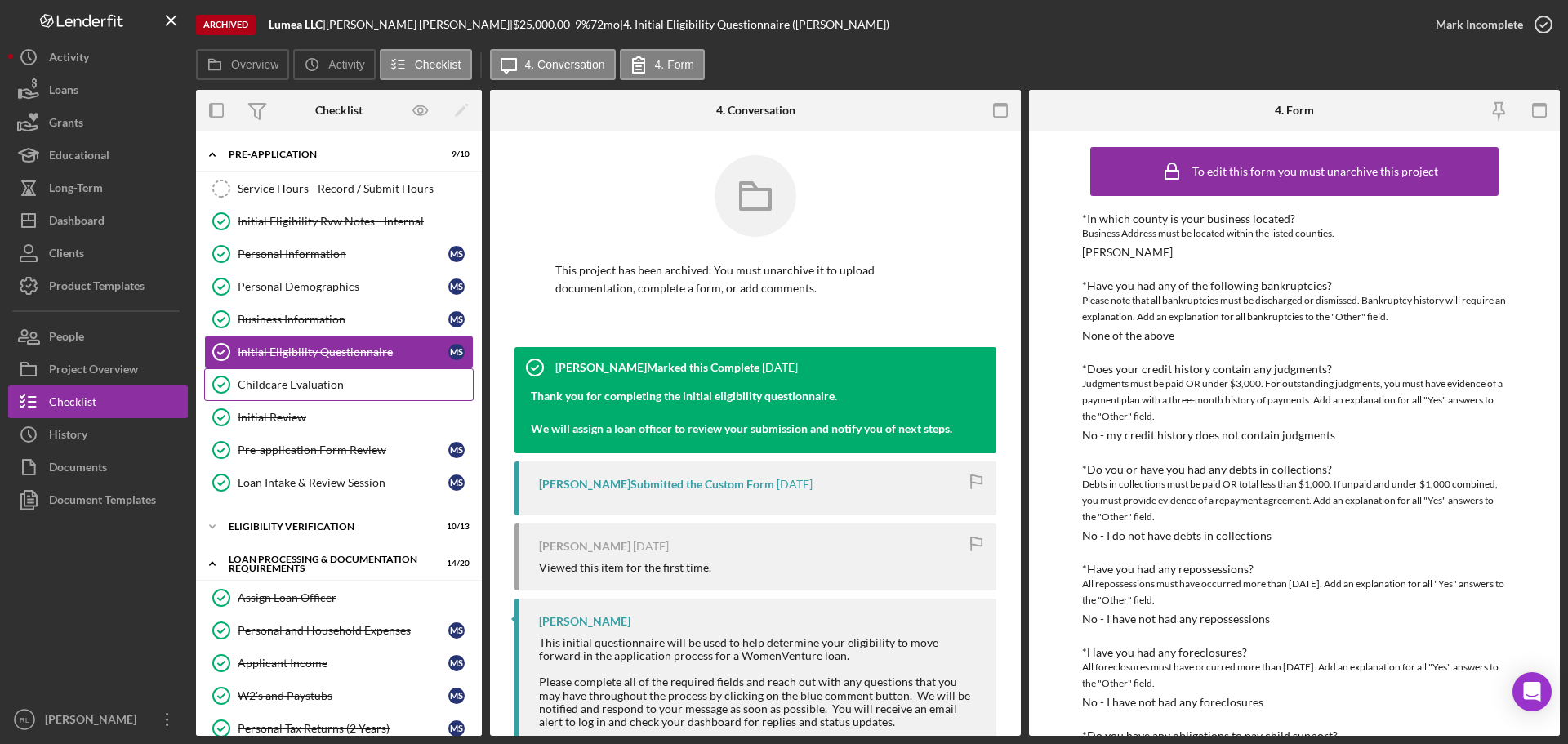
click at [339, 392] on link "Childcare Evaluation Childcare Evaluation" at bounding box center [339, 384] width 270 height 32
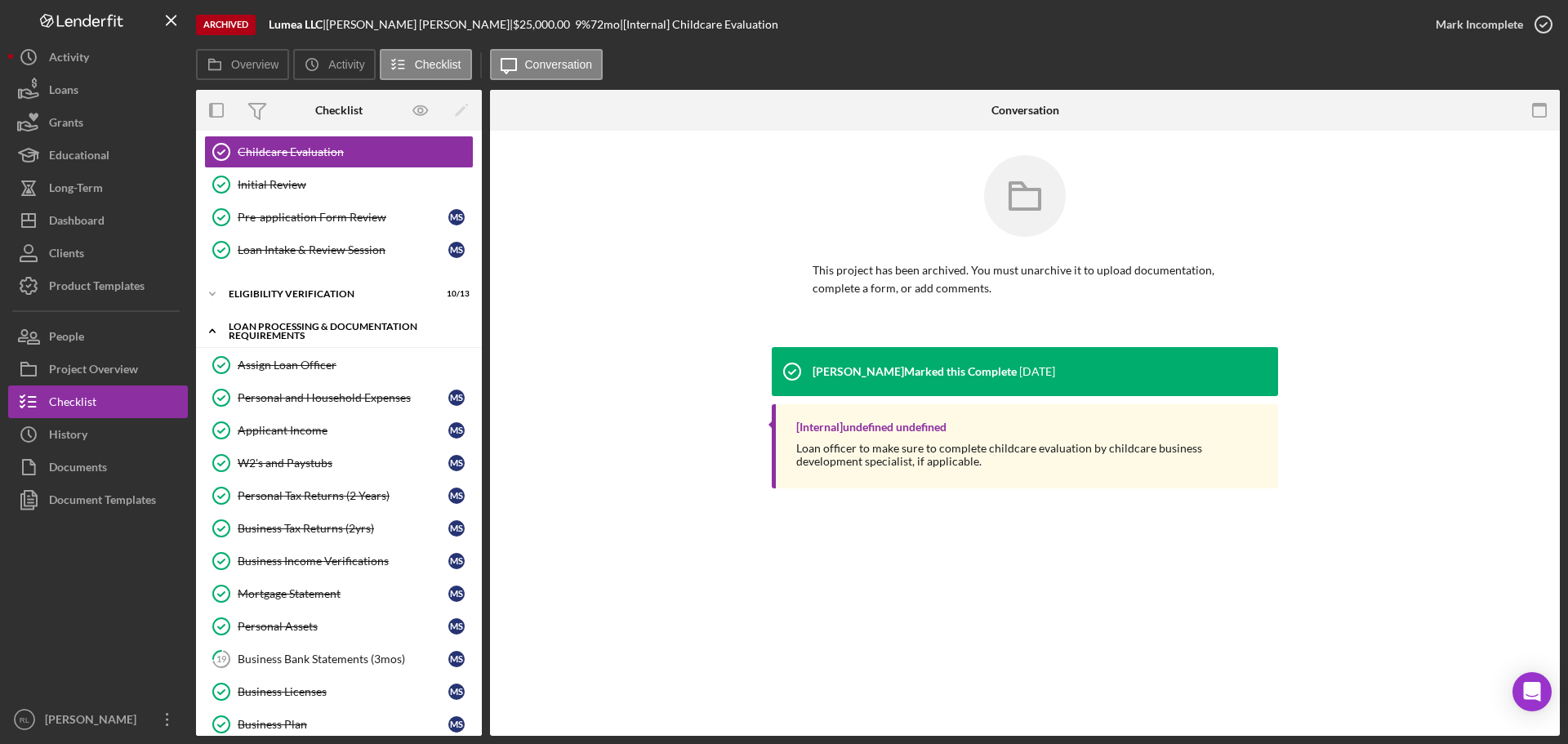
scroll to position [245, 0]
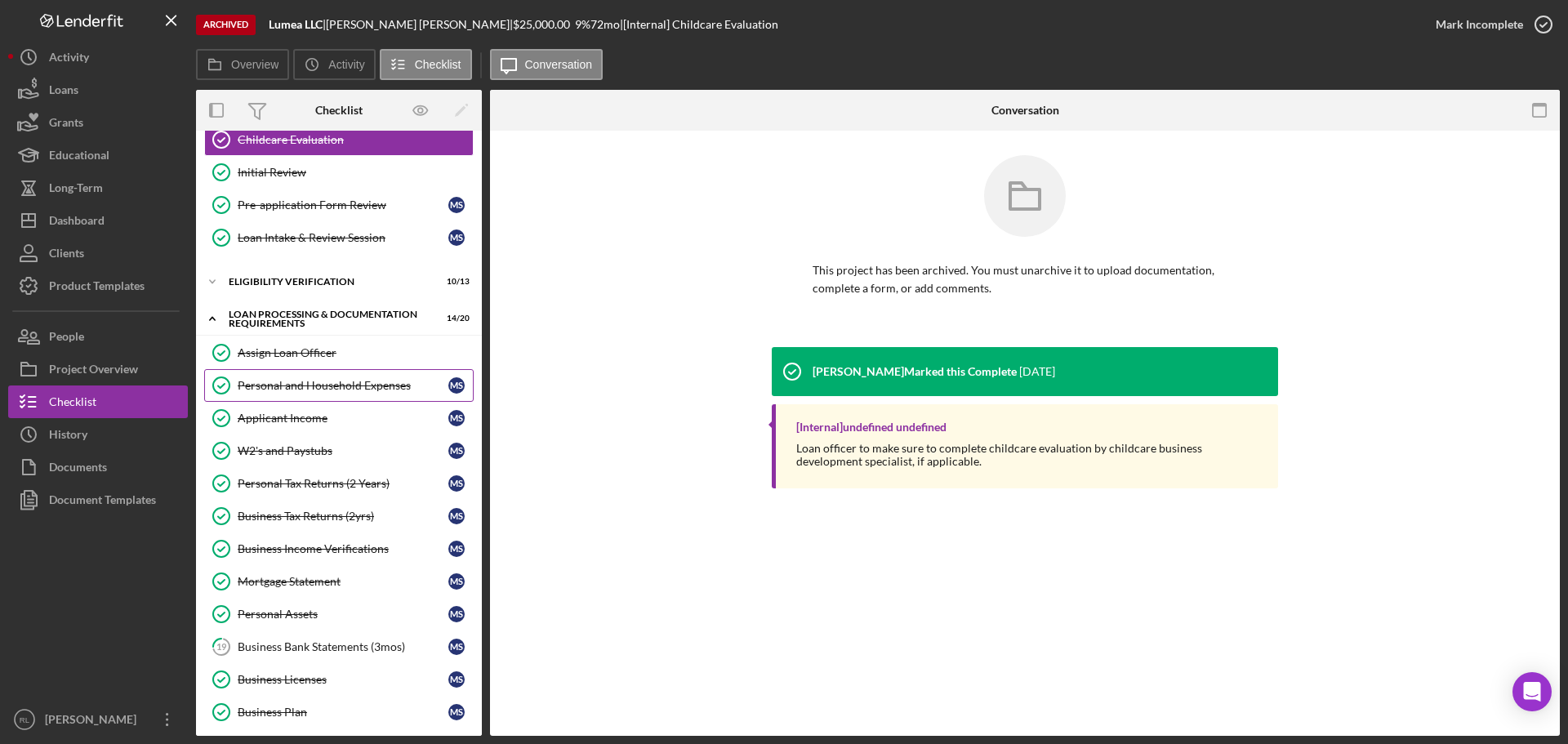
click at [353, 384] on div "Personal and Household Expenses" at bounding box center [342, 385] width 211 height 13
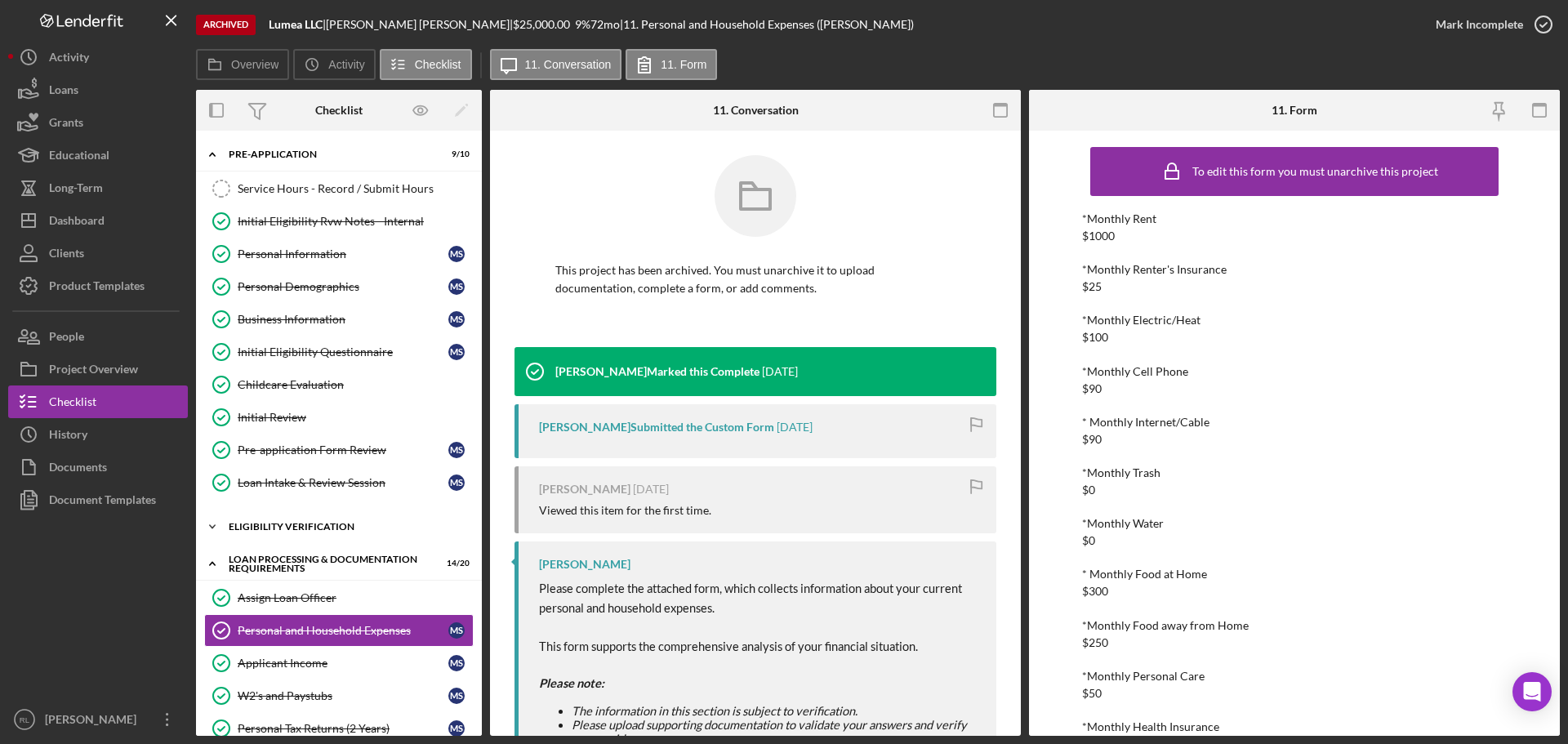
click at [308, 531] on div "Icon/Expander Eligibility Verification 10 / 13" at bounding box center [340, 527] width 286 height 32
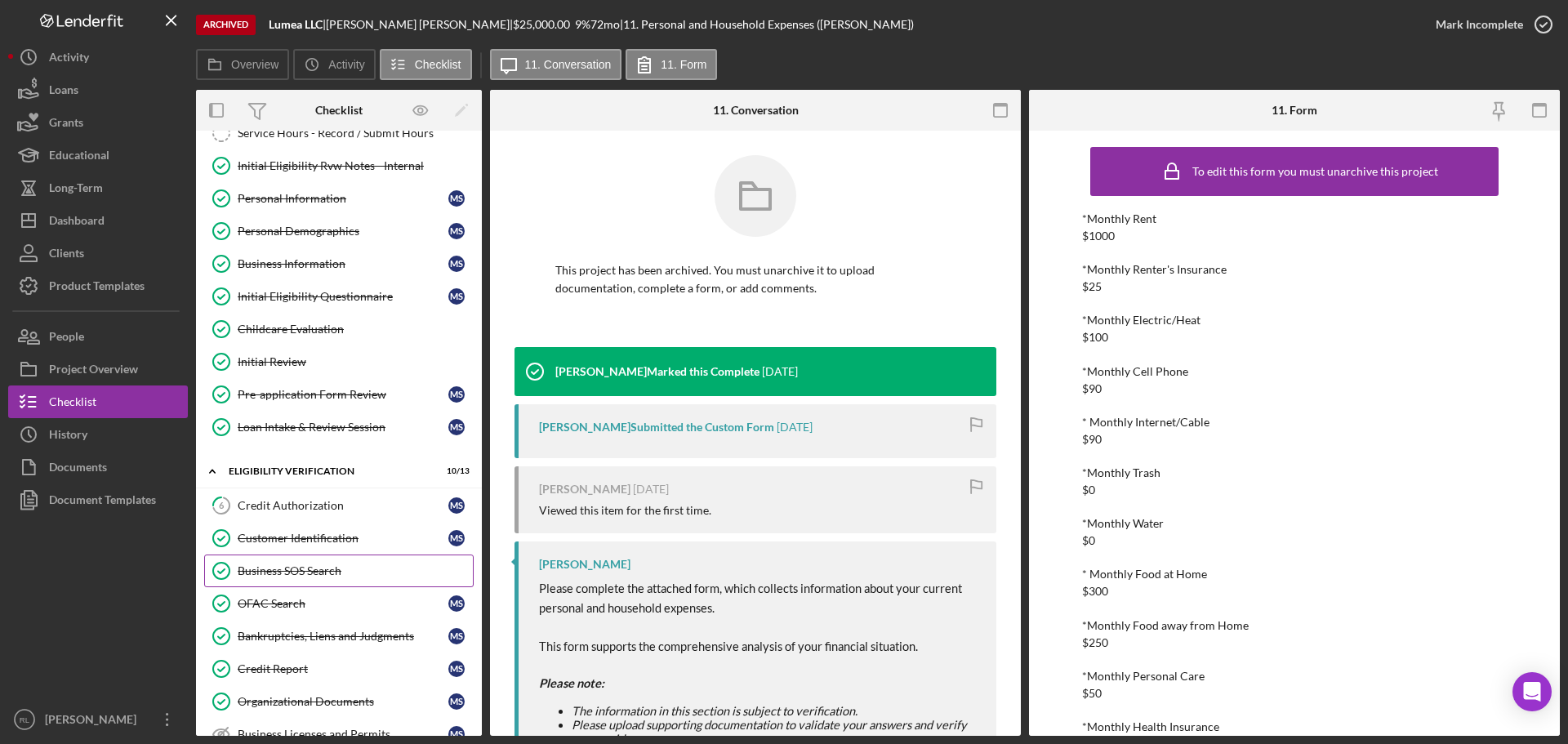
scroll to position [82, 0]
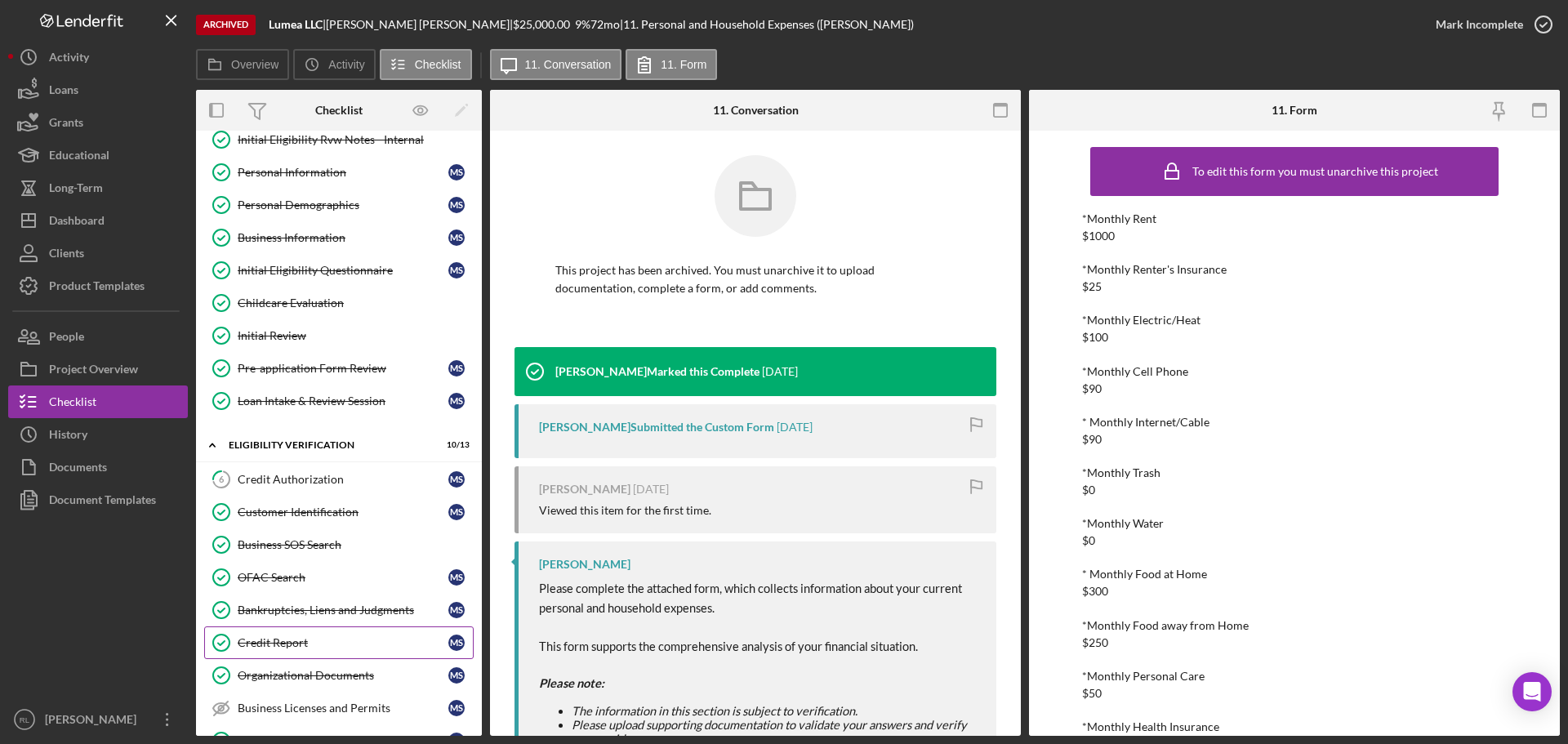
click at [304, 637] on div "Credit Report" at bounding box center [342, 643] width 211 height 13
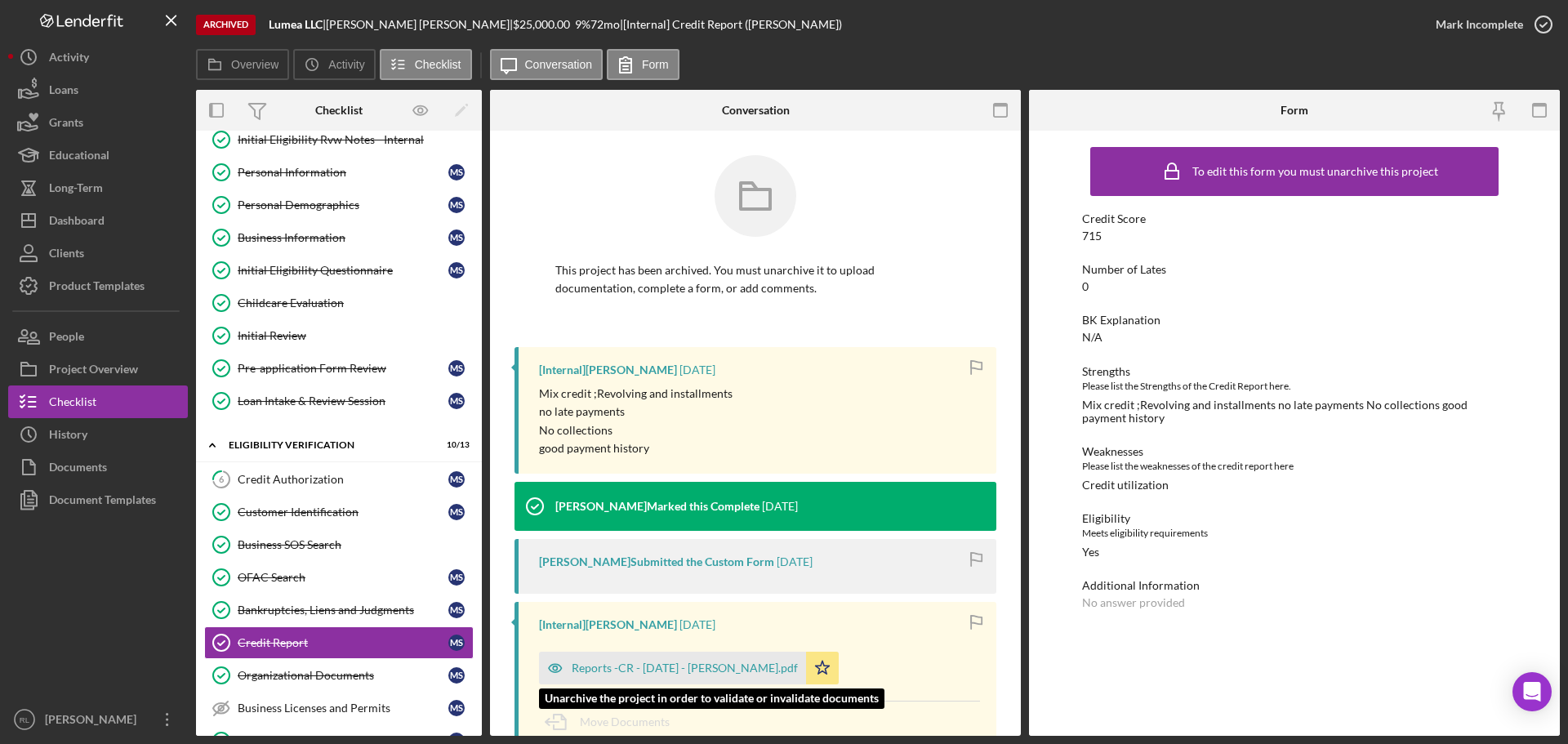
click at [647, 668] on div "Reports -CR - [DATE] - [PERSON_NAME].pdf" at bounding box center [684, 669] width 226 height 13
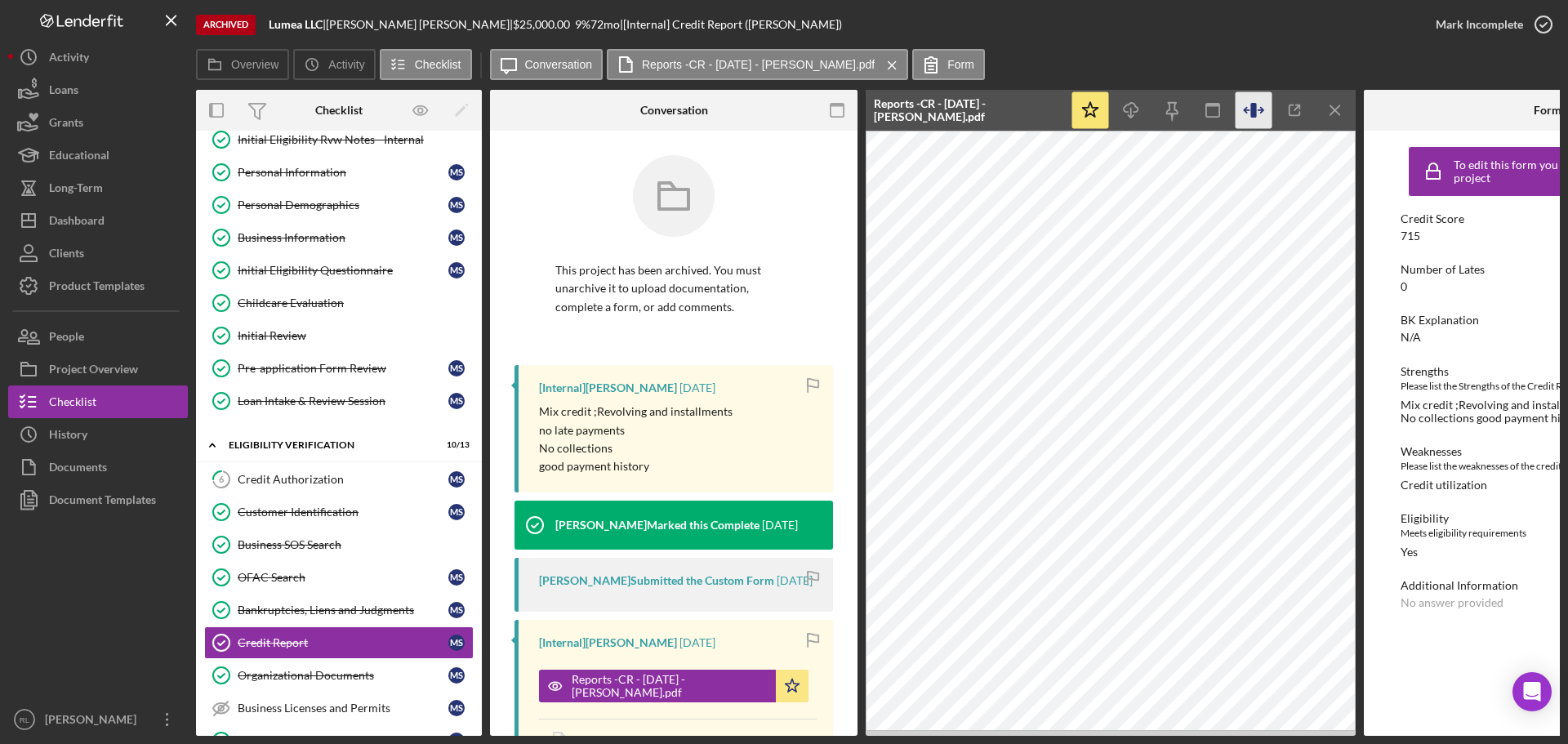
click at [1263, 110] on icon "button" at bounding box center [1260, 110] width 5 height 5
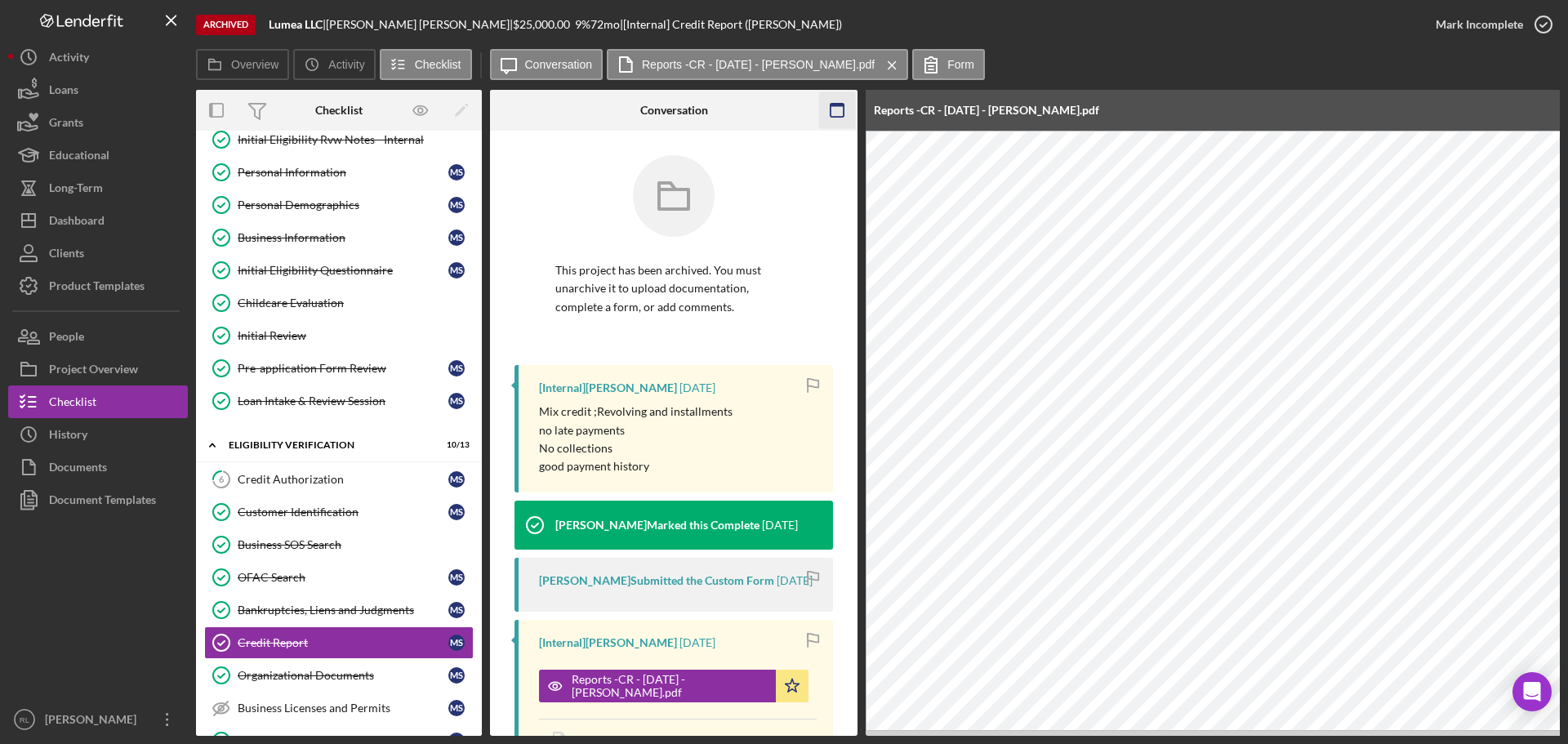
click at [836, 105] on rect "button" at bounding box center [837, 105] width 13 height 3
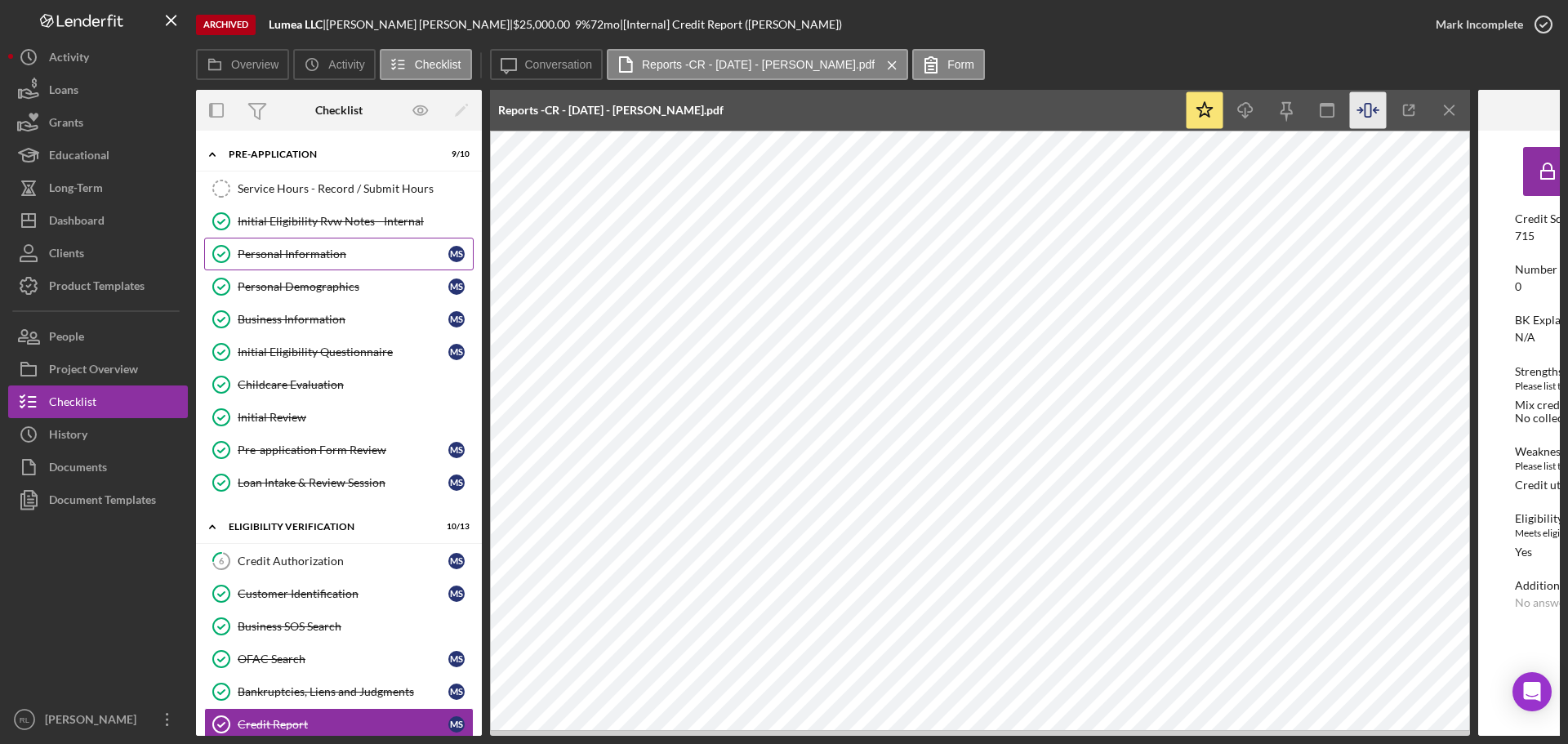
click at [339, 248] on div "Personal Information" at bounding box center [342, 254] width 211 height 13
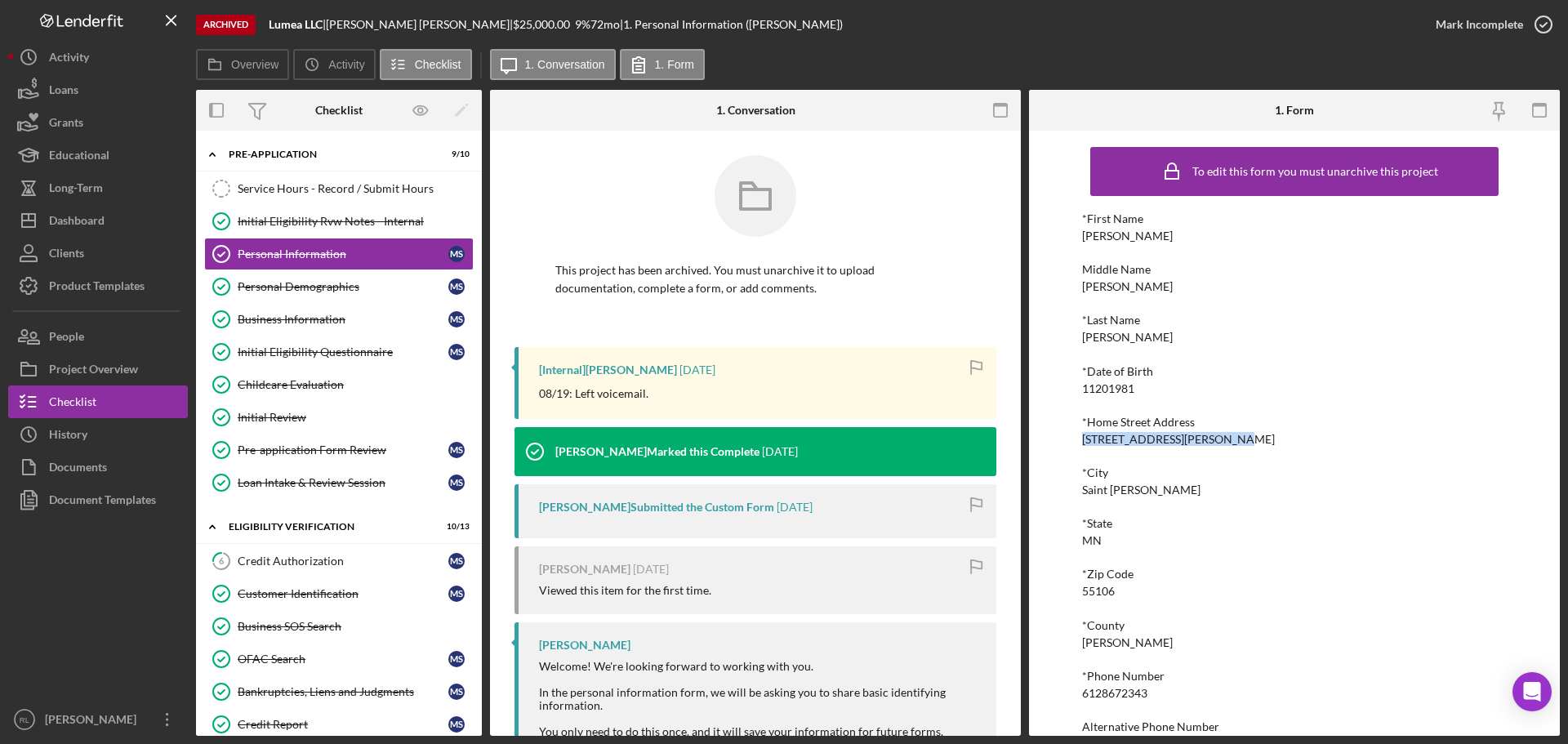
drag, startPoint x: 1078, startPoint y: 438, endPoint x: 1230, endPoint y: 436, distance: 152.0
click at [1230, 436] on div "To edit this form you must unarchive this project *First Name [PERSON_NAME] Mid…" at bounding box center [1294, 433] width 531 height 606
copy div "[STREET_ADDRESS][PERSON_NAME]"
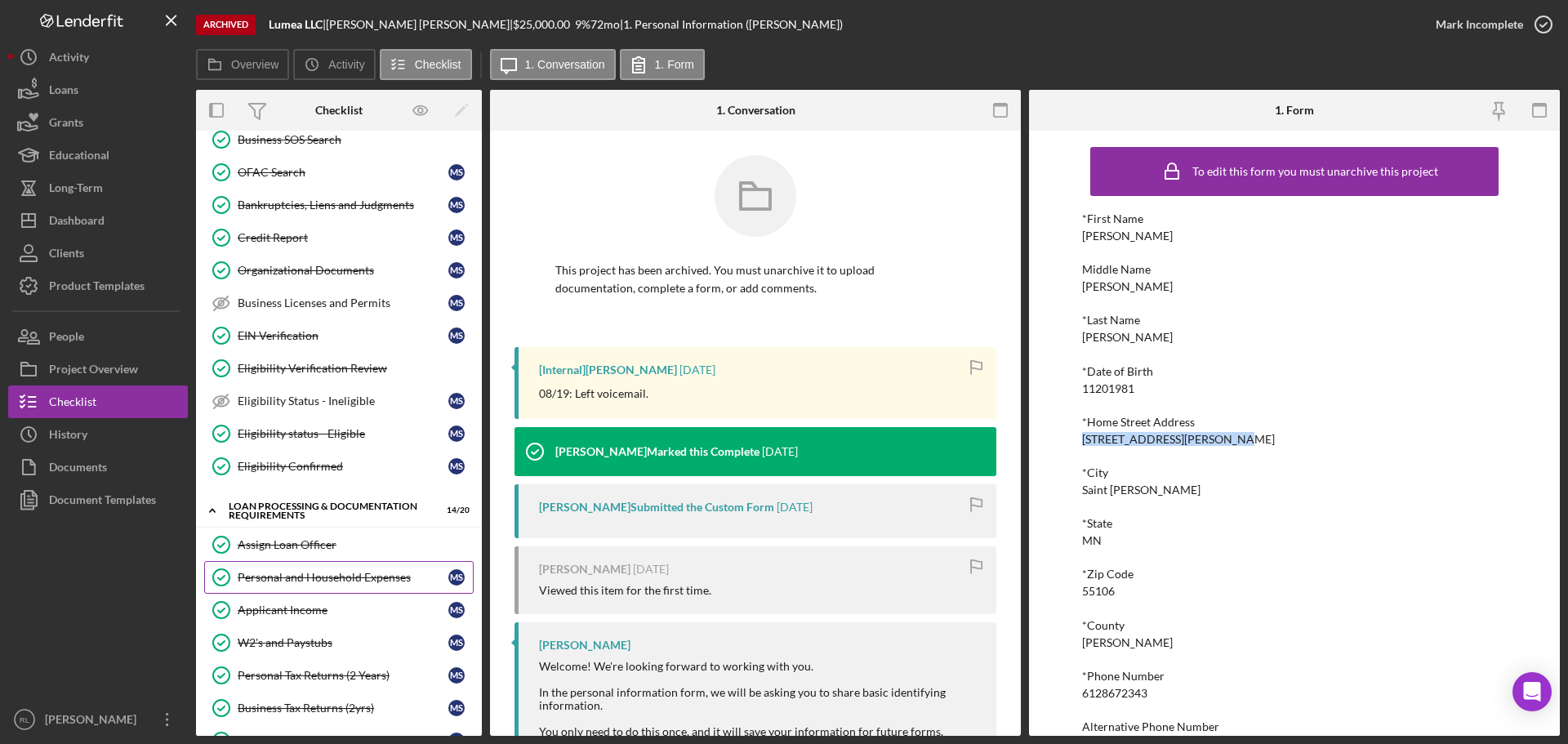
scroll to position [571, 0]
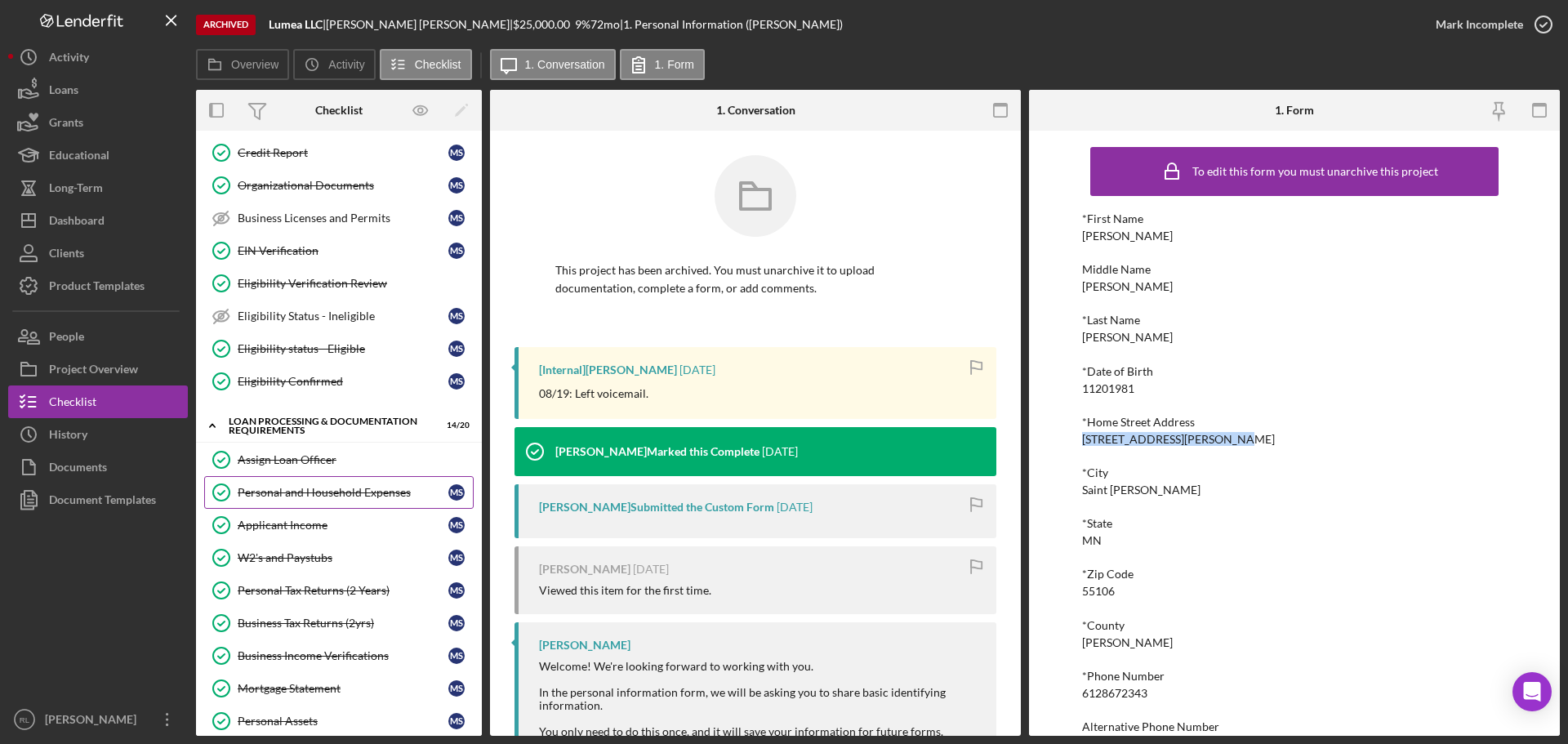
click at [324, 500] on link "Personal and Household Expenses Personal and Household Expenses M S" at bounding box center [339, 492] width 270 height 32
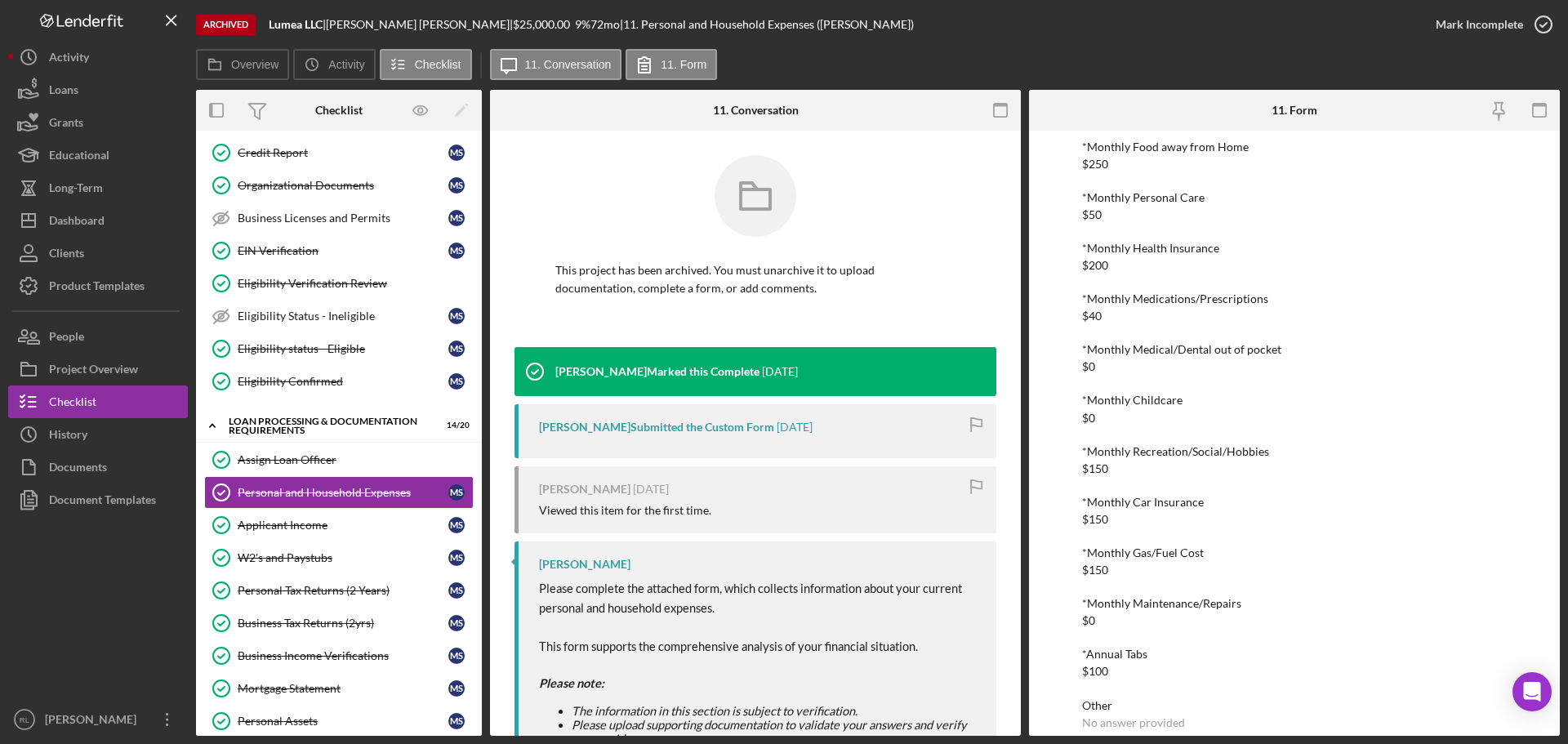
scroll to position [497, 0]
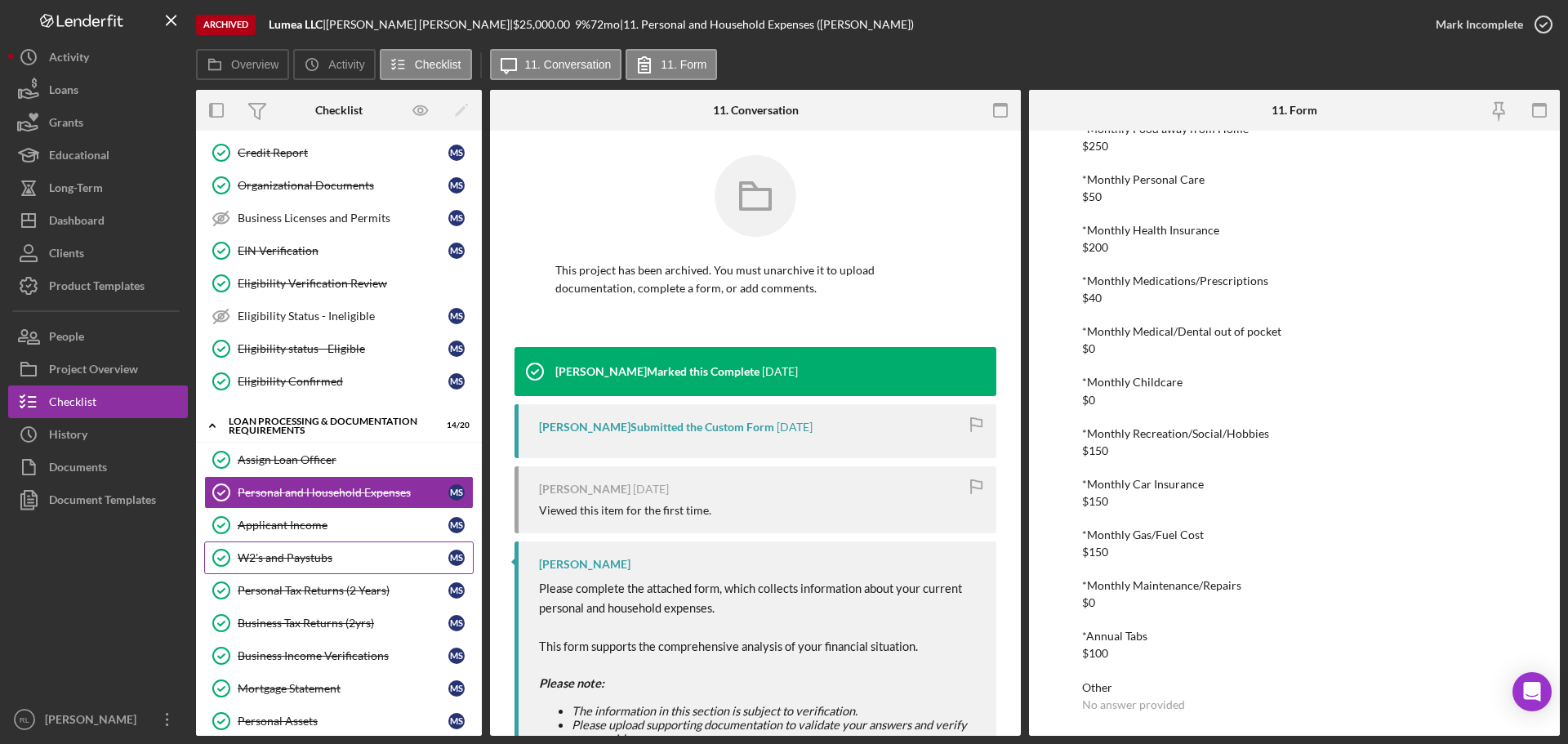
click at [306, 548] on link "W2's and Paystubs W2's and Paystubs M S" at bounding box center [339, 558] width 270 height 32
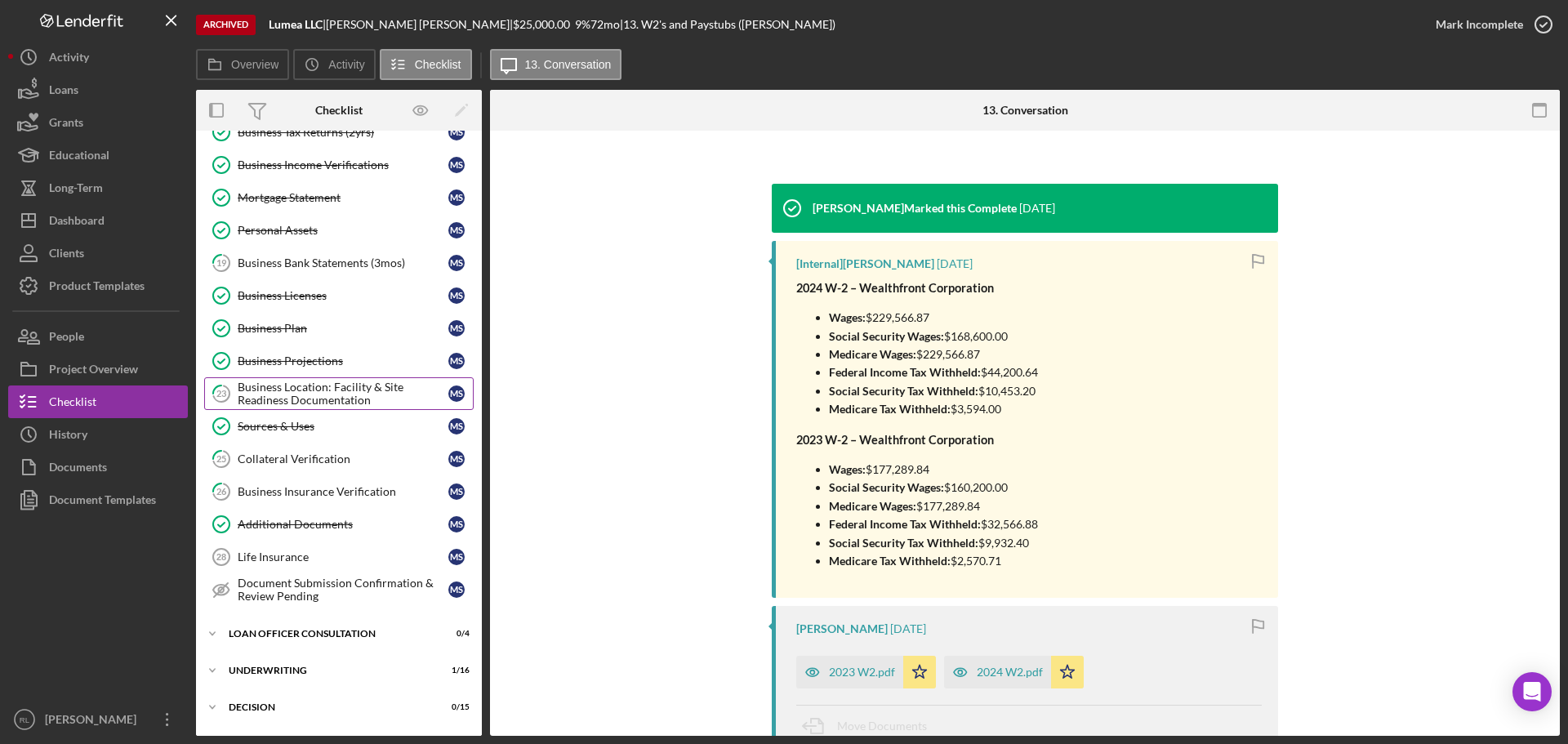
scroll to position [1062, 0]
click at [294, 328] on div "Business Plan" at bounding box center [342, 329] width 211 height 13
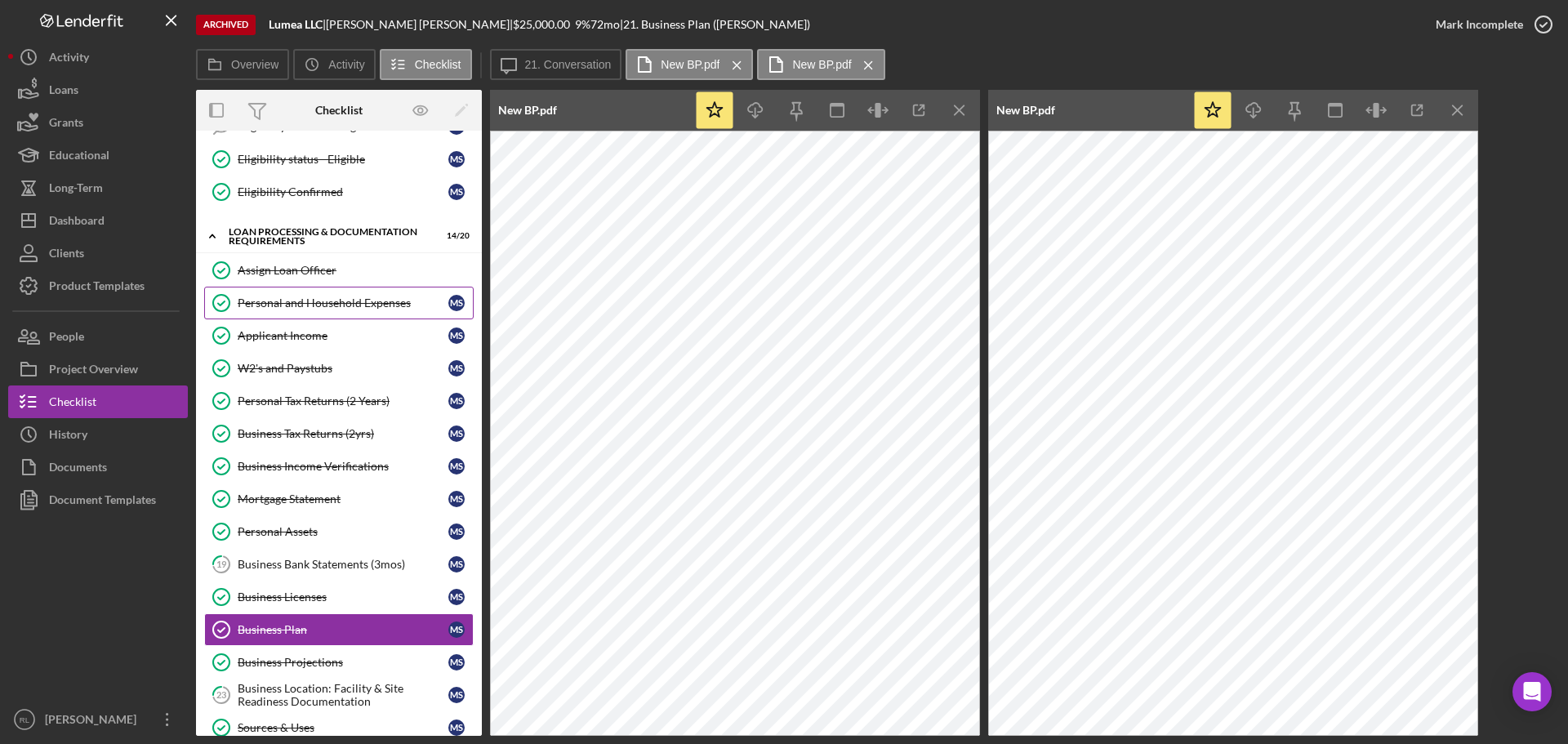
scroll to position [735, 0]
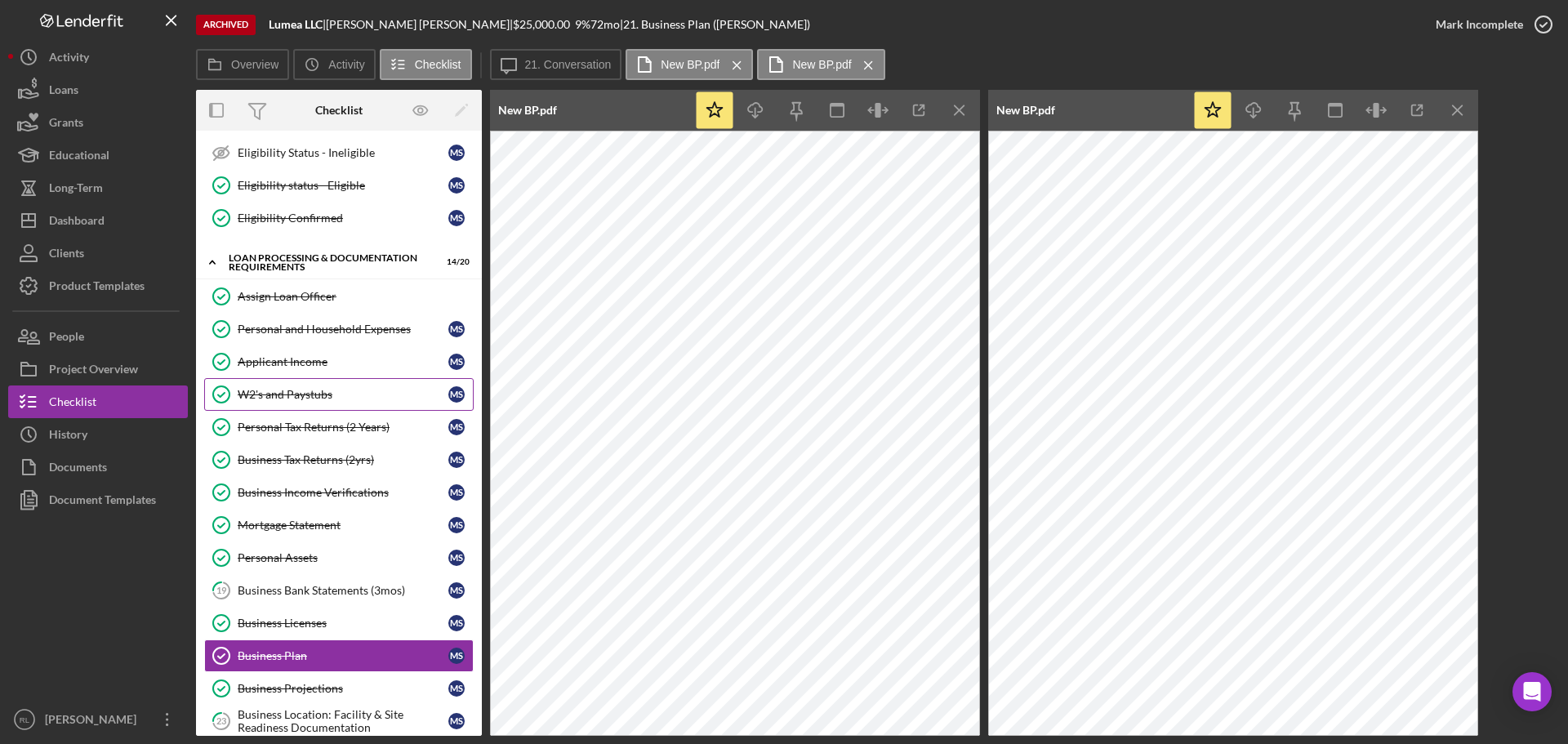
click at [320, 389] on div "W2's and Paystubs" at bounding box center [342, 395] width 211 height 13
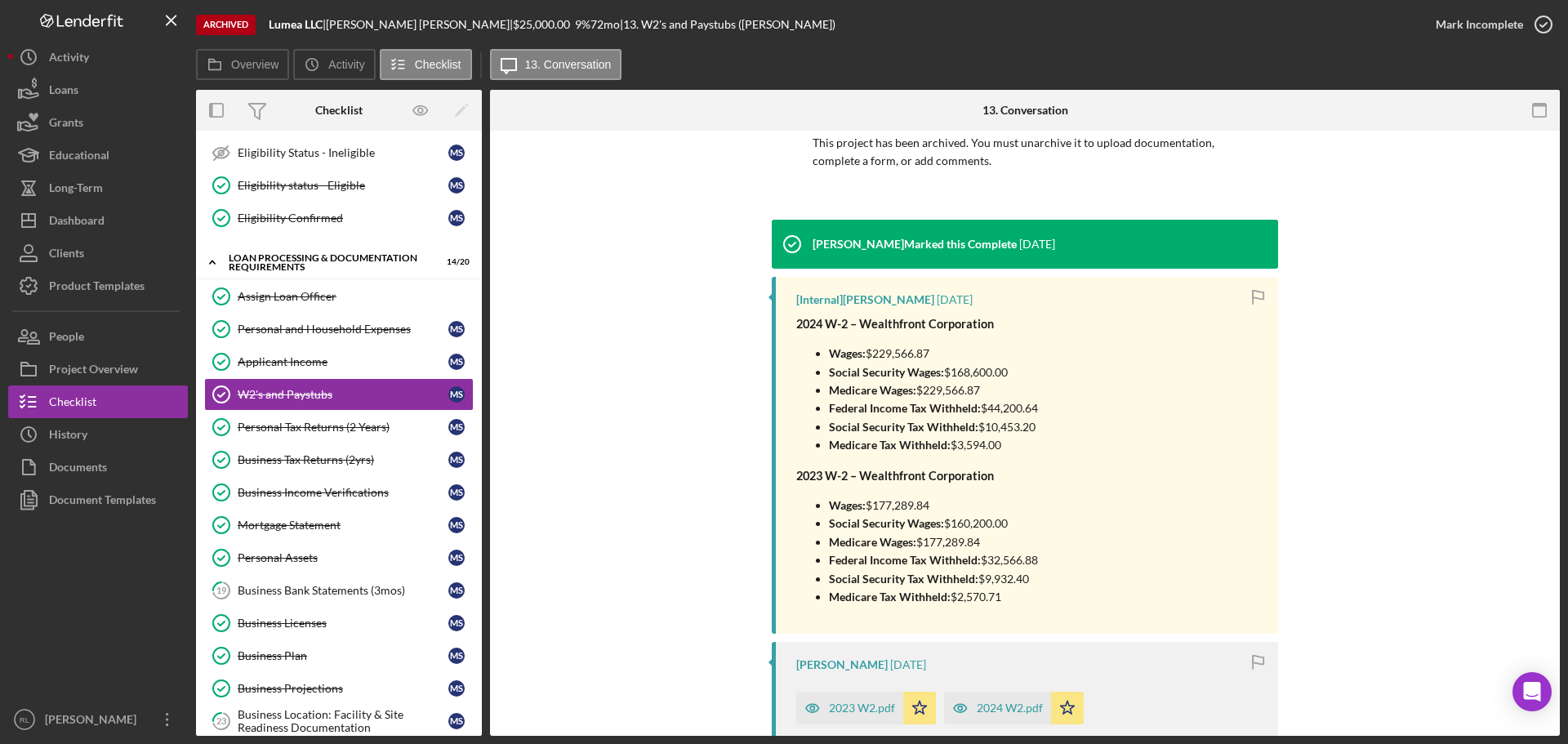
scroll to position [163, 0]
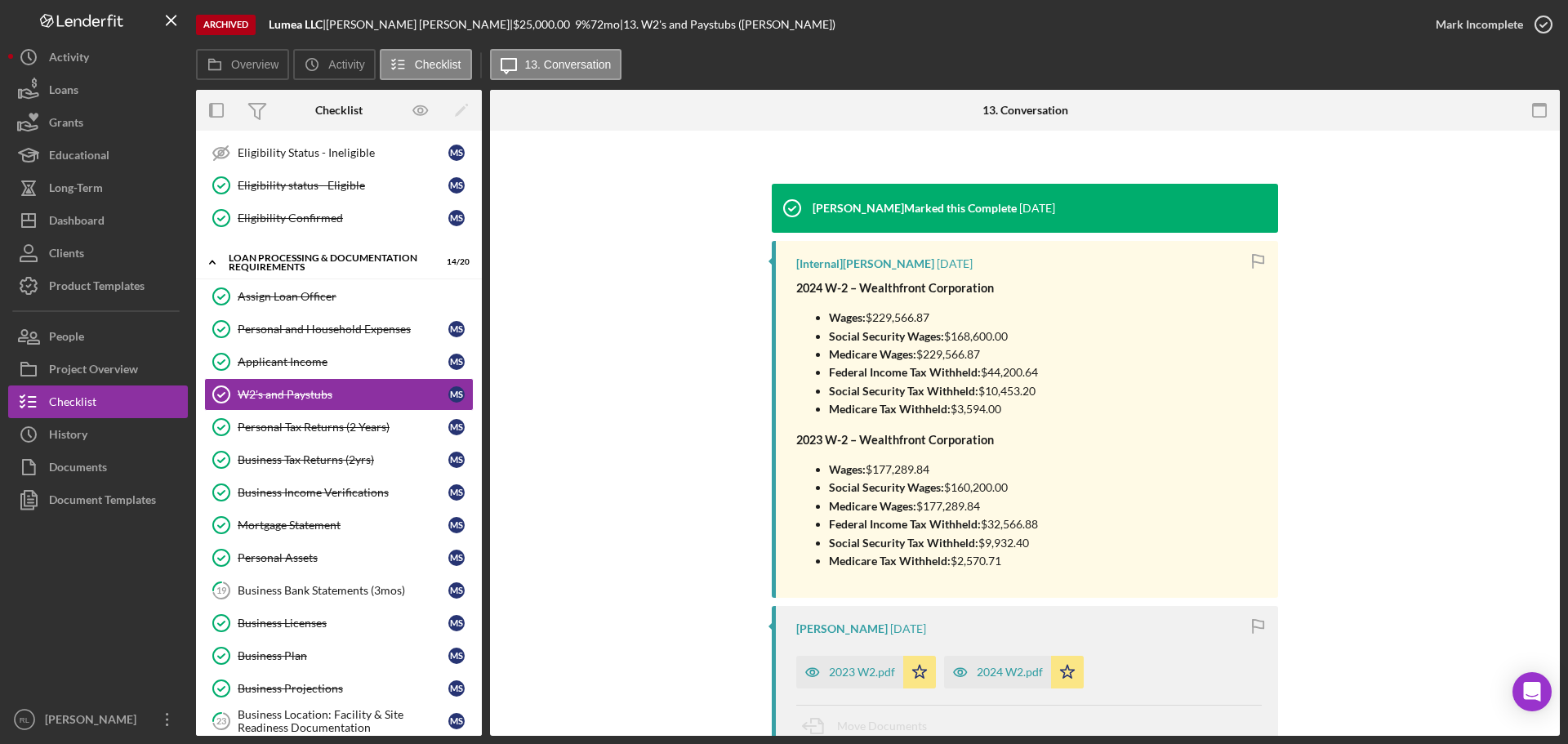
click at [1383, 546] on div "[PERSON_NAME] Marked this Complete [DATE] [Internal] [PERSON_NAME] [DATE] 2024 …" at bounding box center [1024, 643] width 1021 height 919
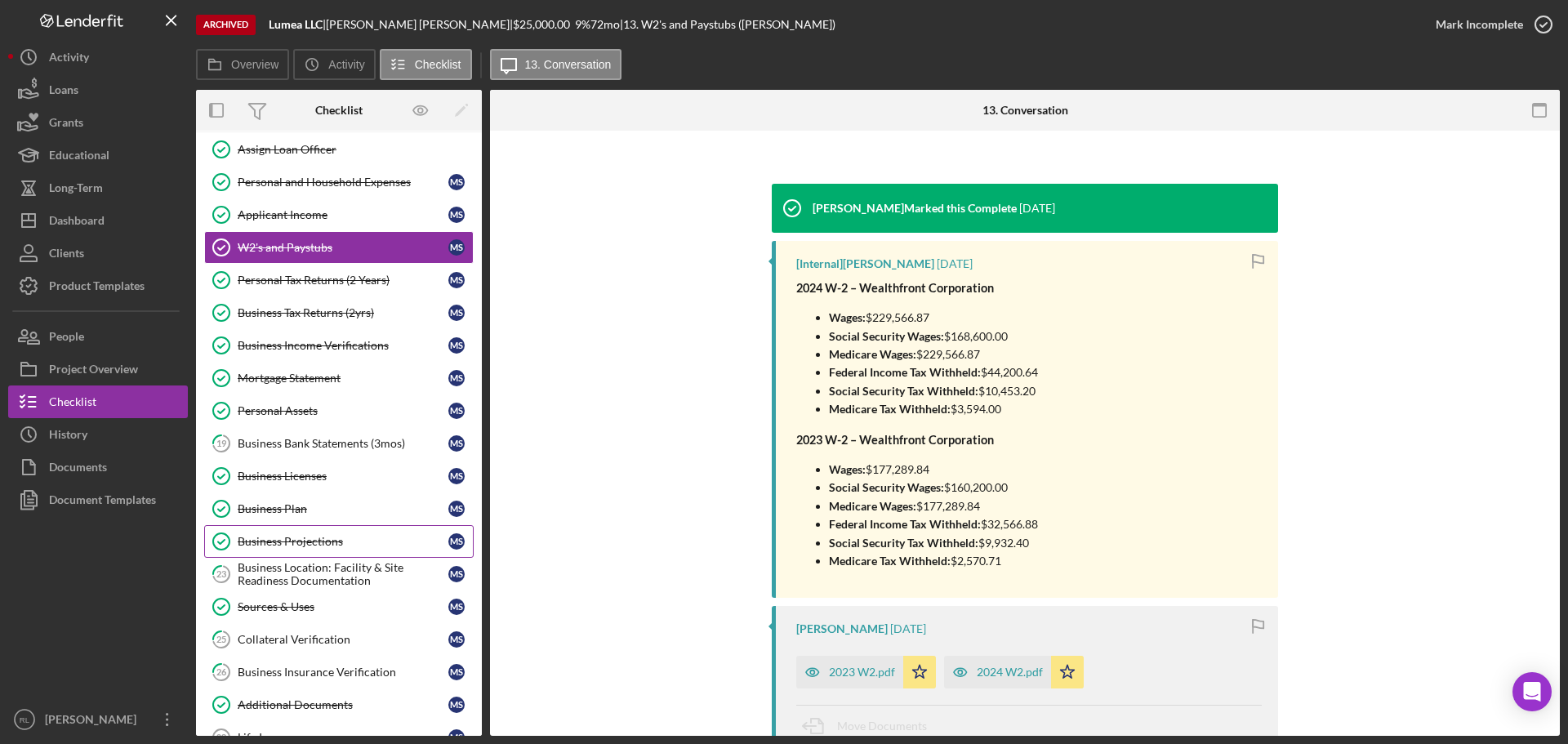
scroll to position [899, 0]
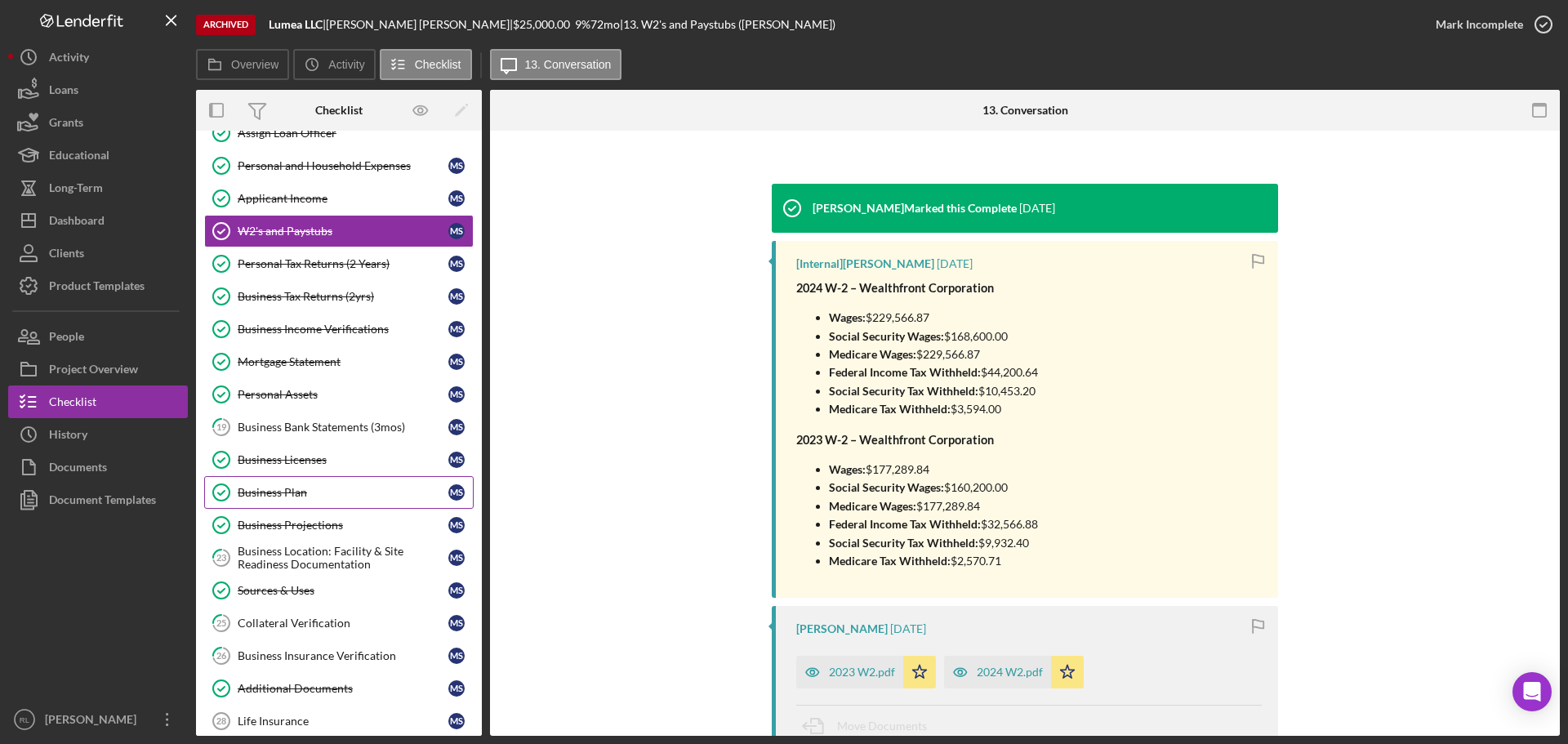
click at [327, 498] on div "Business Plan" at bounding box center [342, 493] width 211 height 13
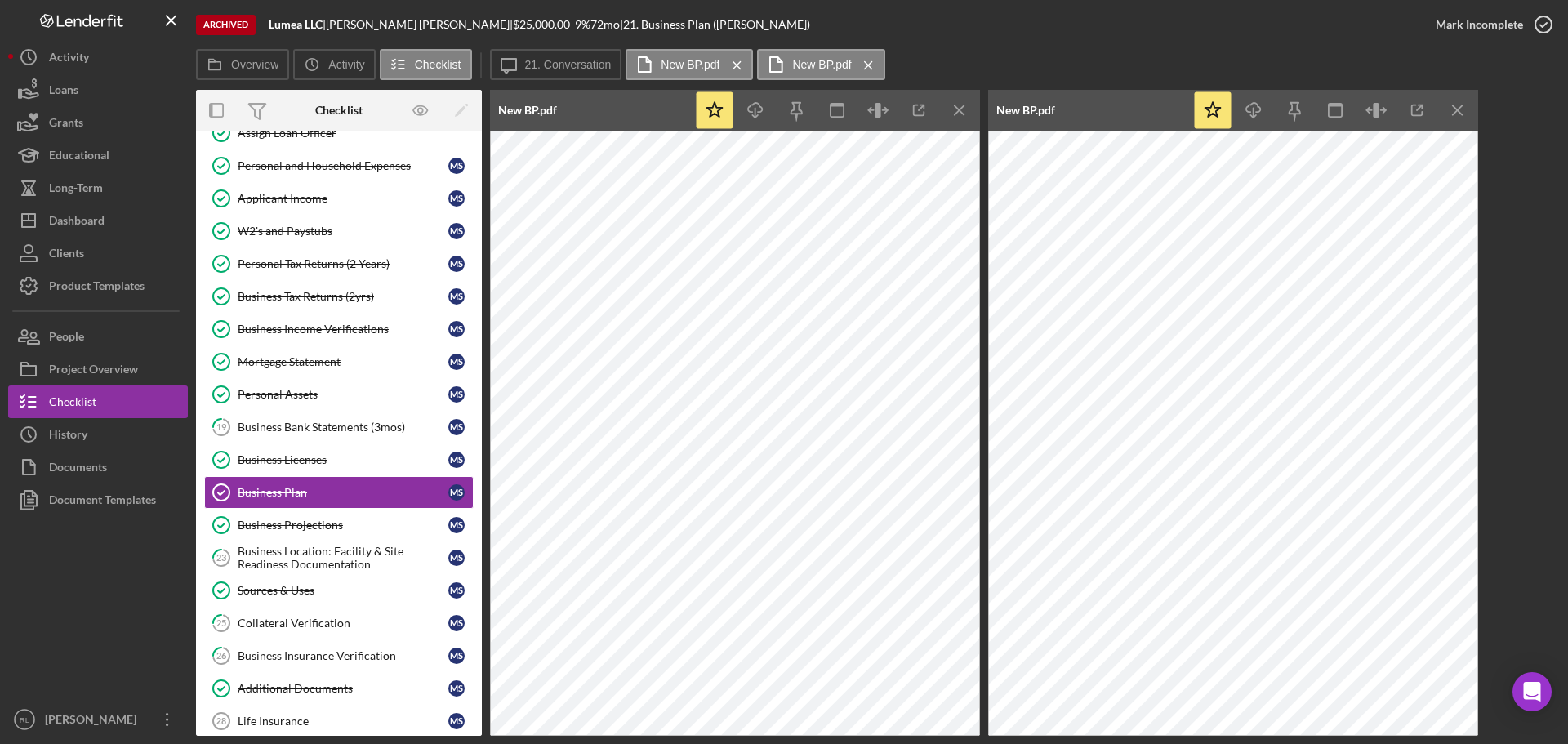
click at [34, 580] on div at bounding box center [98, 610] width 179 height 187
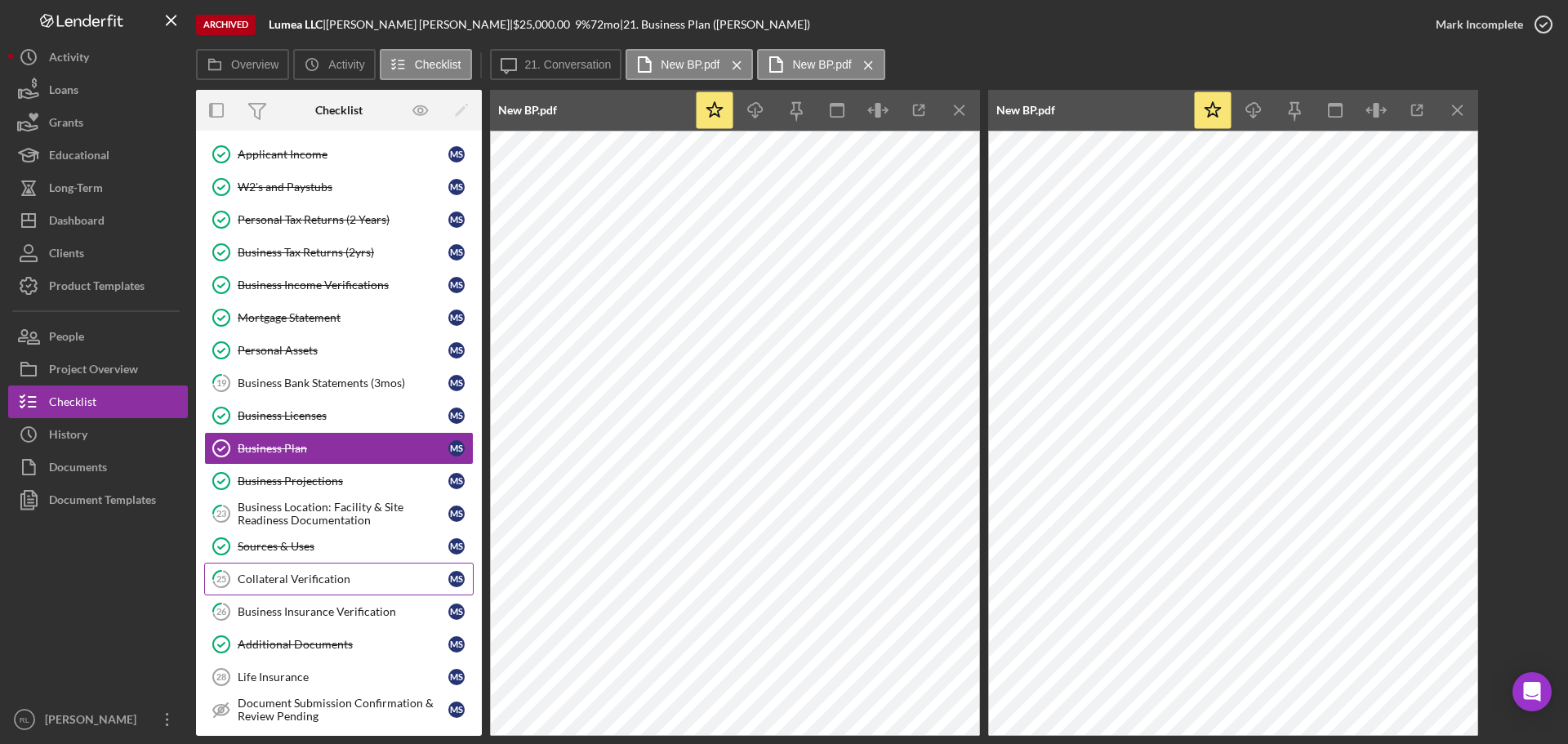
scroll to position [981, 0]
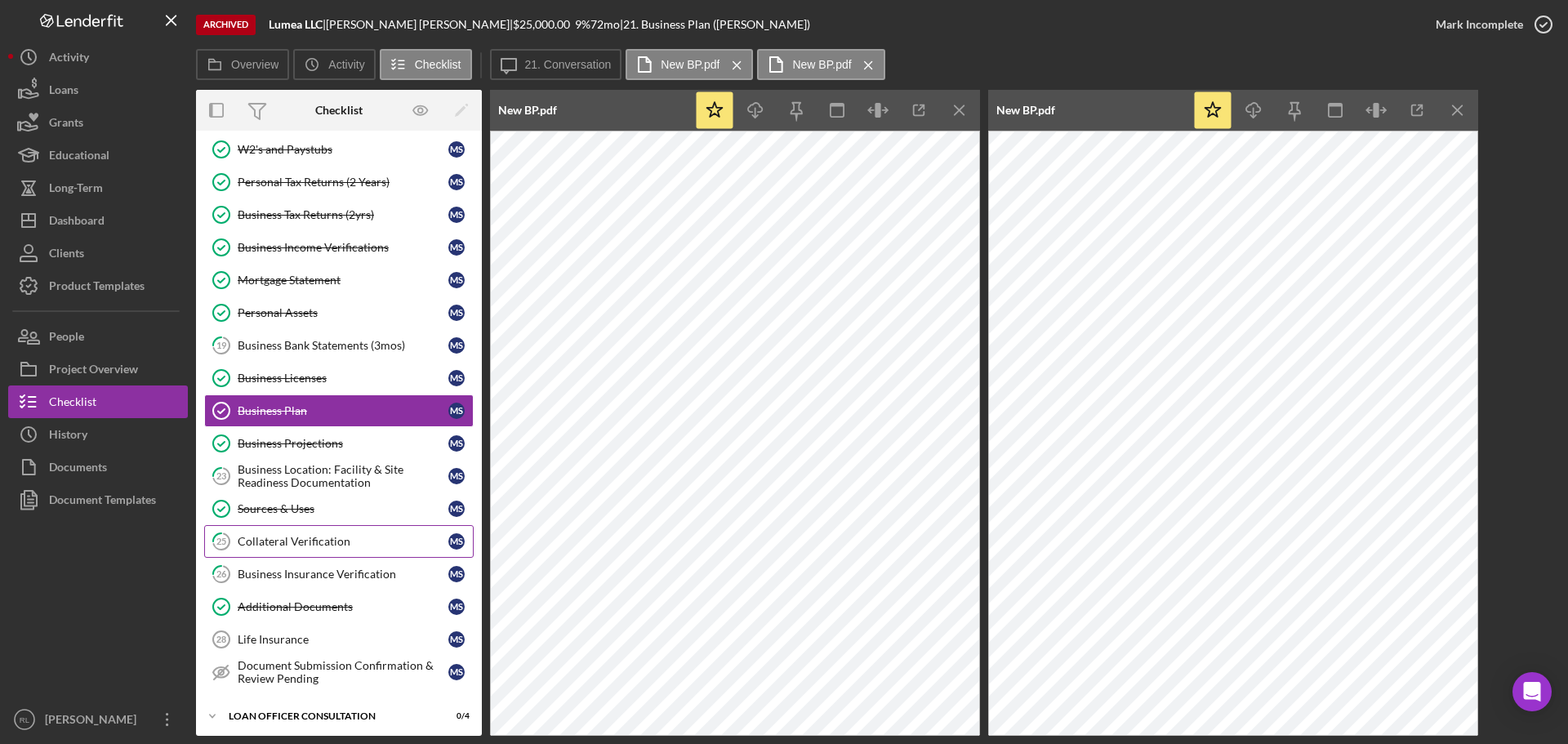
click at [324, 533] on link "25 Collateral Verification M S" at bounding box center [339, 542] width 270 height 32
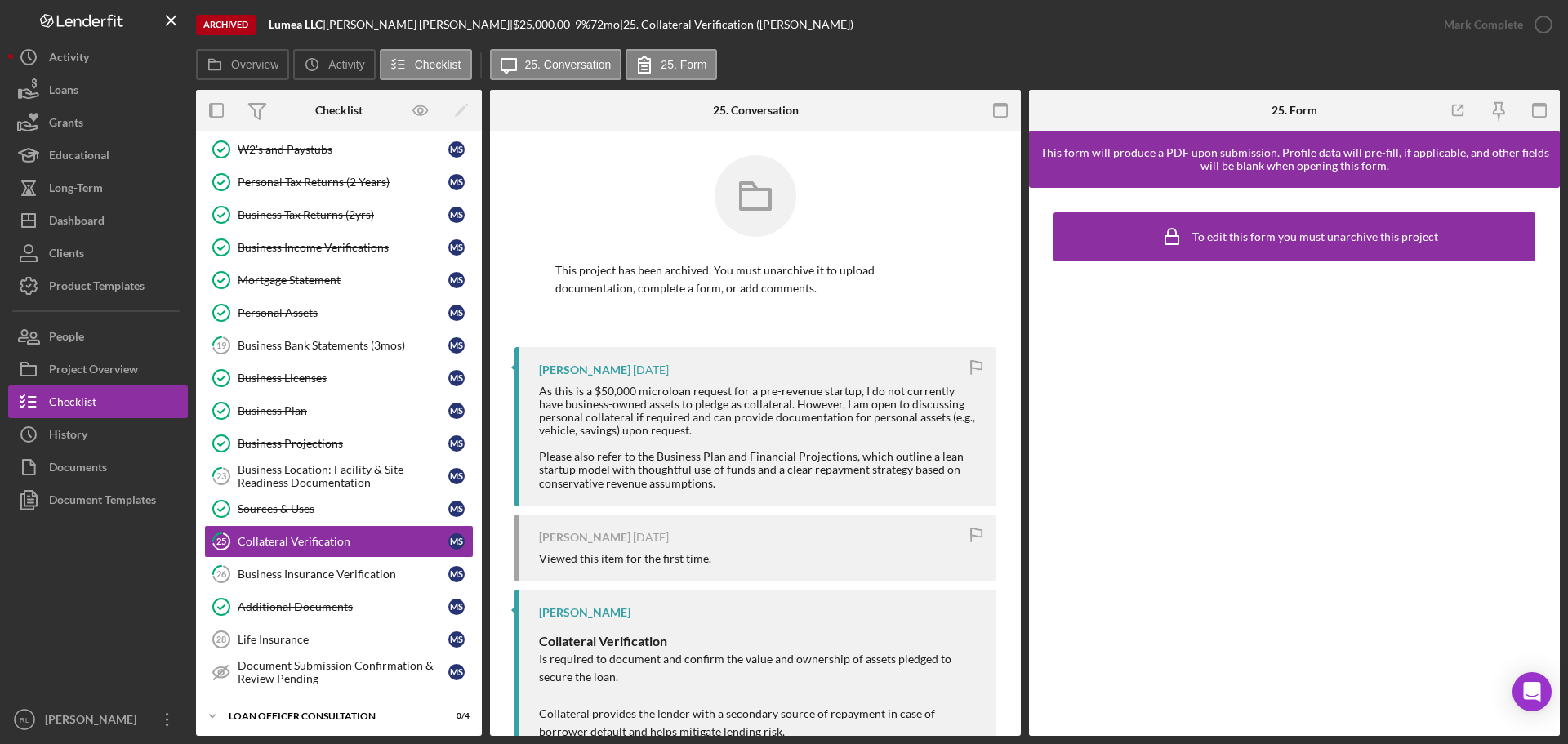
drag, startPoint x: 753, startPoint y: 376, endPoint x: 760, endPoint y: 484, distance: 108.2
click at [760, 484] on div "[PERSON_NAME] [DATE] As this is a $50,000 microloan request for a pre-revenue s…" at bounding box center [754, 426] width 482 height 159
click at [760, 484] on div "As this is a $50,000 microloan request for a pre-revenue startup, I do not curr…" at bounding box center [759, 437] width 441 height 105
drag, startPoint x: 782, startPoint y: 484, endPoint x: 776, endPoint y: 372, distance: 112.2
click at [776, 372] on div "[PERSON_NAME] [DATE] As this is a $50,000 microloan request for a pre-revenue s…" at bounding box center [754, 426] width 482 height 159
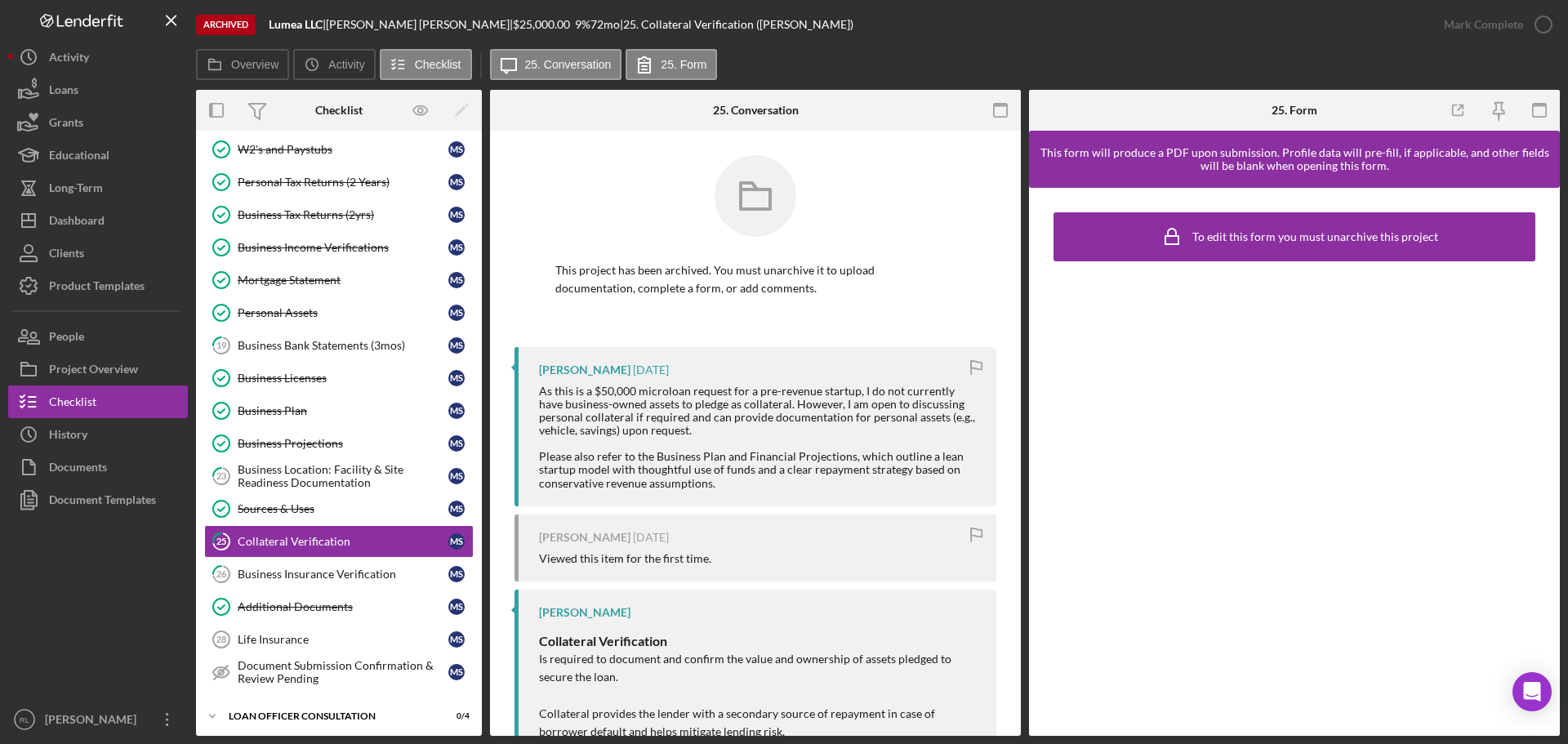
click at [776, 372] on div "[PERSON_NAME] [DATE]" at bounding box center [759, 370] width 441 height 13
drag, startPoint x: 766, startPoint y: 372, endPoint x: 763, endPoint y: 487, distance: 115.0
click at [763, 487] on div "[PERSON_NAME] [DATE] As this is a $50,000 microloan request for a pre-revenue s…" at bounding box center [754, 426] width 482 height 159
click at [763, 487] on div "As this is a $50,000 microloan request for a pre-revenue startup, I do not curr…" at bounding box center [759, 437] width 441 height 105
drag, startPoint x: 782, startPoint y: 486, endPoint x: 771, endPoint y: 375, distance: 111.5
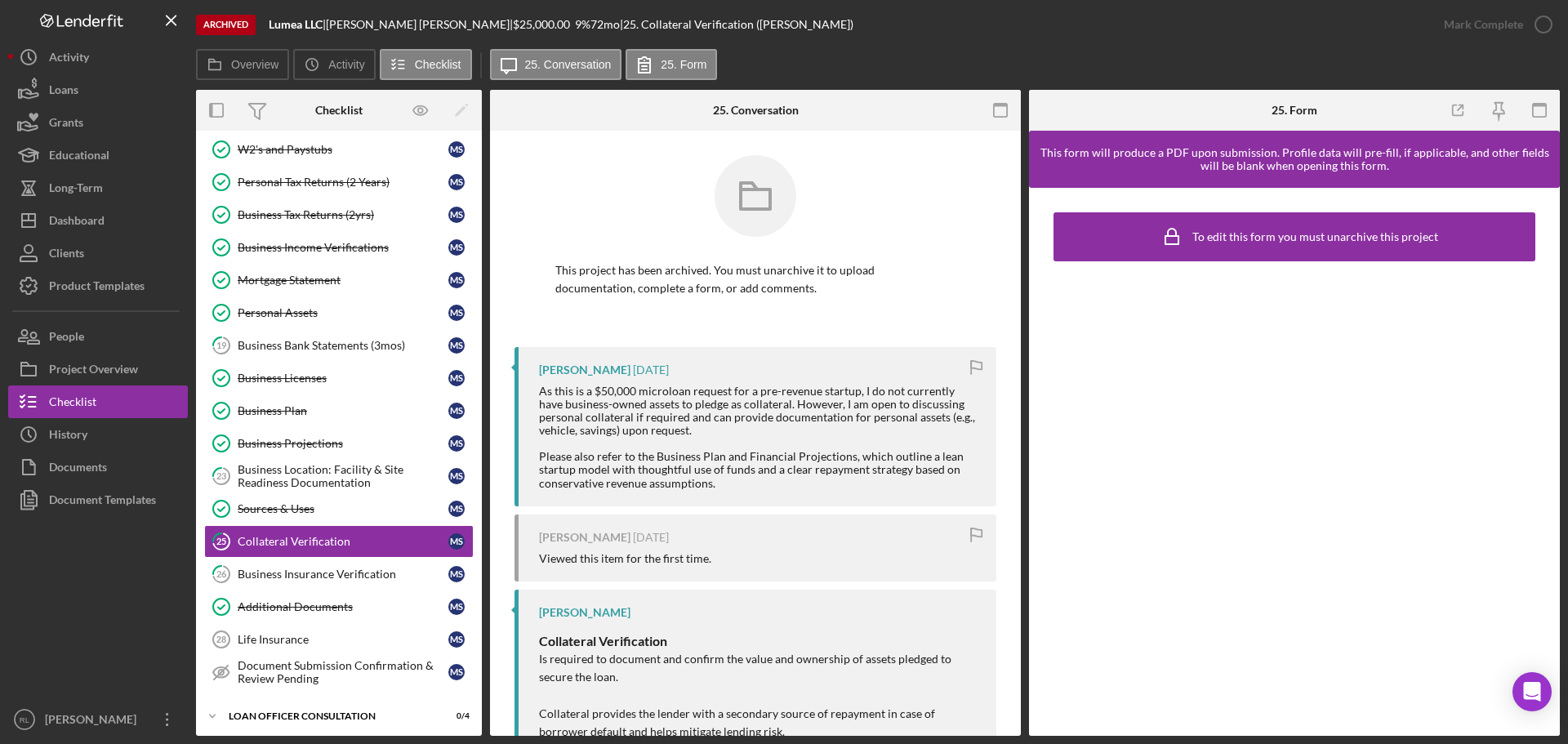
click at [771, 375] on div "[PERSON_NAME] [DATE] As this is a $50,000 microloan request for a pre-revenue s…" at bounding box center [754, 426] width 482 height 159
click at [771, 375] on div "[PERSON_NAME] [DATE]" at bounding box center [759, 370] width 441 height 13
drag, startPoint x: 771, startPoint y: 375, endPoint x: 766, endPoint y: 483, distance: 108.1
click at [766, 483] on div "[PERSON_NAME] [DATE] As this is a $50,000 microloan request for a pre-revenue s…" at bounding box center [754, 426] width 482 height 159
click at [766, 483] on div "As this is a $50,000 microloan request for a pre-revenue startup, I do not curr…" at bounding box center [759, 437] width 441 height 105
